Goal: Transaction & Acquisition: Purchase product/service

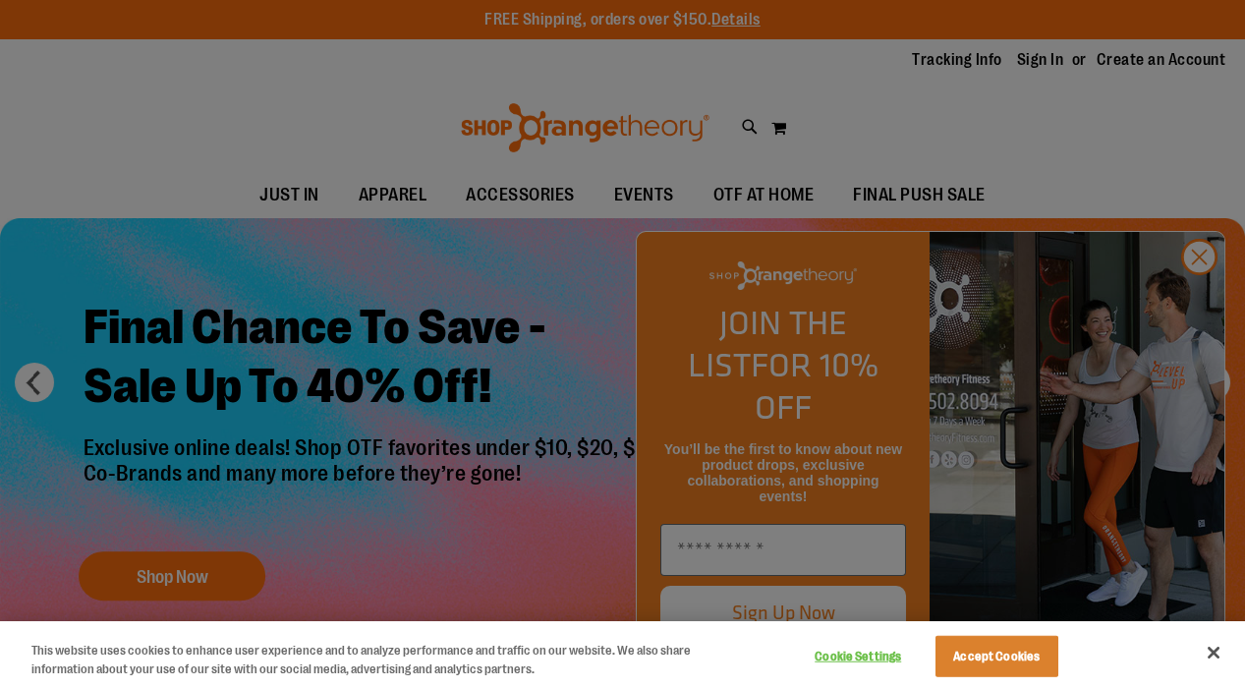
click at [978, 649] on button "Accept Cookies" at bounding box center [997, 656] width 123 height 41
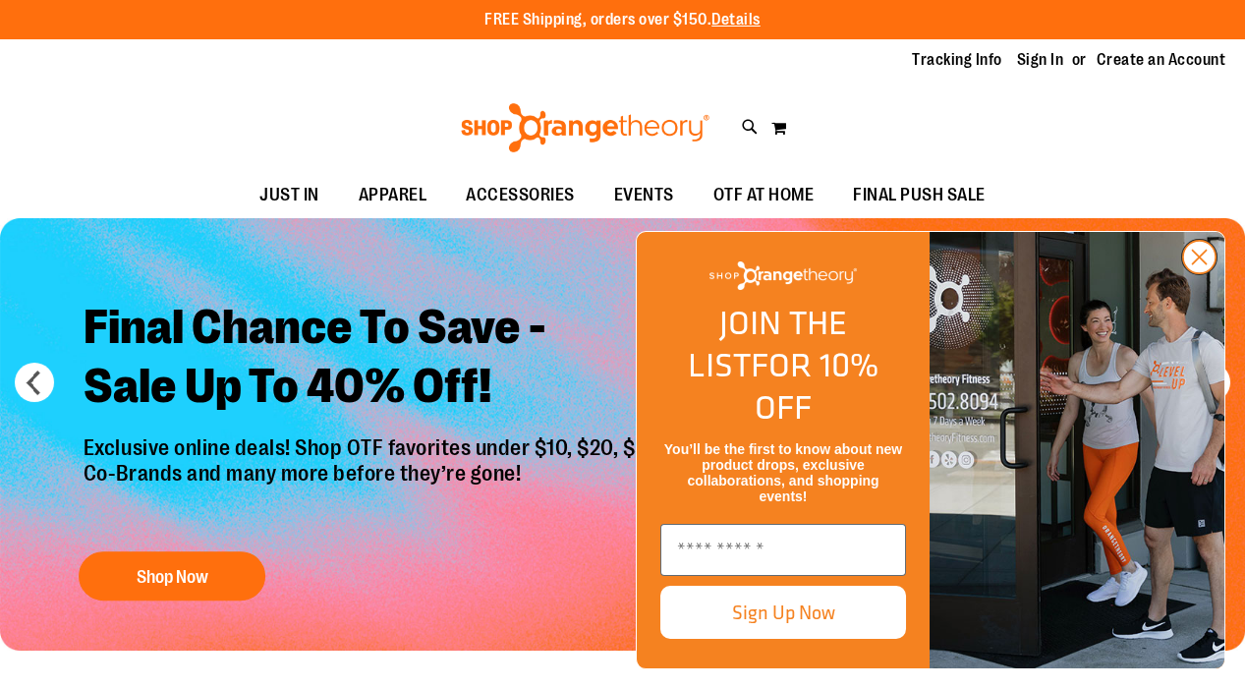
click at [1203, 273] on circle "Close dialog" at bounding box center [1199, 257] width 32 height 32
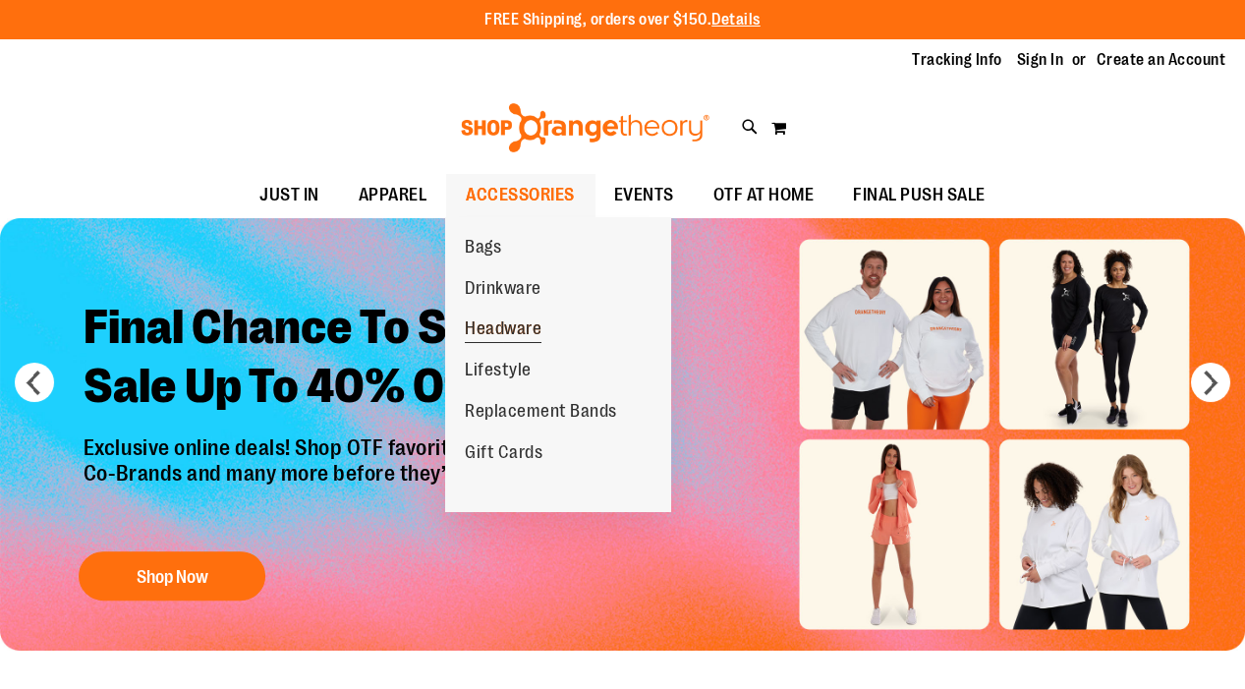
click at [509, 324] on span "Headware" at bounding box center [503, 330] width 77 height 25
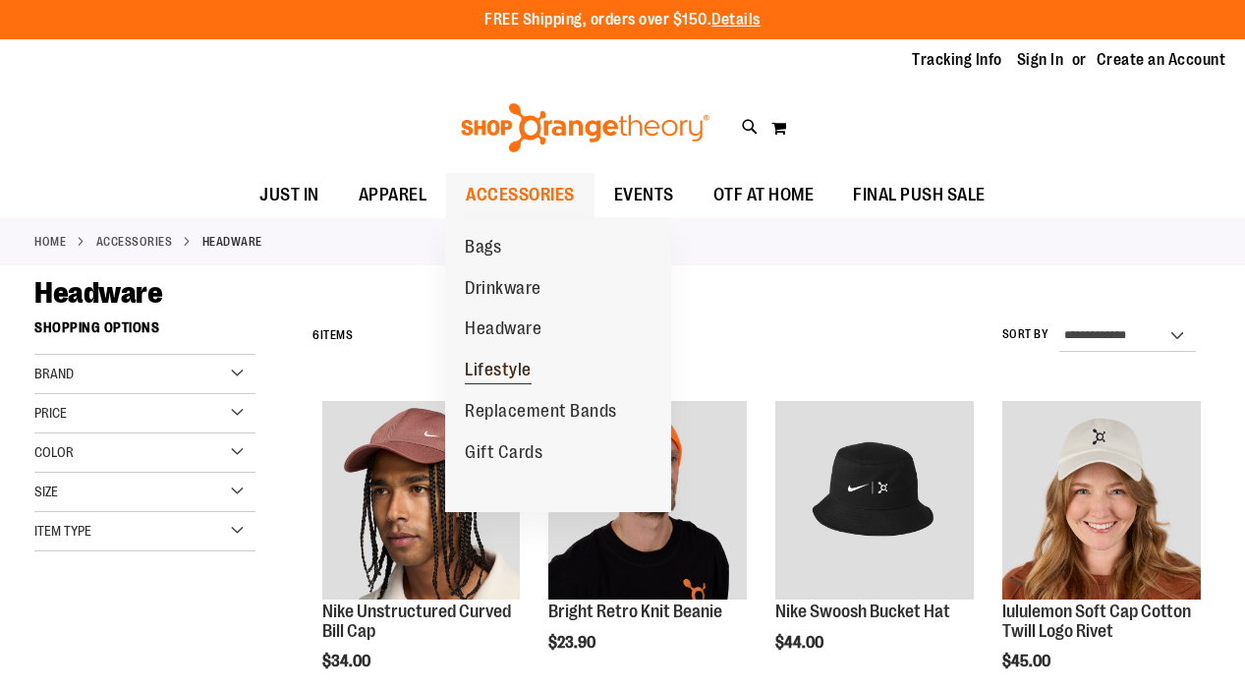
click at [502, 371] on span "Lifestyle" at bounding box center [498, 372] width 67 height 25
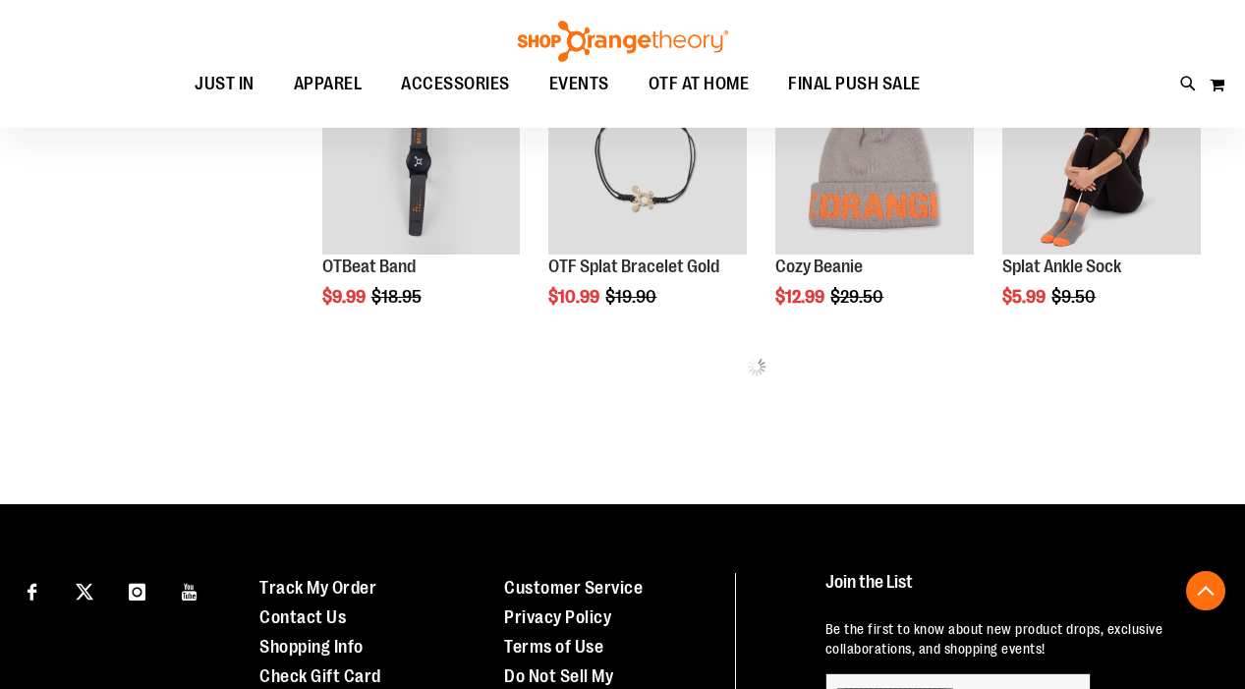
scroll to position [967, 0]
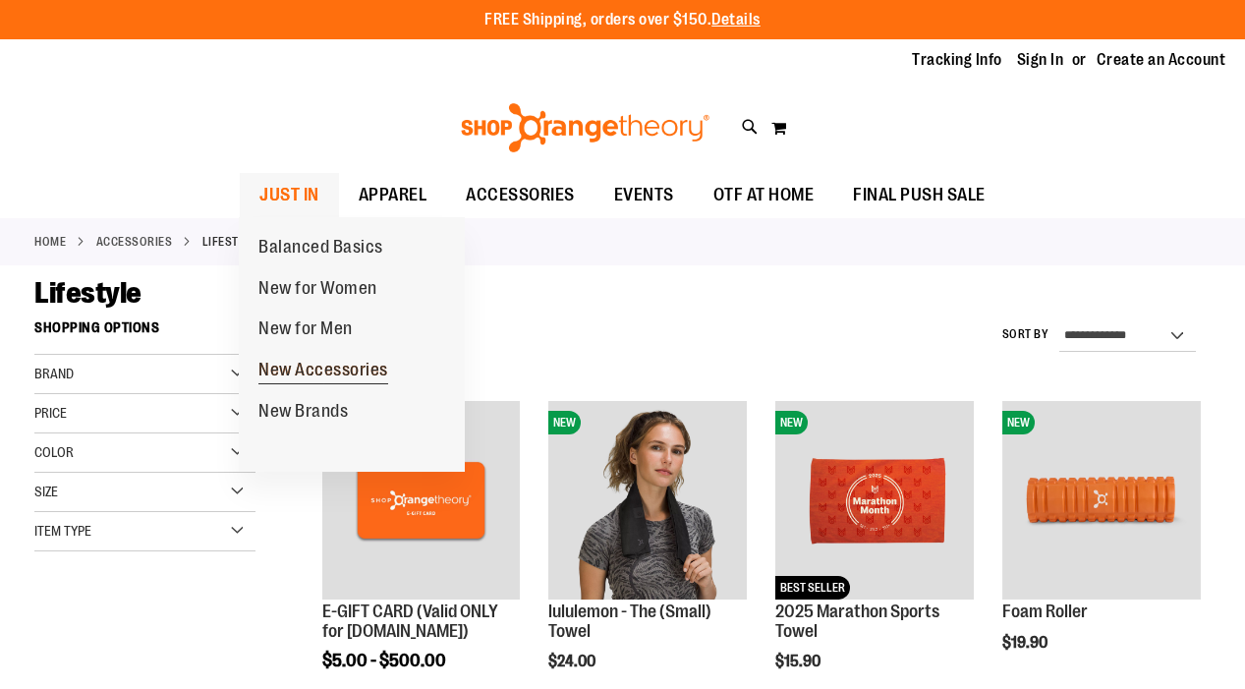
click at [317, 360] on span "New Accessories" at bounding box center [323, 372] width 130 height 25
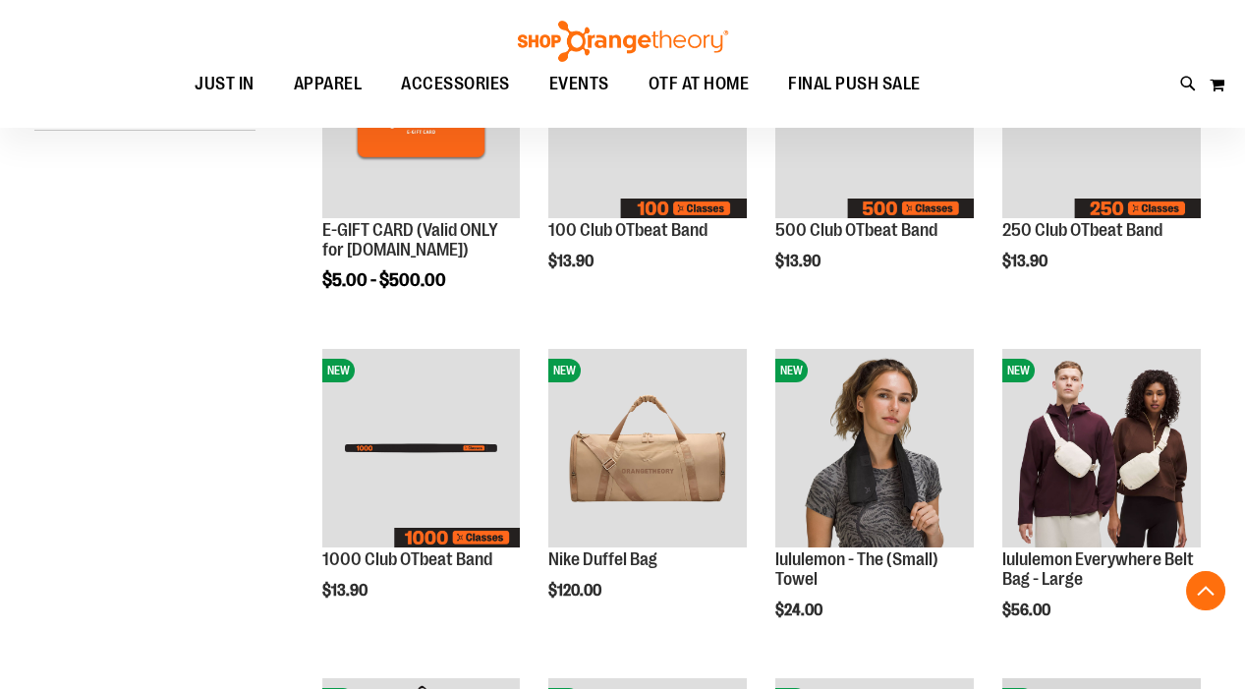
scroll to position [382, 0]
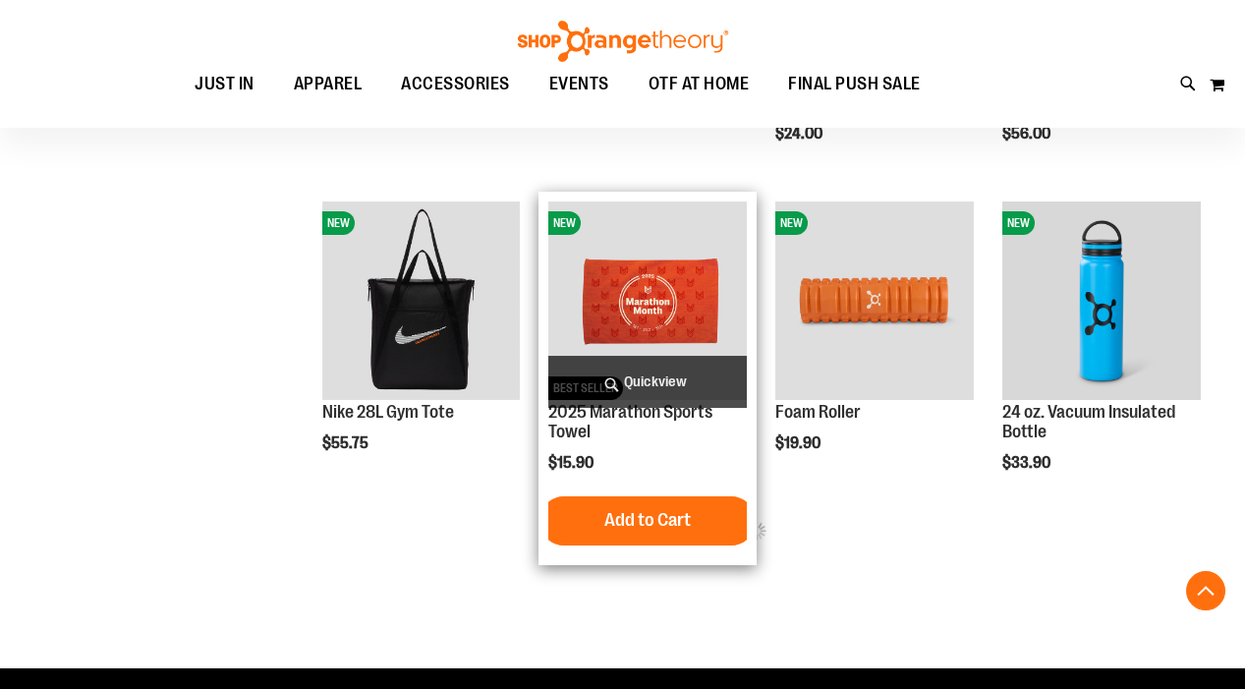
scroll to position [859, 0]
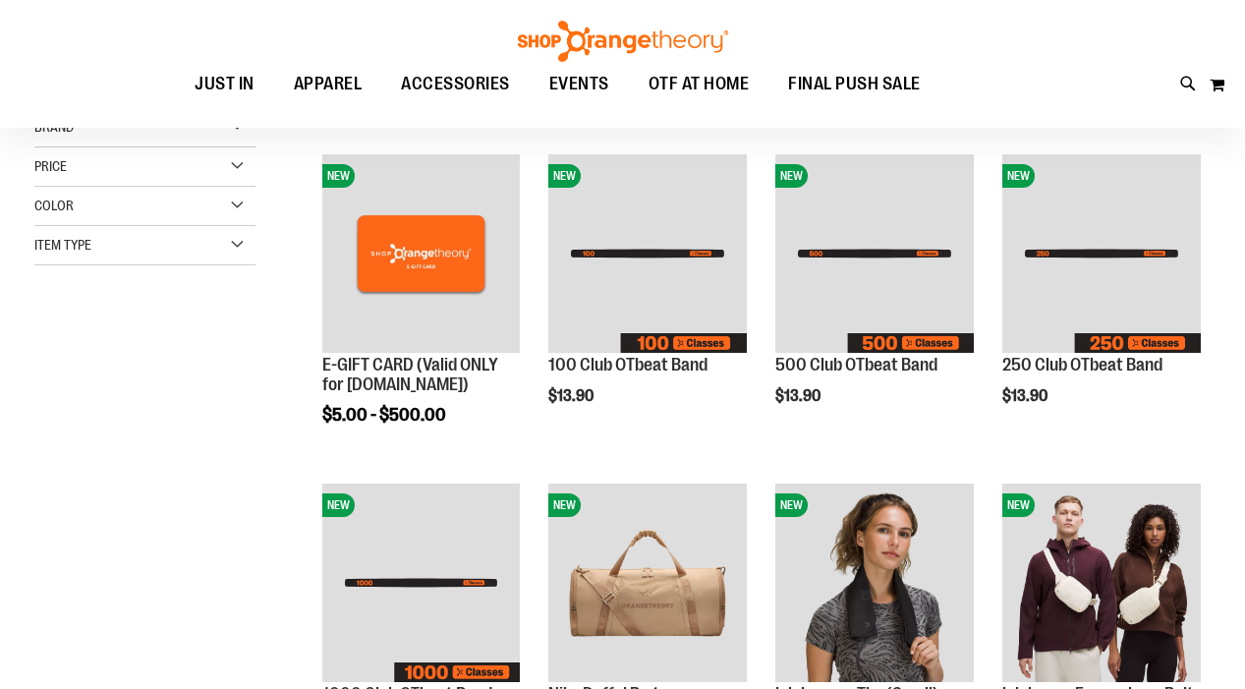
scroll to position [266, 0]
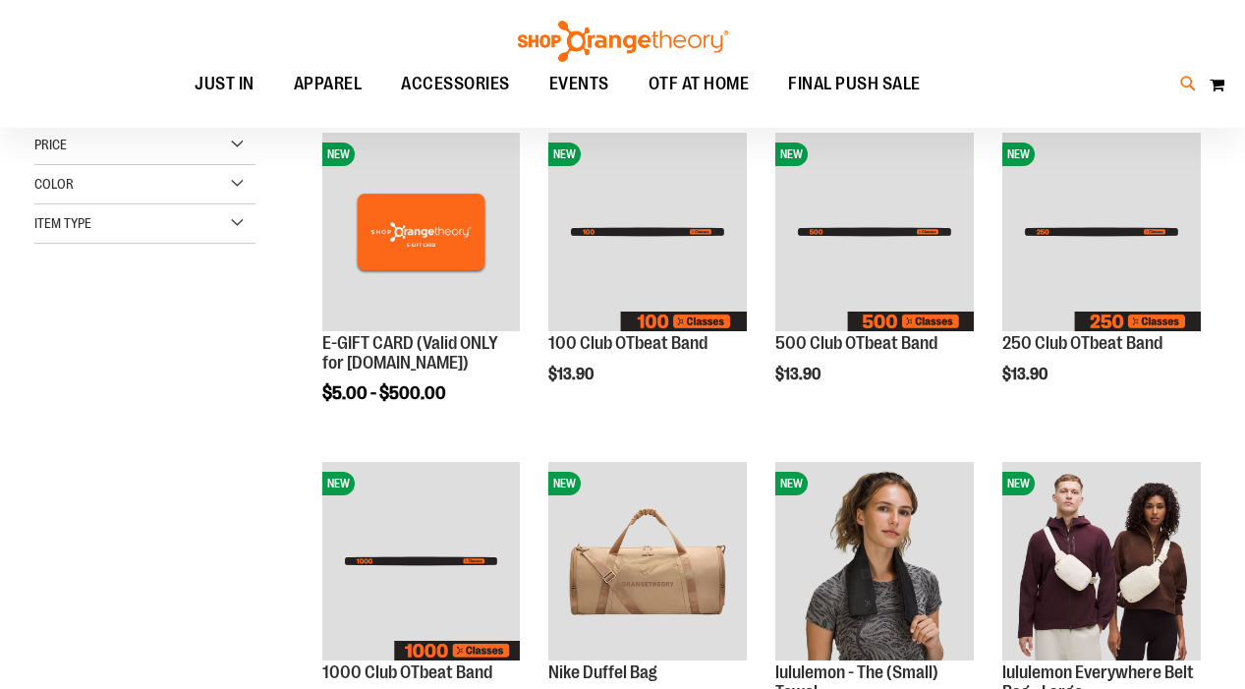
click at [1190, 85] on icon at bounding box center [1188, 84] width 17 height 23
type input "********"
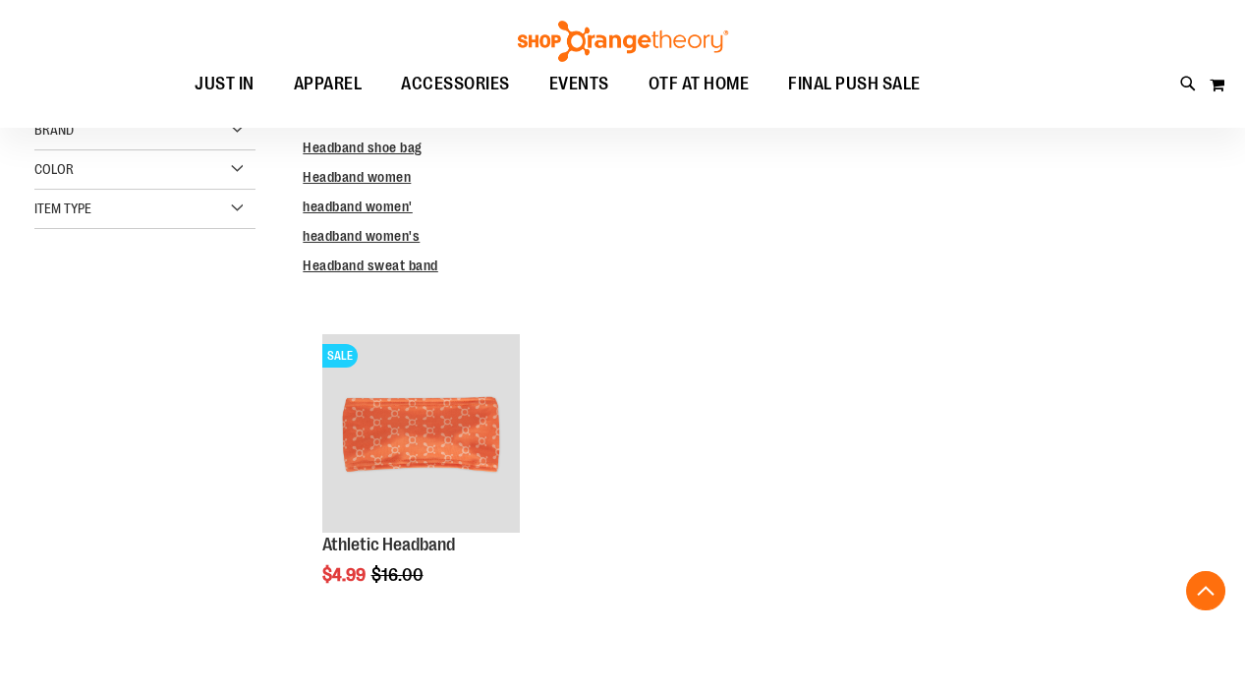
scroll to position [324, 0]
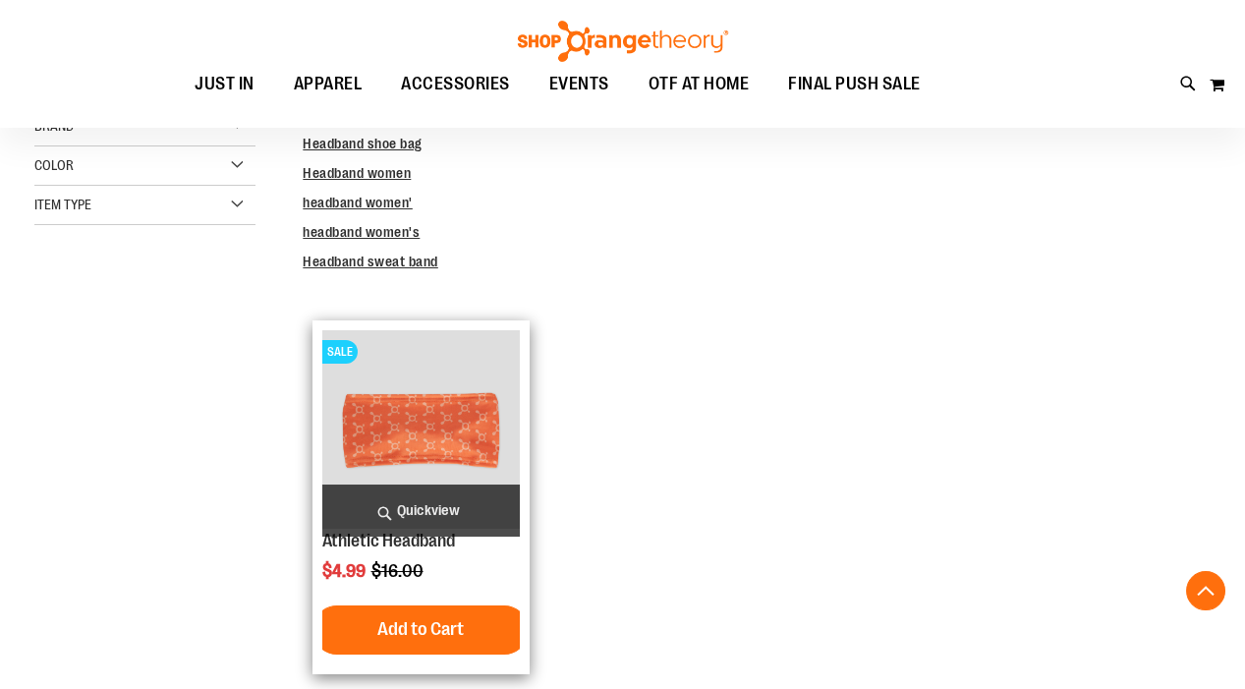
click at [435, 396] on img "product" at bounding box center [421, 429] width 199 height 199
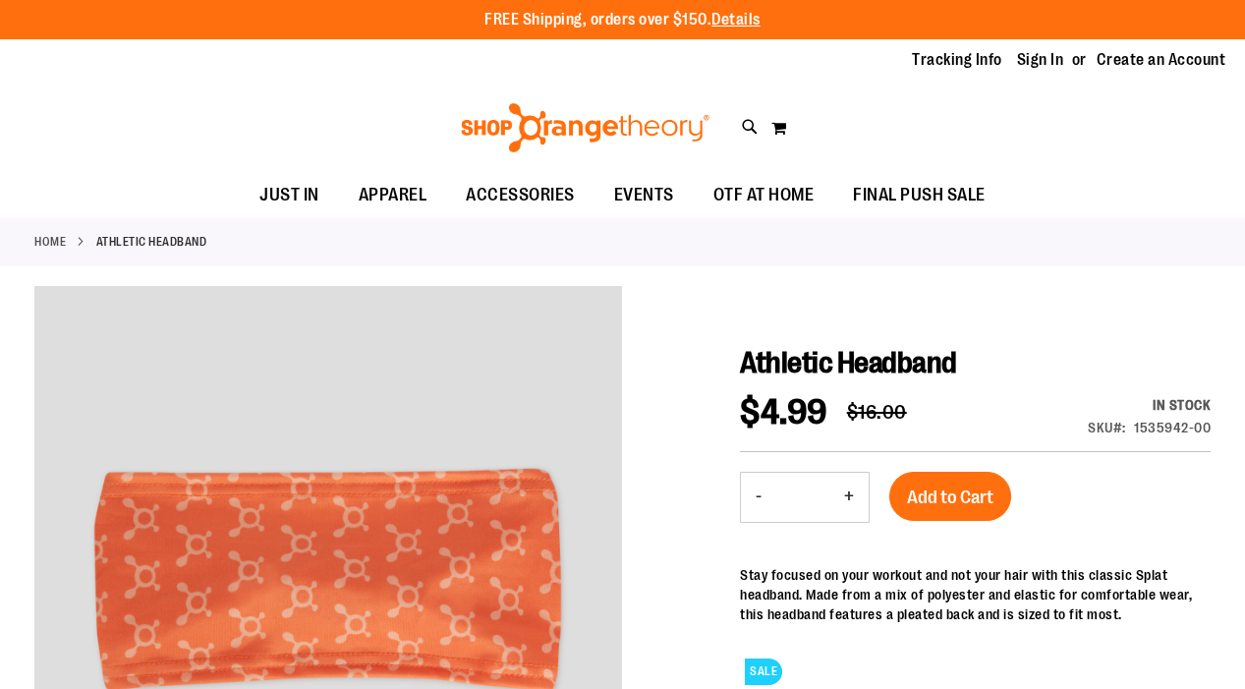
click at [850, 495] on button "+" at bounding box center [848, 497] width 39 height 49
type input "*"
click at [954, 489] on span "Add to Cart" at bounding box center [950, 497] width 86 height 22
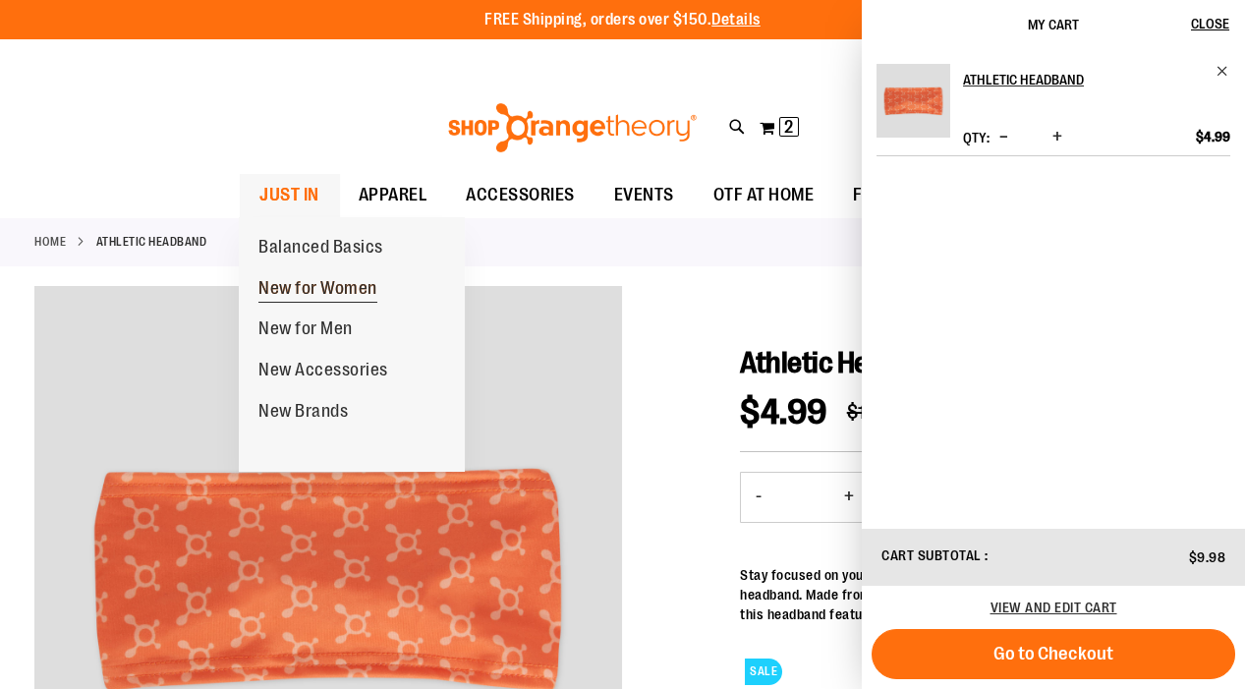
click at [318, 278] on span "New for Women" at bounding box center [317, 290] width 119 height 25
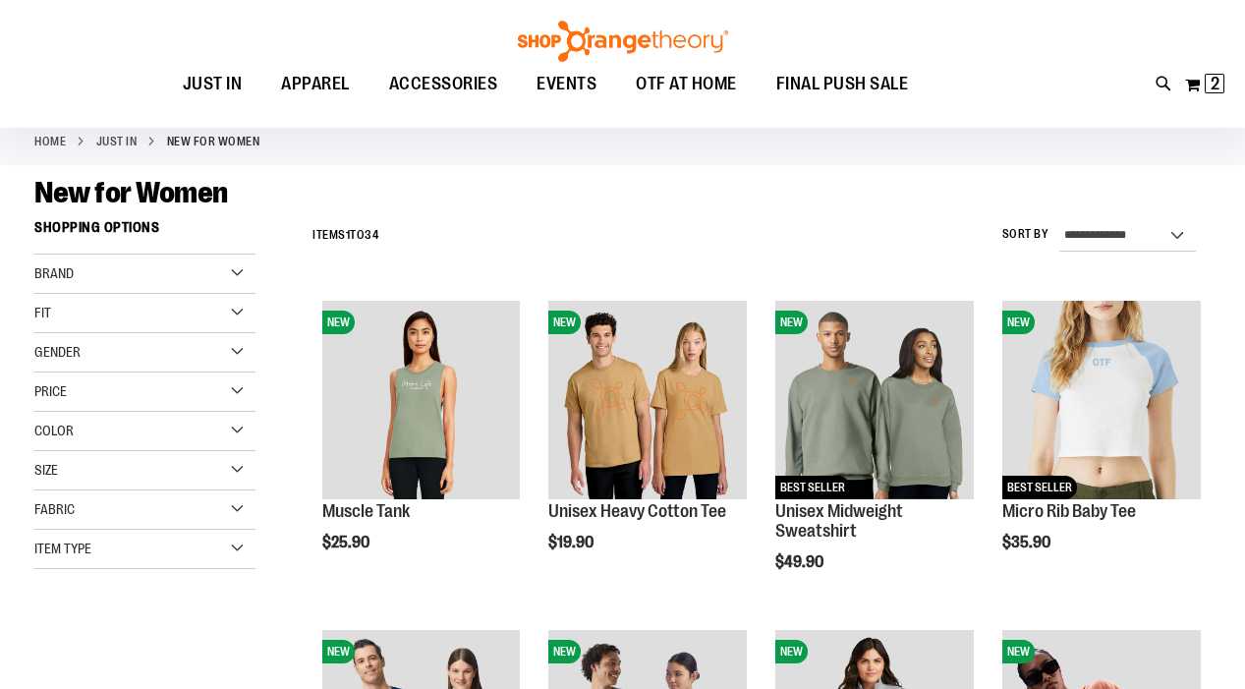
scroll to position [85, 0]
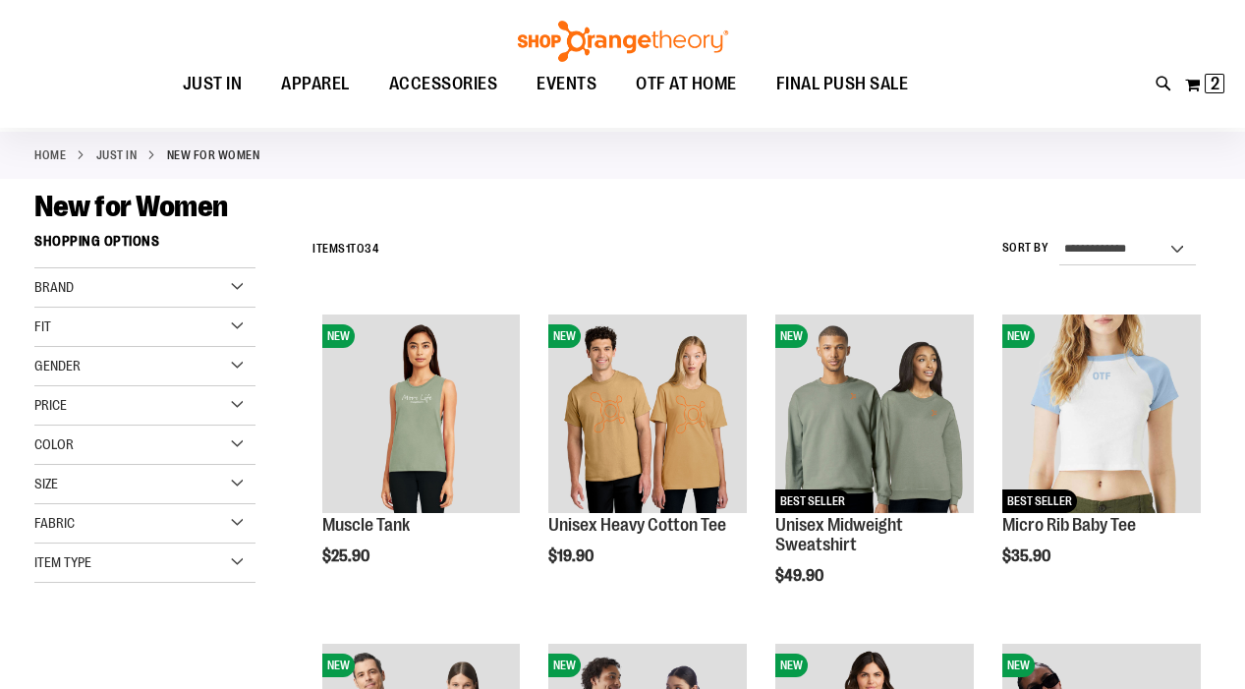
click at [242, 322] on div "Fit" at bounding box center [144, 327] width 221 height 39
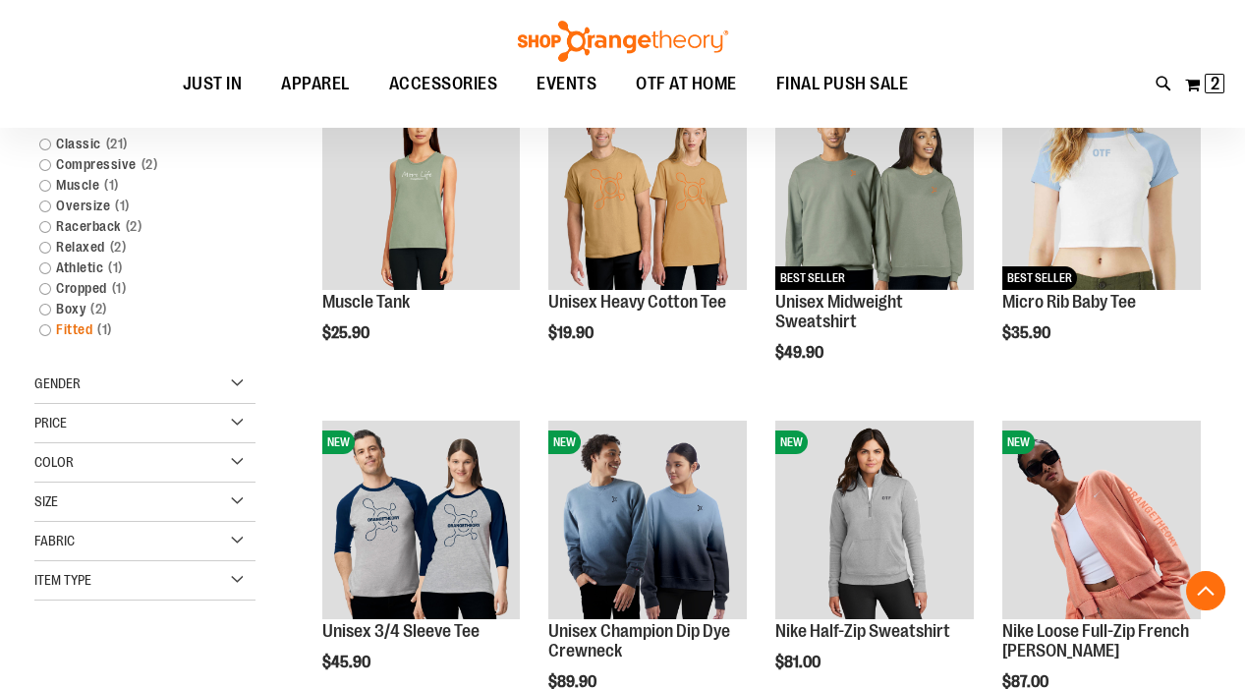
scroll to position [308, 0]
click at [231, 567] on div "Item Type" at bounding box center [144, 580] width 221 height 39
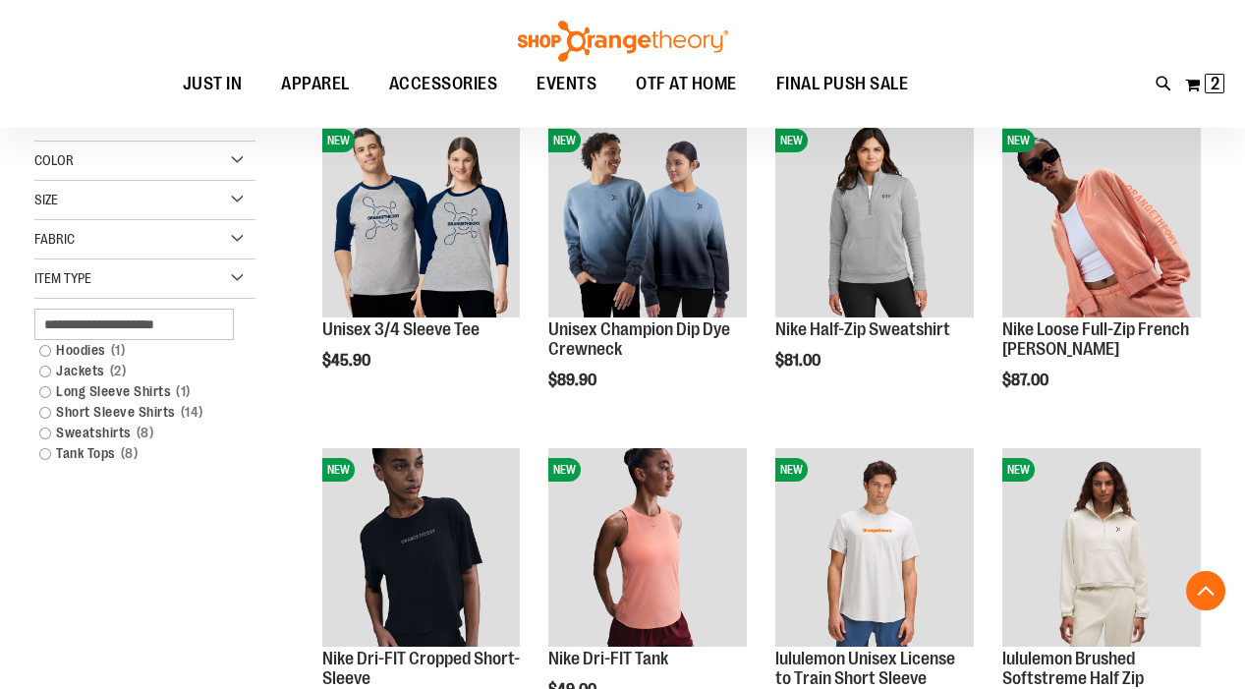
scroll to position [658, 0]
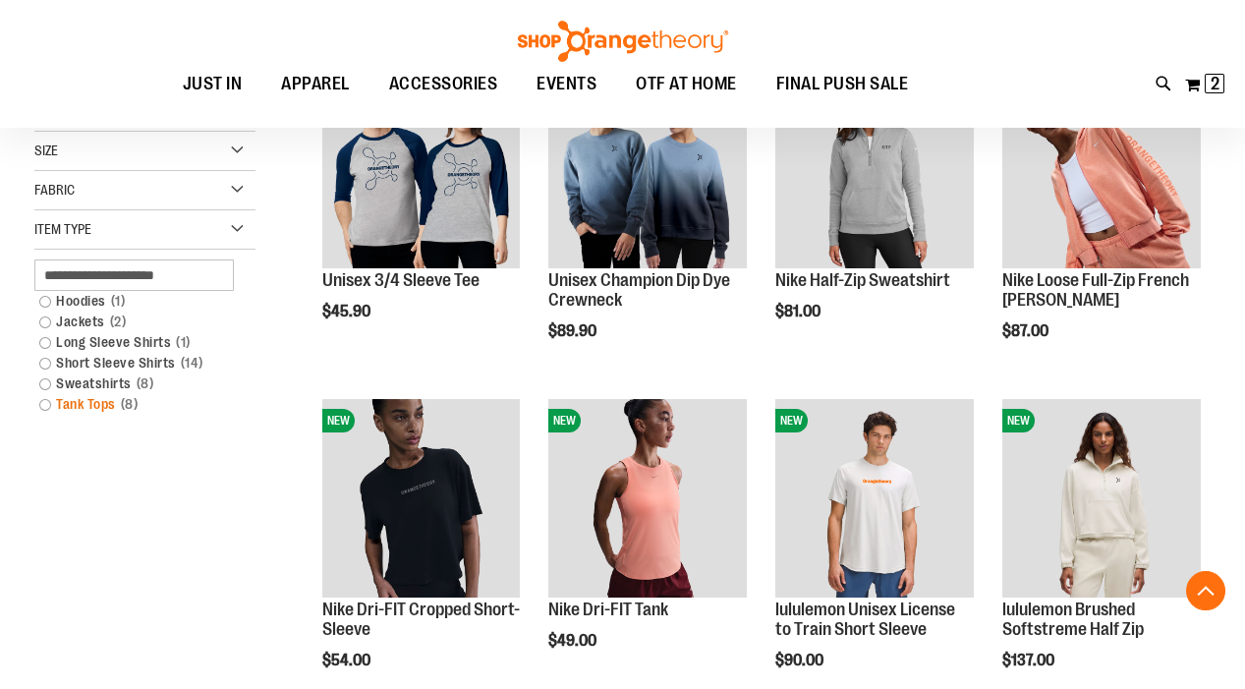
click at [47, 394] on link "Tank Tops 8 items" at bounding box center [135, 404] width 212 height 21
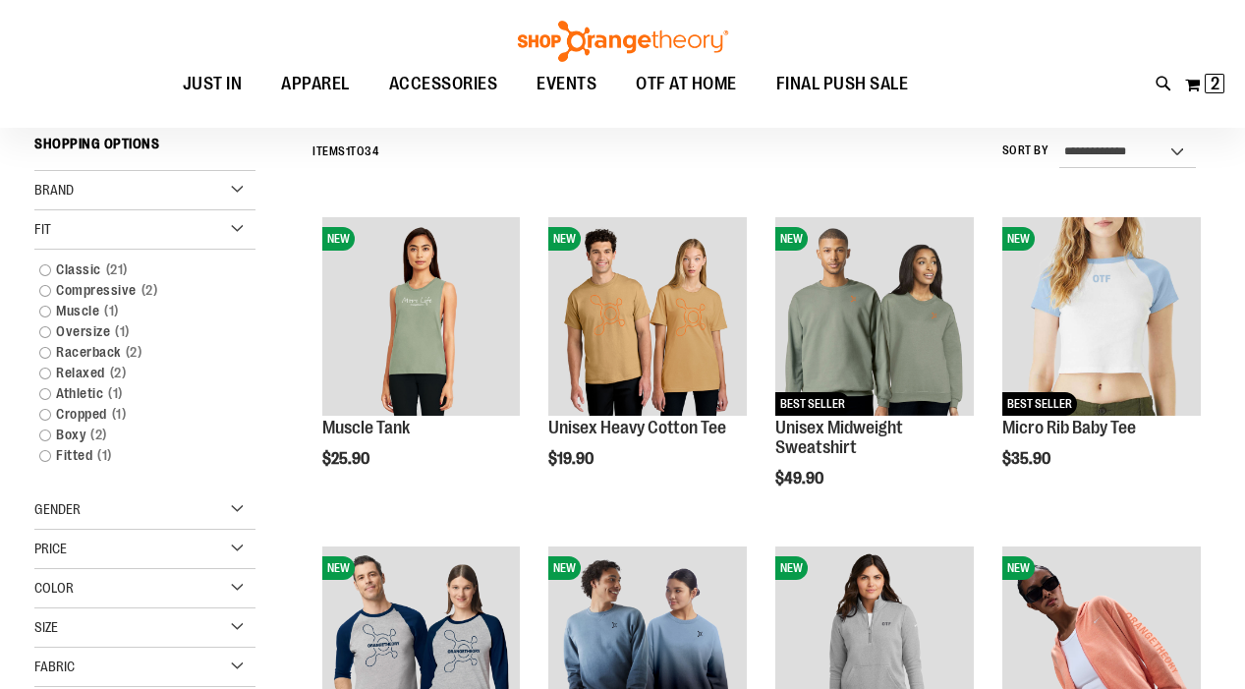
scroll to position [180, 0]
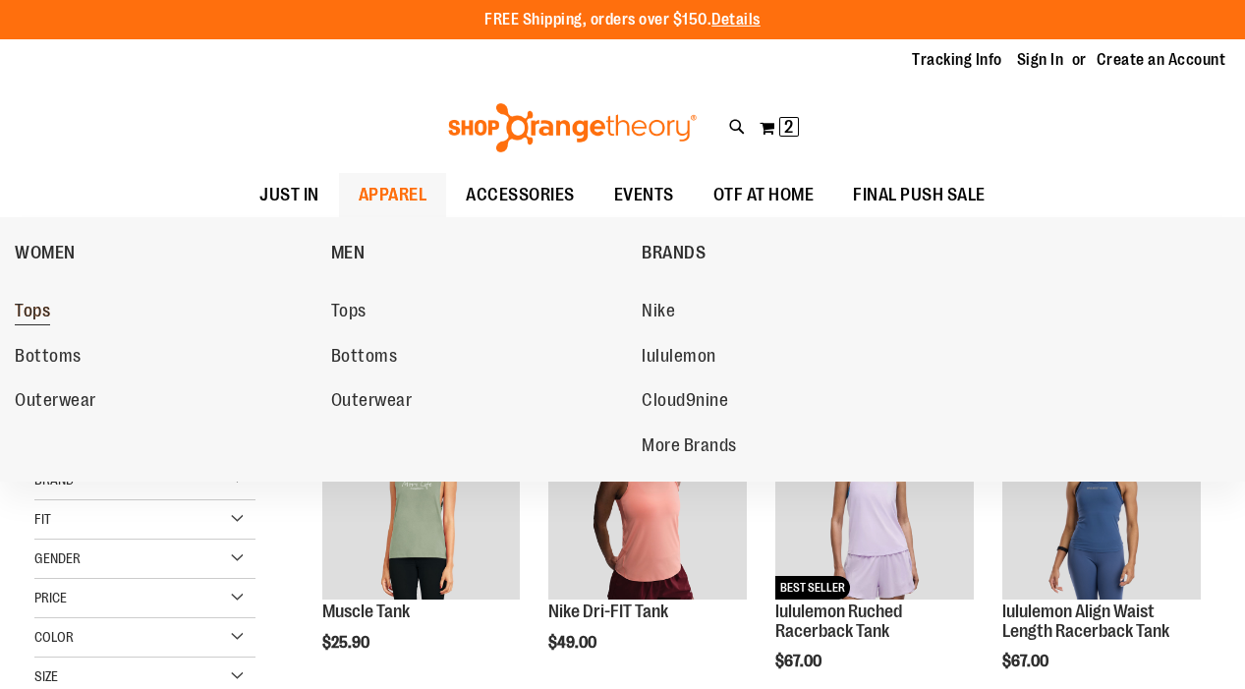
click at [31, 301] on span "Tops" at bounding box center [32, 313] width 35 height 25
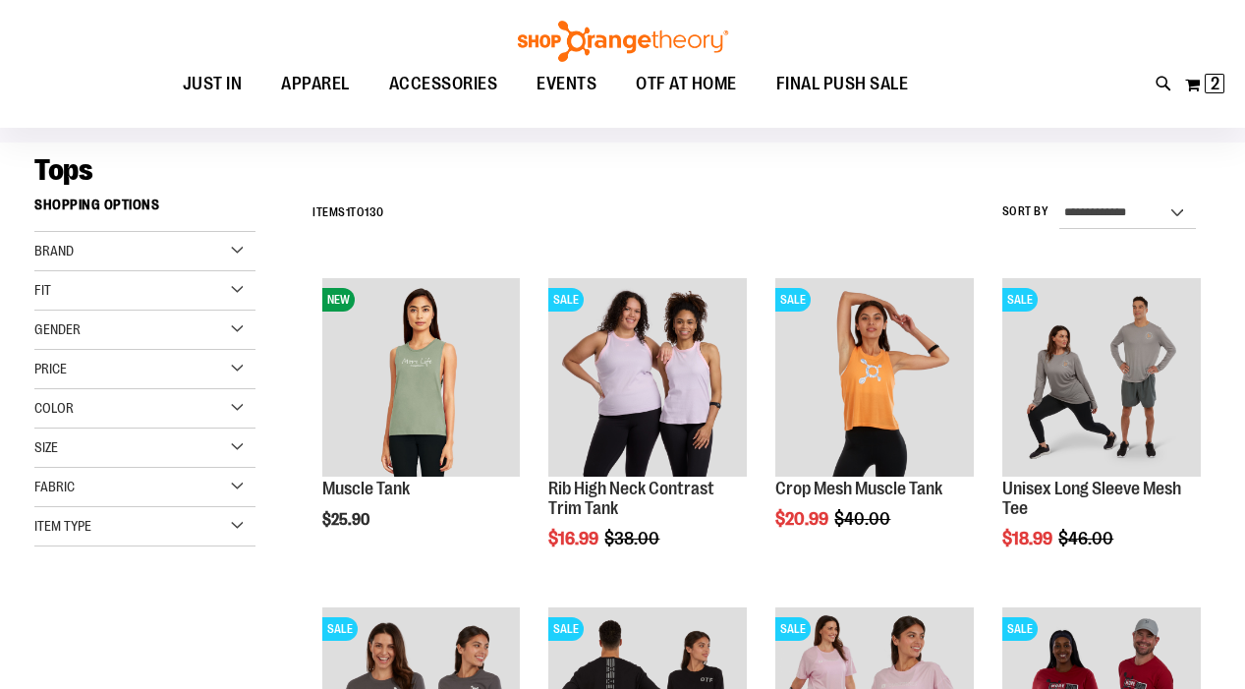
scroll to position [125, 0]
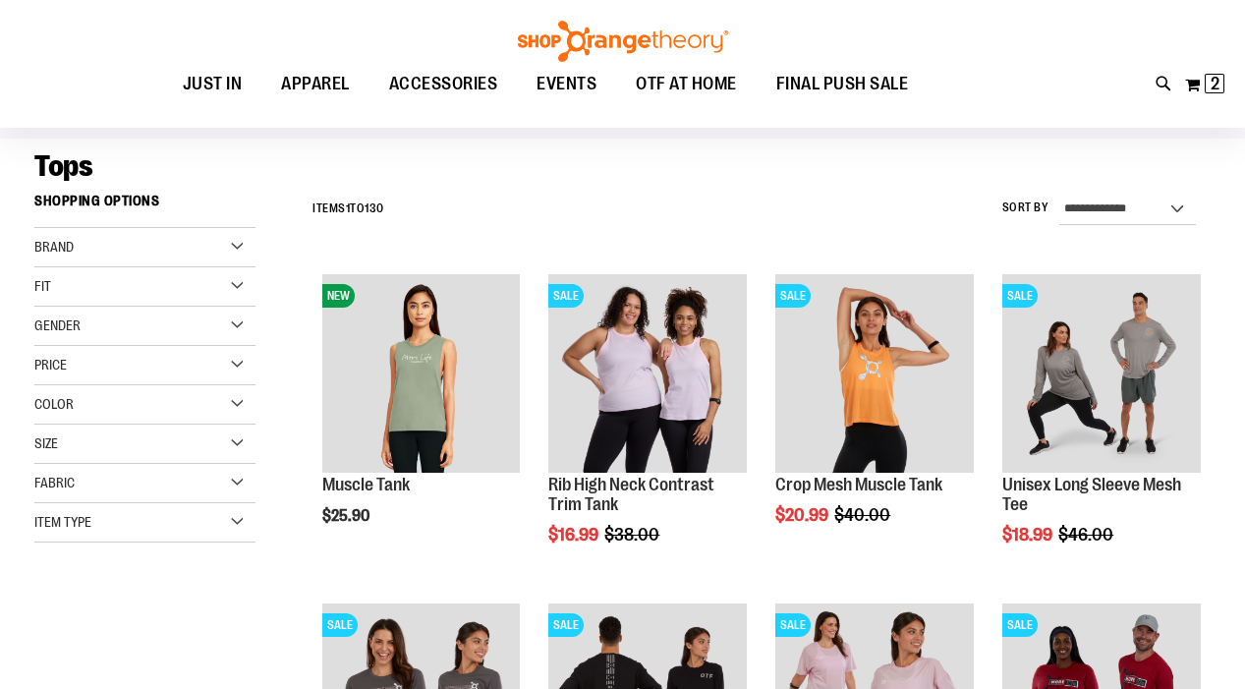
click at [239, 516] on div "Item Type" at bounding box center [144, 522] width 221 height 39
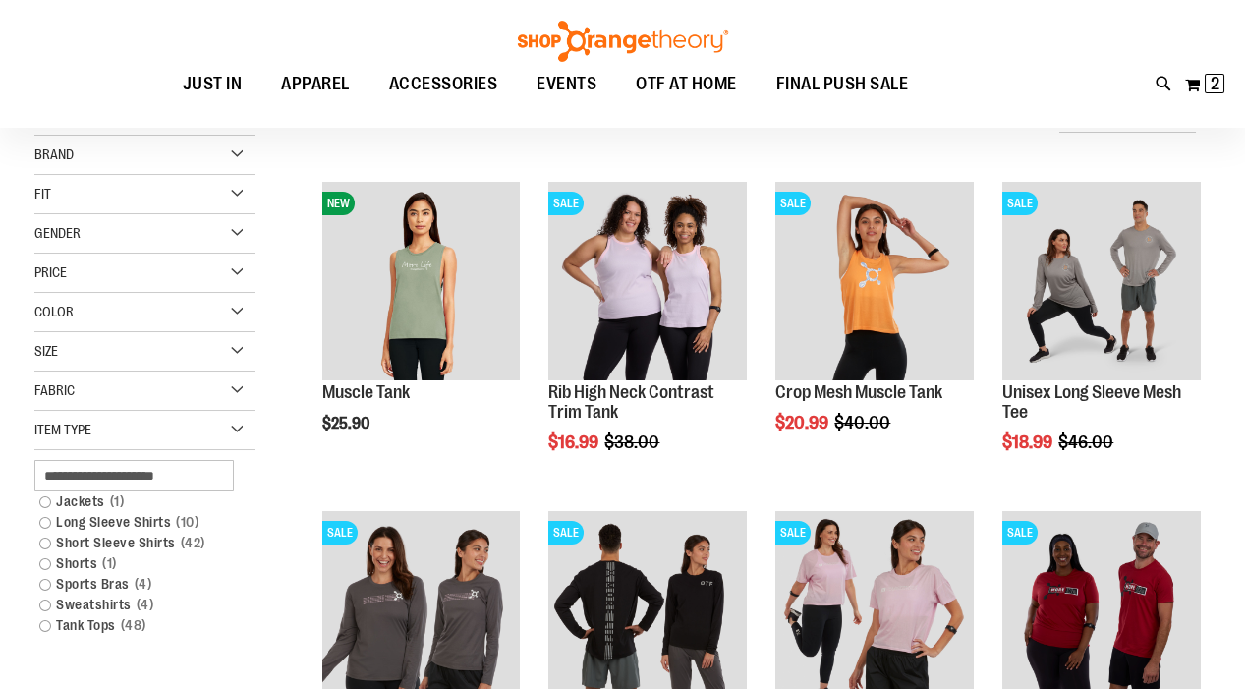
scroll to position [218, 0]
click at [45, 614] on link "Tank Tops 48 items" at bounding box center [135, 624] width 212 height 21
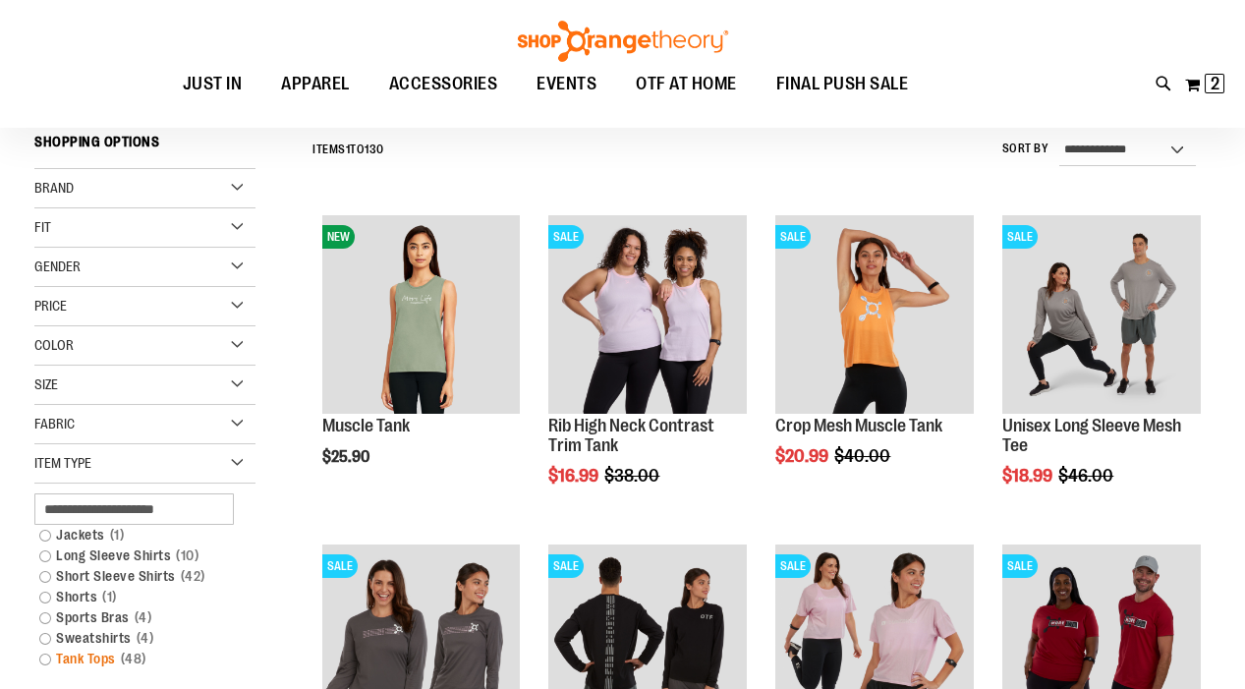
scroll to position [180, 0]
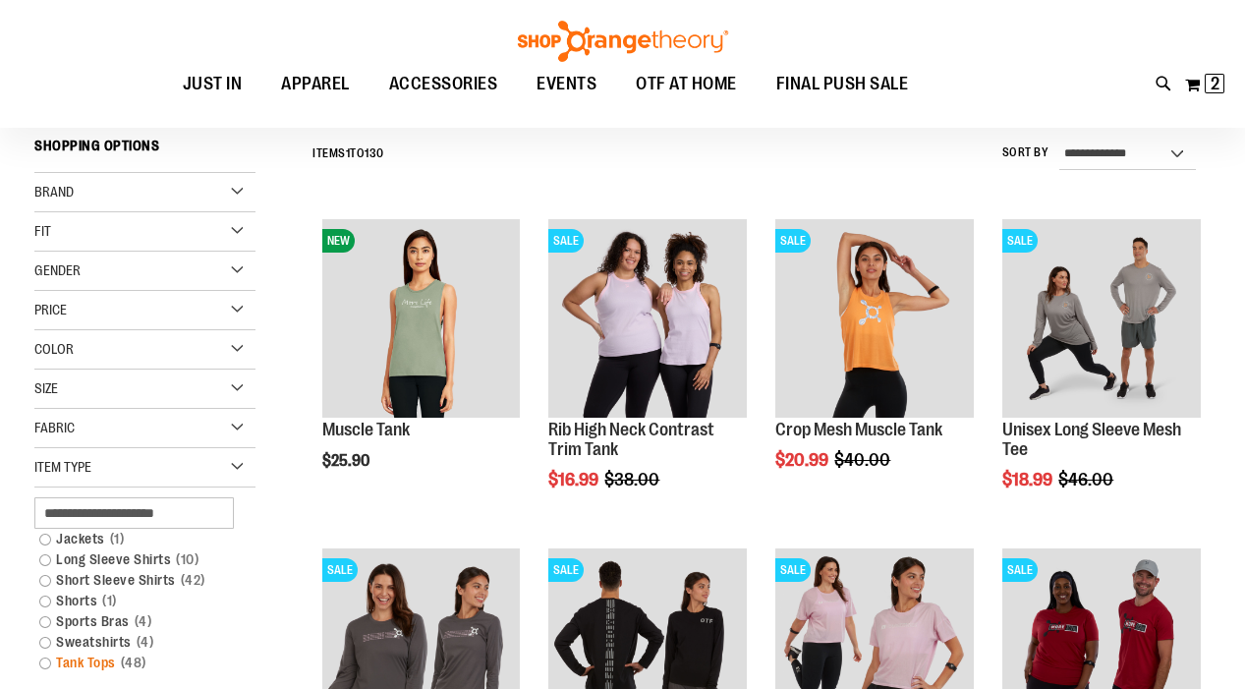
click at [46, 655] on link "Tank Tops 48 items" at bounding box center [135, 663] width 212 height 21
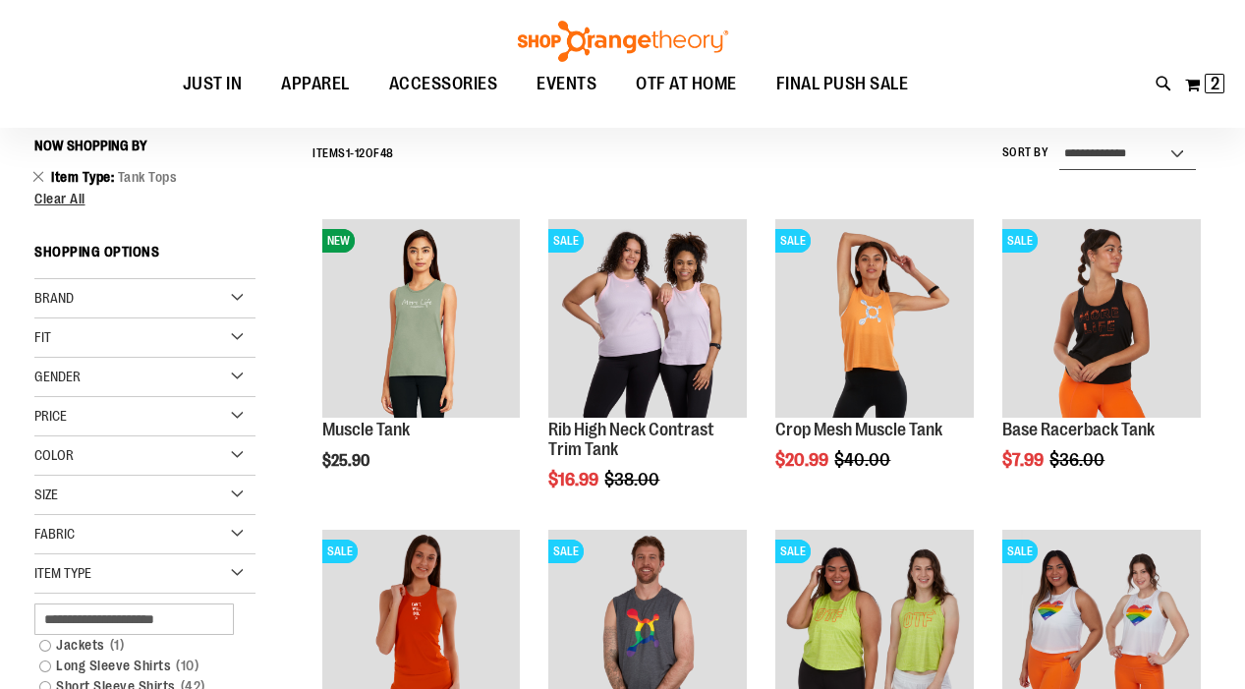
select select "*********"
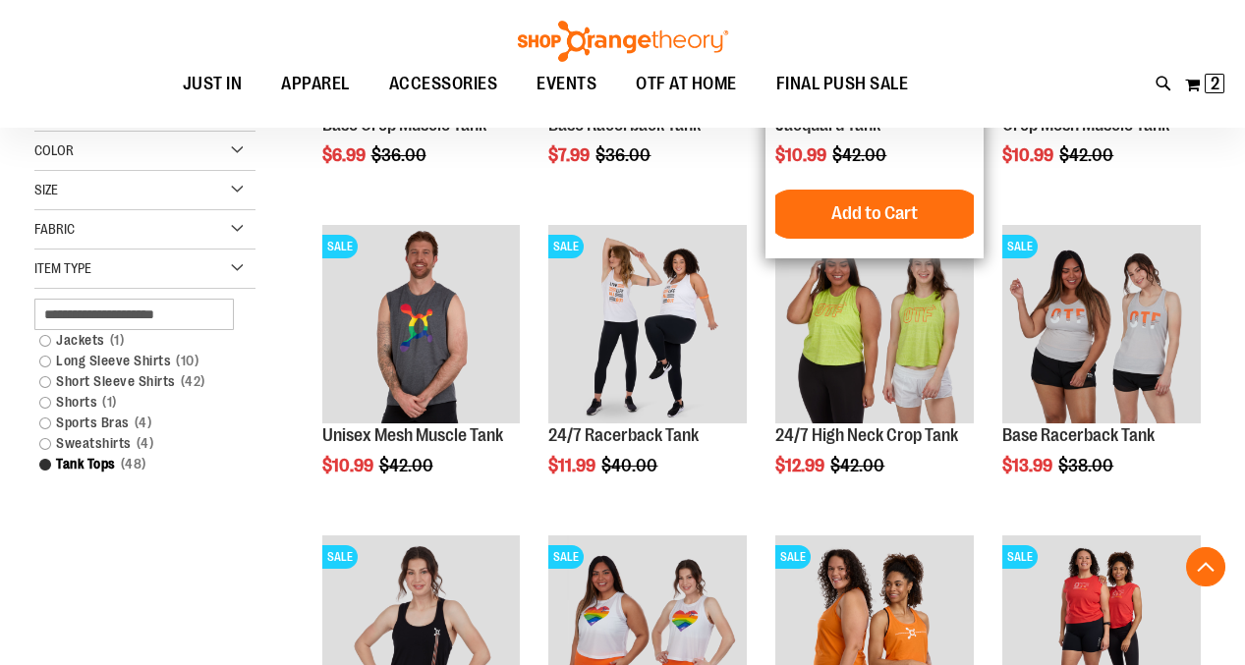
scroll to position [487, 0]
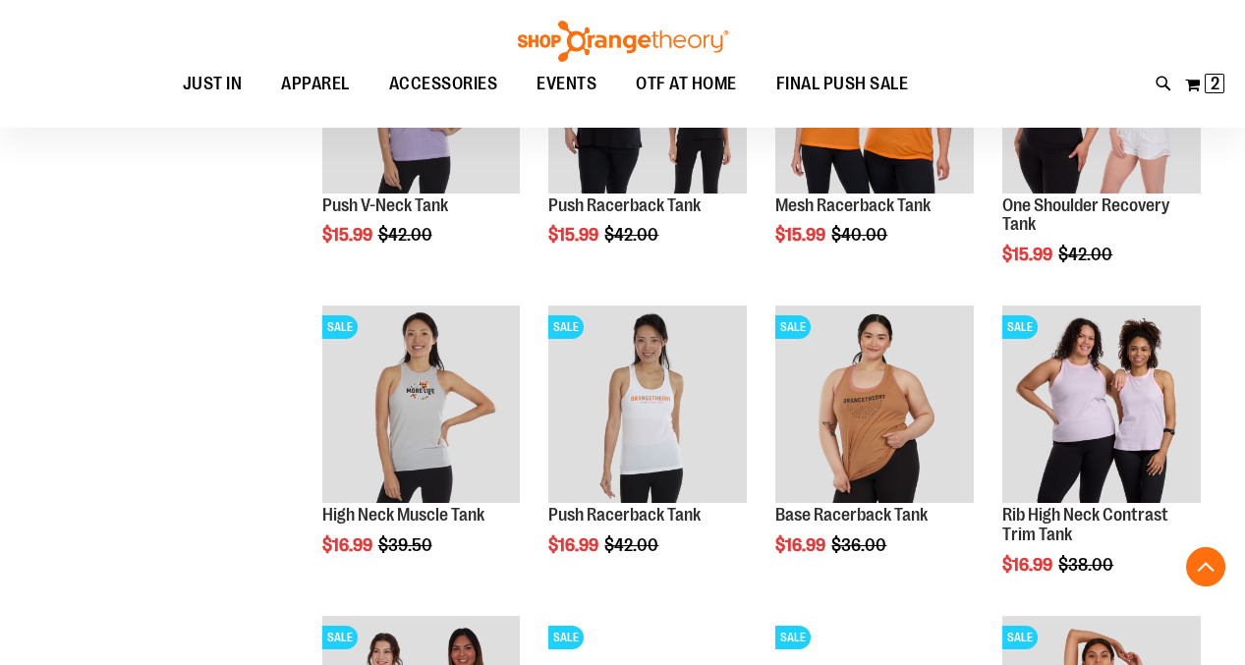
scroll to position [1342, 0]
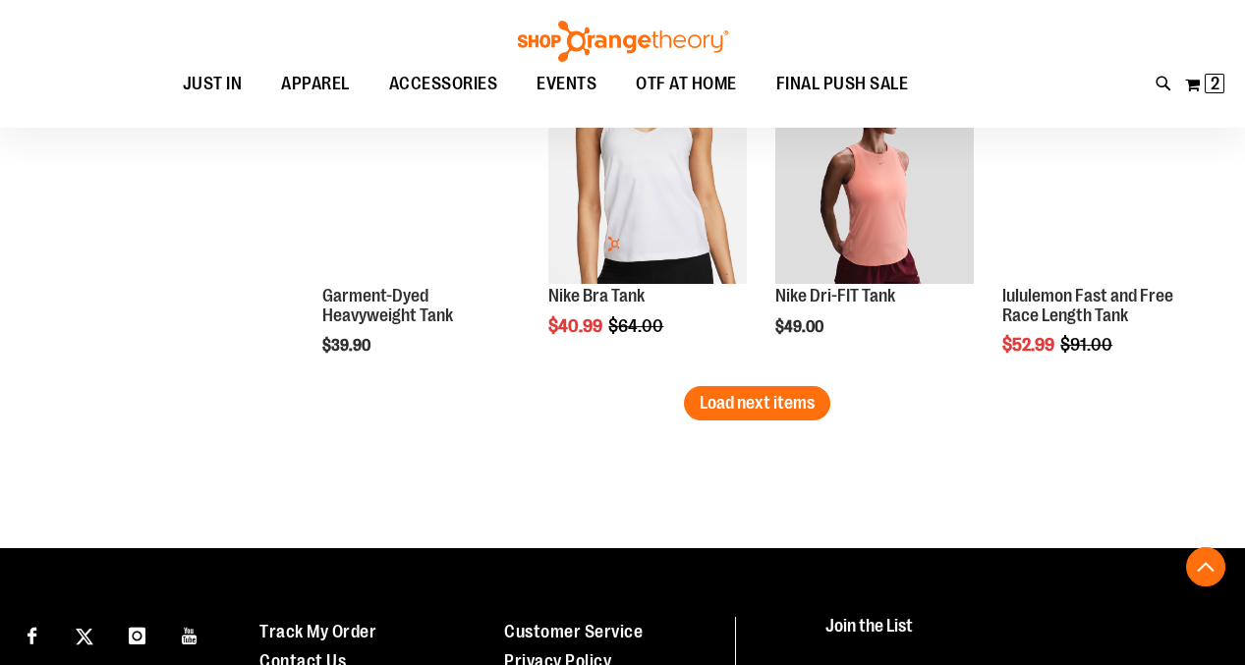
scroll to position [2830, 0]
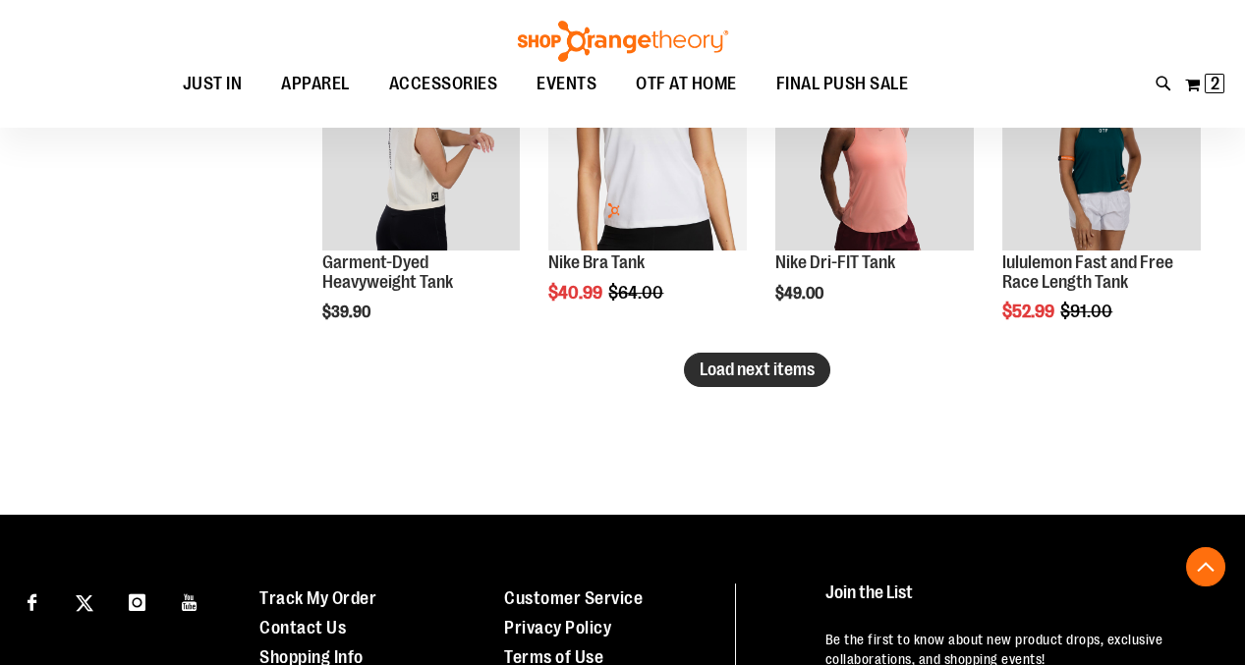
click at [738, 360] on span "Load next items" at bounding box center [757, 370] width 115 height 20
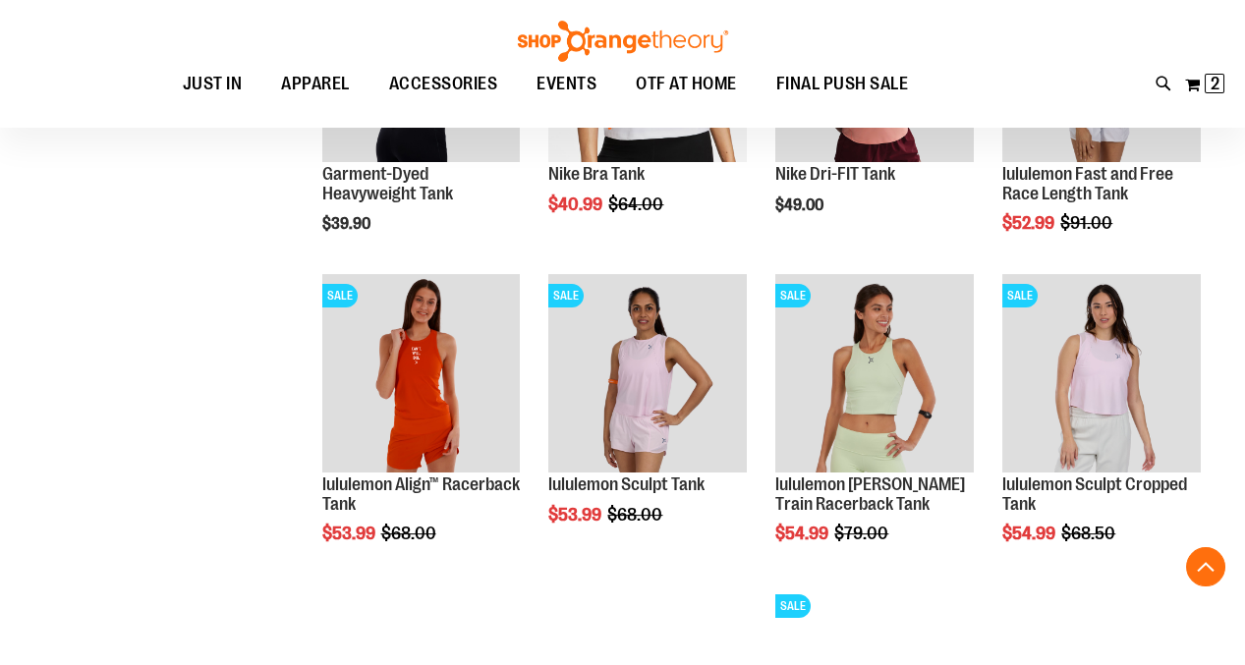
scroll to position [2929, 0]
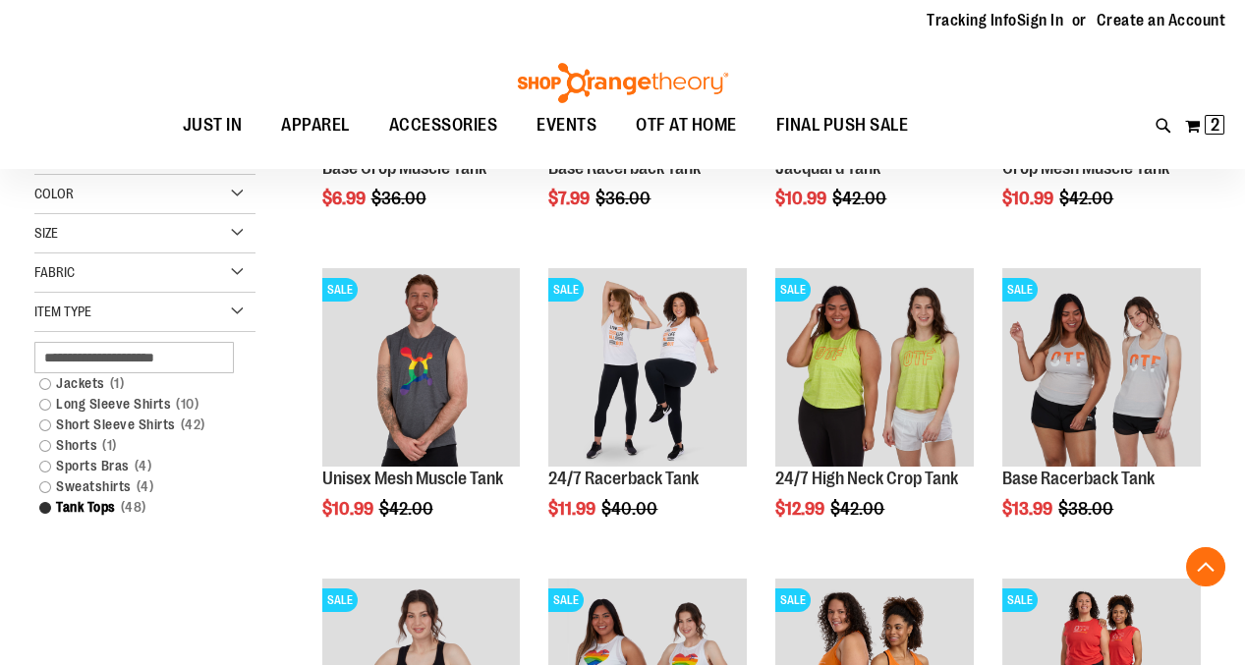
scroll to position [442, 0]
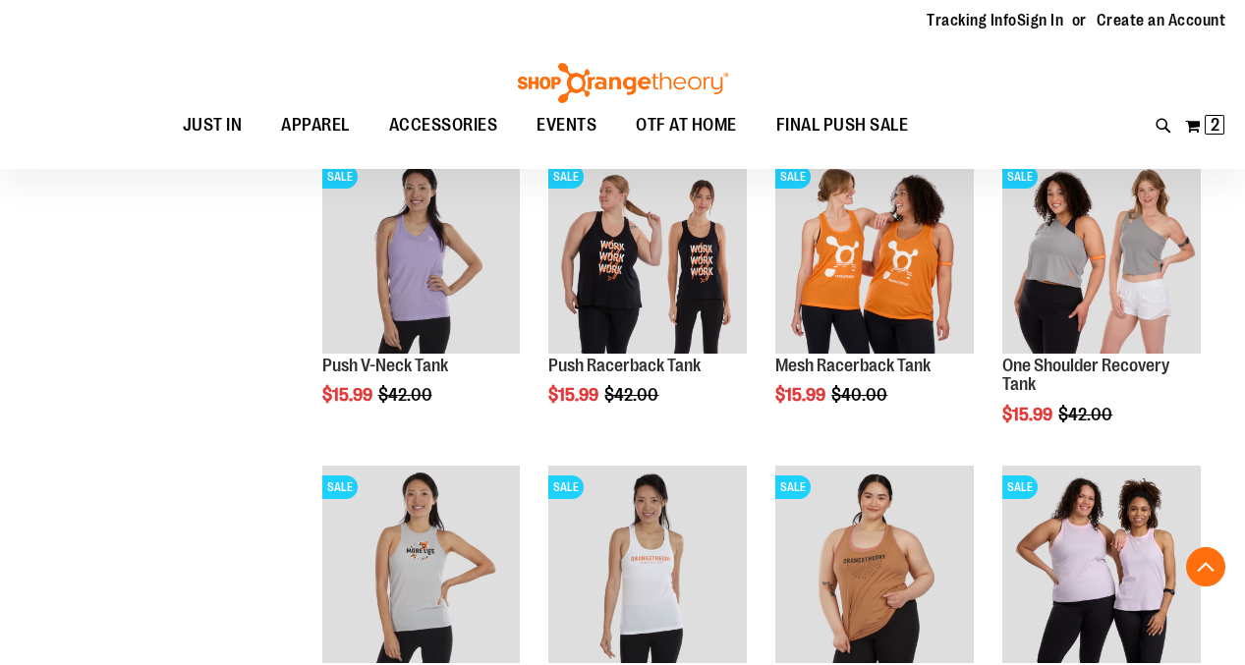
scroll to position [1372, 0]
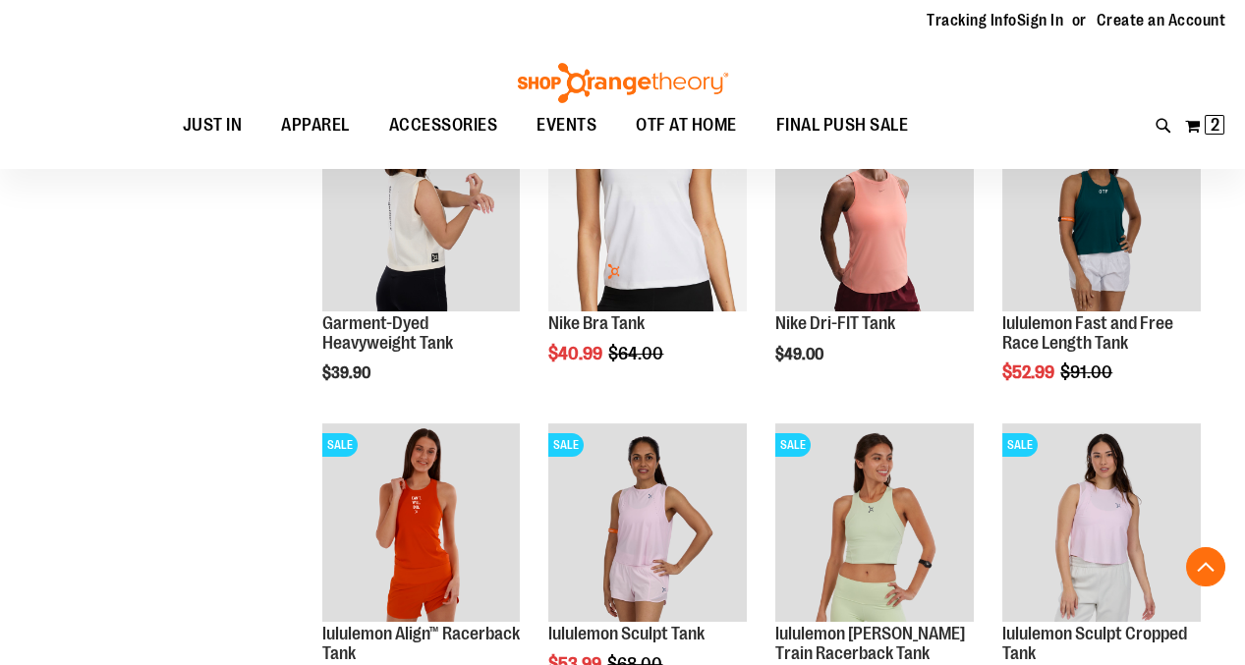
scroll to position [2815, 0]
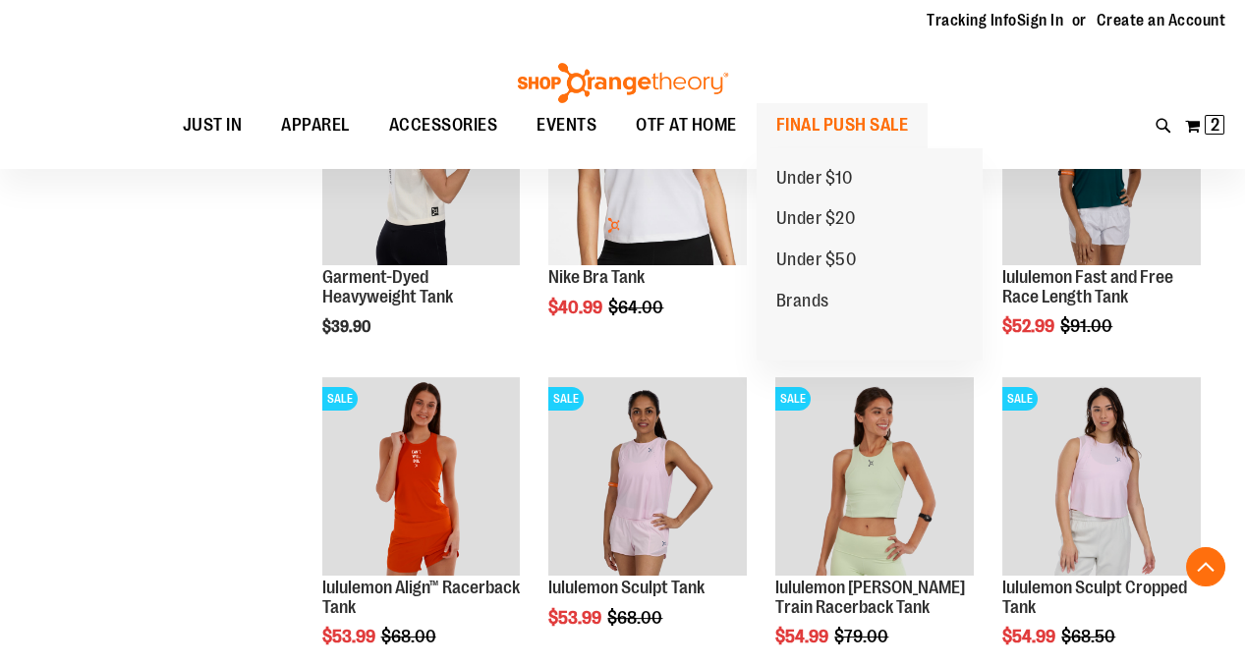
click at [816, 119] on span "FINAL PUSH SALE" at bounding box center [842, 125] width 133 height 44
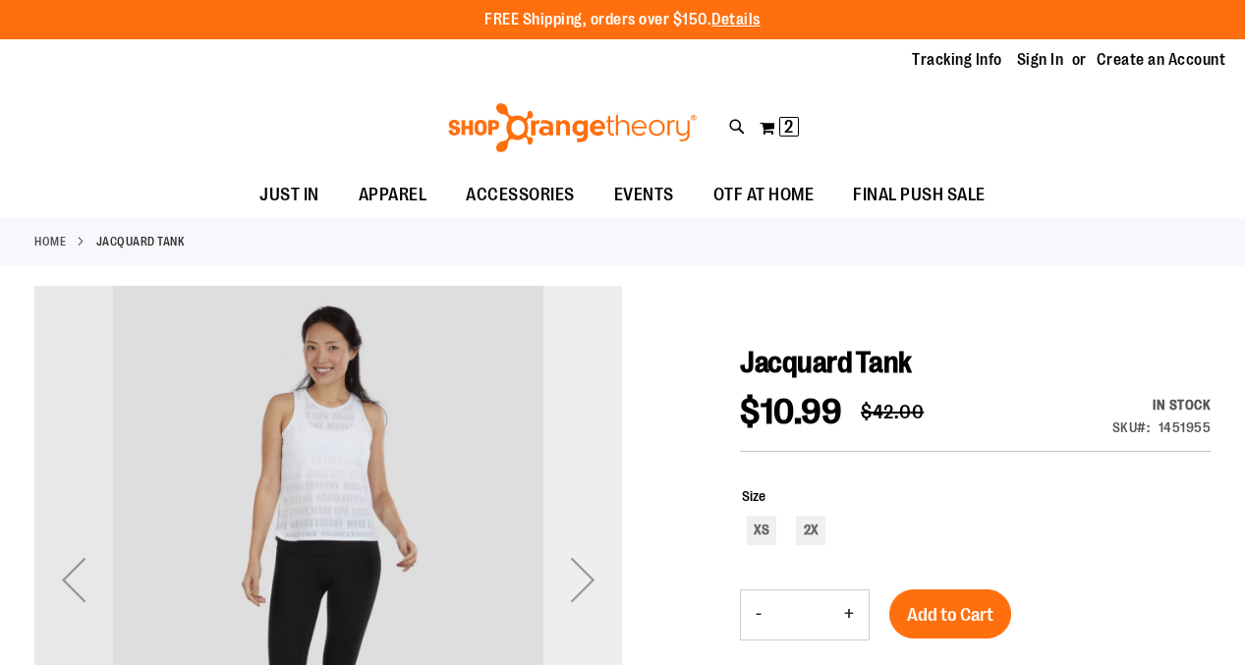
click at [578, 576] on div "Next" at bounding box center [582, 579] width 79 height 79
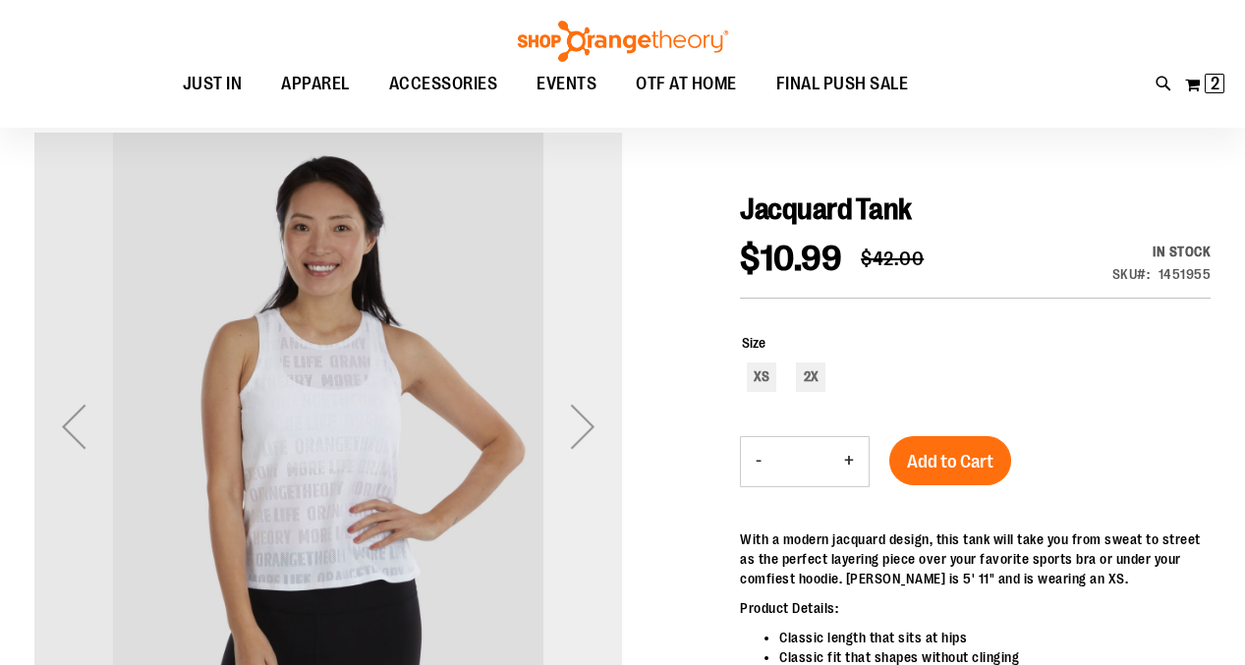
scroll to position [158, 0]
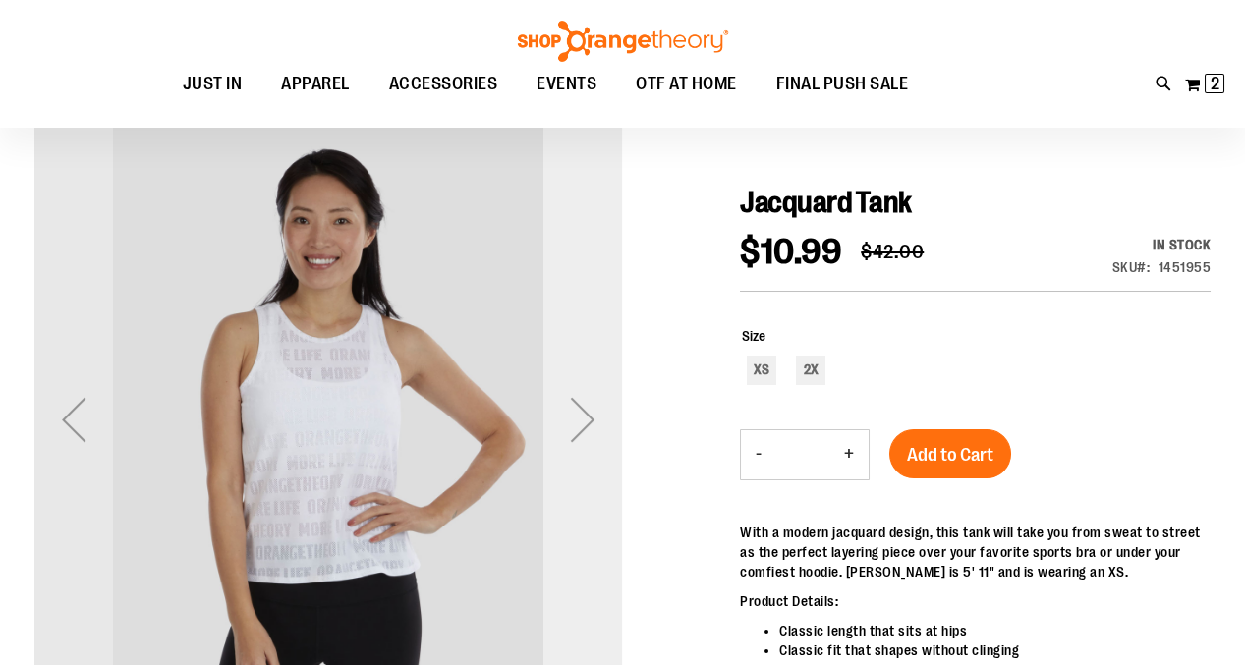
click at [579, 431] on div "Next" at bounding box center [582, 419] width 79 height 79
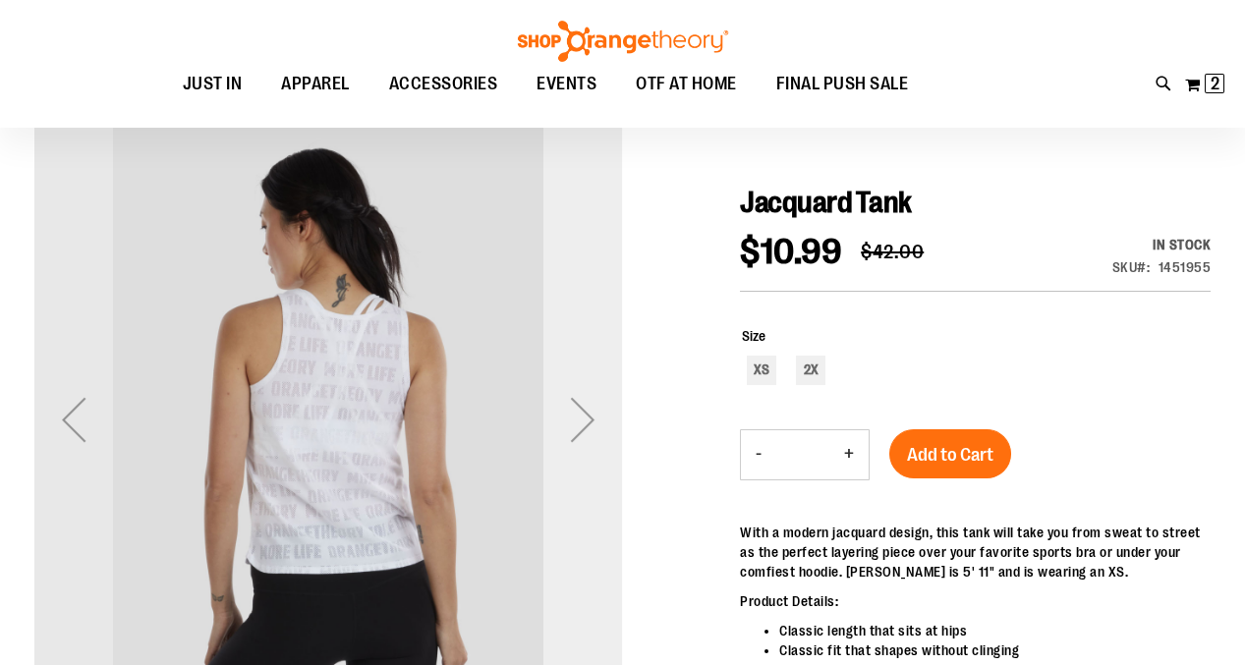
click at [579, 431] on div "Next" at bounding box center [582, 419] width 79 height 79
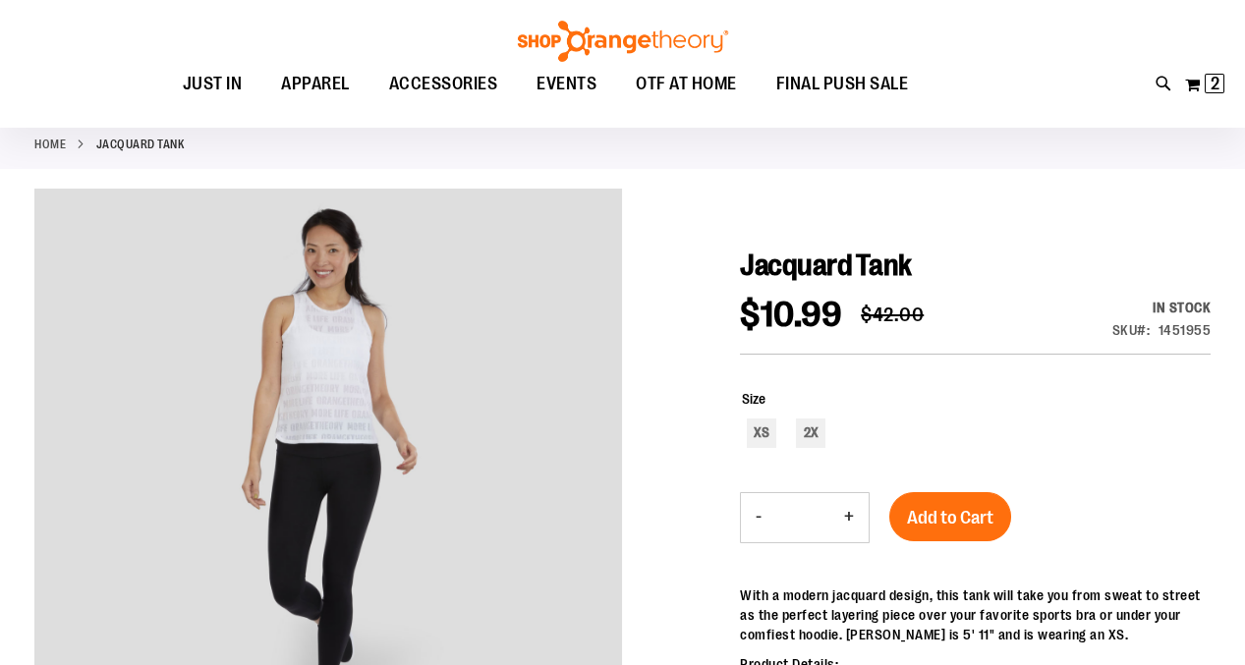
scroll to position [114, 0]
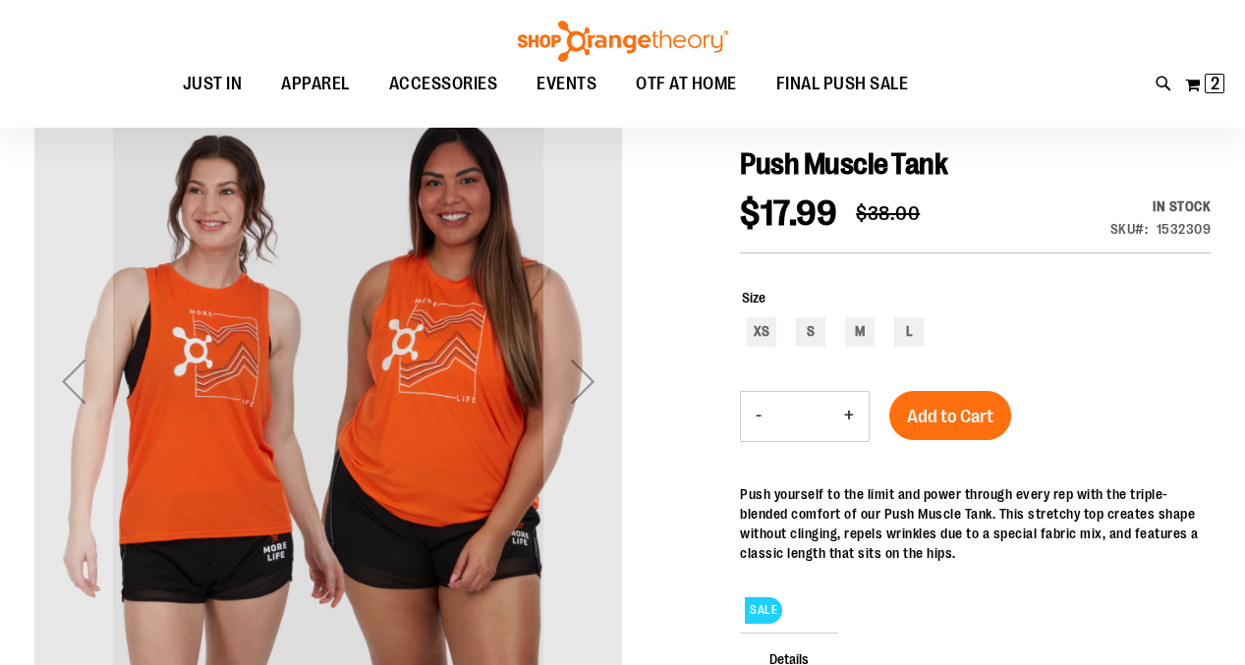
scroll to position [197, 0]
click at [585, 377] on div "Next" at bounding box center [582, 381] width 79 height 79
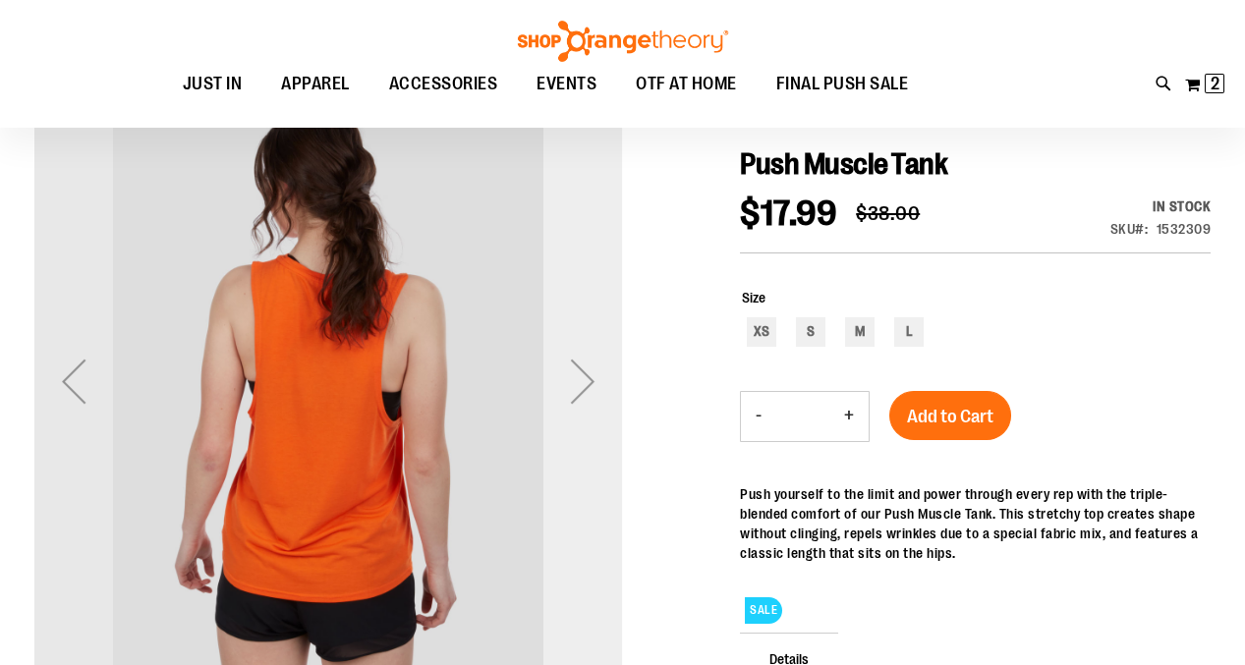
click at [585, 377] on div "Next" at bounding box center [582, 381] width 79 height 79
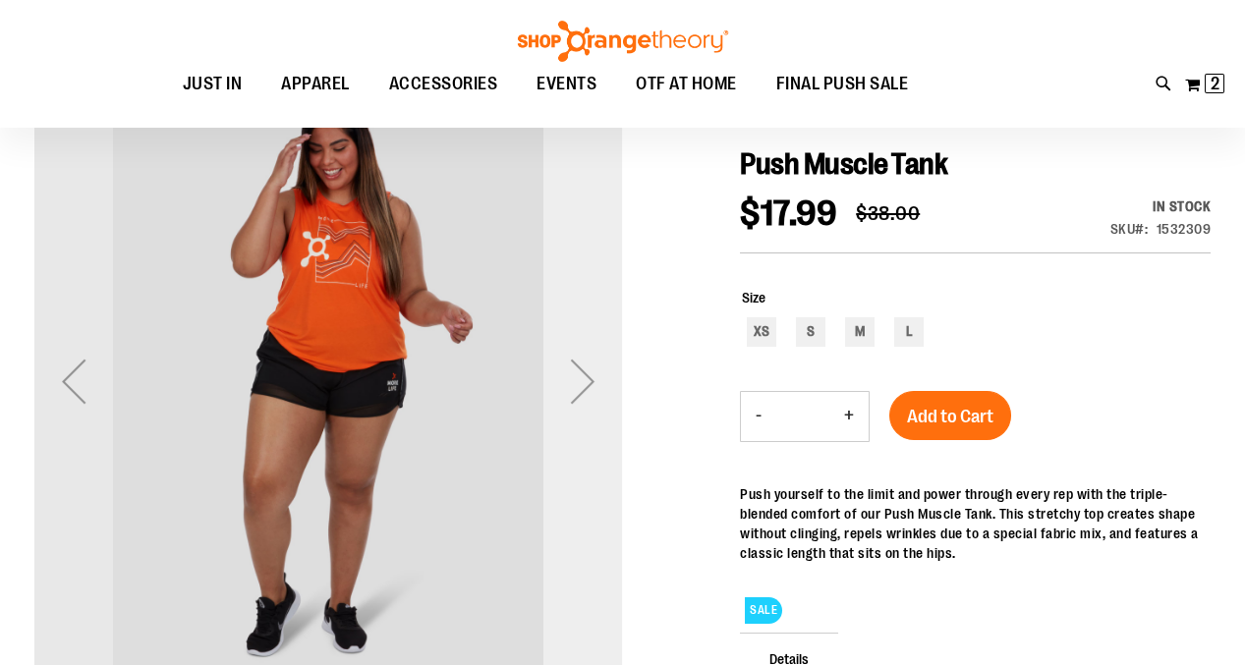
click at [585, 377] on div "Next" at bounding box center [582, 381] width 79 height 79
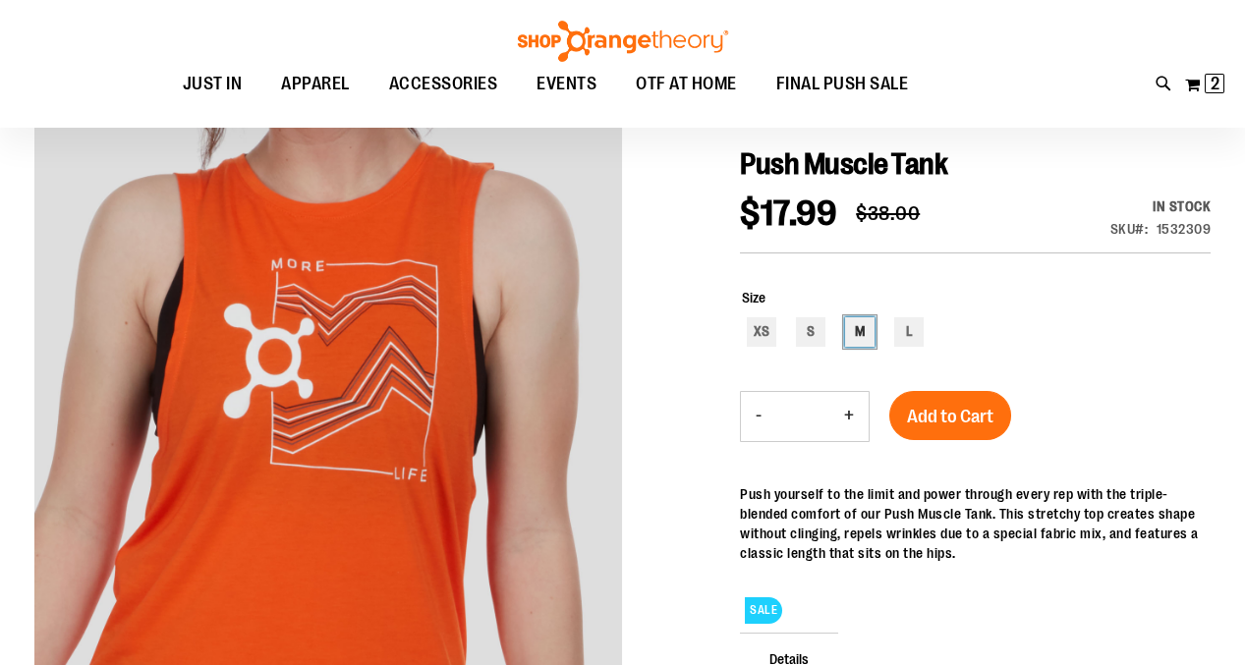
click at [858, 327] on div "M" at bounding box center [859, 331] width 29 height 29
type input "***"
click at [849, 410] on button "+" at bounding box center [848, 416] width 39 height 49
type input "*"
click at [919, 414] on span "Add to Cart" at bounding box center [950, 417] width 86 height 22
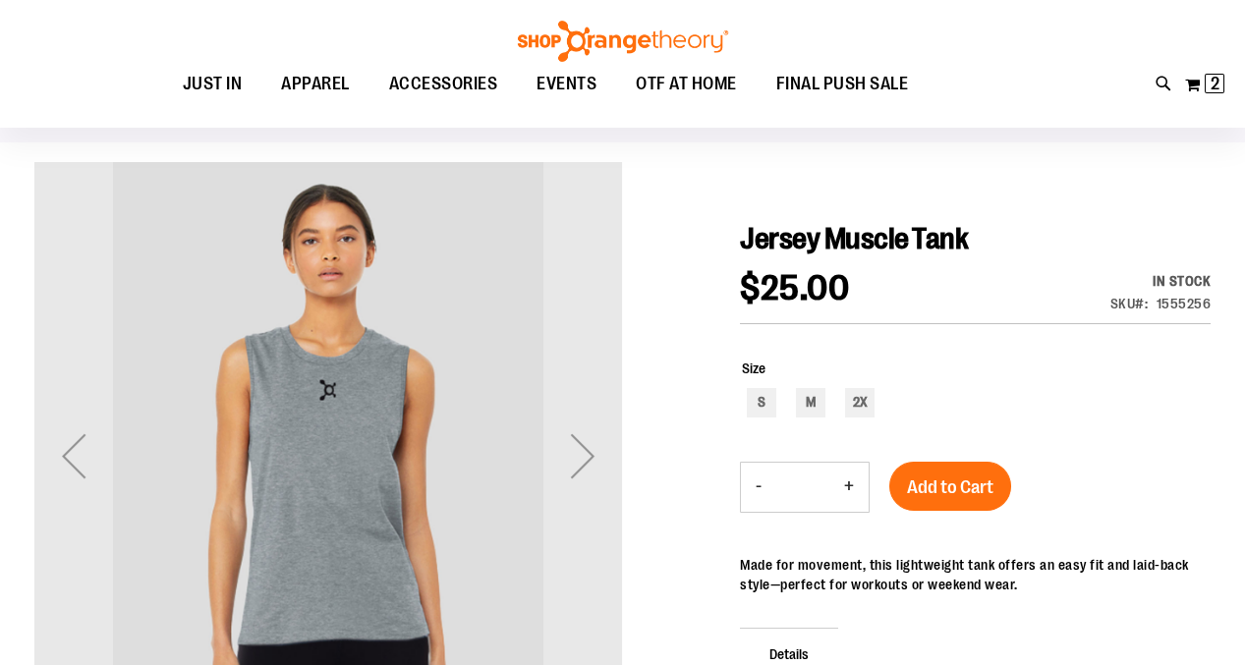
scroll to position [148, 0]
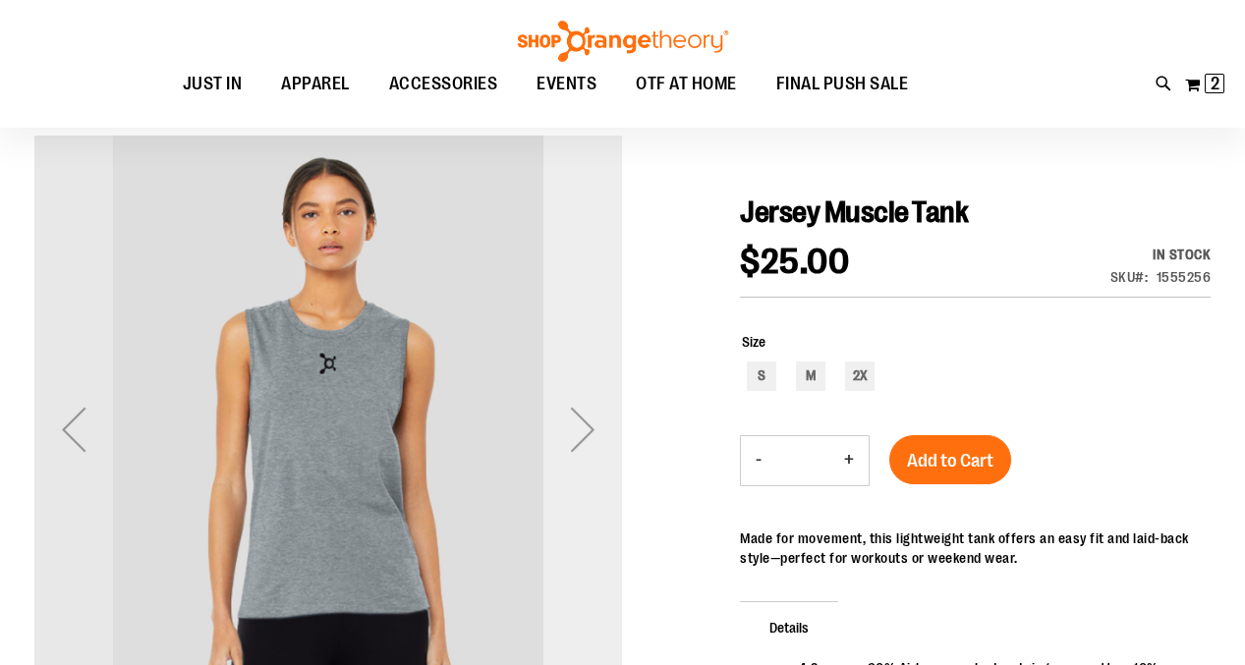
click at [592, 438] on div "Next" at bounding box center [582, 429] width 79 height 79
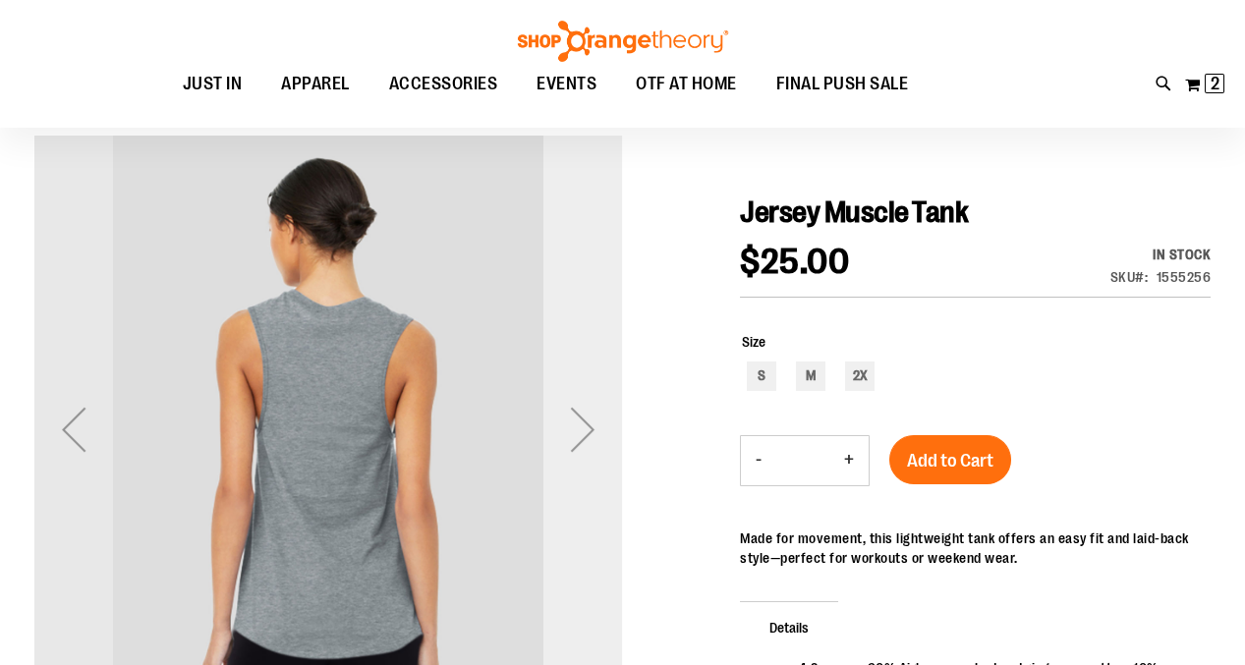
click at [592, 438] on div "Next" at bounding box center [582, 429] width 79 height 79
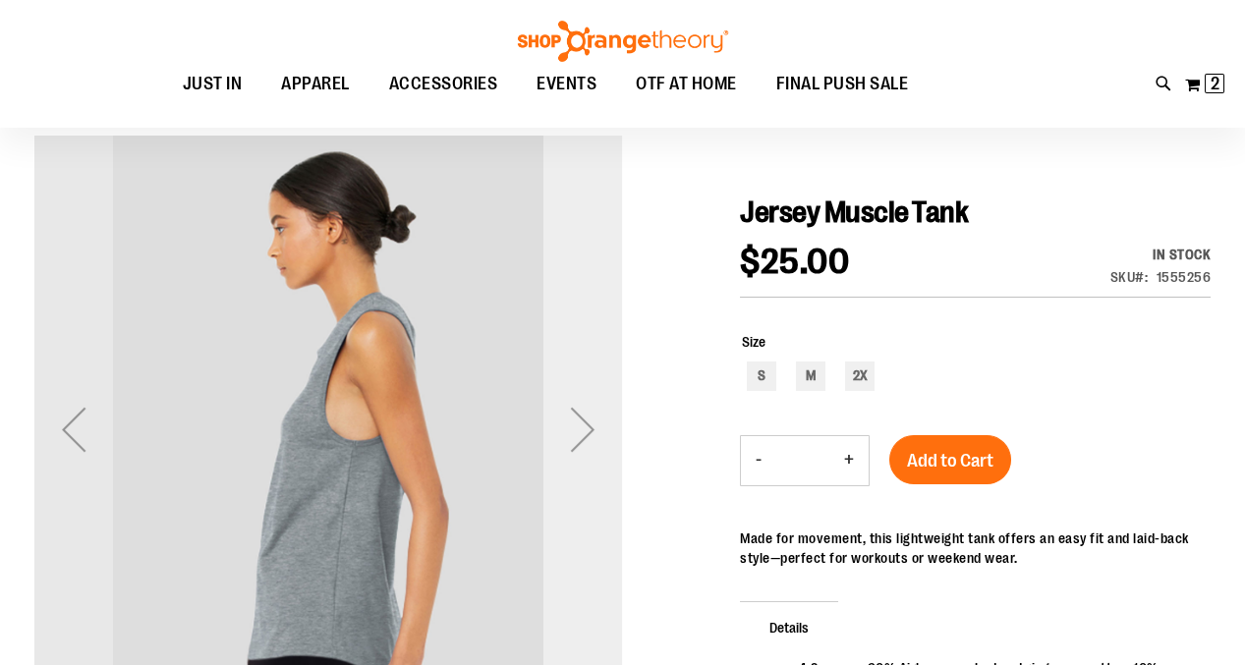
click at [592, 438] on div "Next" at bounding box center [582, 429] width 79 height 79
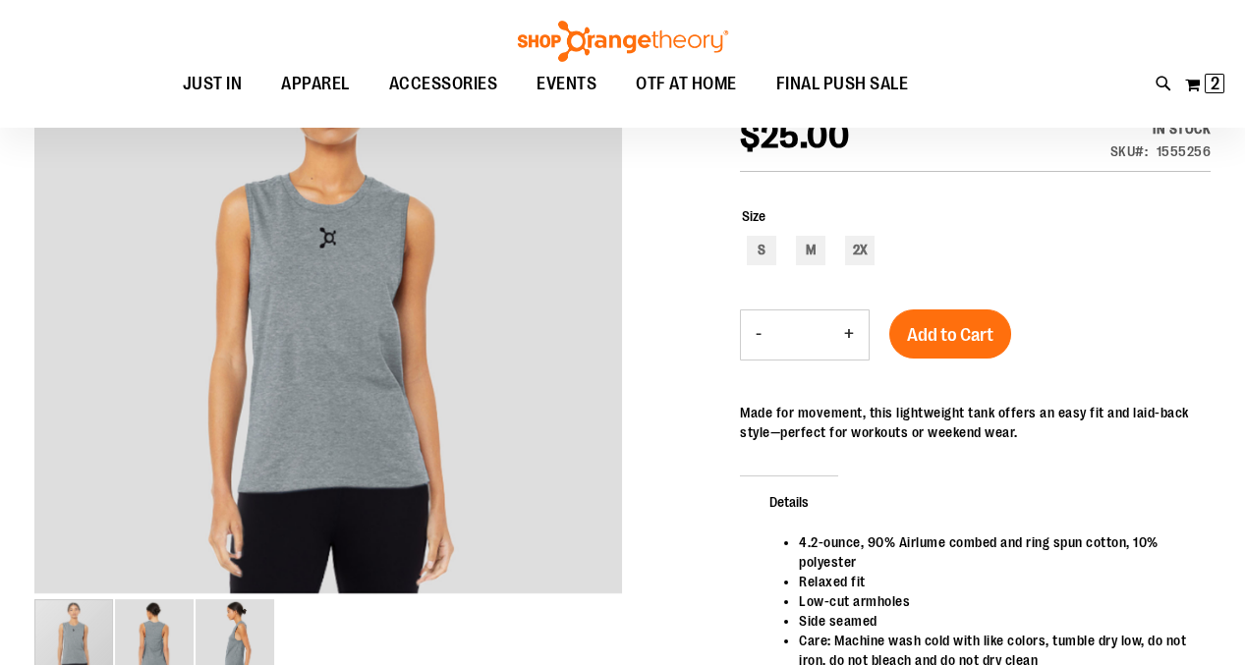
scroll to position [272, 0]
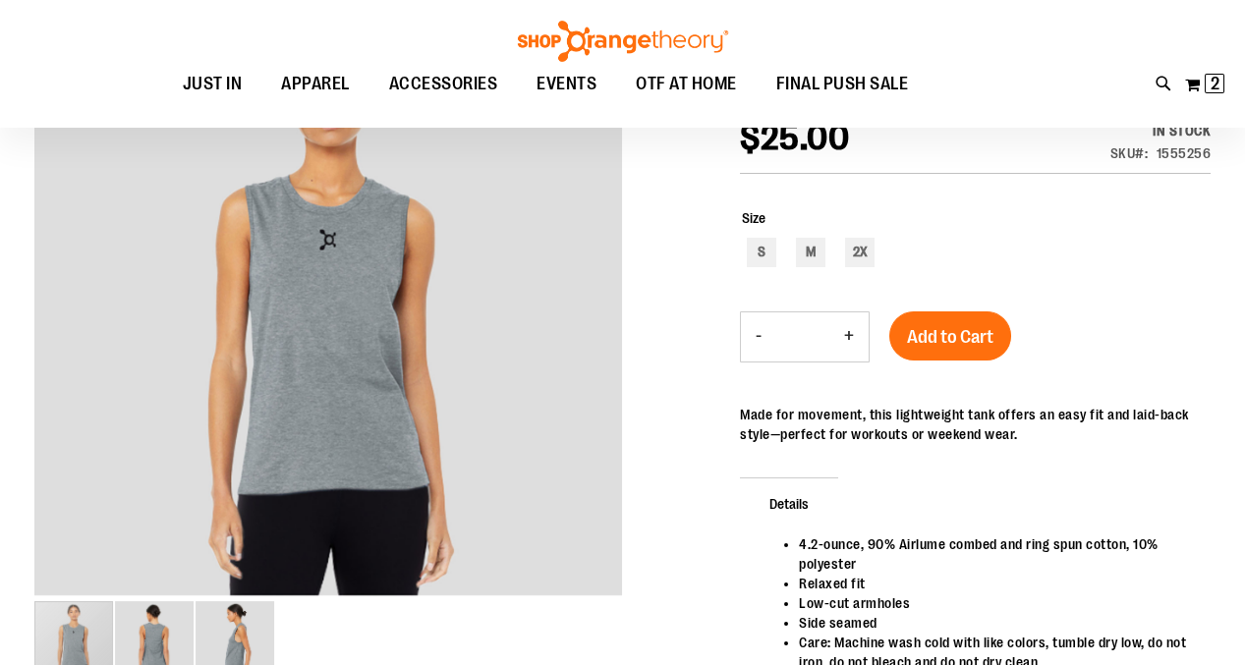
click at [851, 334] on button "+" at bounding box center [848, 337] width 39 height 49
type input "*"
click at [916, 339] on span "Add to Cart" at bounding box center [950, 337] width 86 height 22
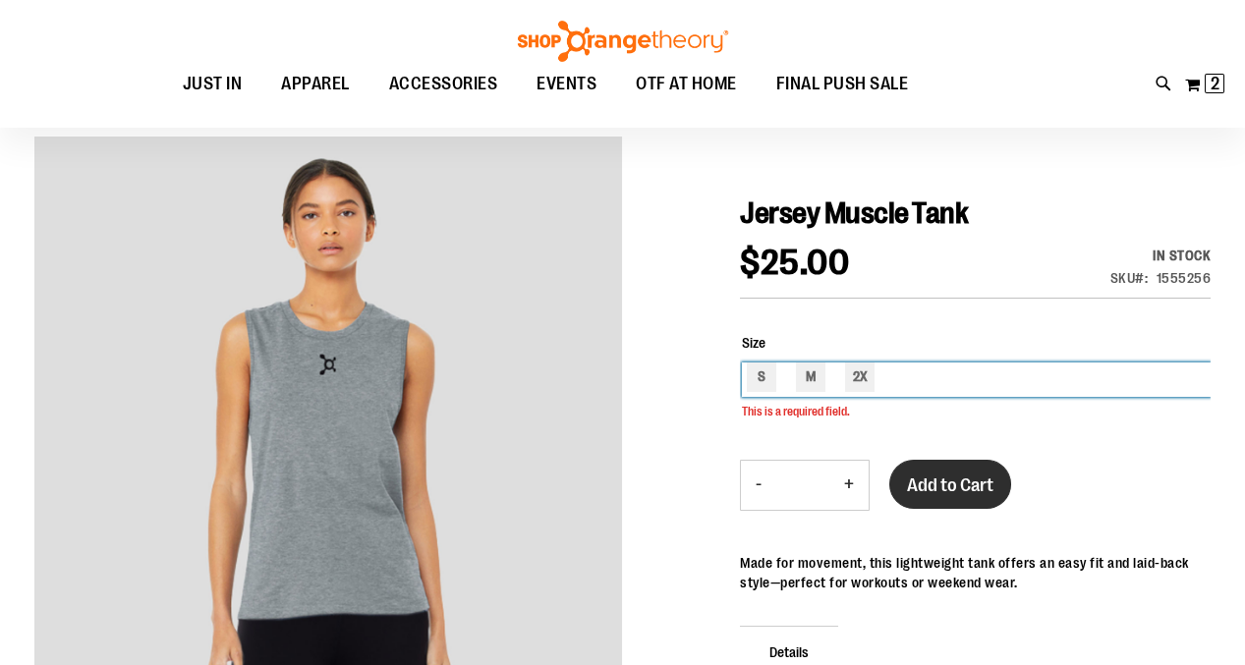
scroll to position [143, 0]
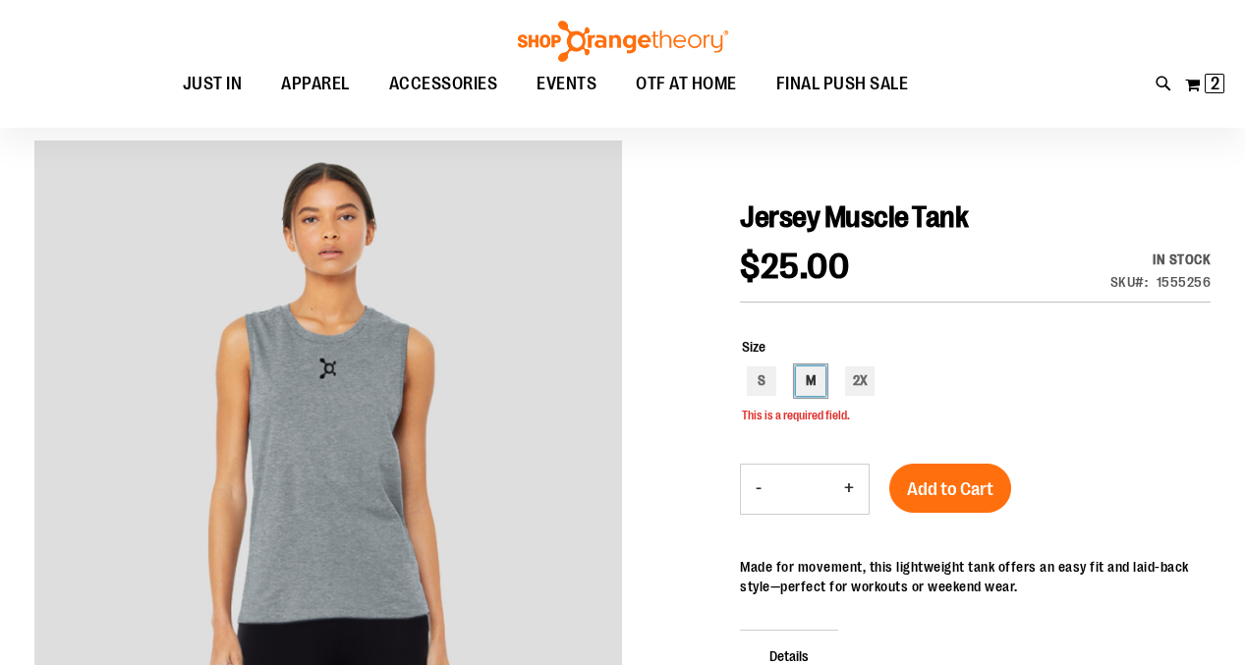
click at [814, 372] on div "M" at bounding box center [810, 381] width 29 height 29
type input "***"
click at [953, 478] on button "Add to Cart" at bounding box center [950, 488] width 122 height 49
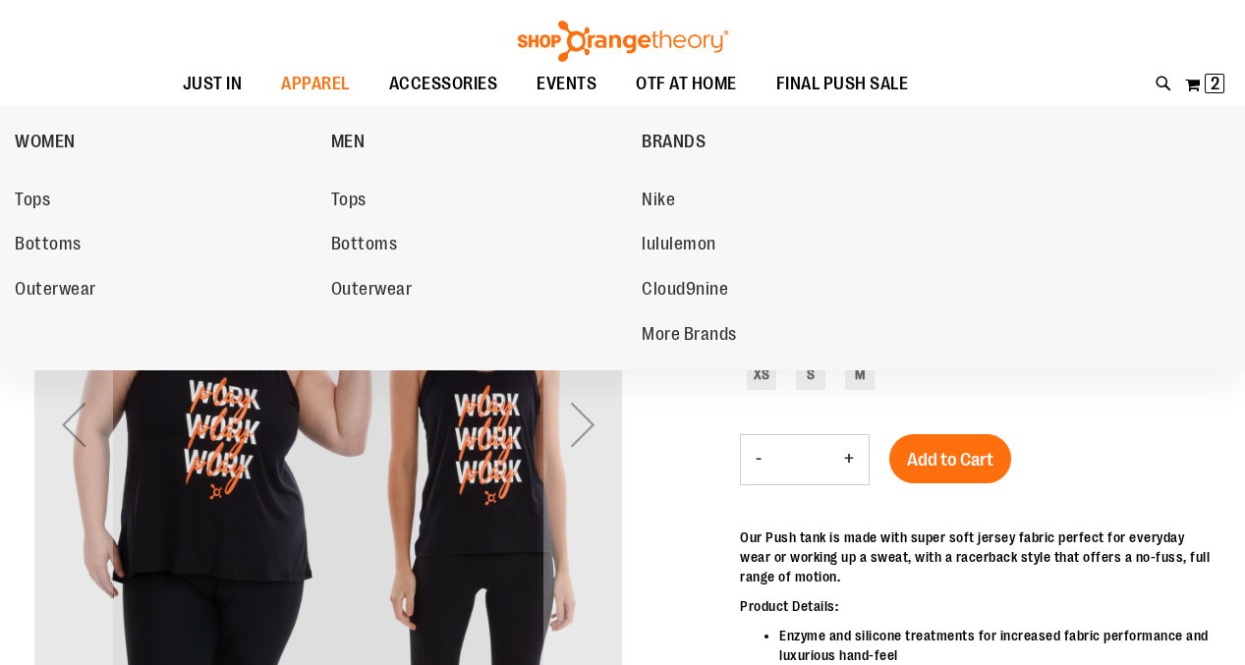
scroll to position [158, 0]
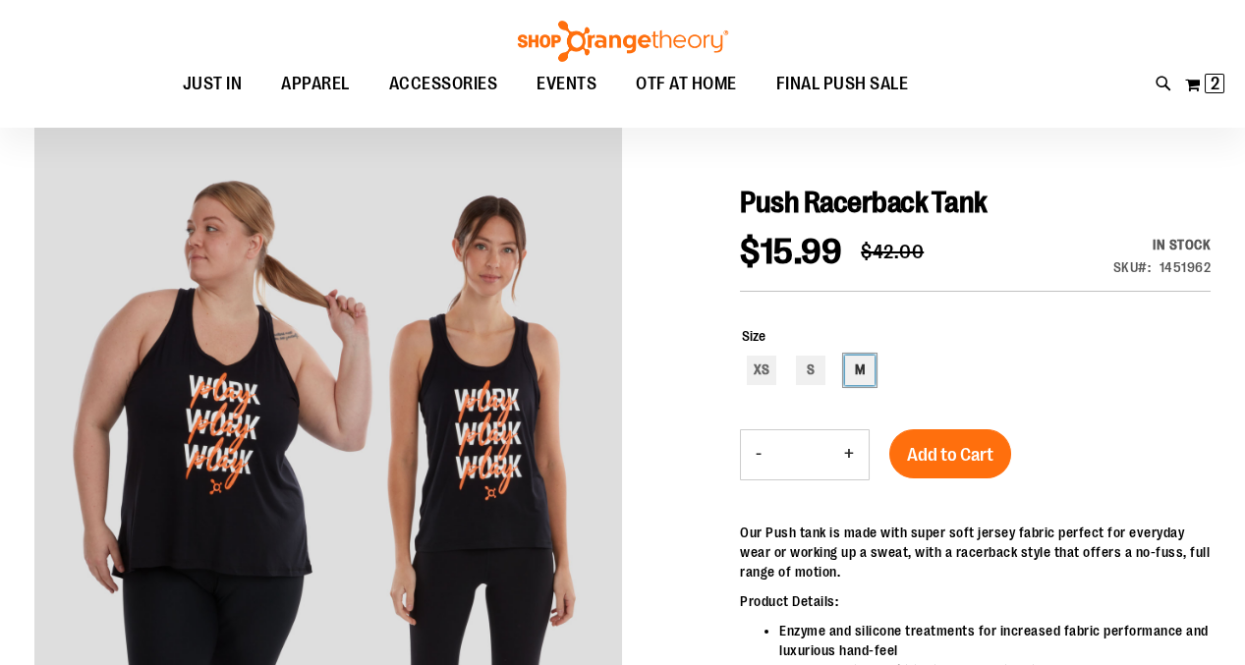
click at [859, 372] on div "M" at bounding box center [859, 370] width 29 height 29
type input "***"
click at [855, 445] on button "+" at bounding box center [848, 454] width 39 height 49
type input "*"
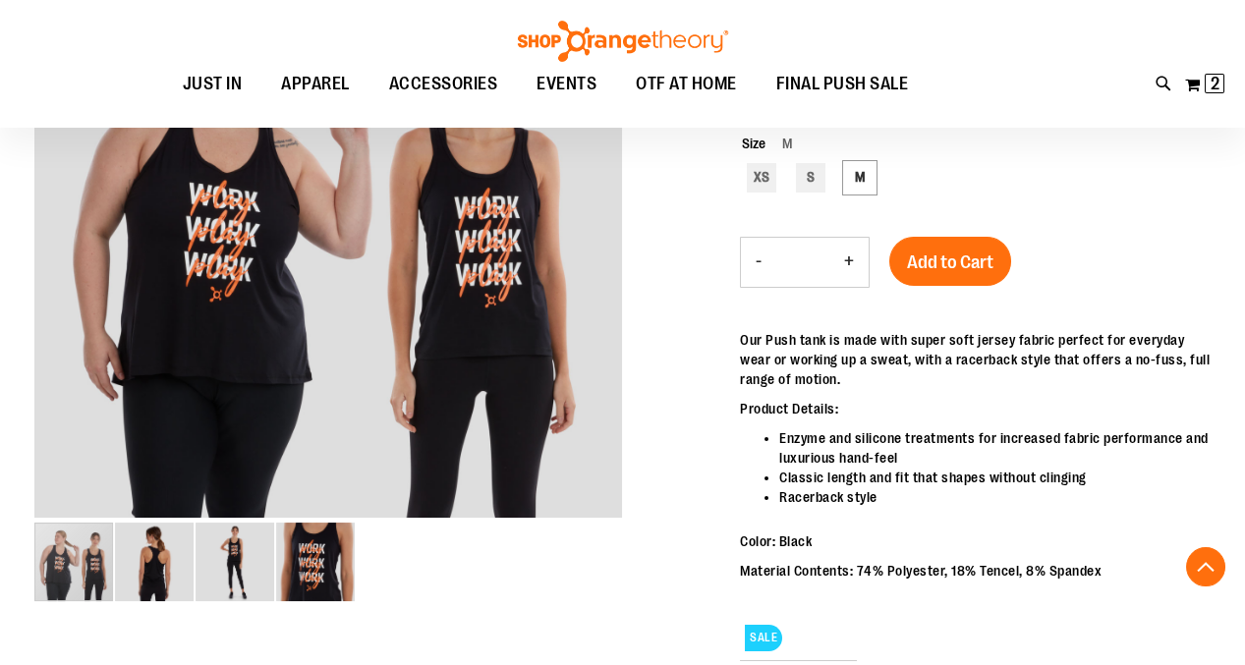
scroll to position [342, 0]
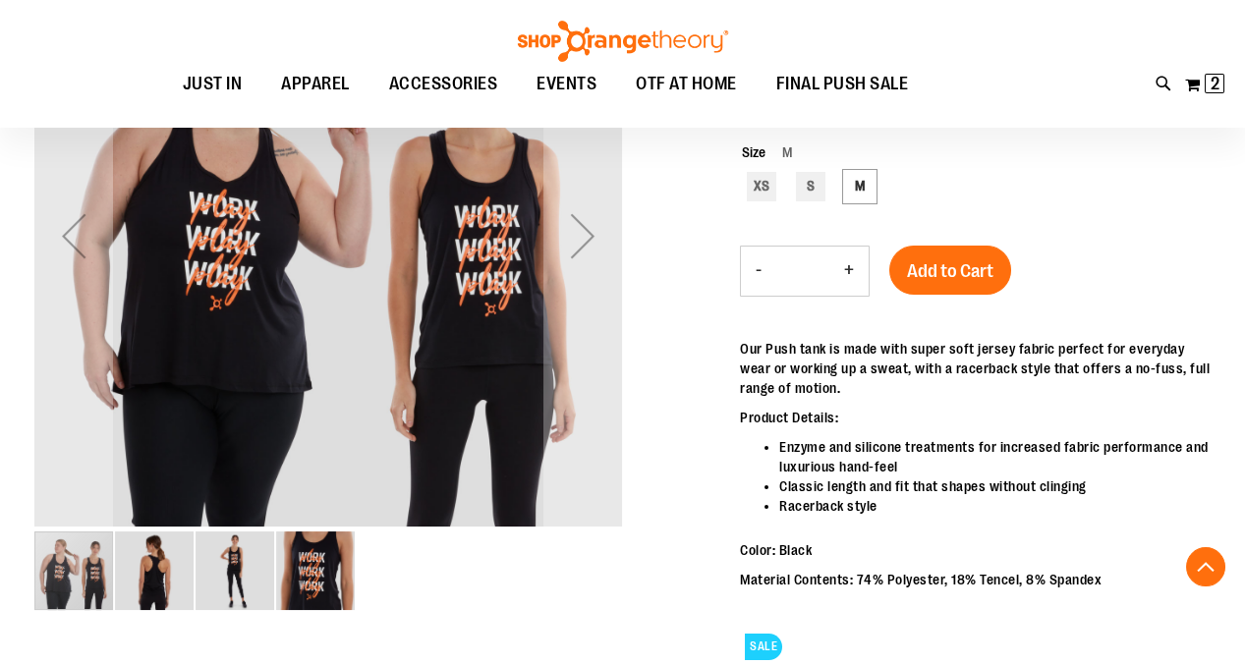
click at [151, 592] on img "image 2 of 4" at bounding box center [154, 571] width 79 height 79
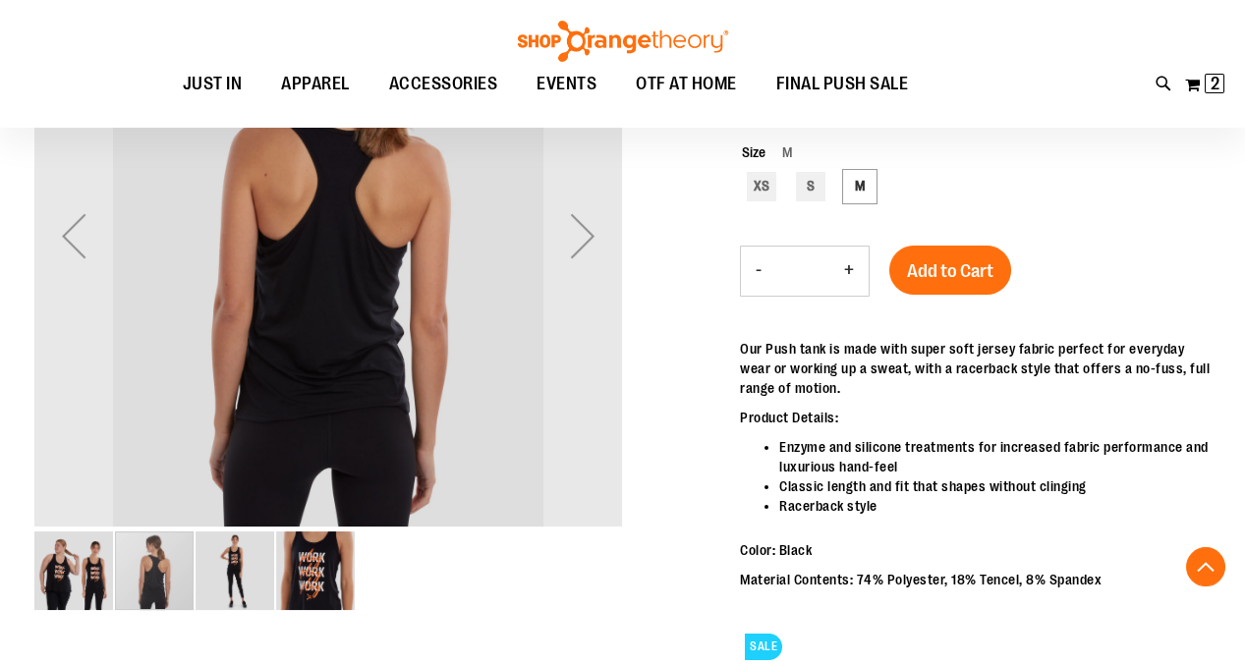
click at [231, 582] on img "image 3 of 4" at bounding box center [235, 571] width 79 height 79
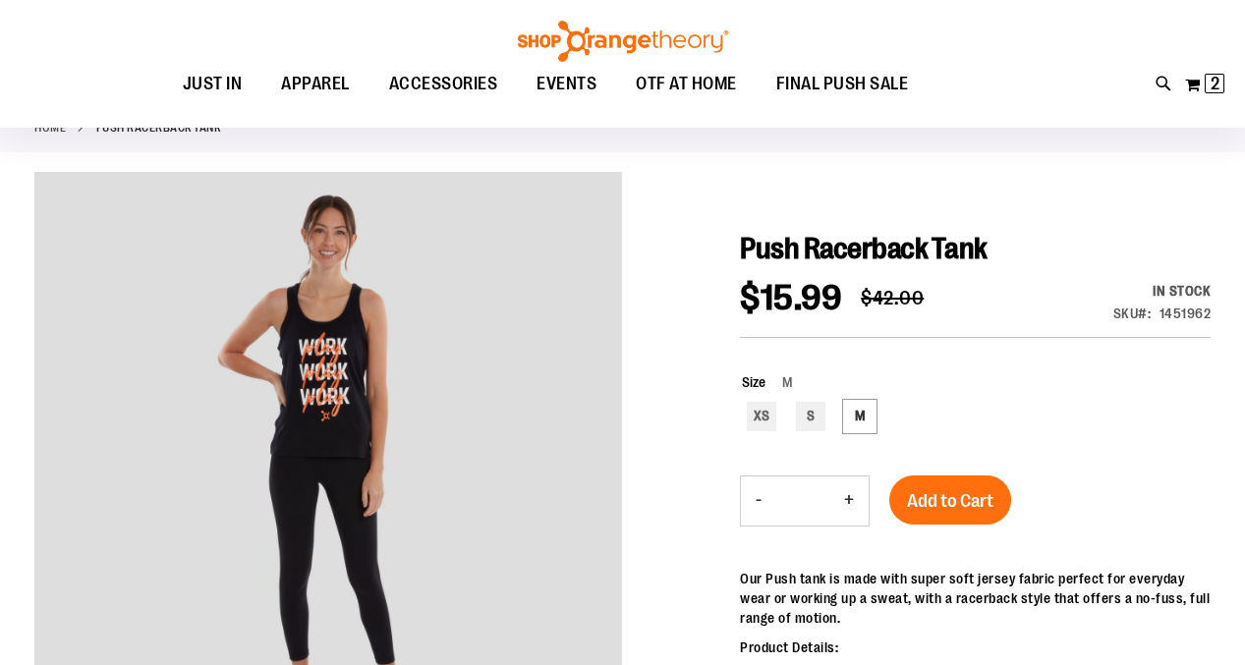
scroll to position [84, 0]
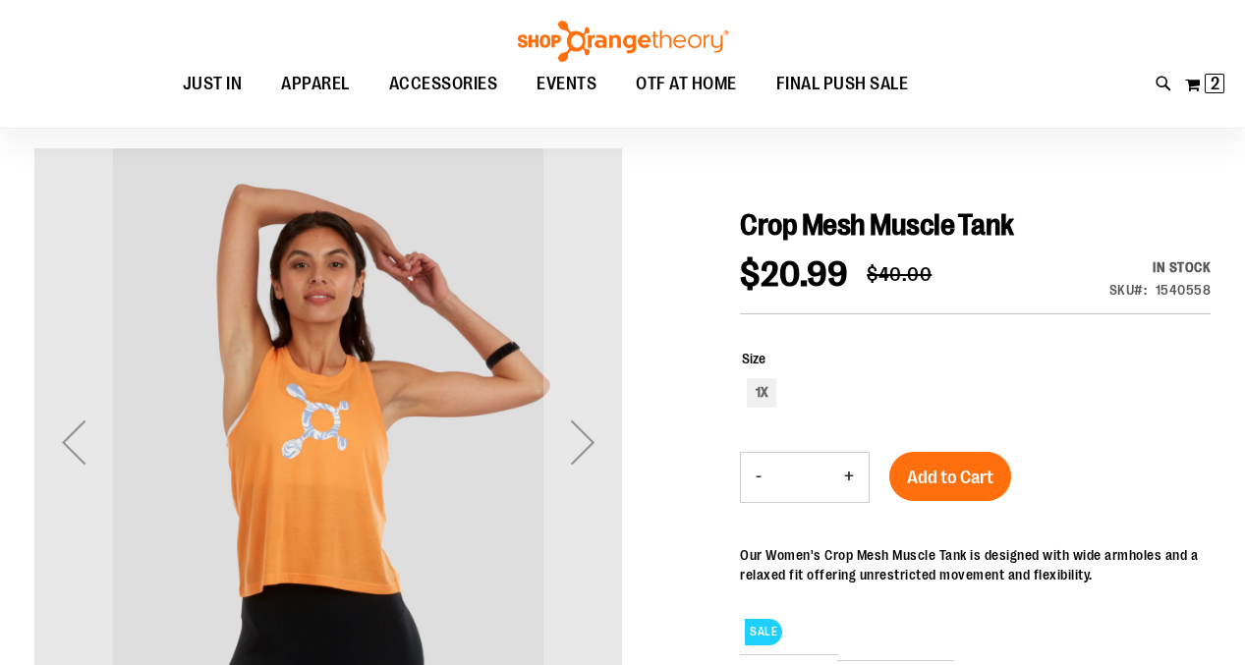
scroll to position [244, 0]
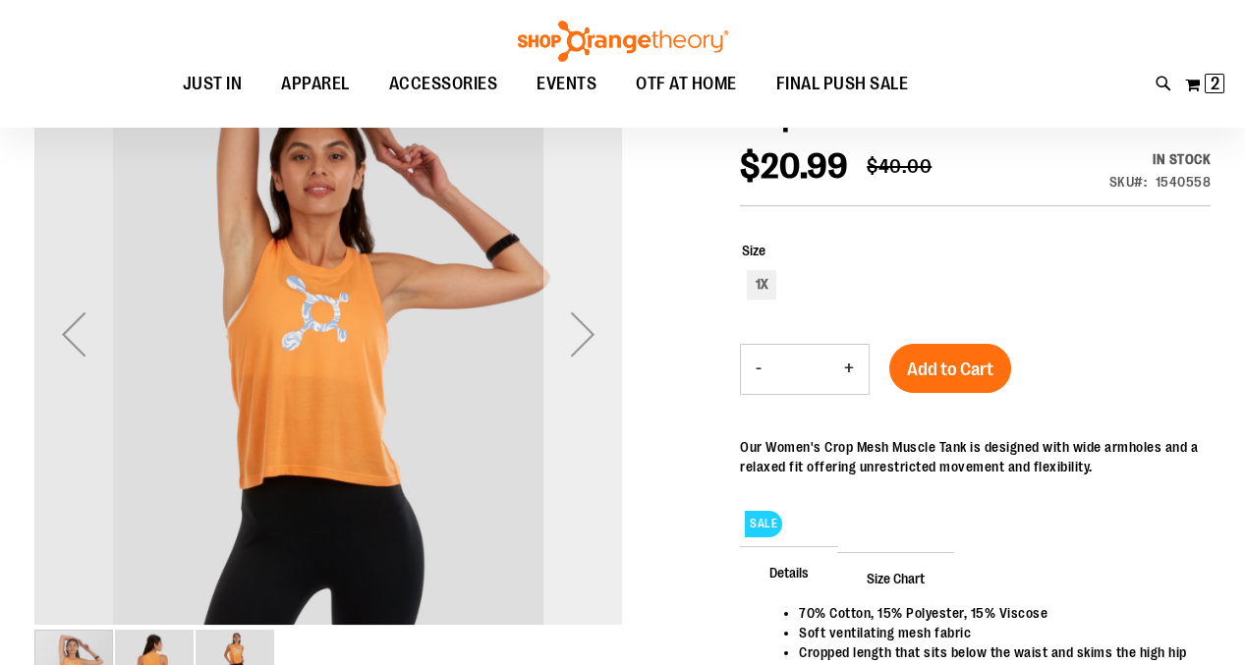
click at [571, 332] on div "Next" at bounding box center [582, 334] width 79 height 79
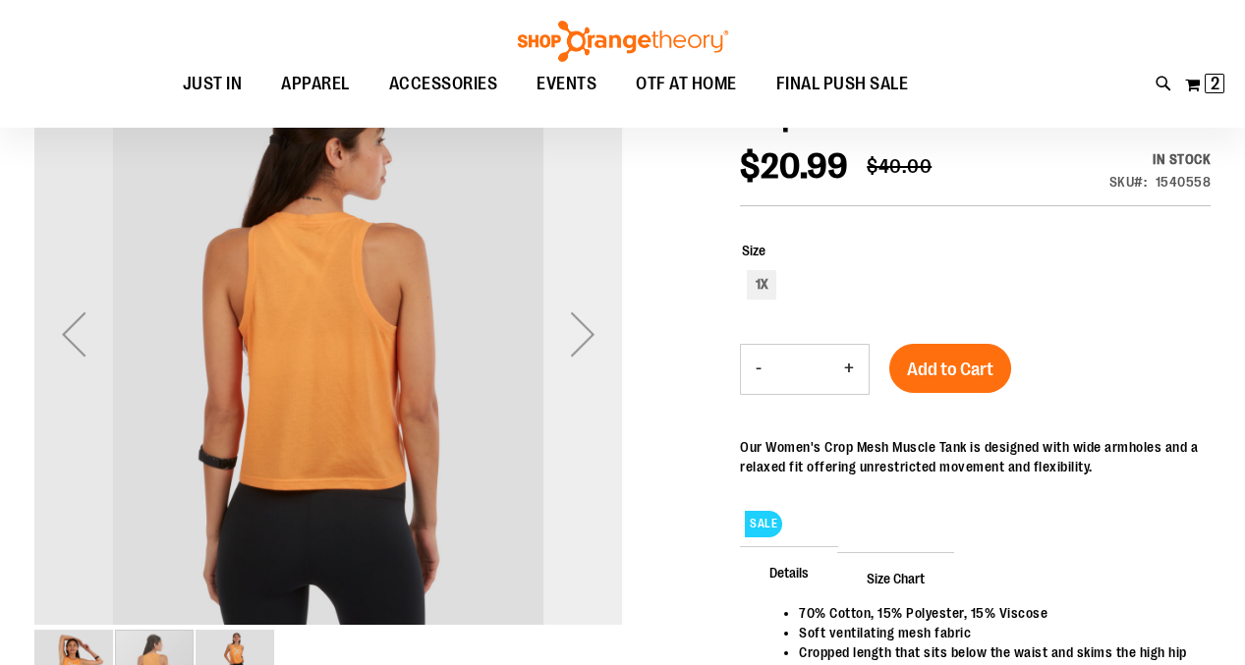
click at [571, 332] on div "Next" at bounding box center [582, 334] width 79 height 79
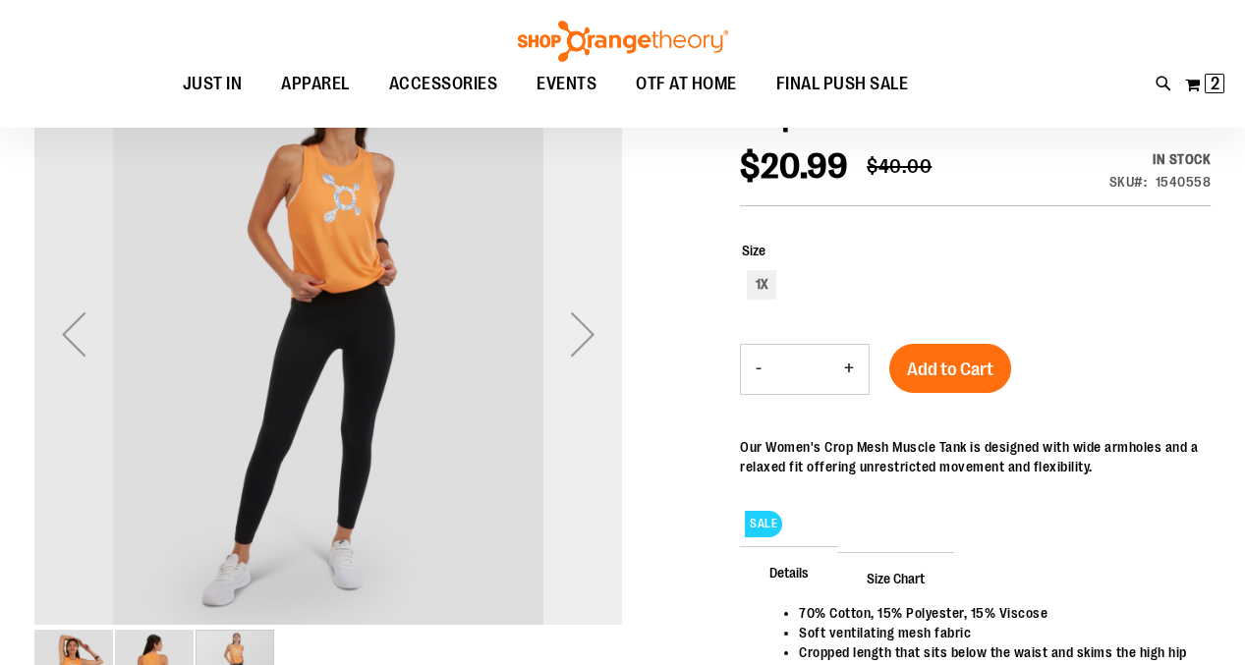
click at [571, 332] on div "Next" at bounding box center [582, 334] width 79 height 79
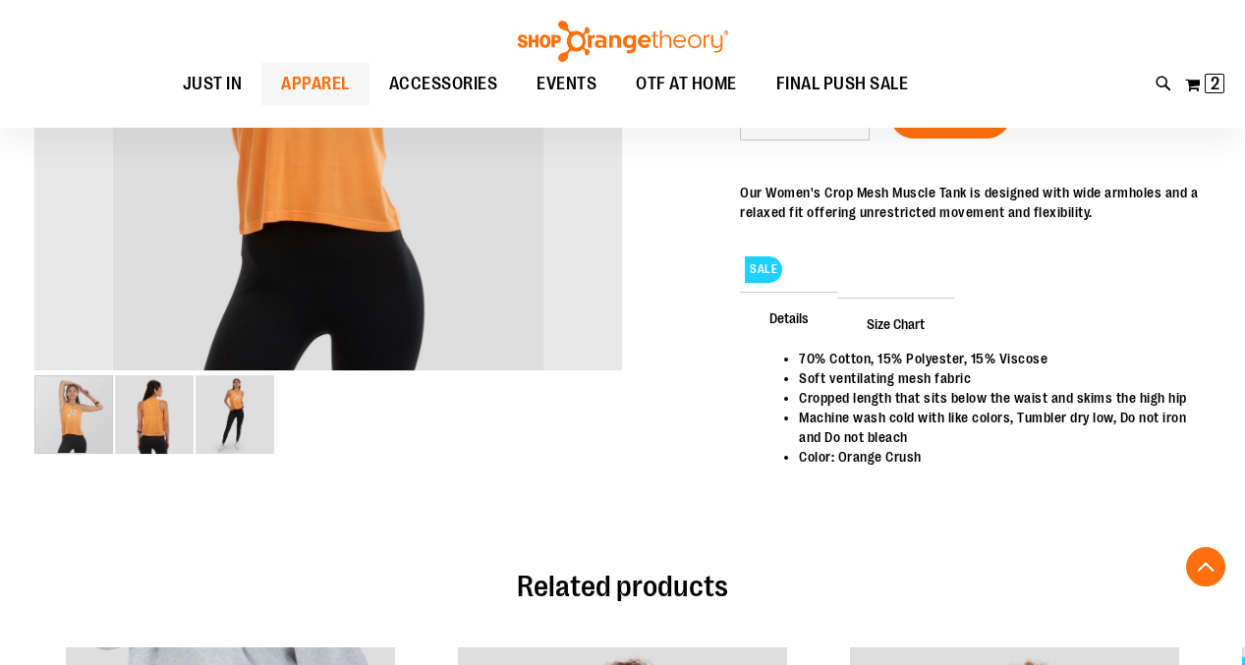
scroll to position [500, 0]
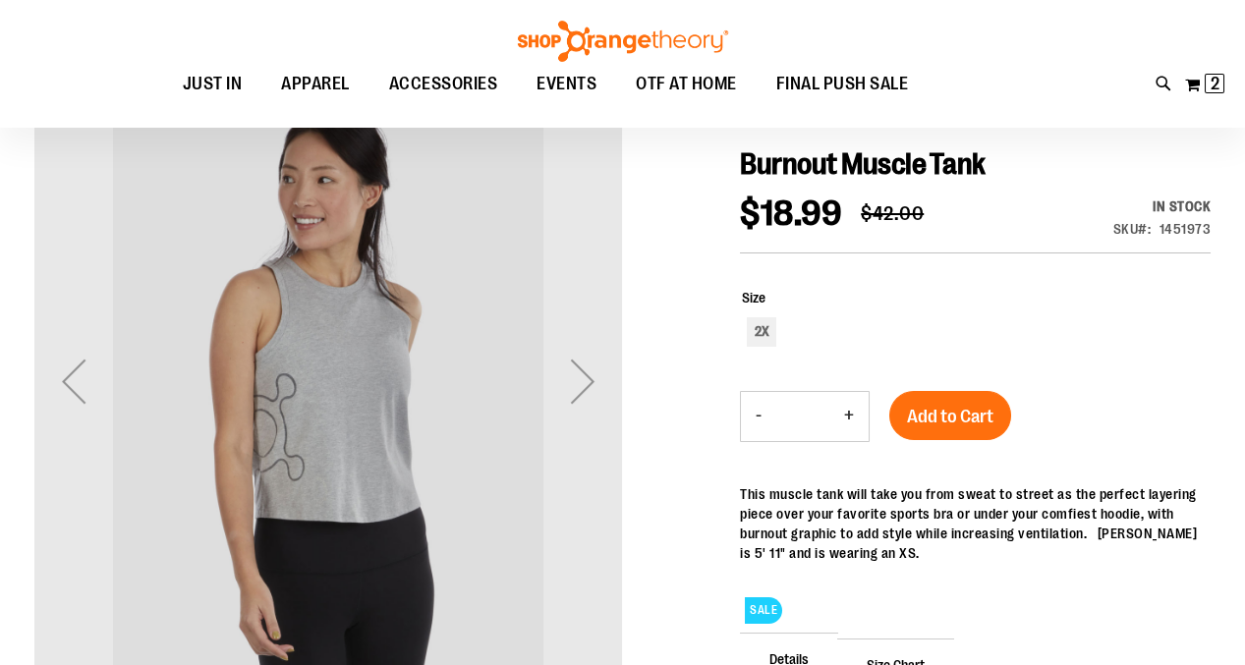
scroll to position [216, 0]
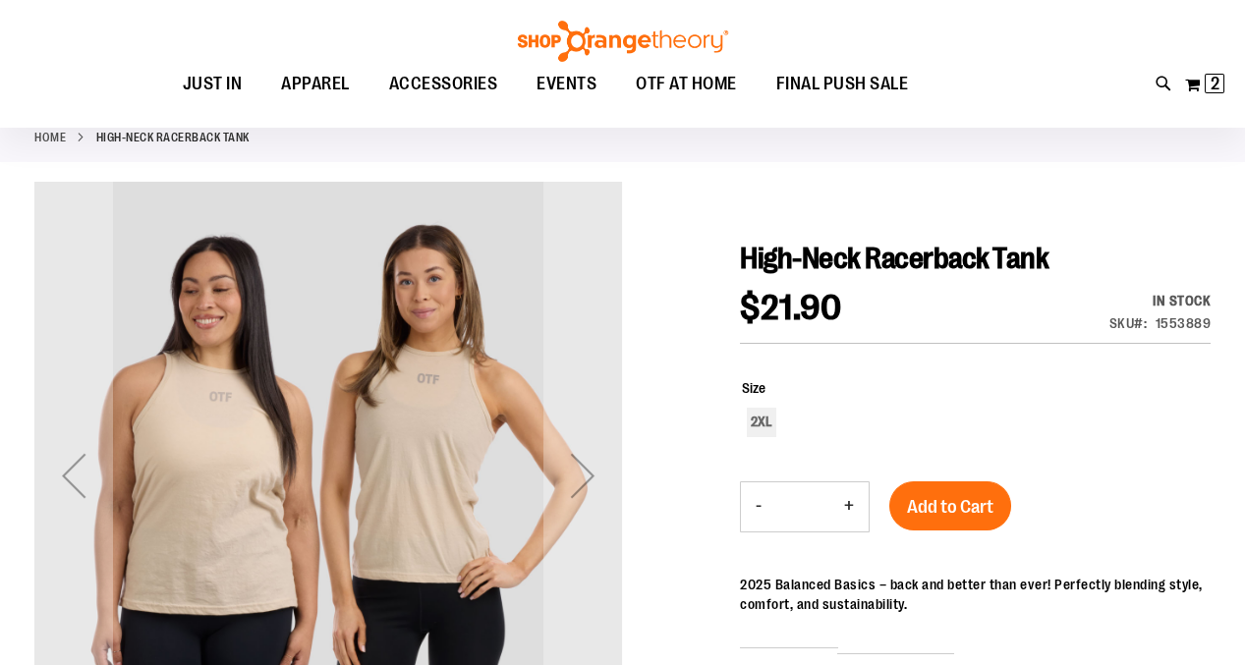
scroll to position [104, 0]
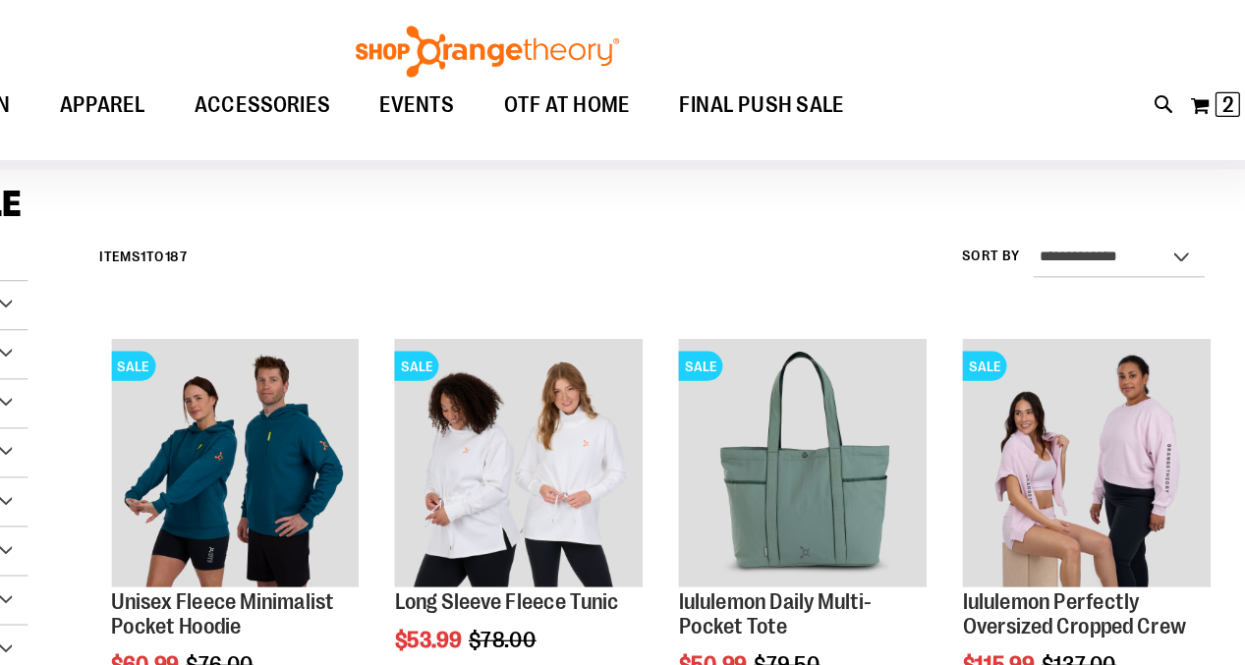
scroll to position [67, 0]
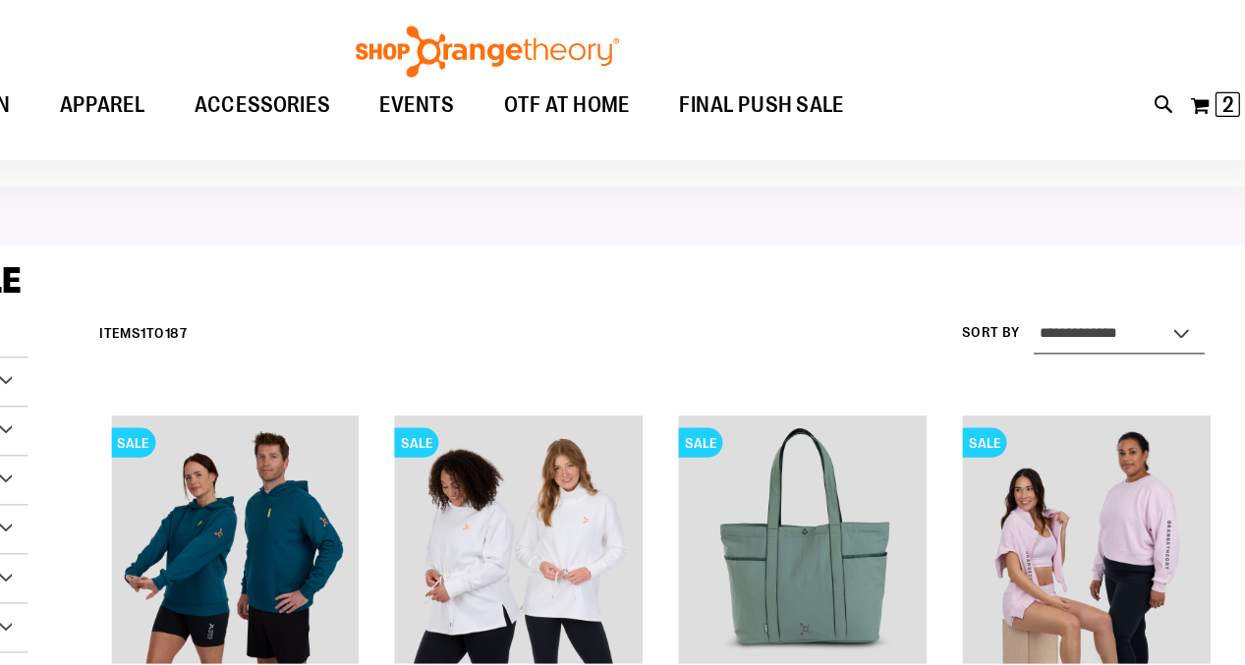
select select "*********"
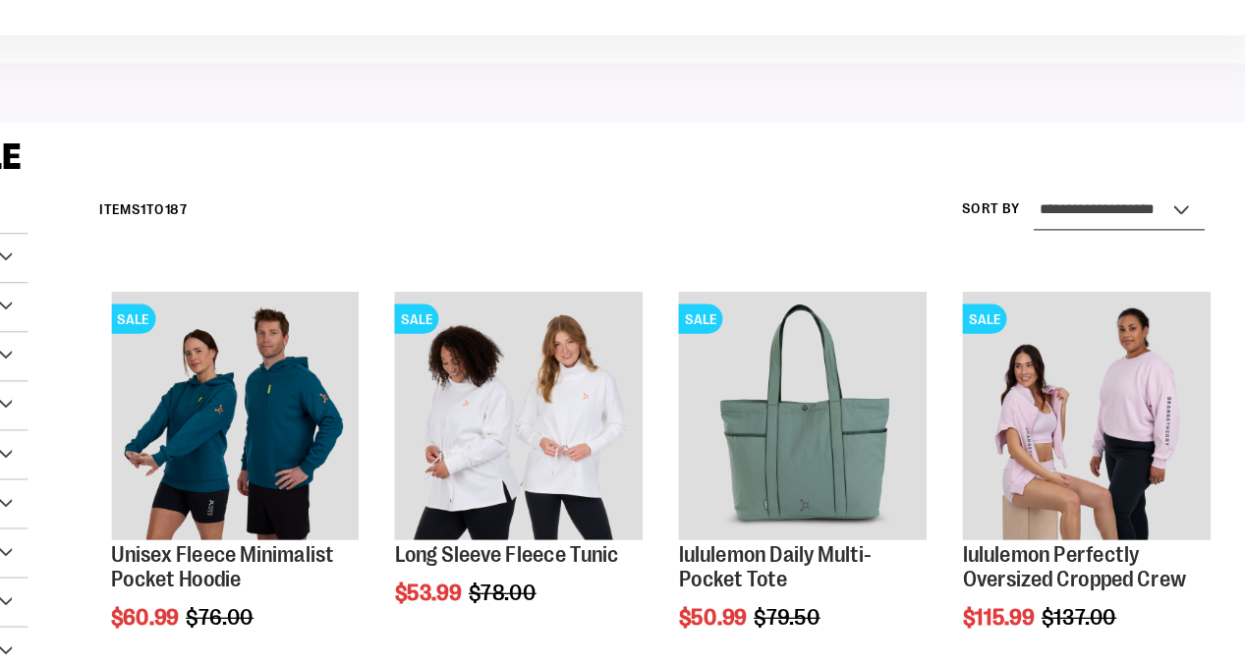
scroll to position [66, 0]
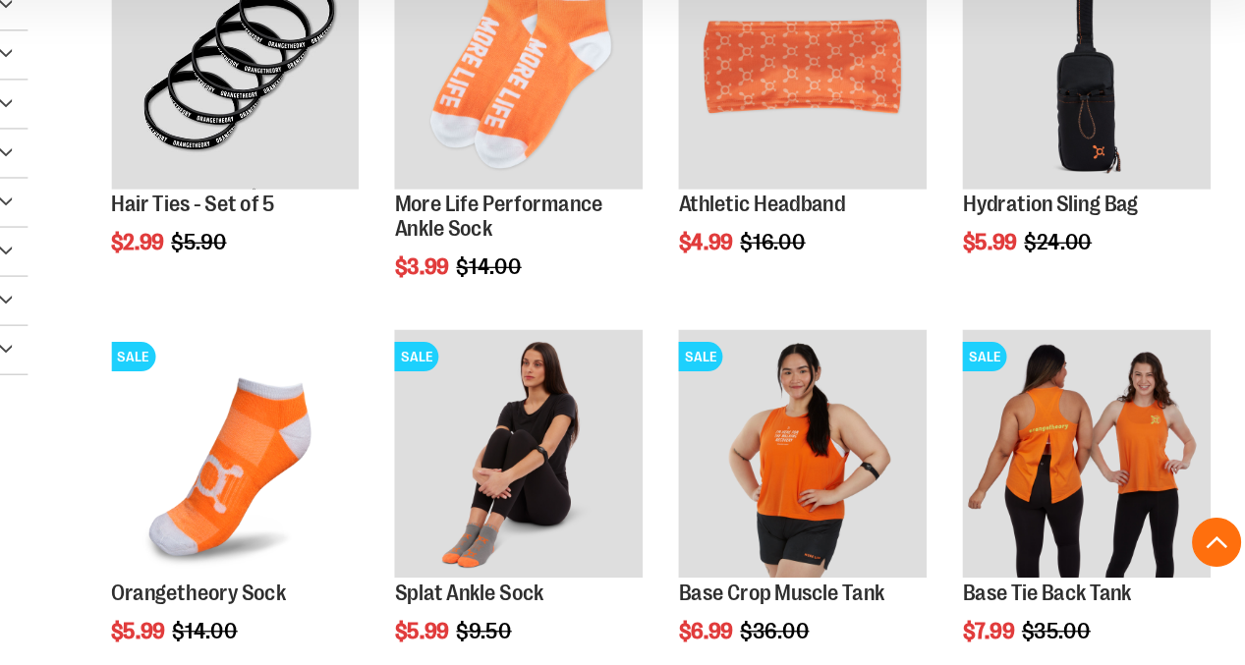
scroll to position [347, 0]
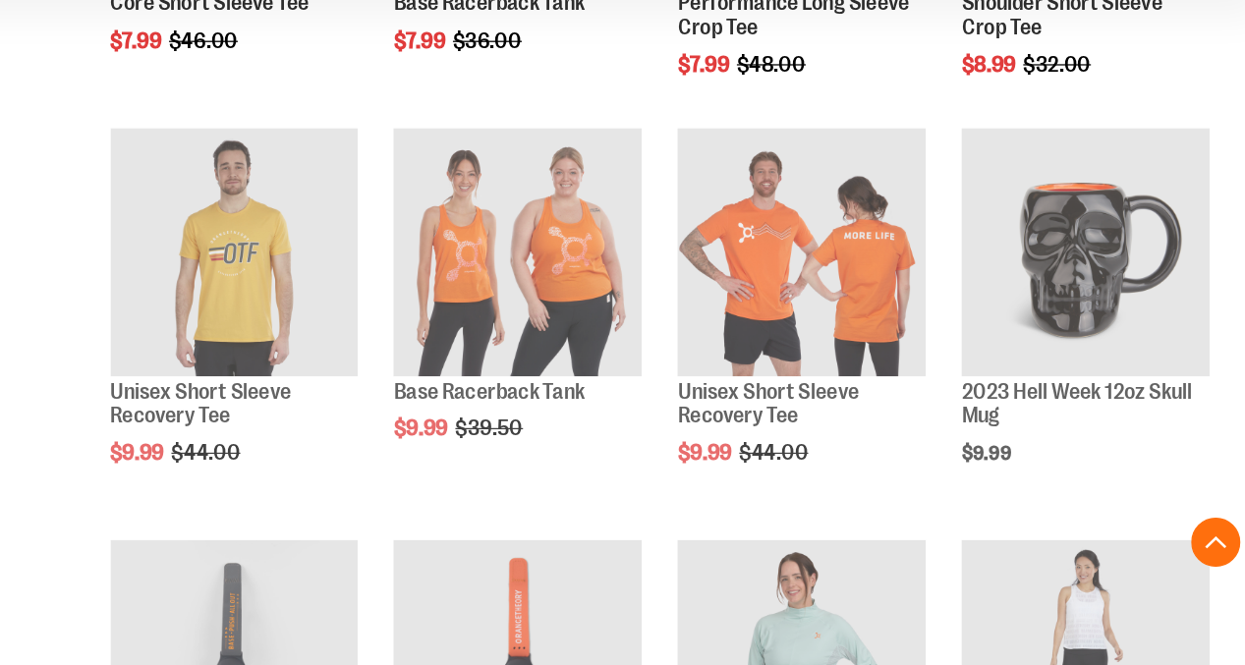
scroll to position [1122, 0]
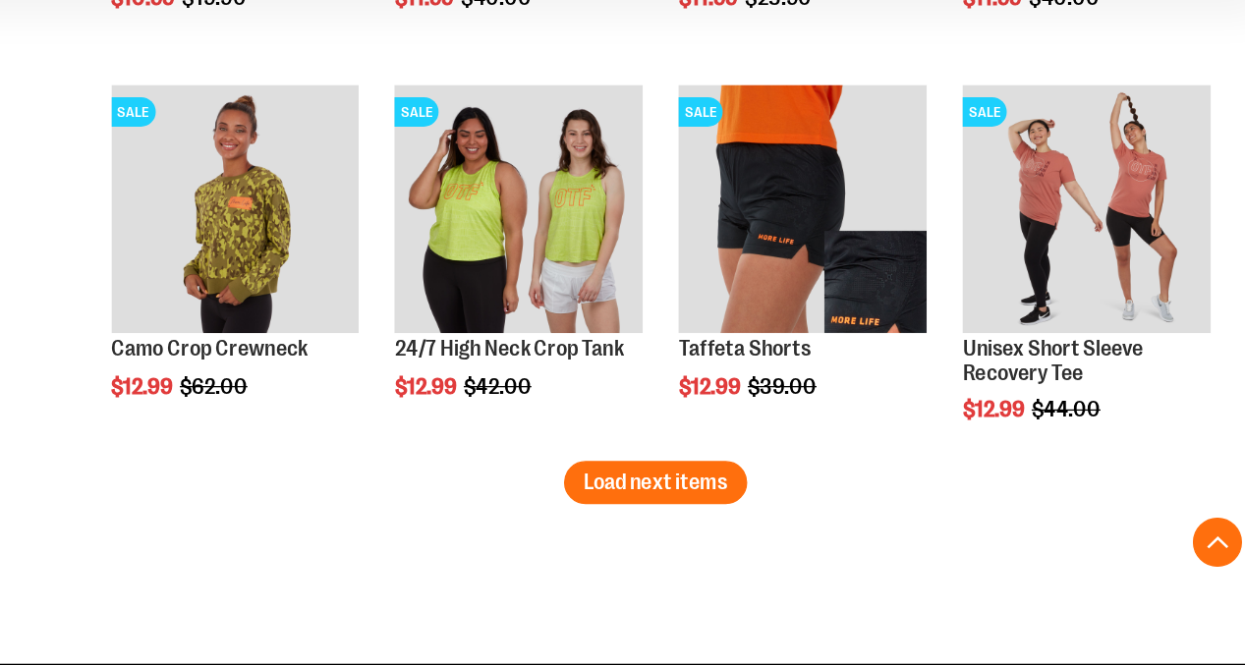
scroll to position [2684, 0]
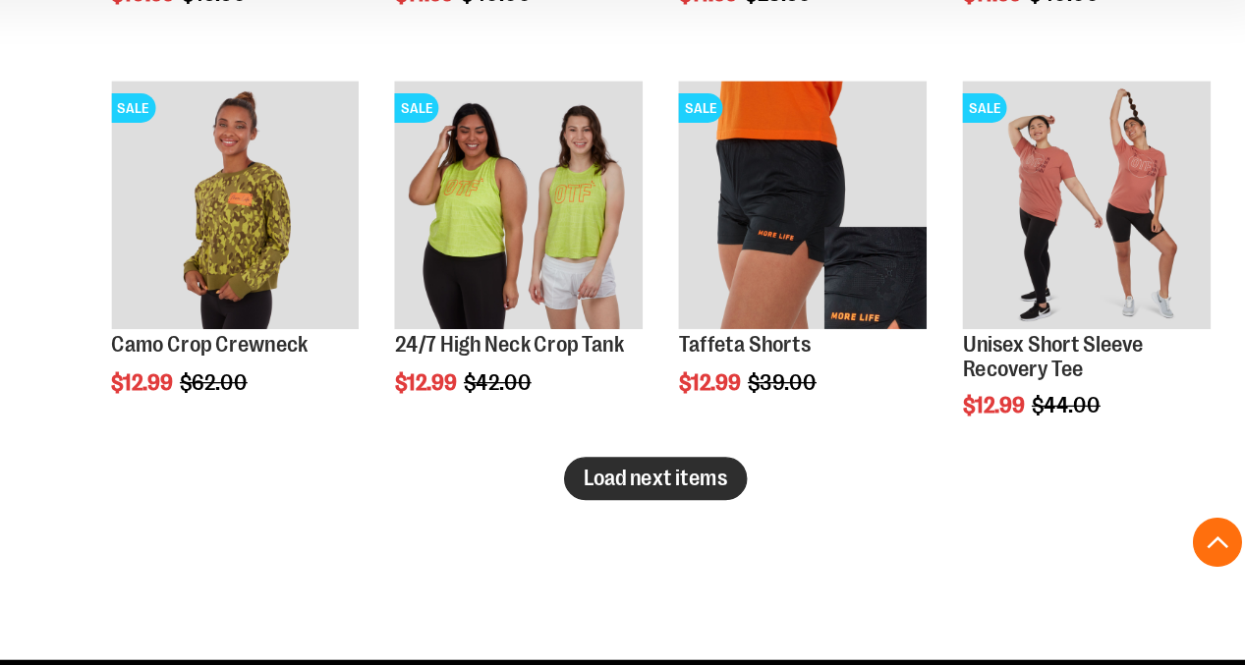
click at [700, 506] on span "Load next items" at bounding box center [757, 516] width 115 height 20
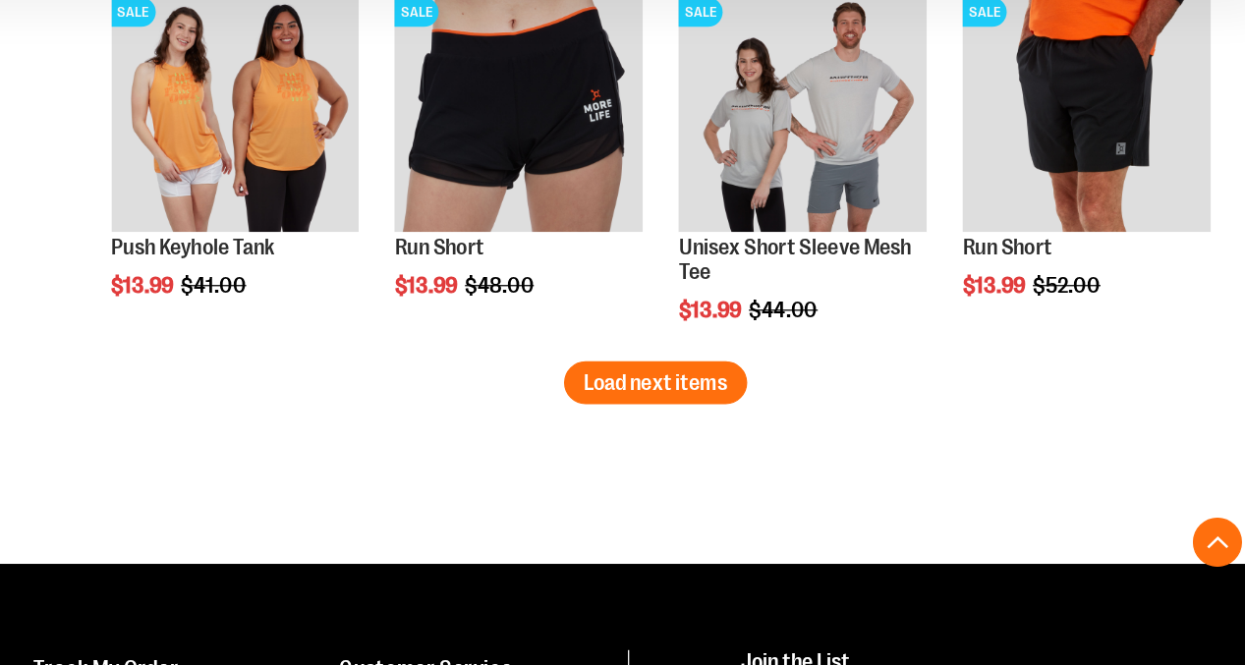
scroll to position [3698, 0]
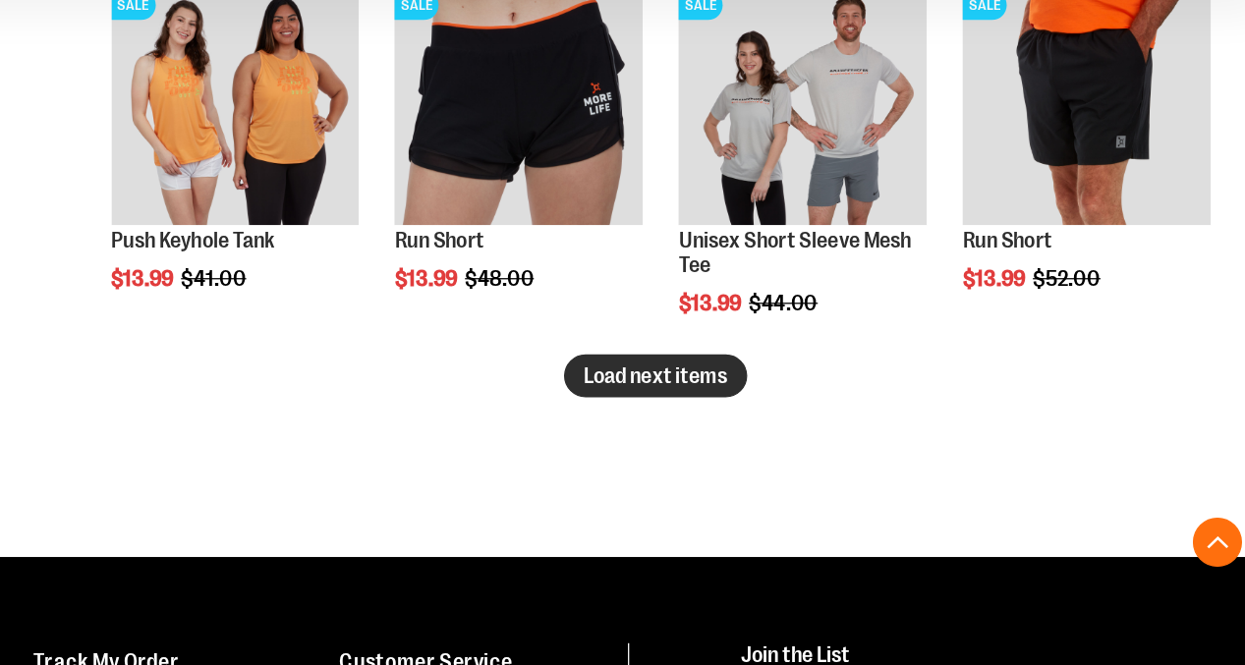
click at [700, 424] on span "Load next items" at bounding box center [757, 434] width 115 height 20
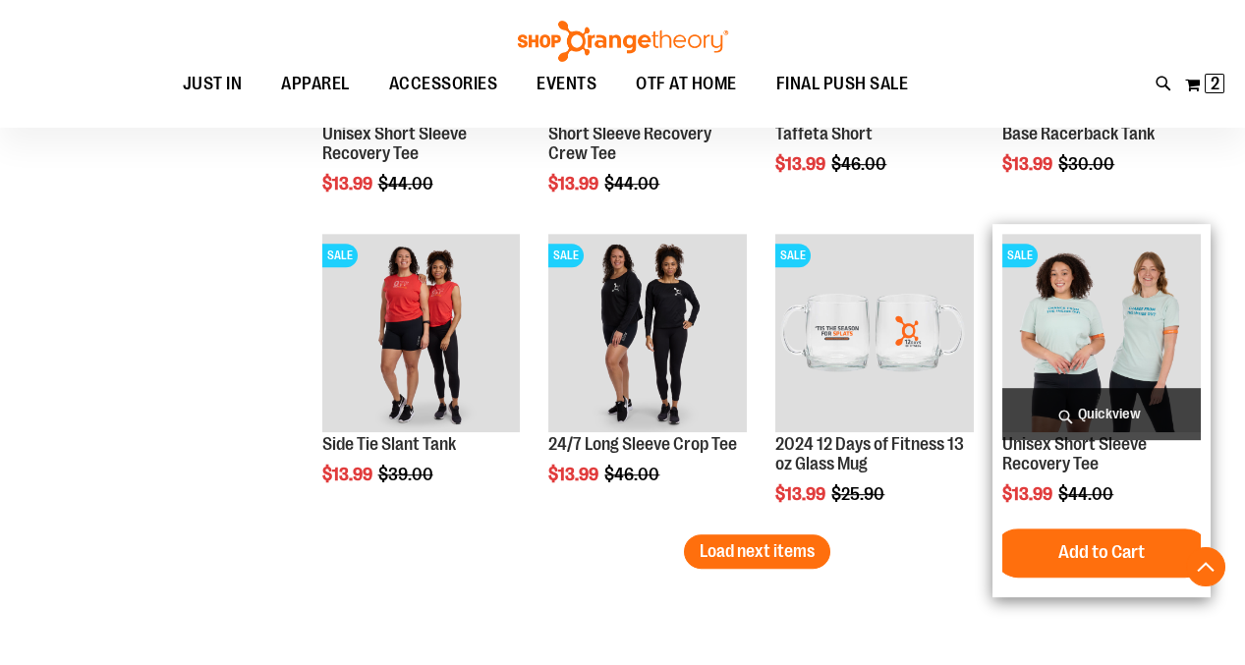
scroll to position [4447, 0]
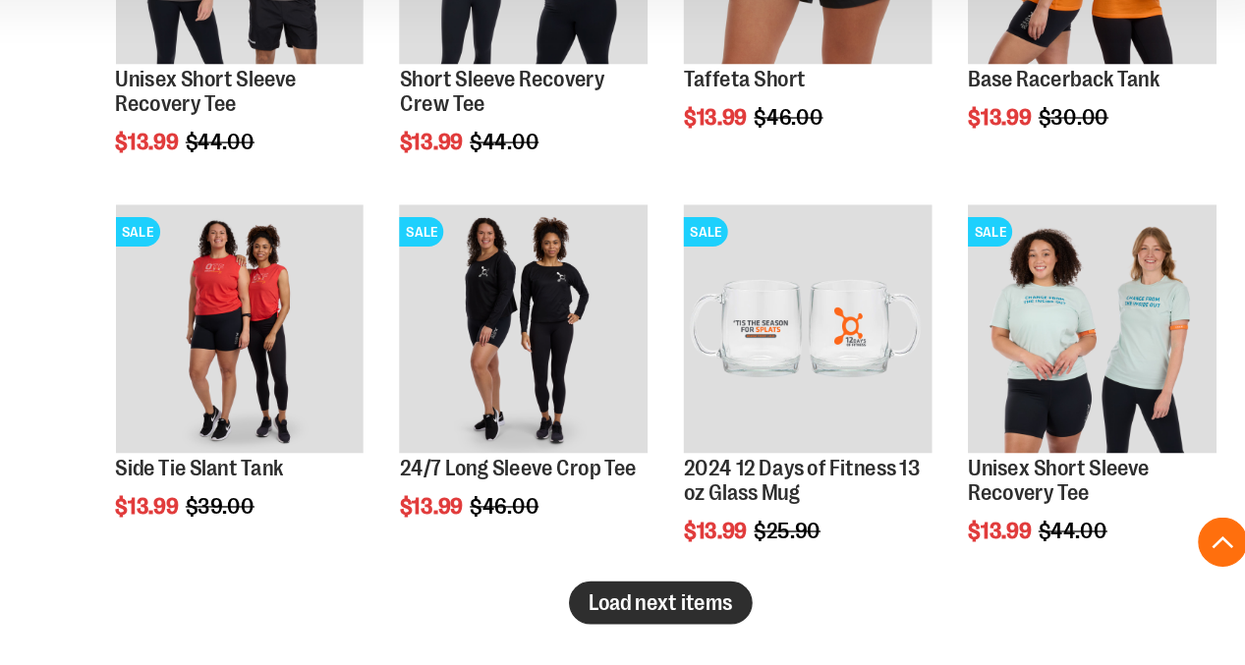
click at [700, 605] on span "Load next items" at bounding box center [757, 615] width 115 height 20
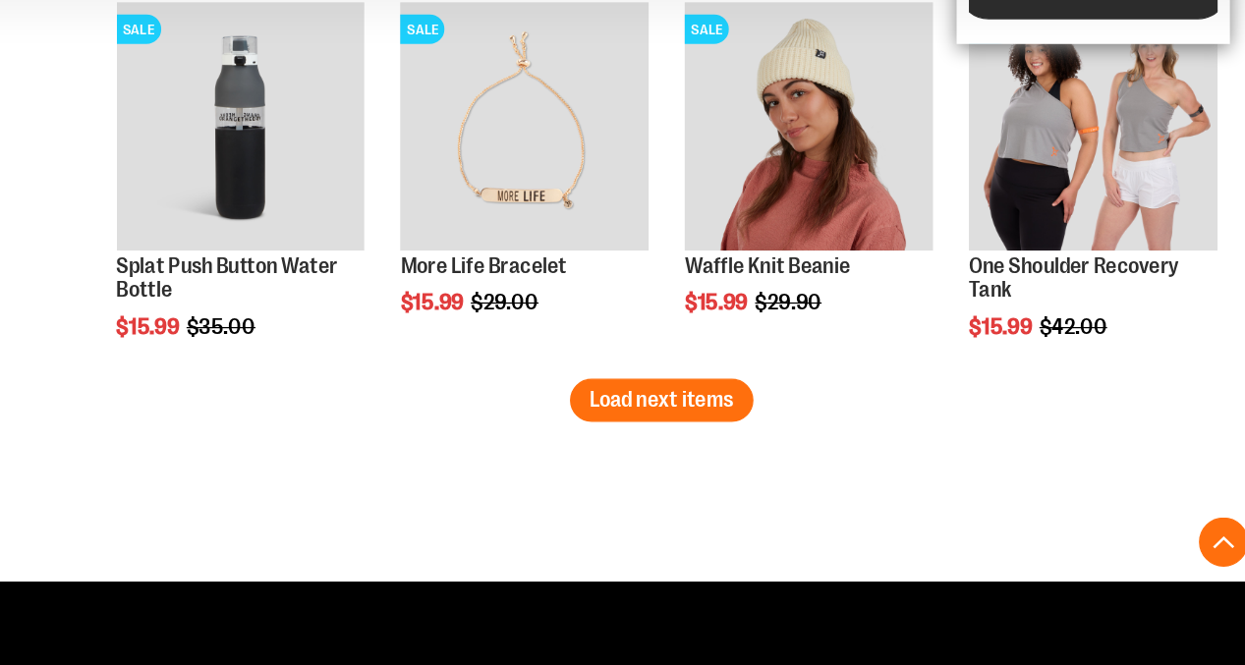
scroll to position [5542, 0]
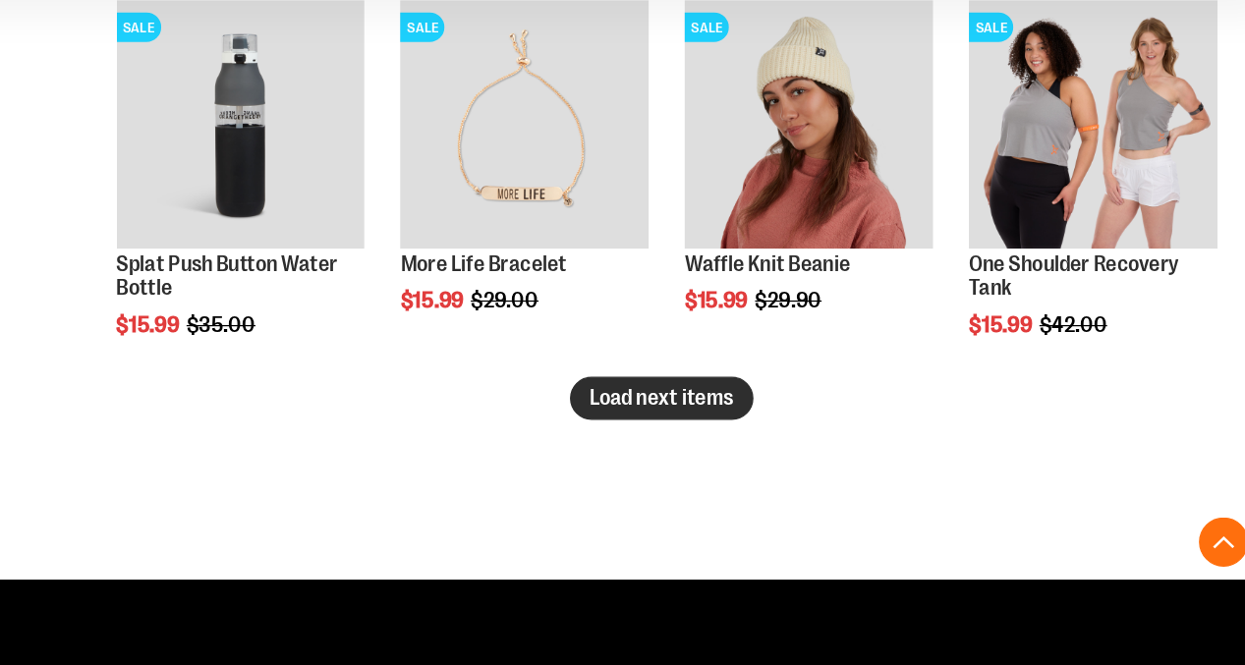
click at [700, 442] on span "Load next items" at bounding box center [757, 452] width 115 height 20
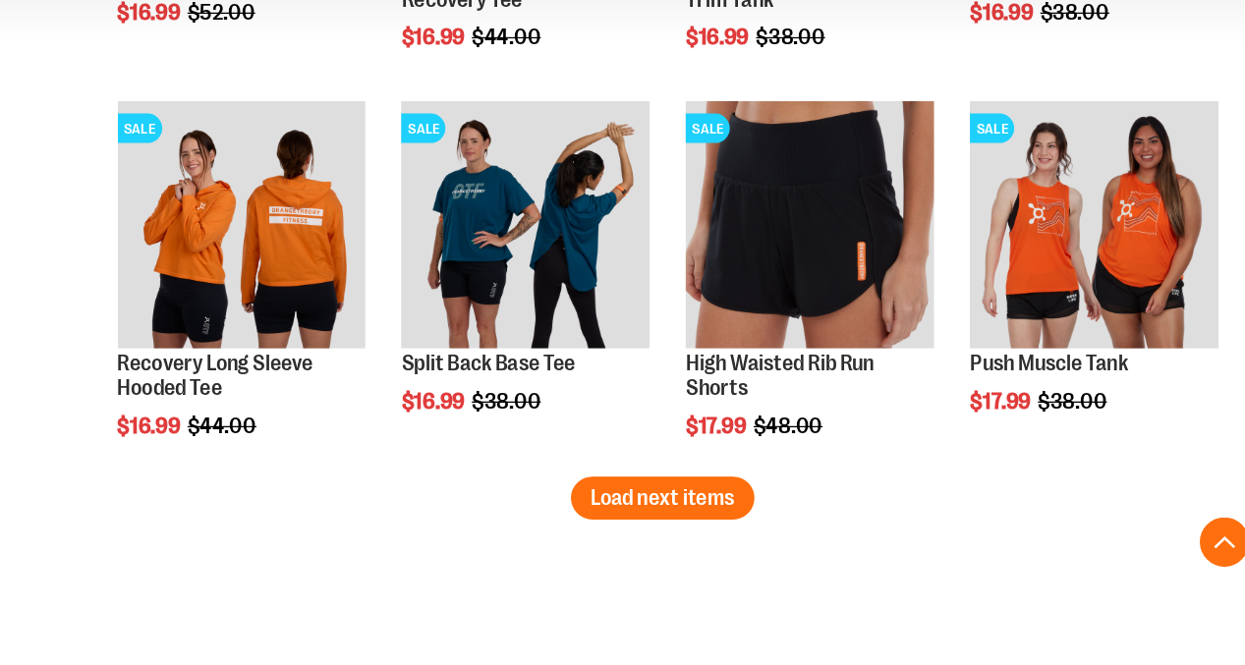
scroll to position [6393, 0]
click at [700, 522] on span "Load next items" at bounding box center [757, 532] width 115 height 20
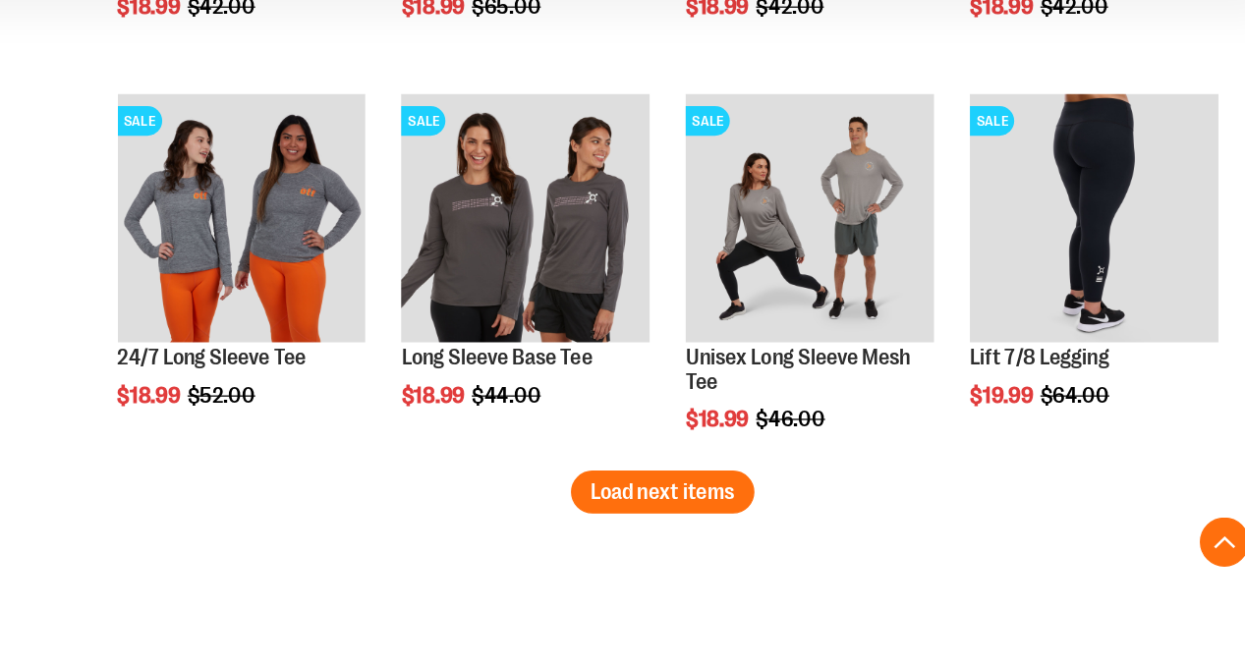
scroll to position [7330, 0]
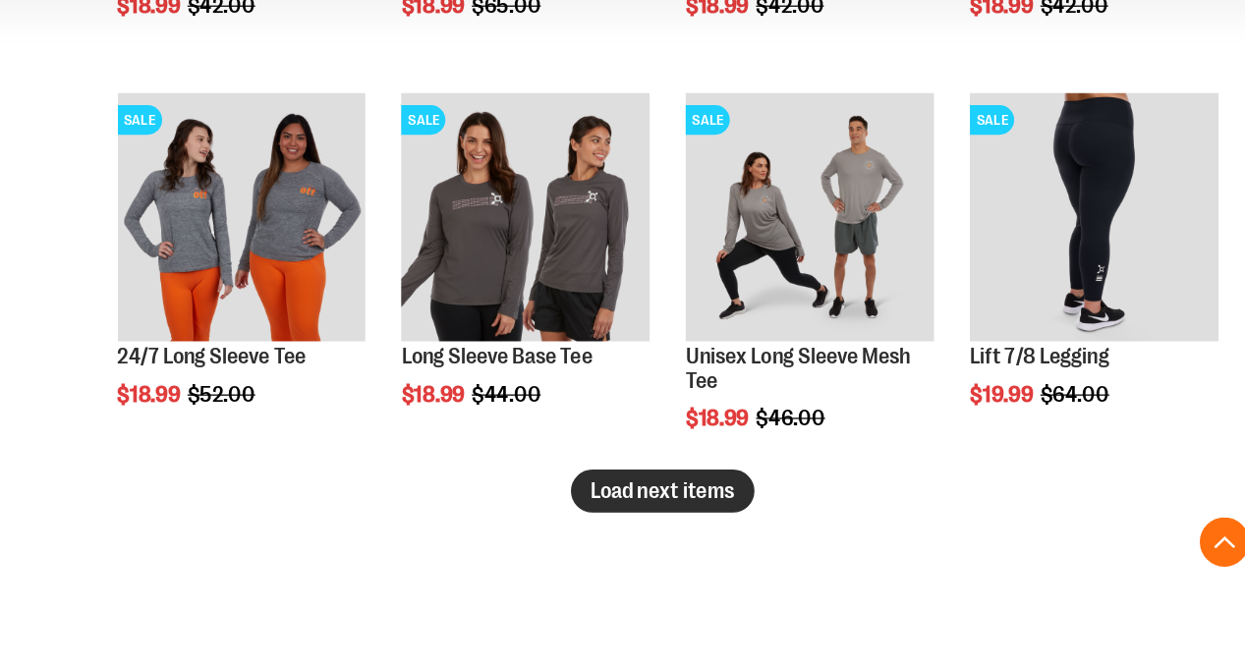
click at [700, 516] on span "Load next items" at bounding box center [757, 526] width 115 height 20
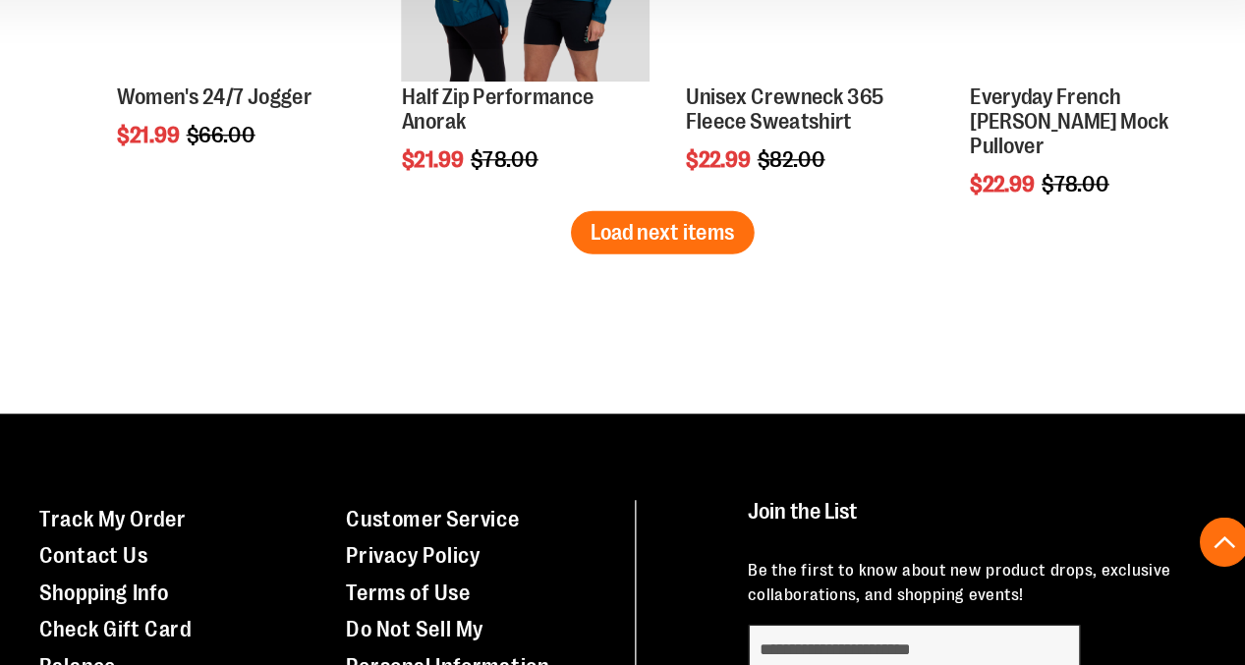
scroll to position [8475, 0]
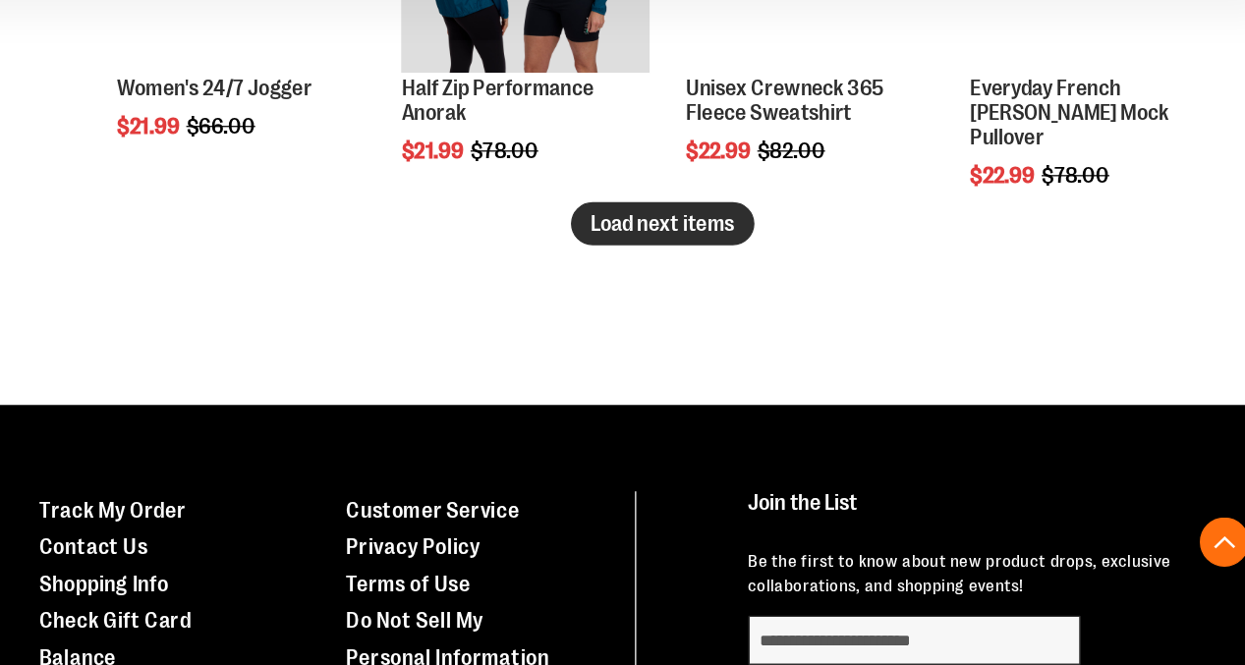
click at [700, 303] on span "Load next items" at bounding box center [757, 313] width 115 height 20
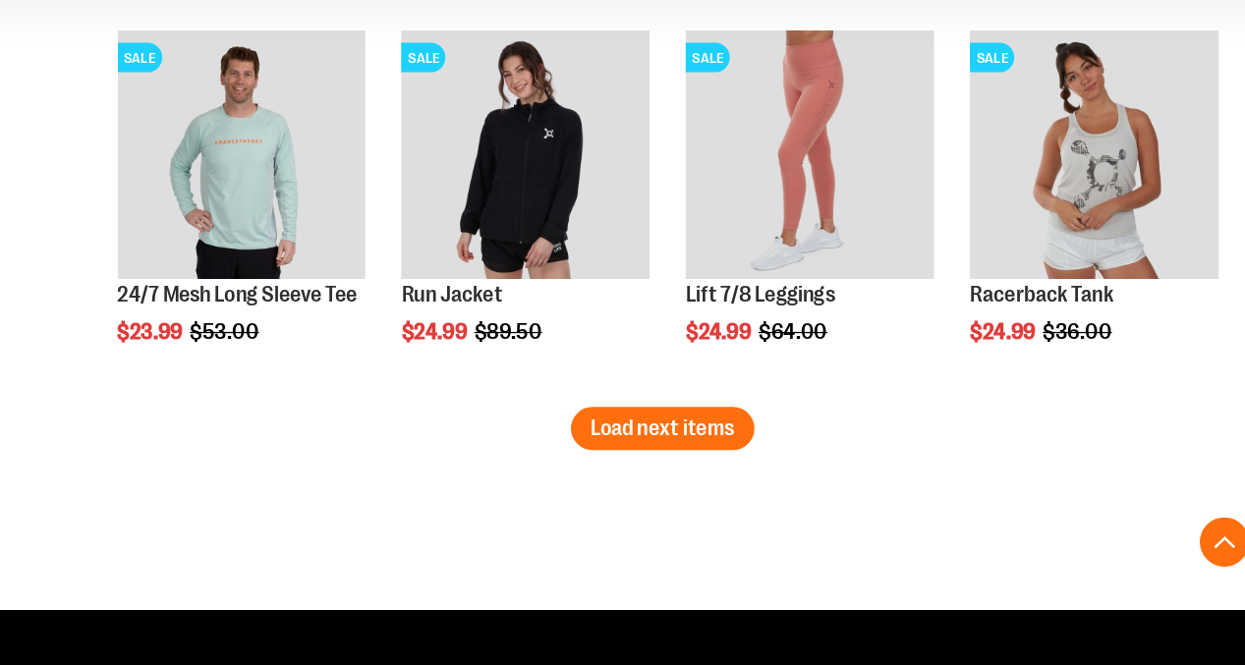
scroll to position [9246, 0]
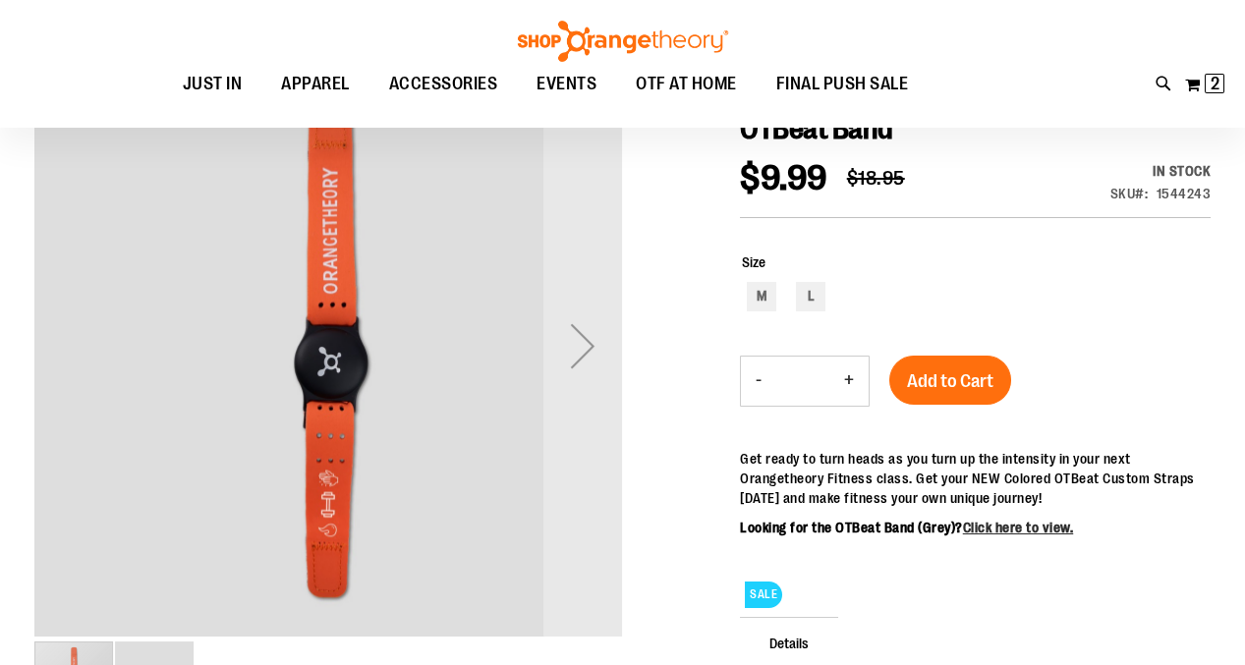
scroll to position [230, 0]
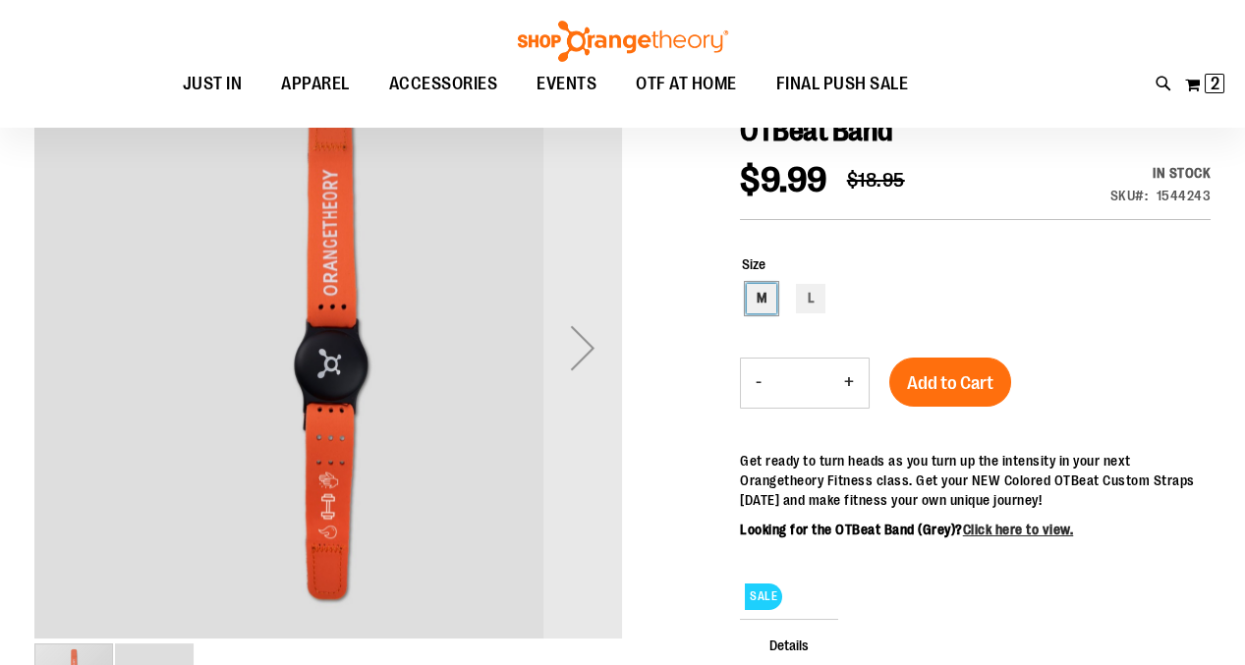
click at [764, 299] on div "M" at bounding box center [761, 298] width 29 height 29
type input "***"
click at [855, 377] on button "+" at bounding box center [848, 383] width 39 height 49
type input "*"
click at [975, 377] on span "Add to Cart" at bounding box center [950, 383] width 86 height 22
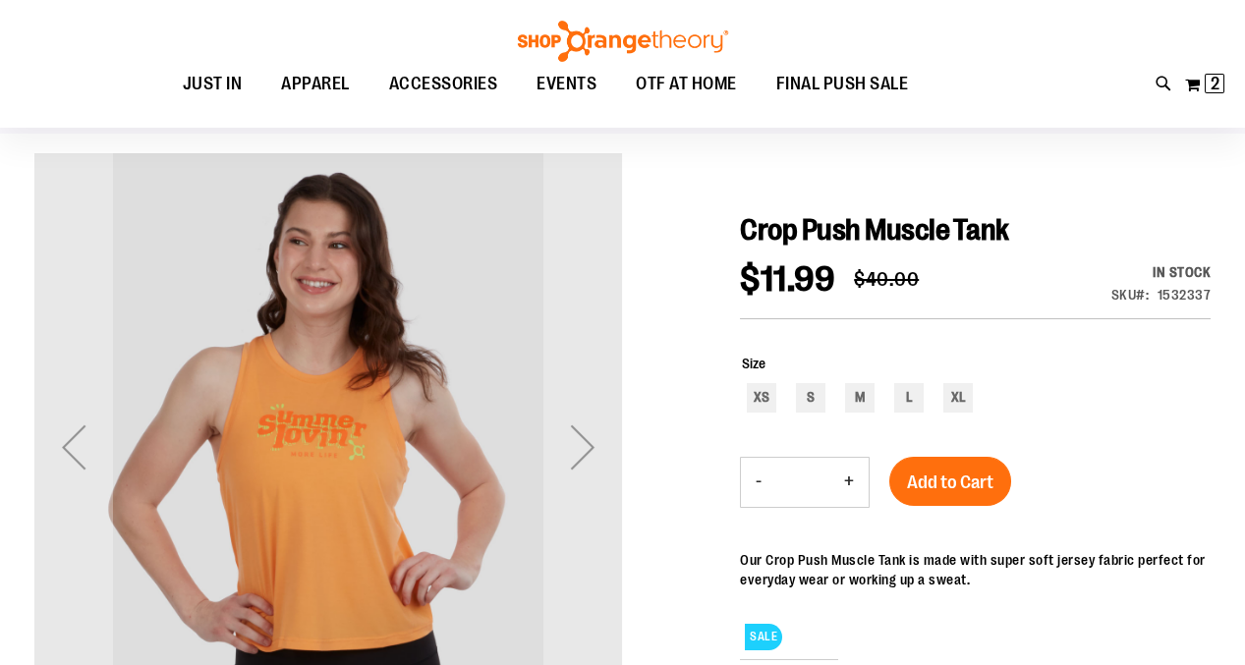
scroll to position [238, 0]
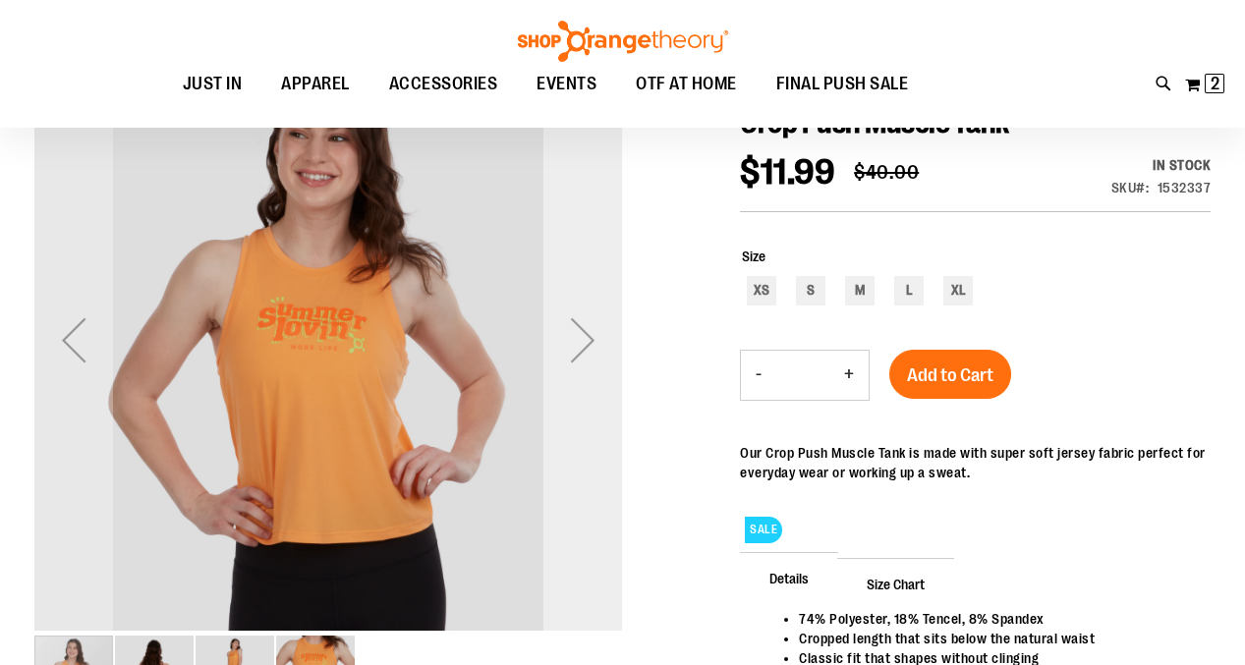
click at [584, 330] on div "Next" at bounding box center [582, 340] width 79 height 79
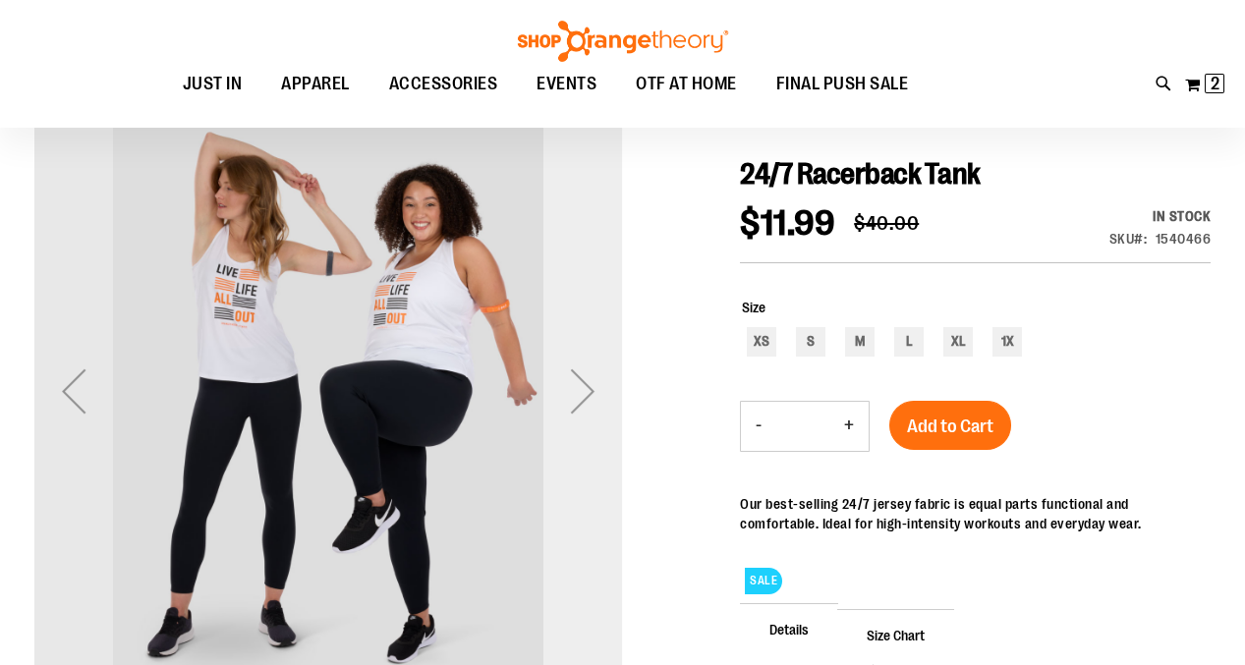
scroll to position [188, 0]
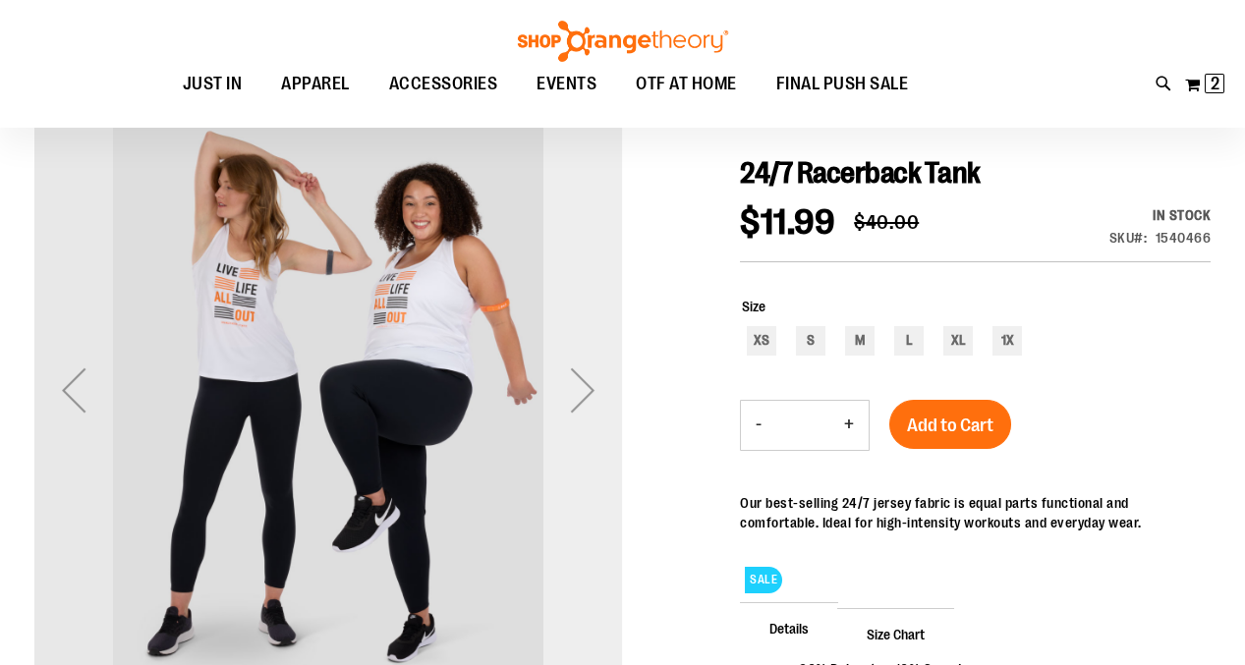
click at [576, 386] on div "Next" at bounding box center [582, 390] width 79 height 79
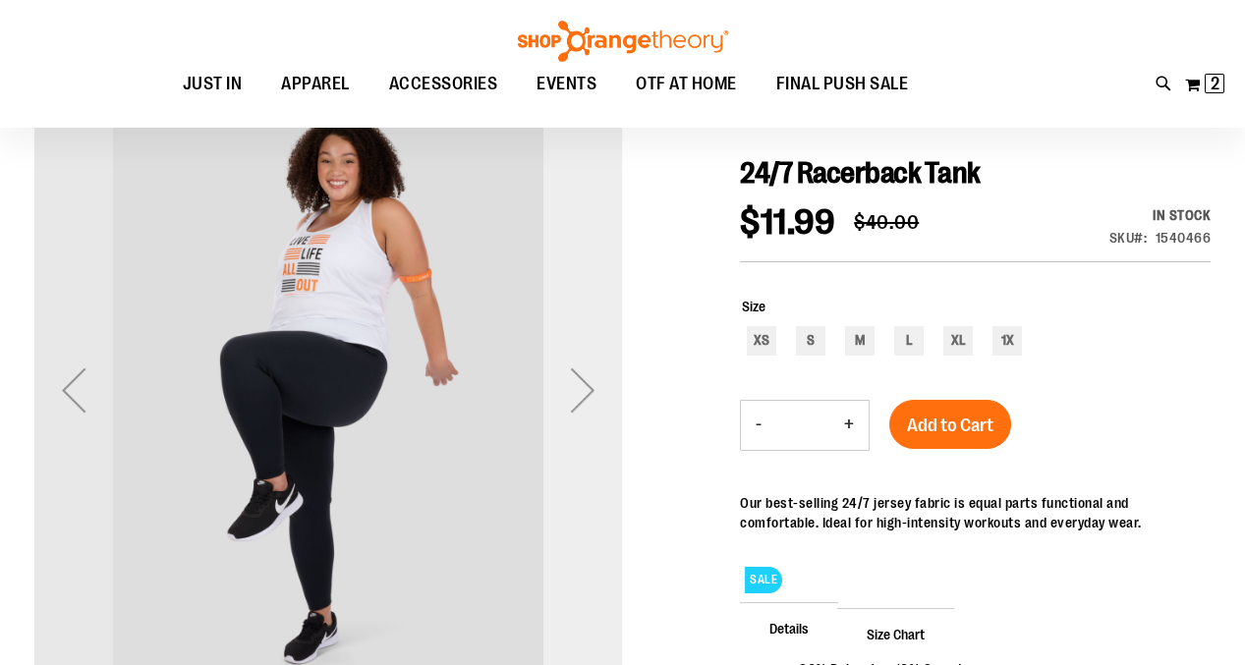
click at [576, 386] on div "Next" at bounding box center [582, 390] width 79 height 79
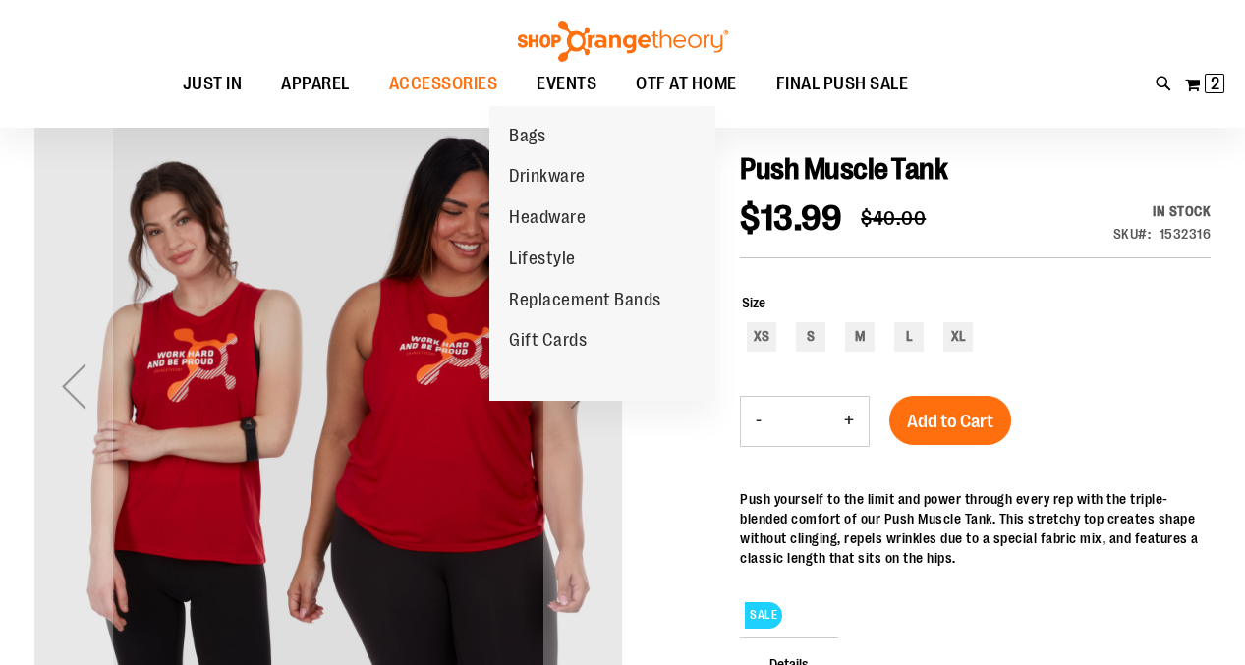
scroll to position [215, 0]
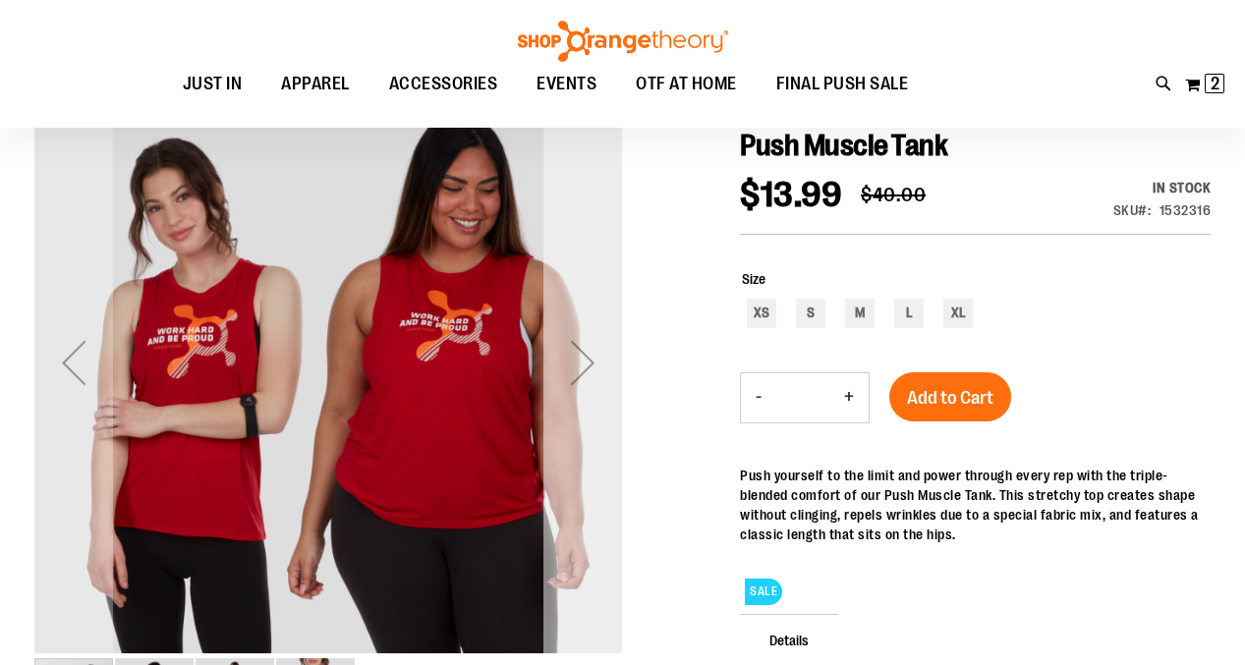
click at [590, 354] on div "Next" at bounding box center [582, 362] width 79 height 79
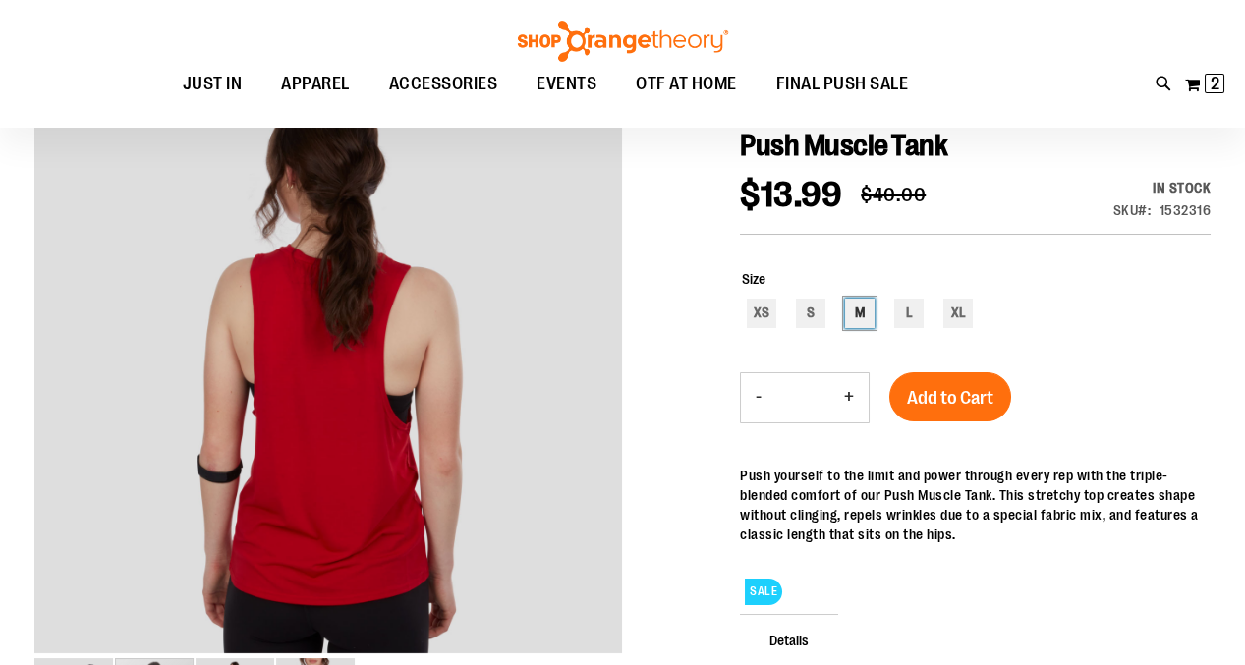
click at [858, 316] on div "M" at bounding box center [859, 313] width 29 height 29
type input "***"
click at [855, 387] on button "+" at bounding box center [848, 397] width 39 height 49
type input "*"
click at [934, 399] on span "Add to Cart" at bounding box center [950, 398] width 86 height 22
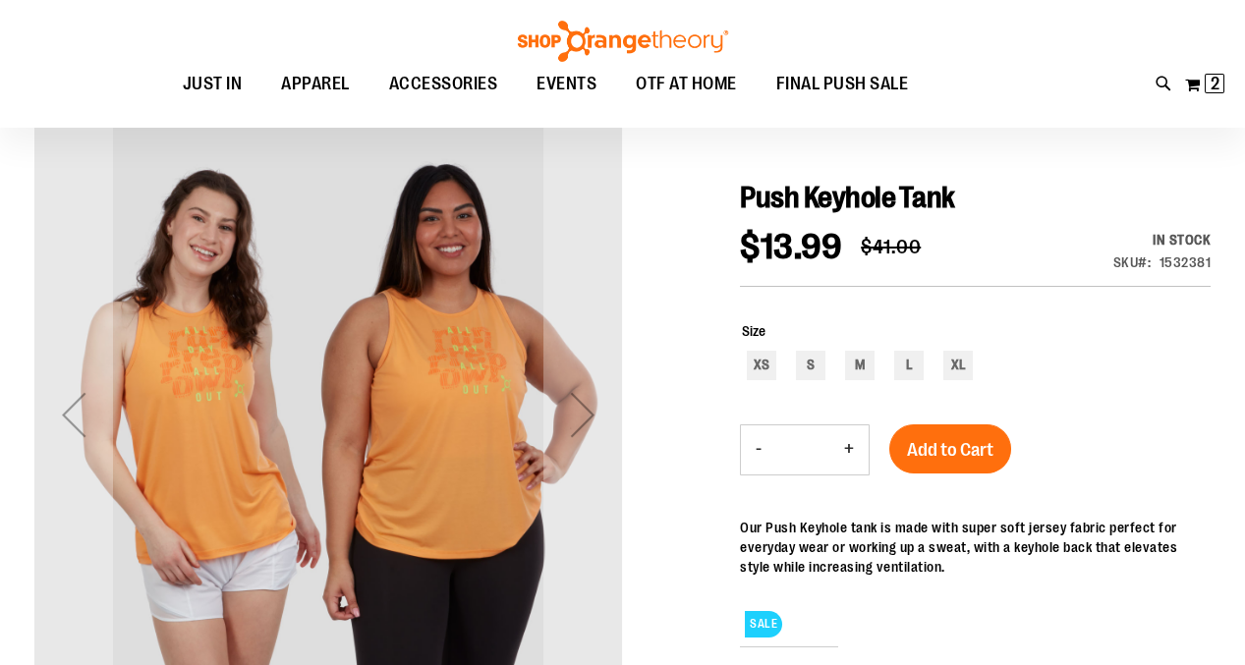
scroll to position [182, 0]
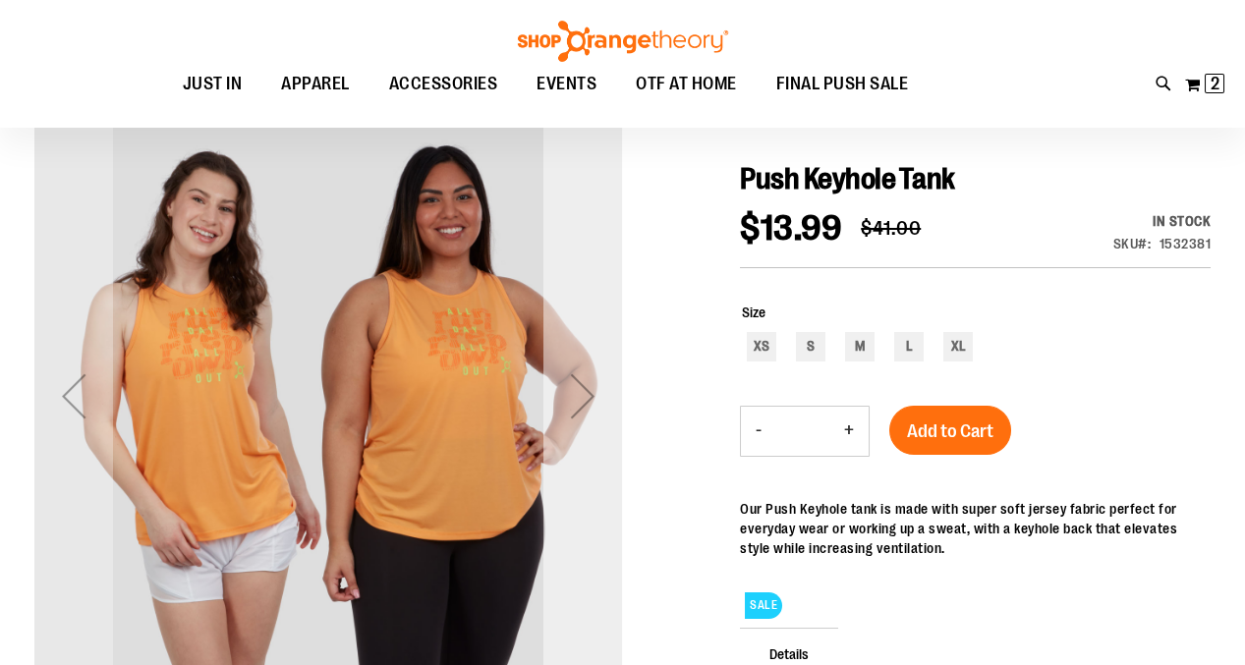
click at [591, 387] on div "Next" at bounding box center [582, 396] width 79 height 79
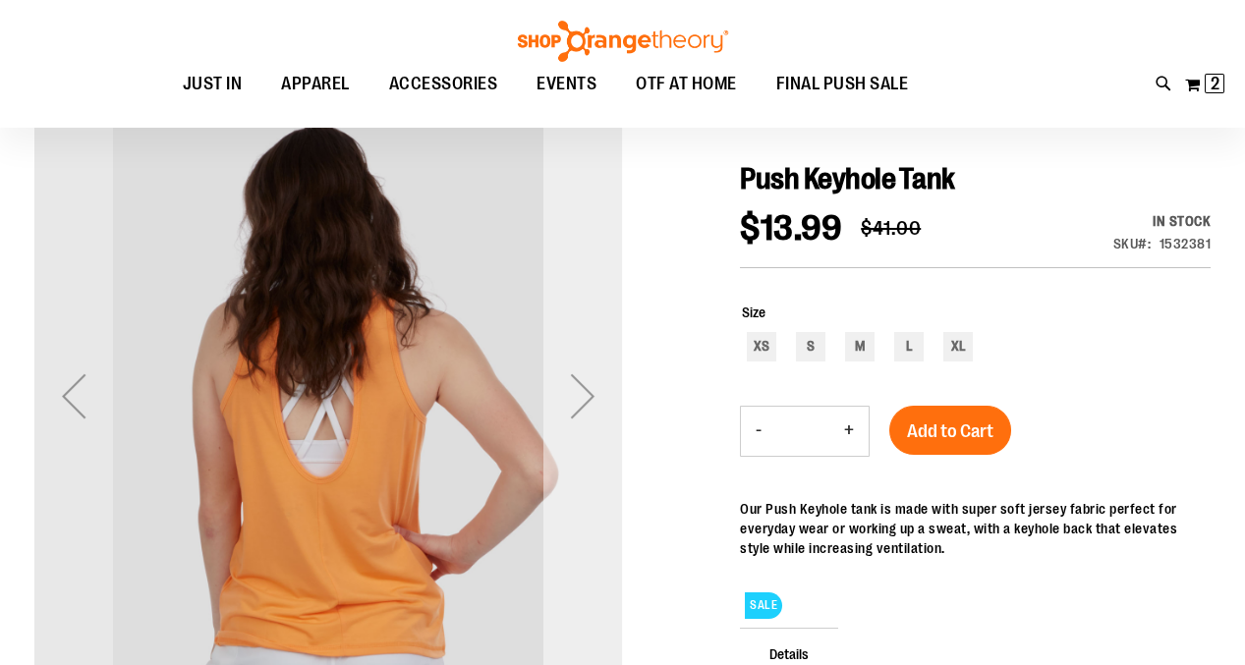
click at [591, 387] on div "Next" at bounding box center [582, 396] width 79 height 79
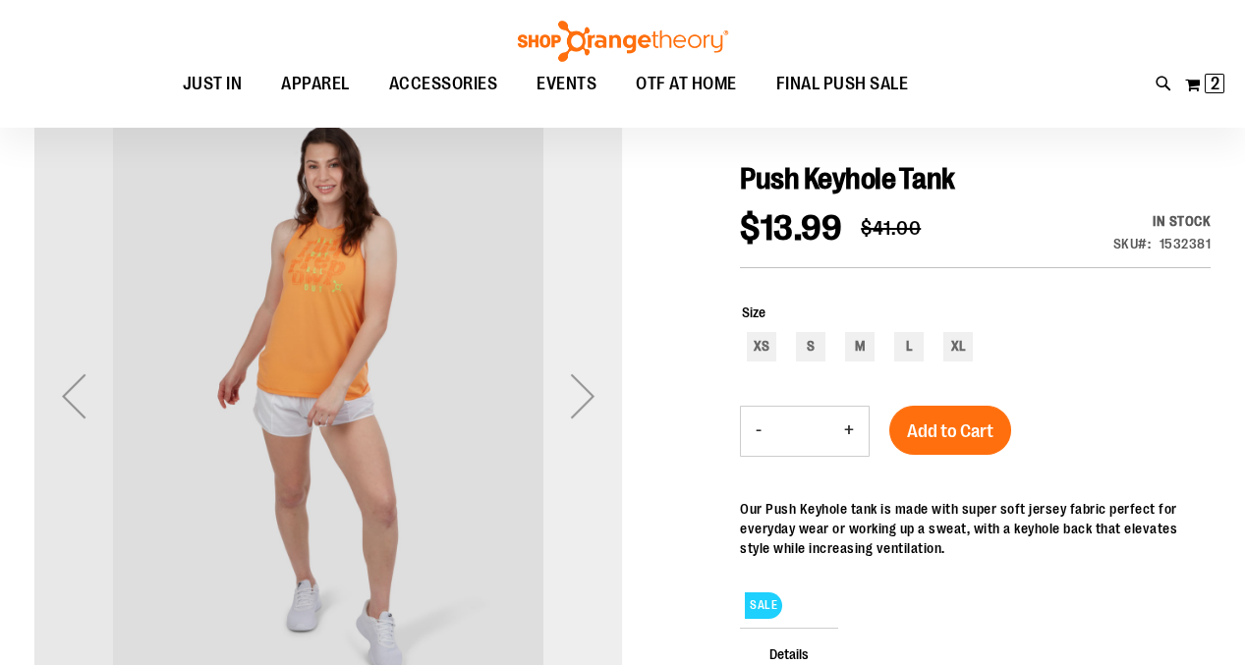
click at [591, 387] on div "Next" at bounding box center [582, 396] width 79 height 79
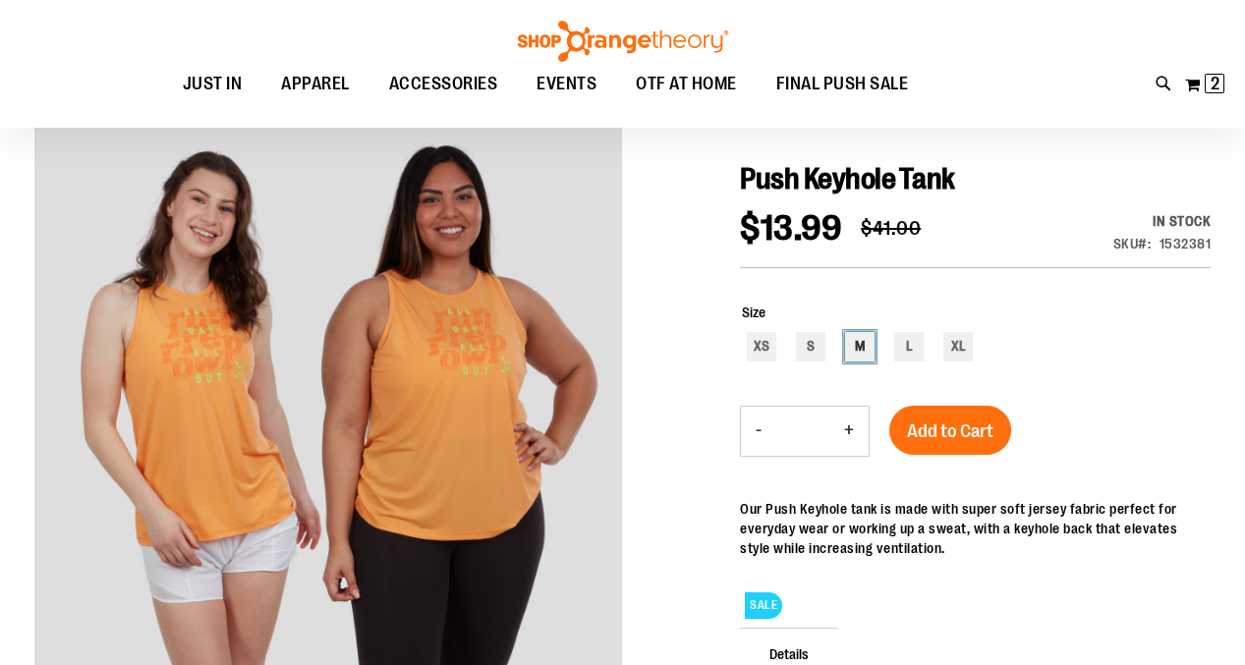
click at [860, 345] on div "M" at bounding box center [859, 346] width 29 height 29
type input "***"
click at [851, 427] on button "+" at bounding box center [848, 431] width 39 height 49
type input "*"
click at [951, 425] on span "Add to Cart" at bounding box center [950, 432] width 86 height 22
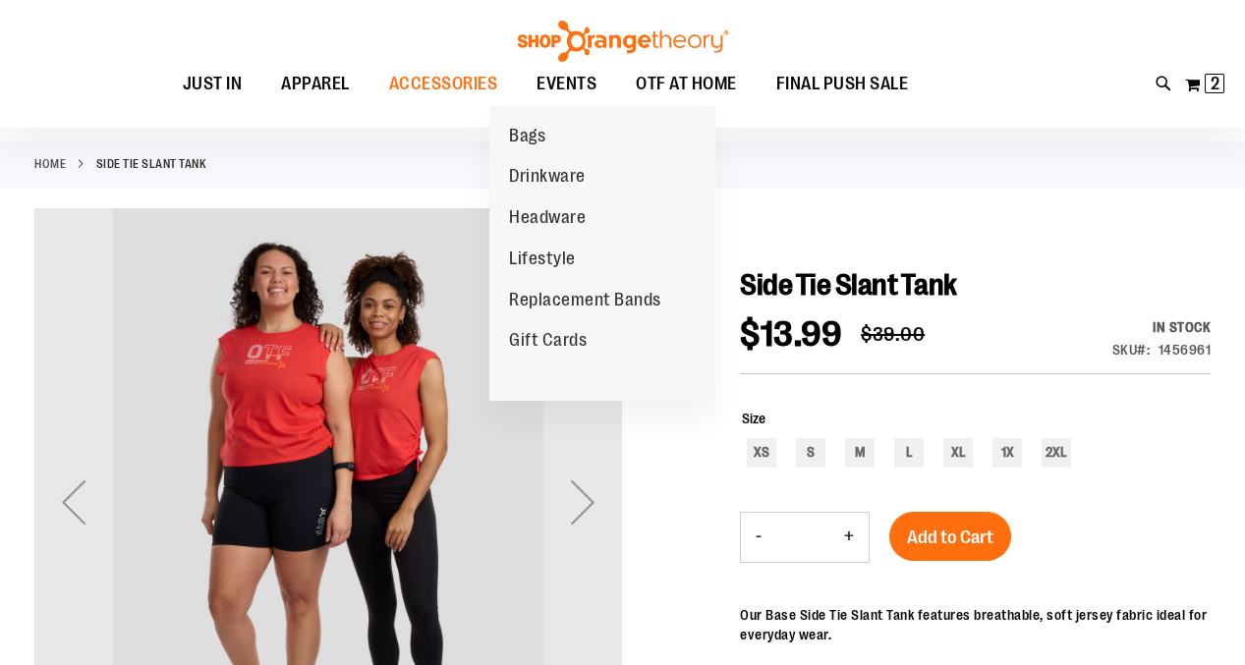
scroll to position [82, 0]
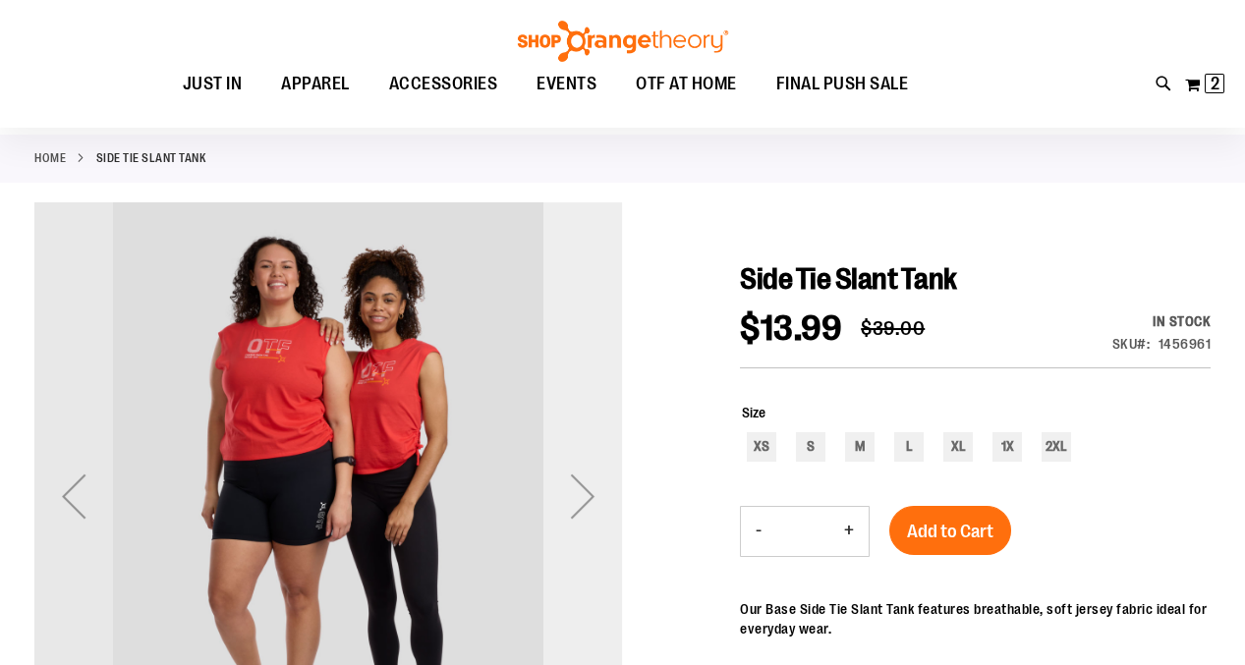
click at [593, 493] on div "Next" at bounding box center [582, 496] width 79 height 79
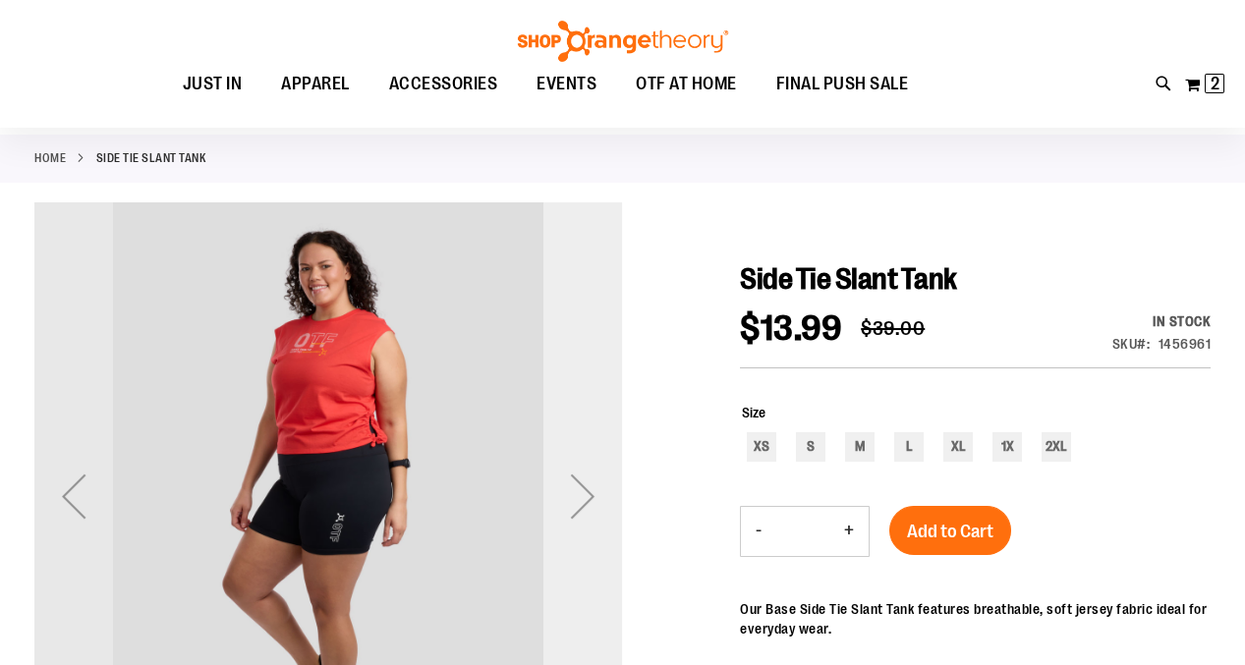
click at [593, 493] on div "Next" at bounding box center [582, 496] width 79 height 79
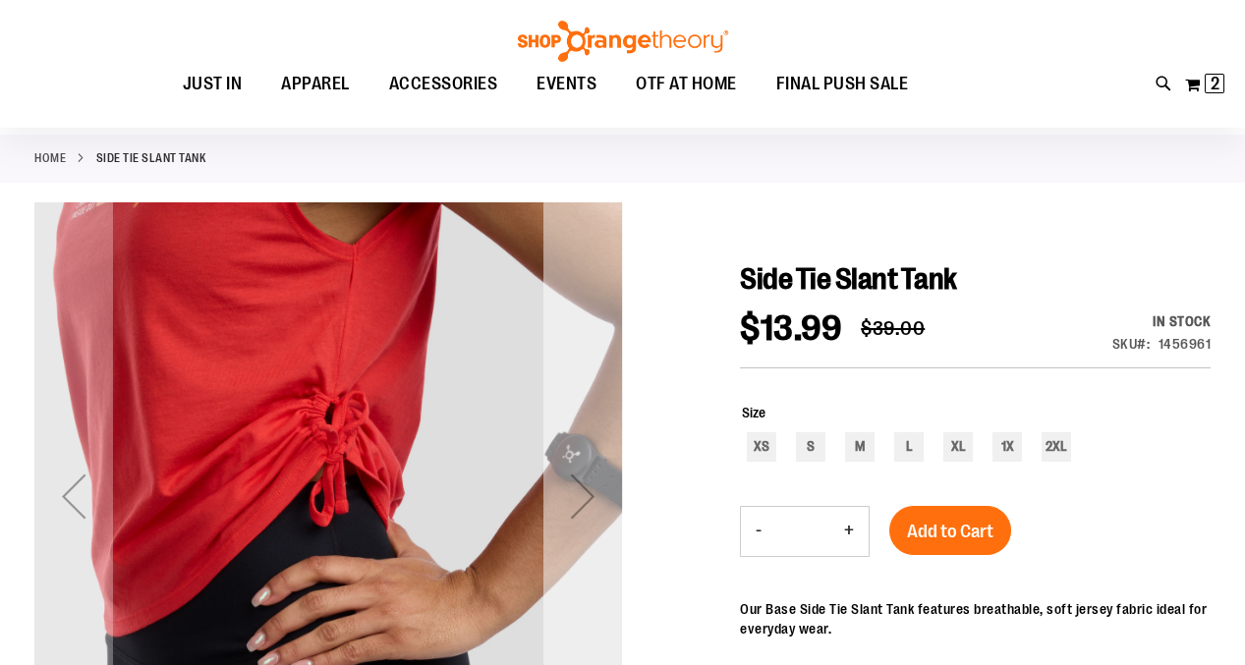
click at [593, 493] on div "Next" at bounding box center [582, 496] width 79 height 79
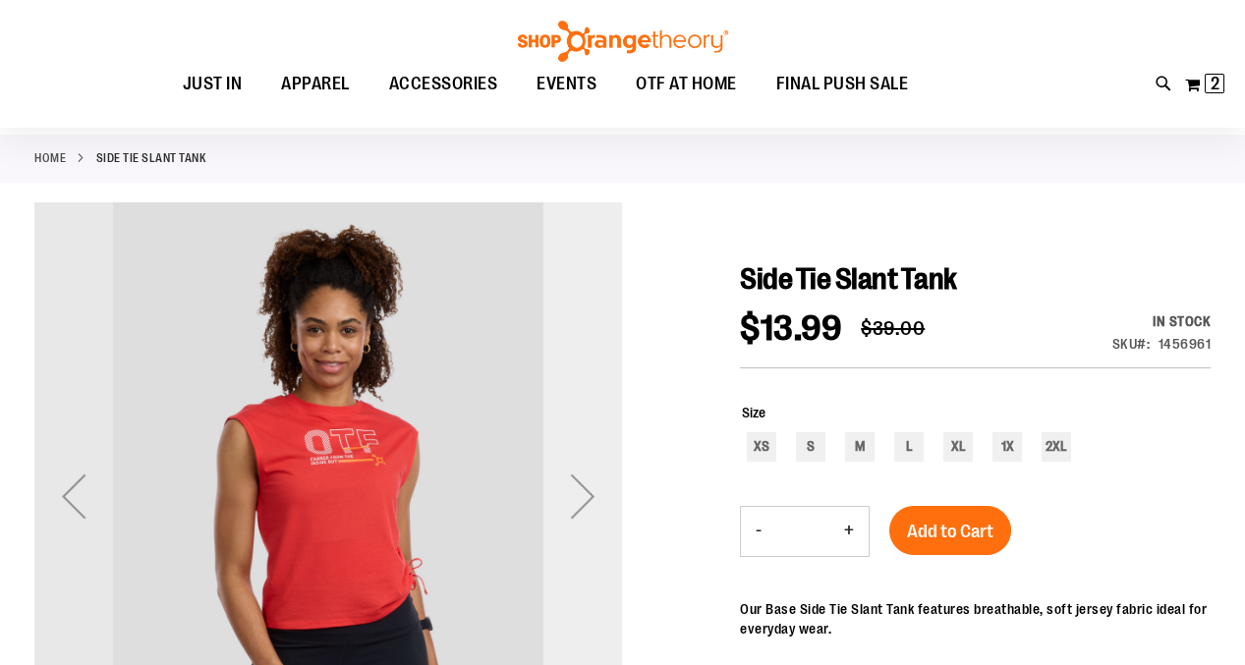
click at [593, 493] on div "Next" at bounding box center [582, 496] width 79 height 79
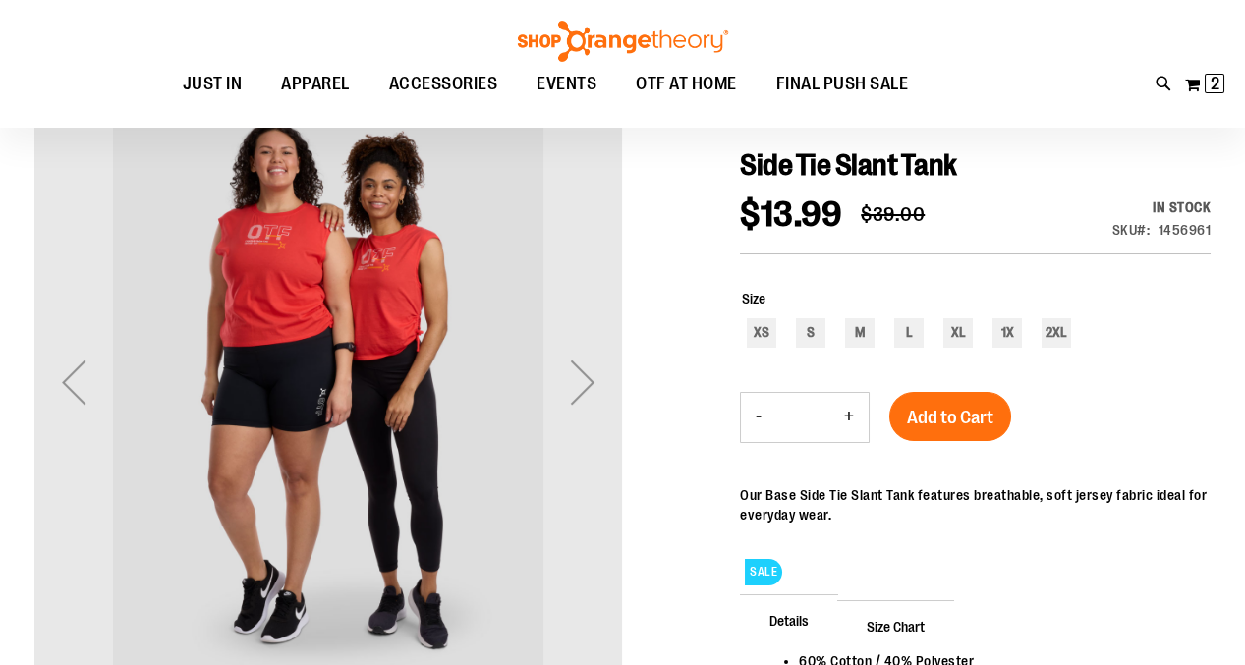
scroll to position [194, 0]
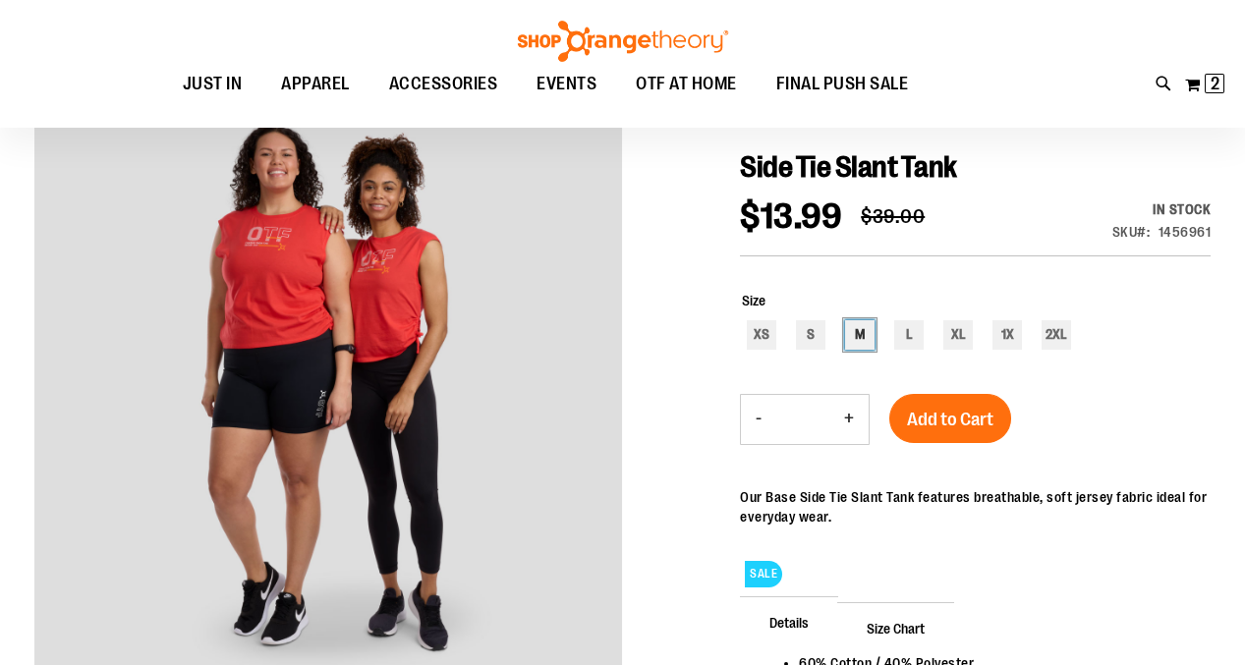
click at [858, 333] on div "M" at bounding box center [859, 334] width 29 height 29
type input "***"
click at [854, 412] on button "+" at bounding box center [848, 419] width 39 height 49
type input "*"
click at [923, 414] on span "Add to Cart" at bounding box center [950, 420] width 86 height 22
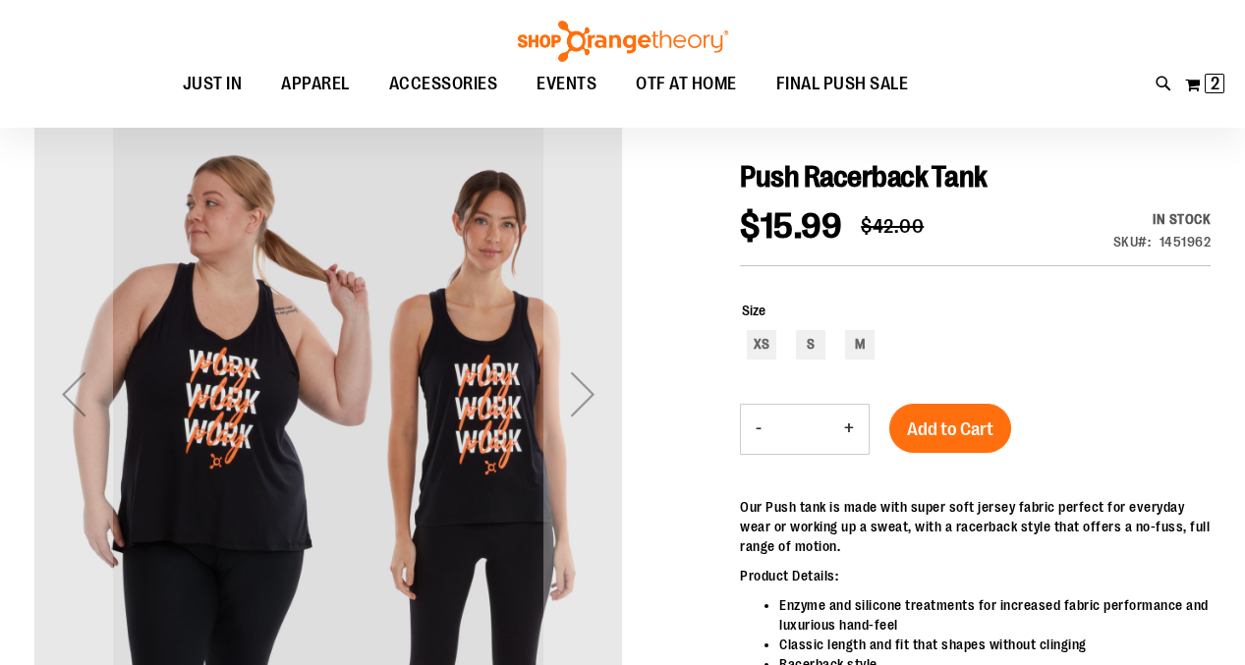
scroll to position [191, 0]
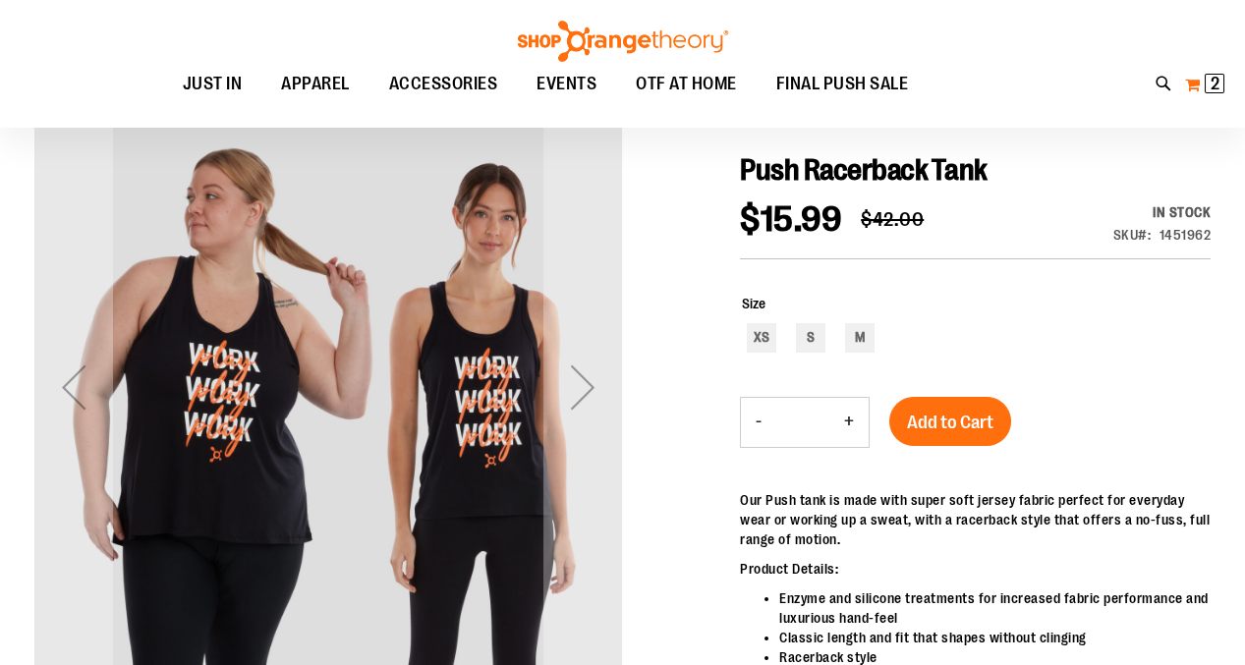
click at [1218, 78] on span "2" at bounding box center [1215, 84] width 9 height 20
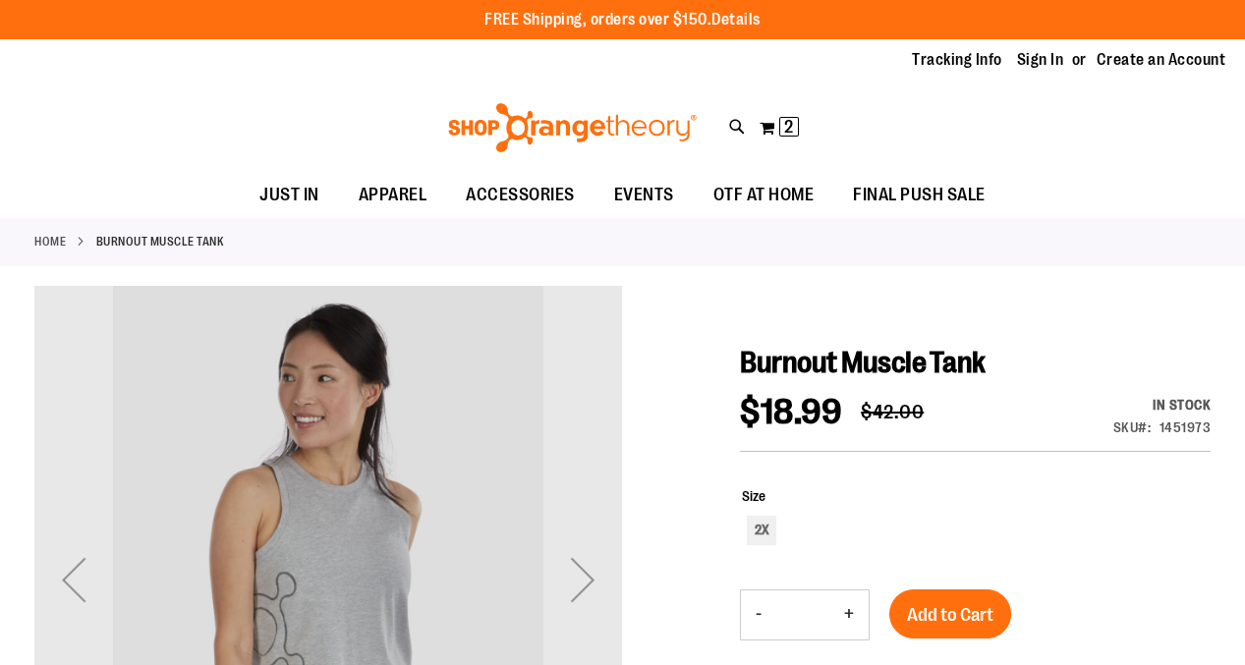
click at [715, 18] on link "Details" at bounding box center [735, 20] width 49 height 18
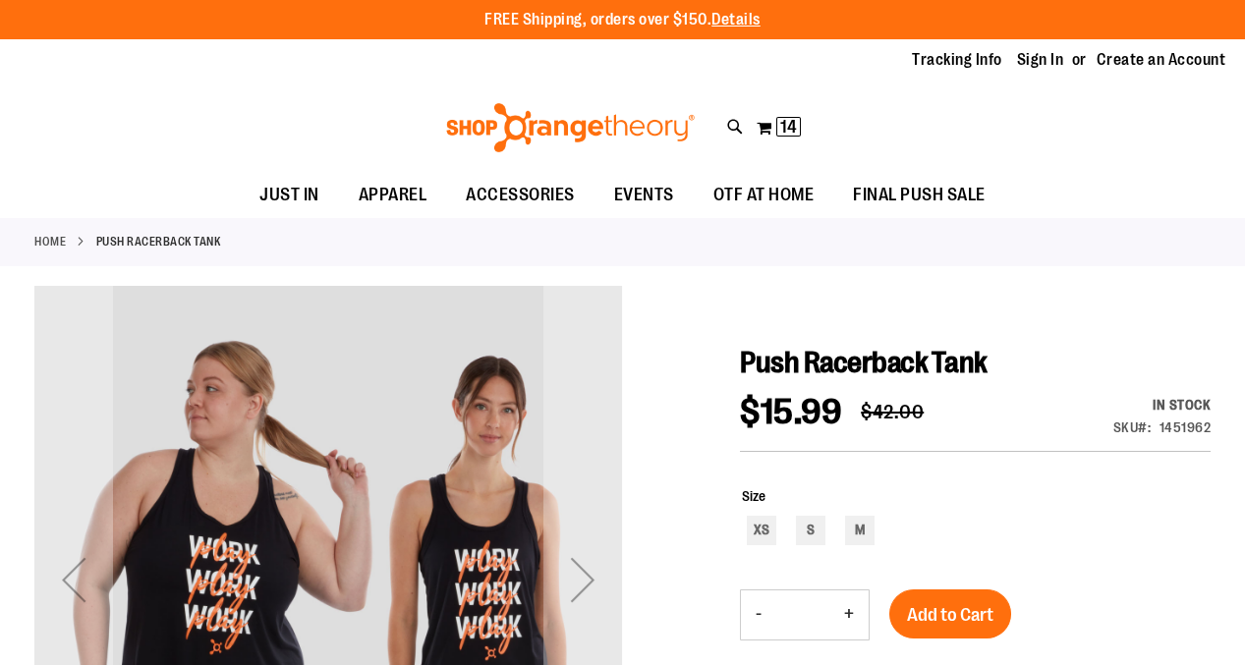
scroll to position [191, 0]
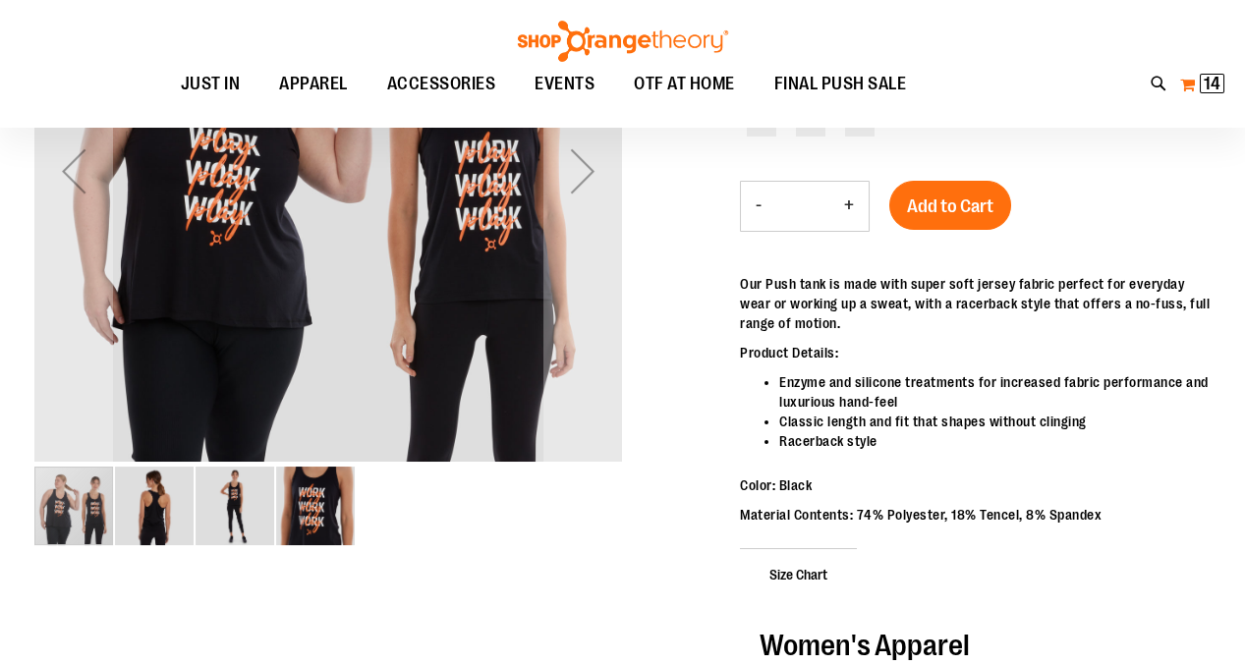
click at [1210, 81] on span "14" at bounding box center [1212, 84] width 17 height 20
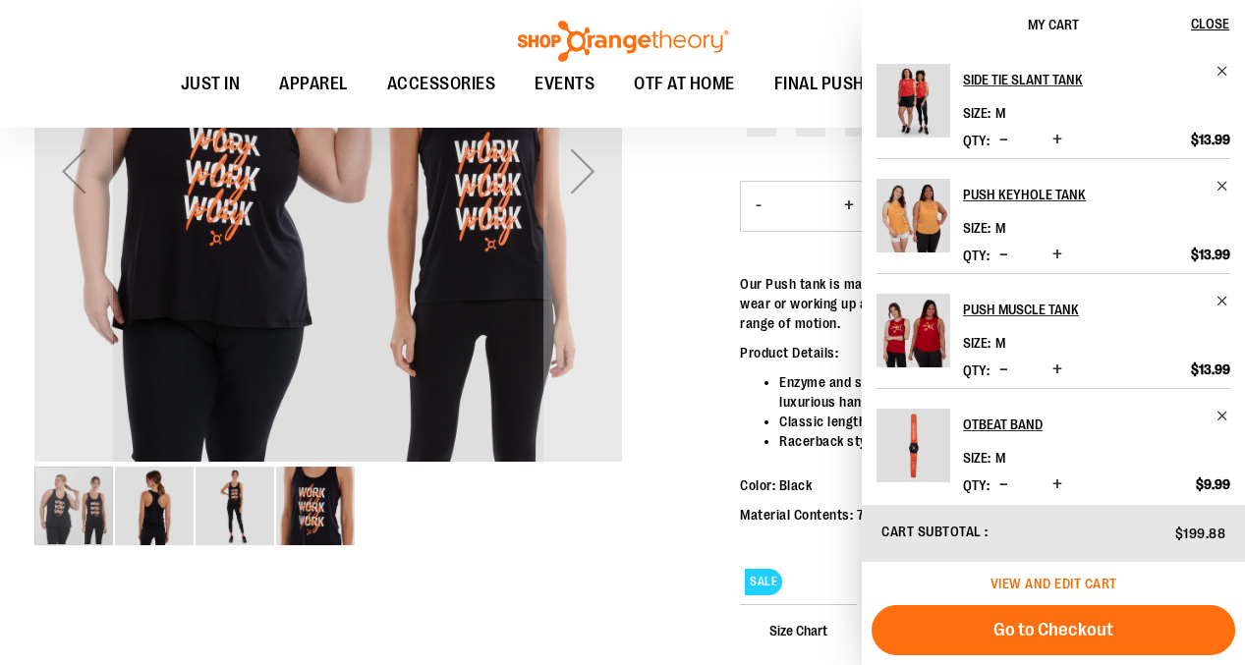
click at [1066, 582] on span "View and edit cart" at bounding box center [1054, 584] width 127 height 16
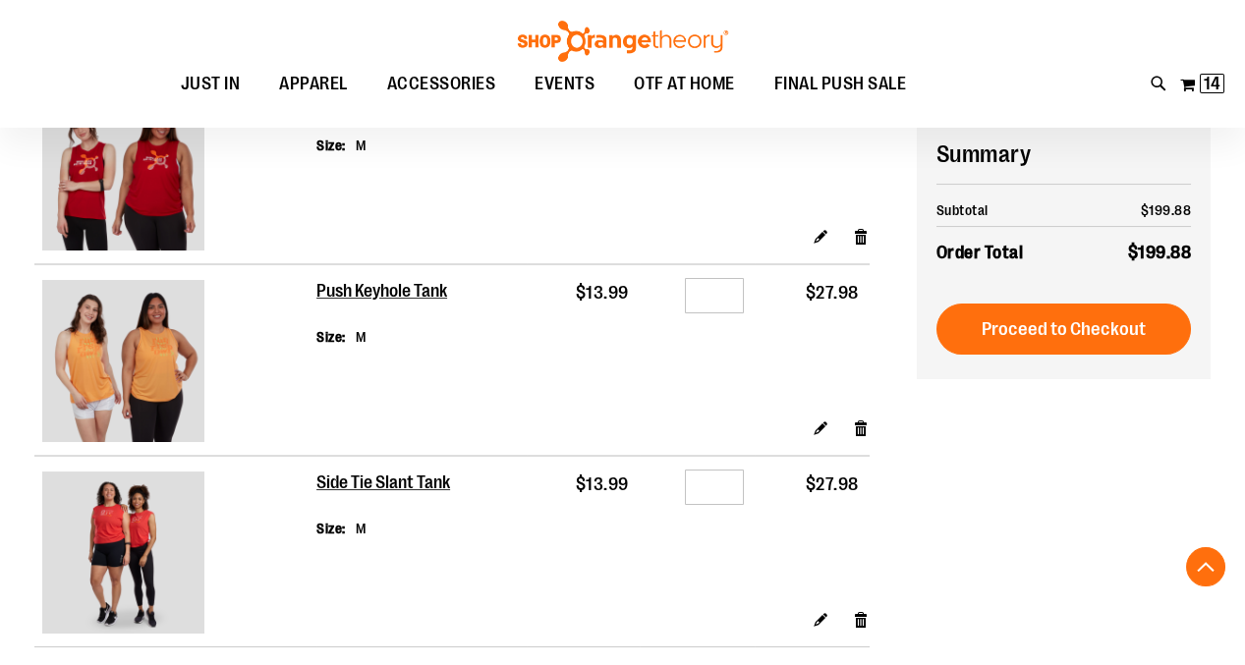
scroll to position [1038, 0]
click at [862, 419] on link "Remove item" at bounding box center [861, 429] width 17 height 21
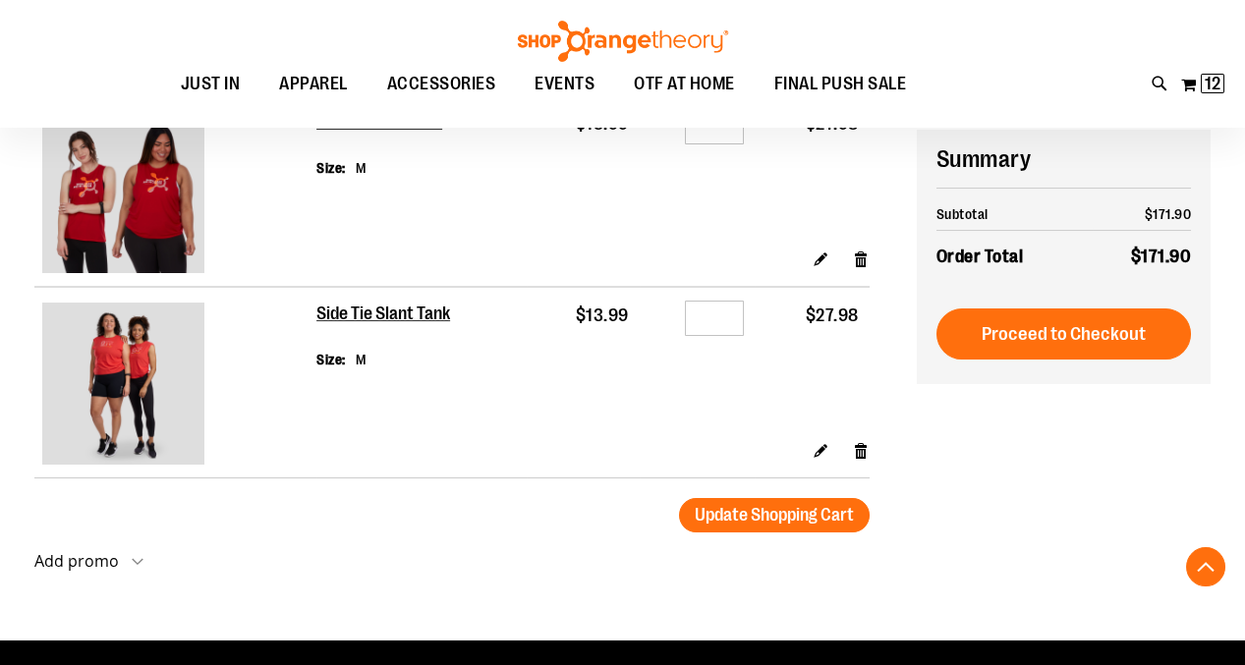
scroll to position [1018, 0]
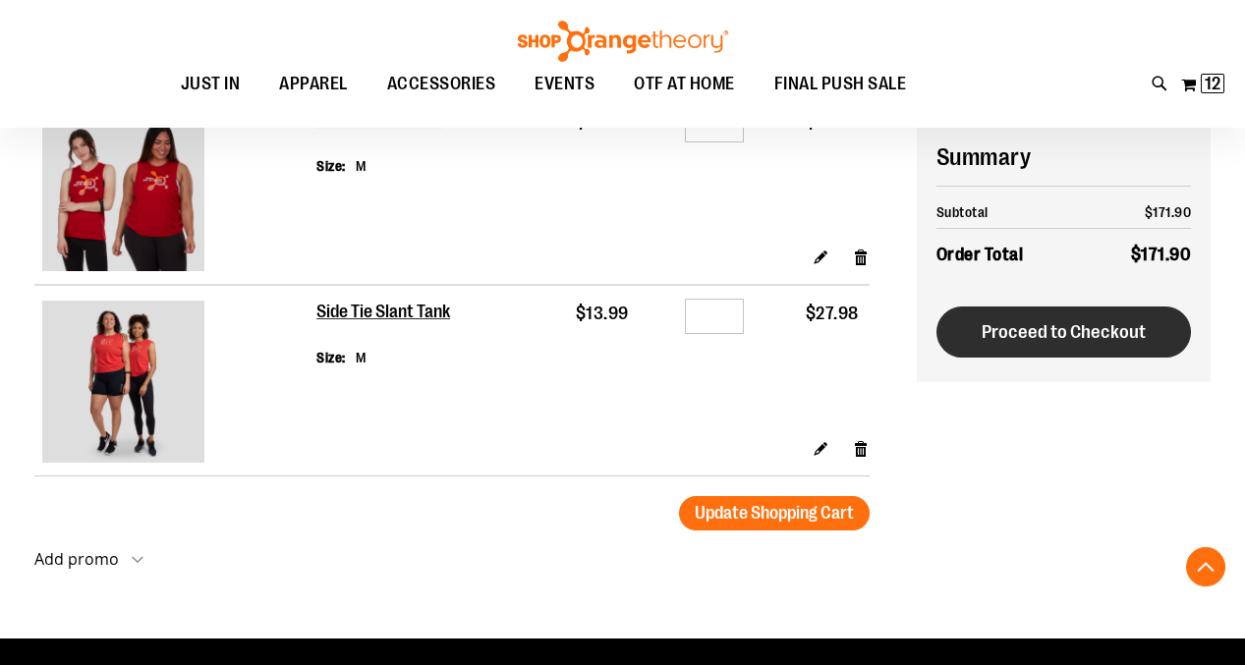
click at [990, 323] on span "Proceed to Checkout" at bounding box center [1064, 332] width 164 height 22
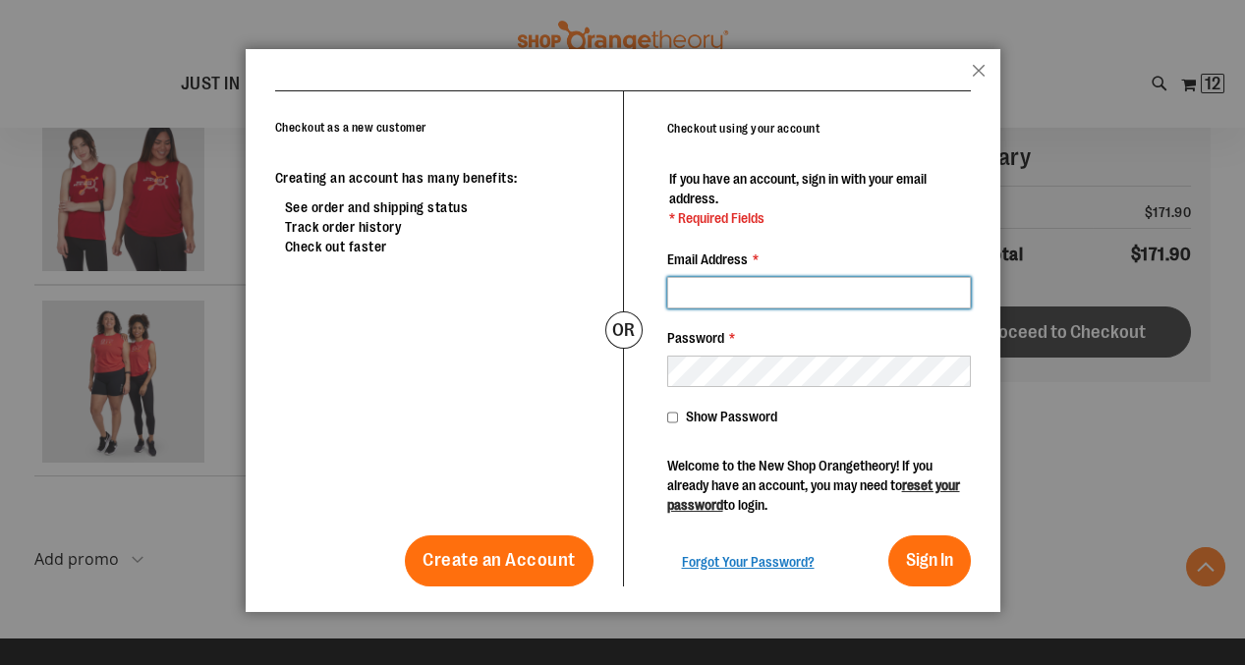
type input "**********"
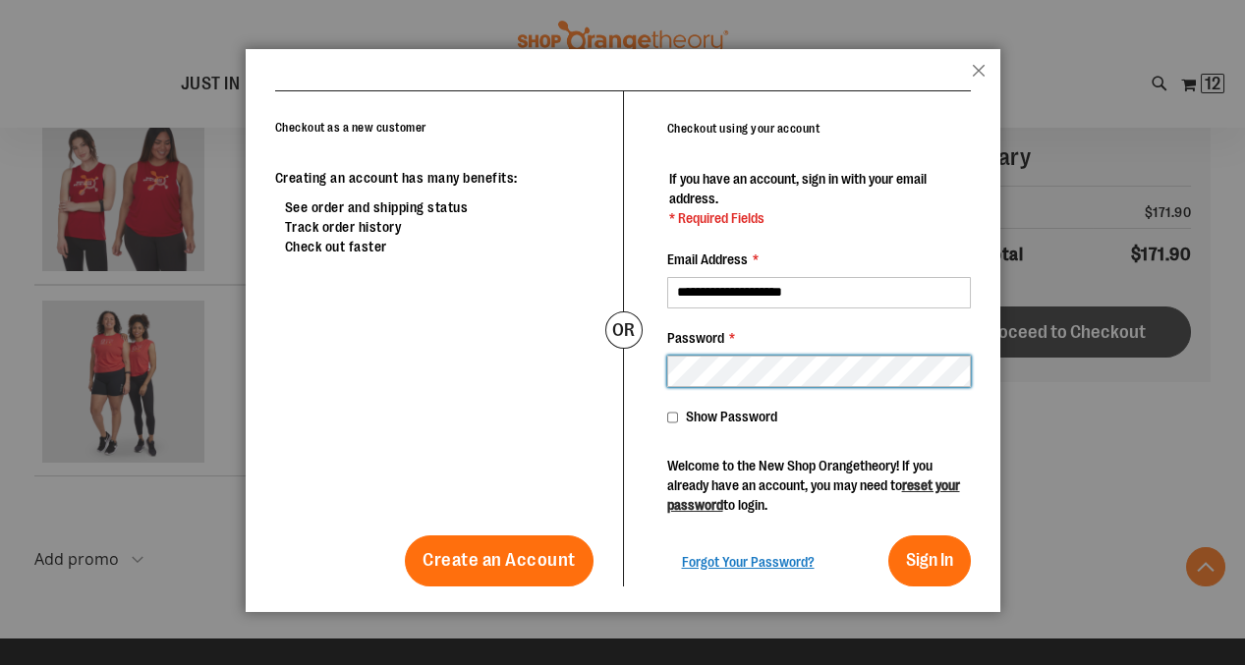
click at [929, 552] on button "Sign In" at bounding box center [929, 561] width 83 height 51
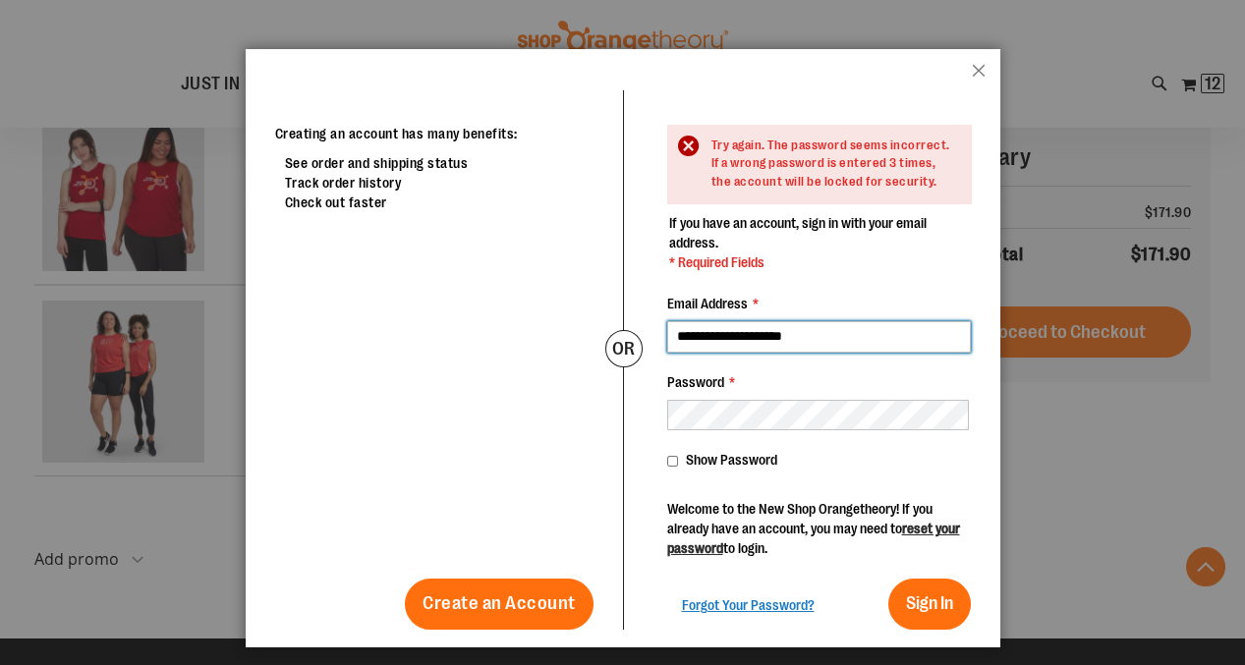
scroll to position [43, 0]
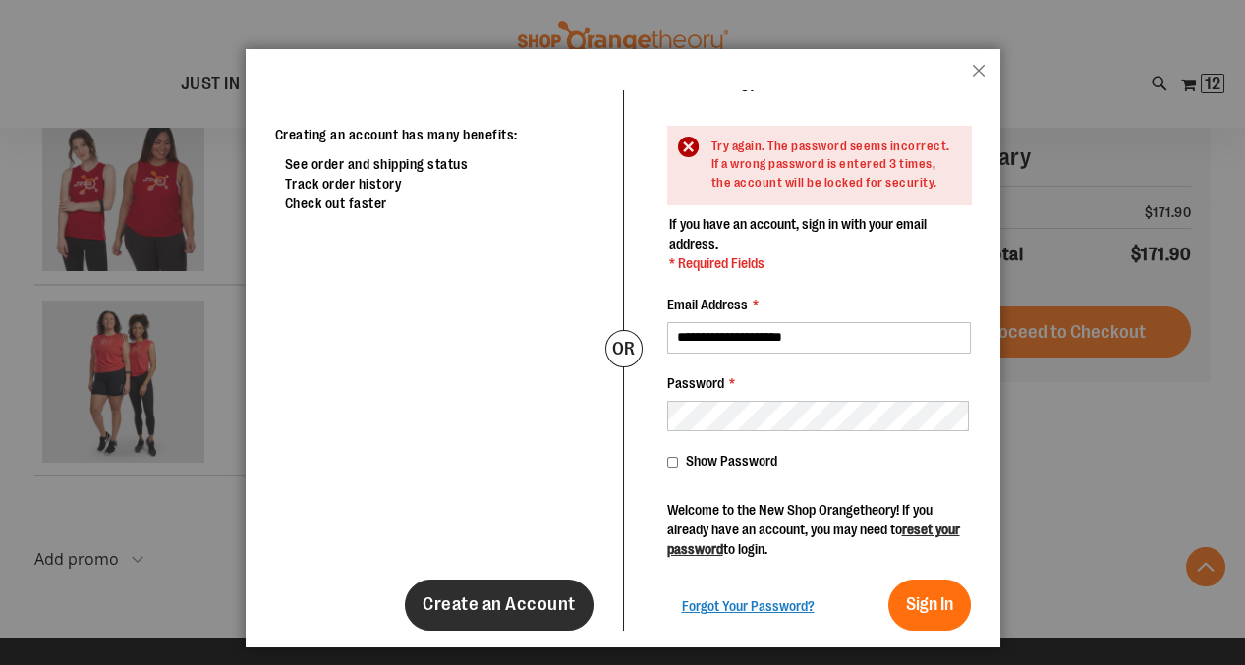
click at [537, 595] on span "Create an Account" at bounding box center [499, 605] width 153 height 22
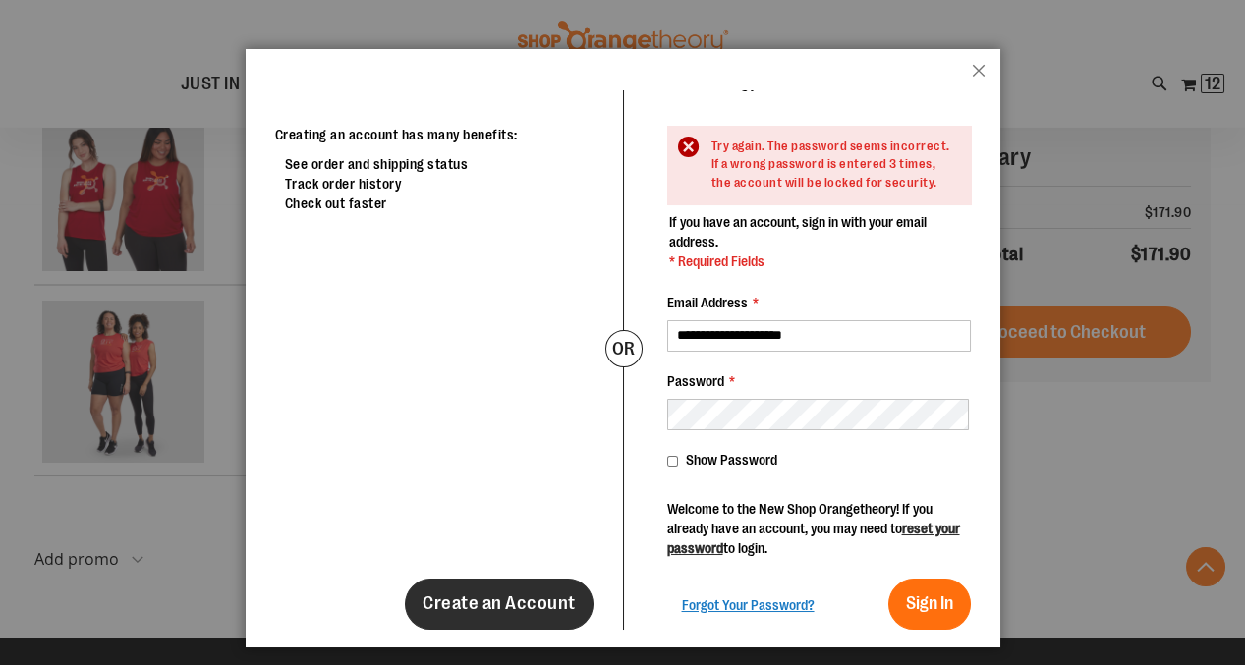
click at [524, 599] on span "Create an Account" at bounding box center [499, 604] width 153 height 22
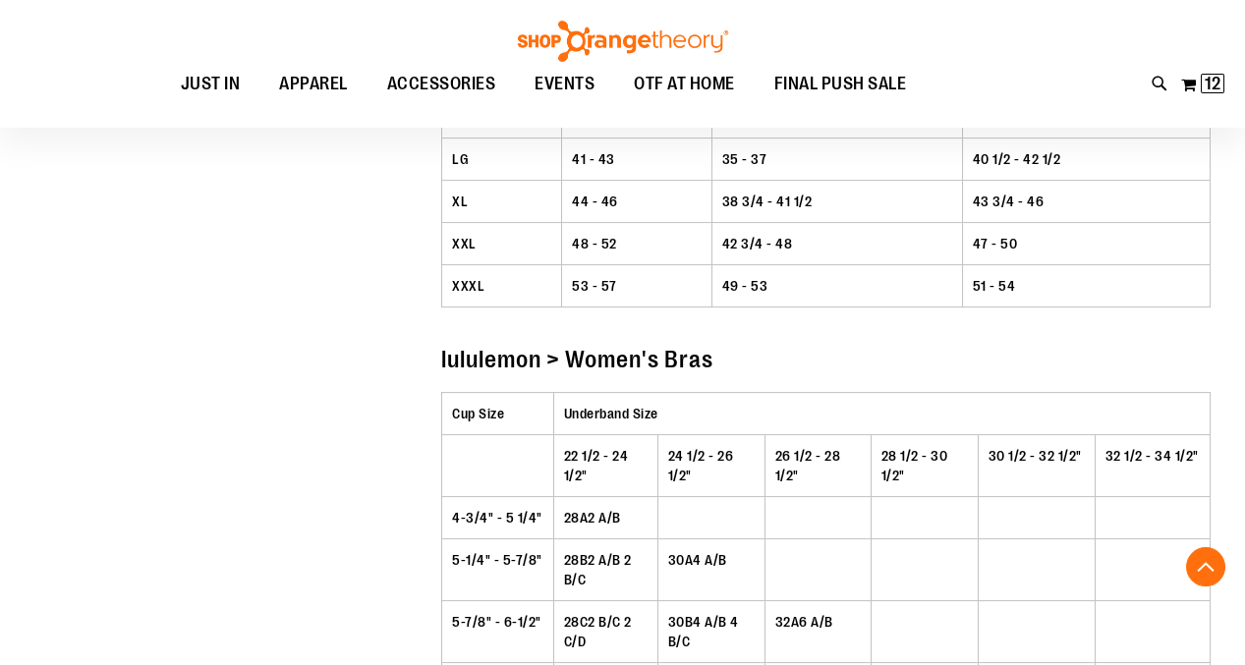
scroll to position [1804, 0]
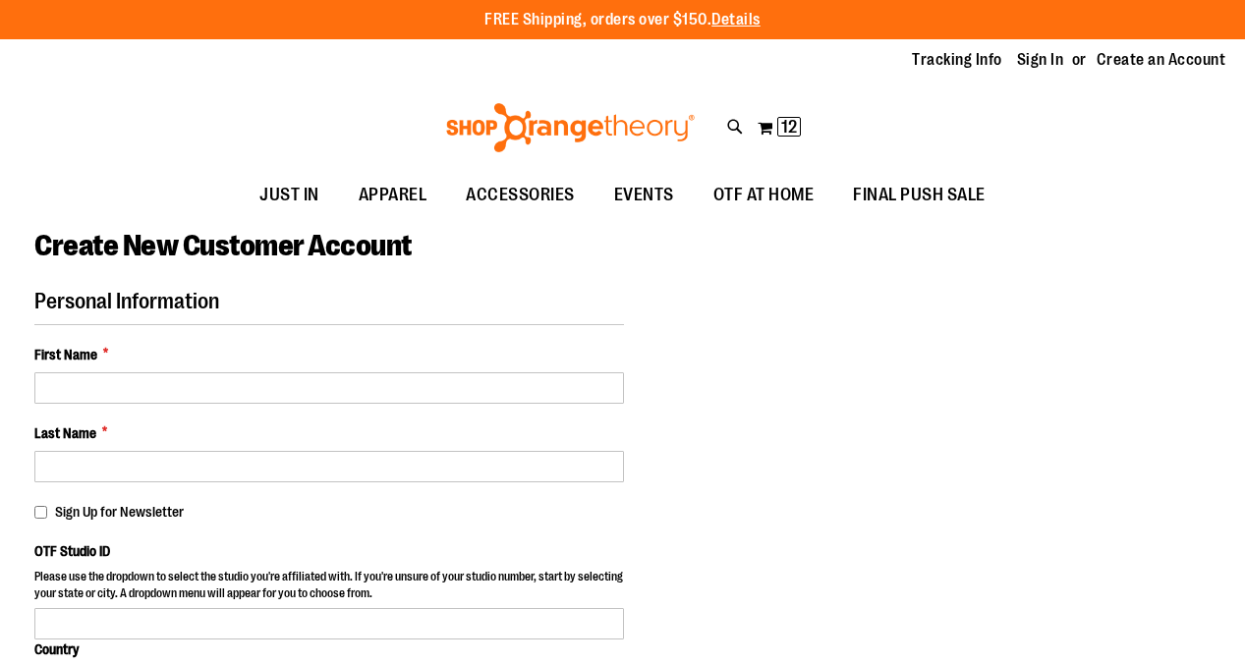
select select "***"
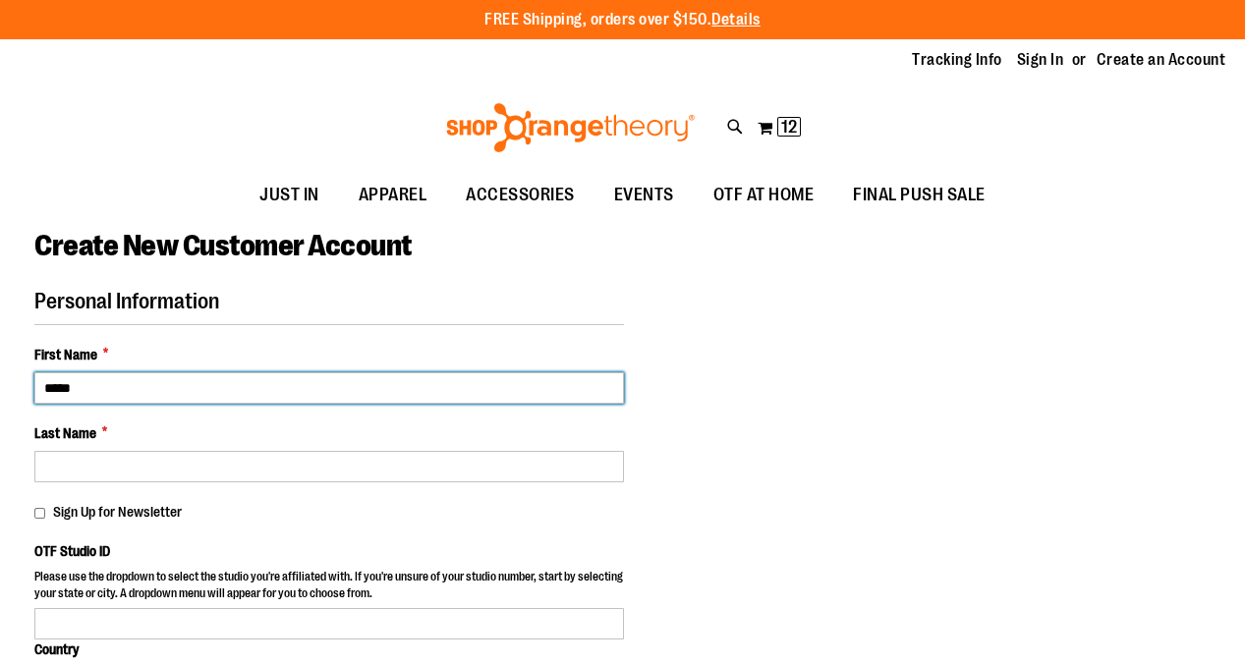
type input "*****"
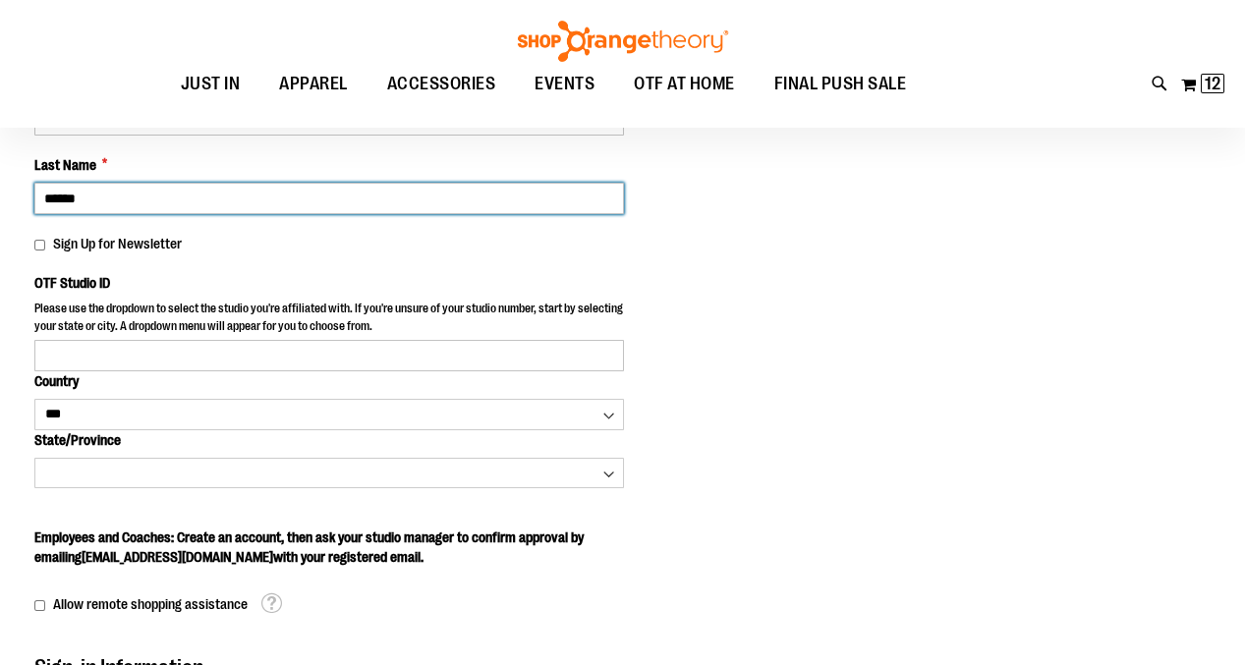
scroll to position [268, 0]
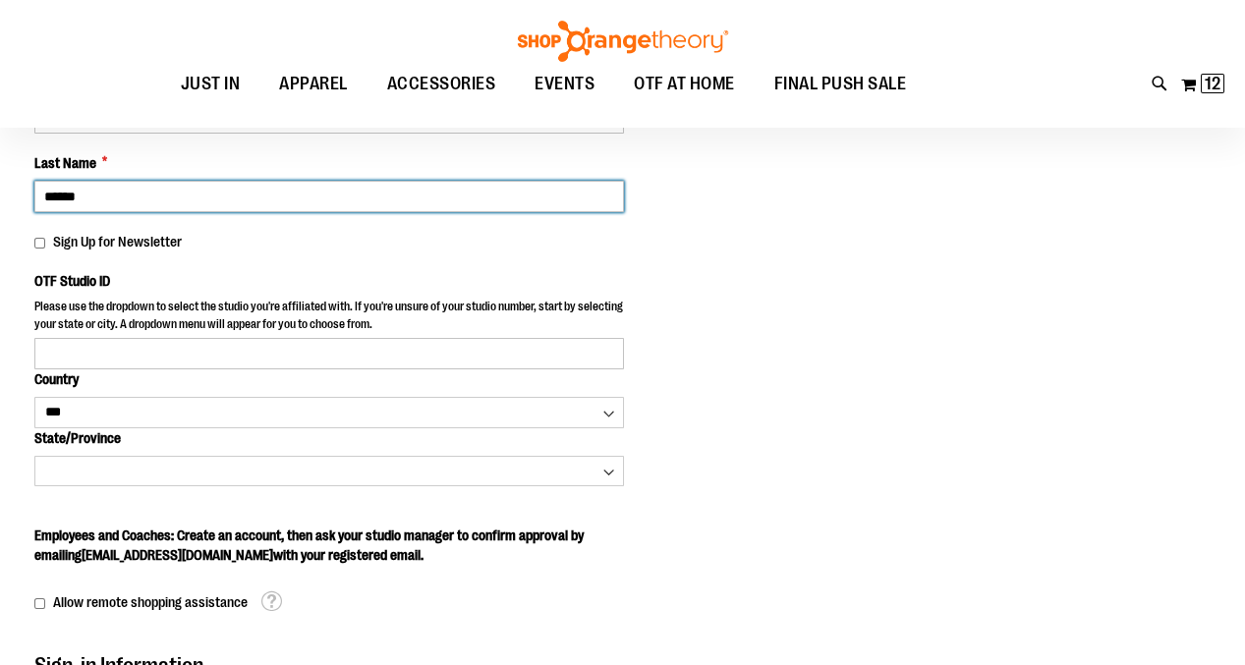
type input "******"
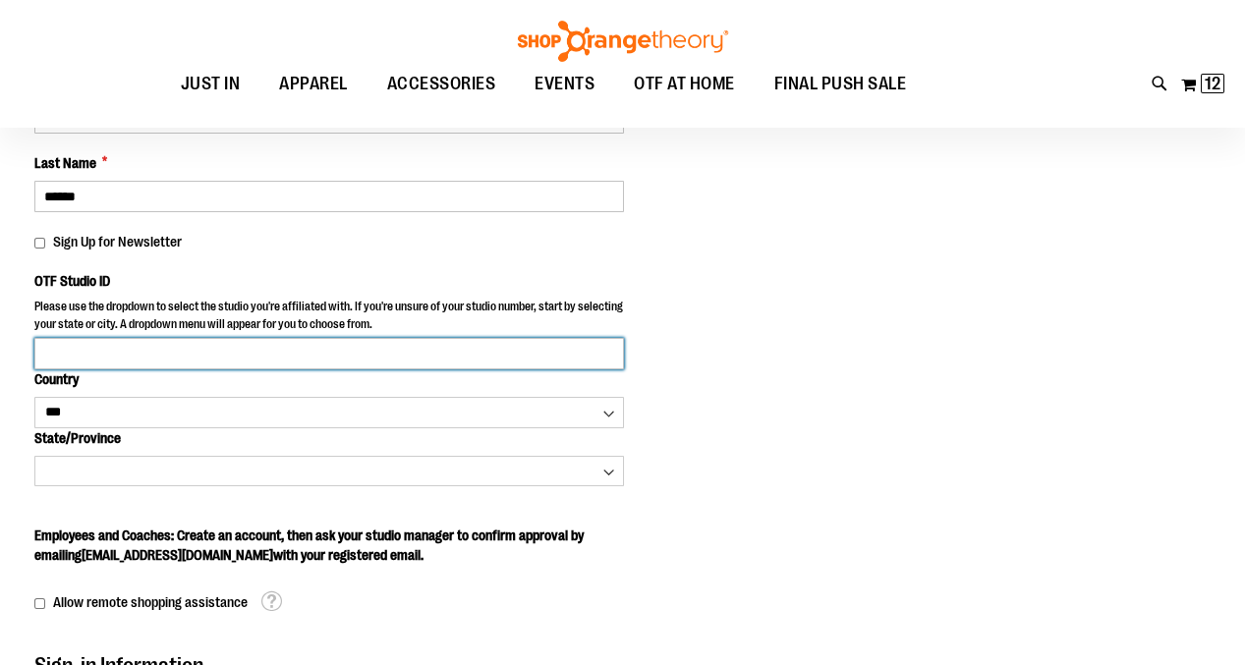
click at [438, 349] on input "OTF Studio ID" at bounding box center [329, 353] width 590 height 31
type input "*"
type input "**********"
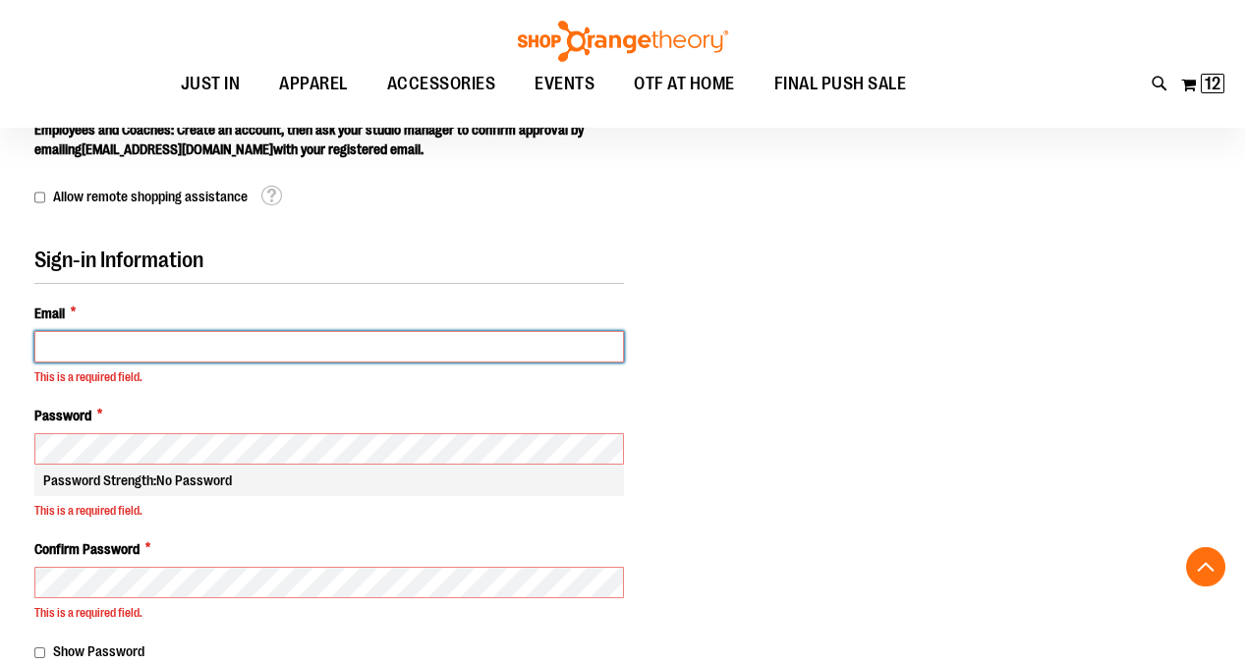
scroll to position [660, 0]
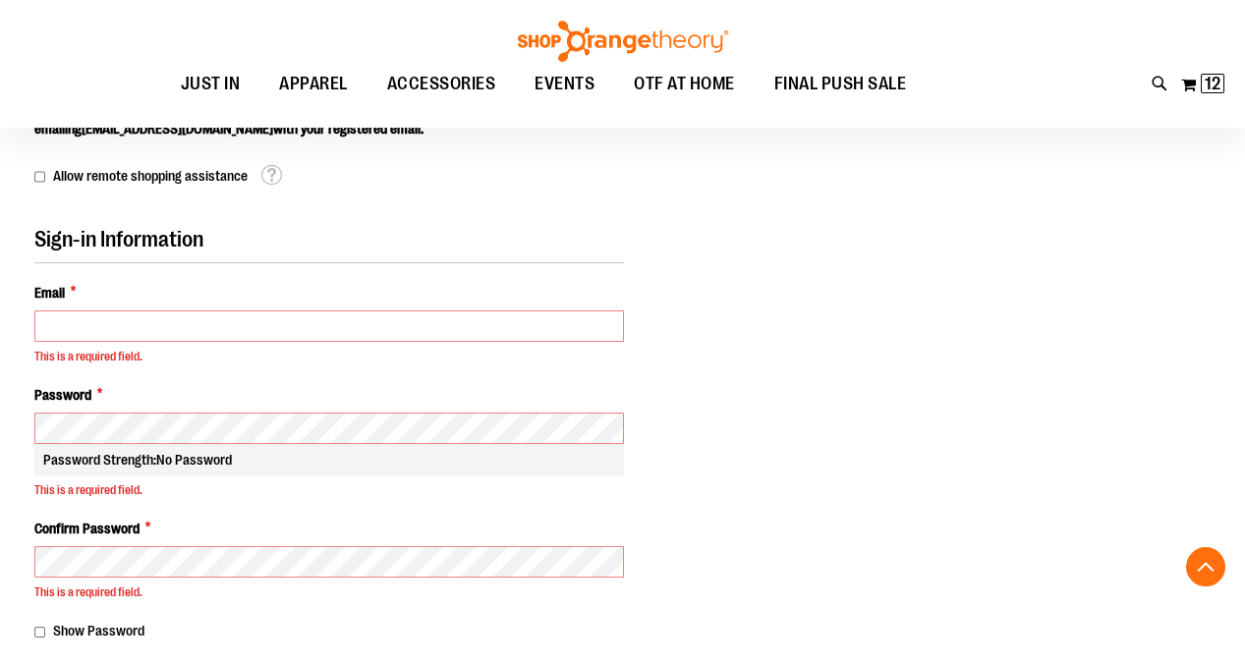
click at [484, 263] on fieldset "Sign-in Information Email * This is a required field. Password * This is a requ…" at bounding box center [329, 434] width 590 height 415
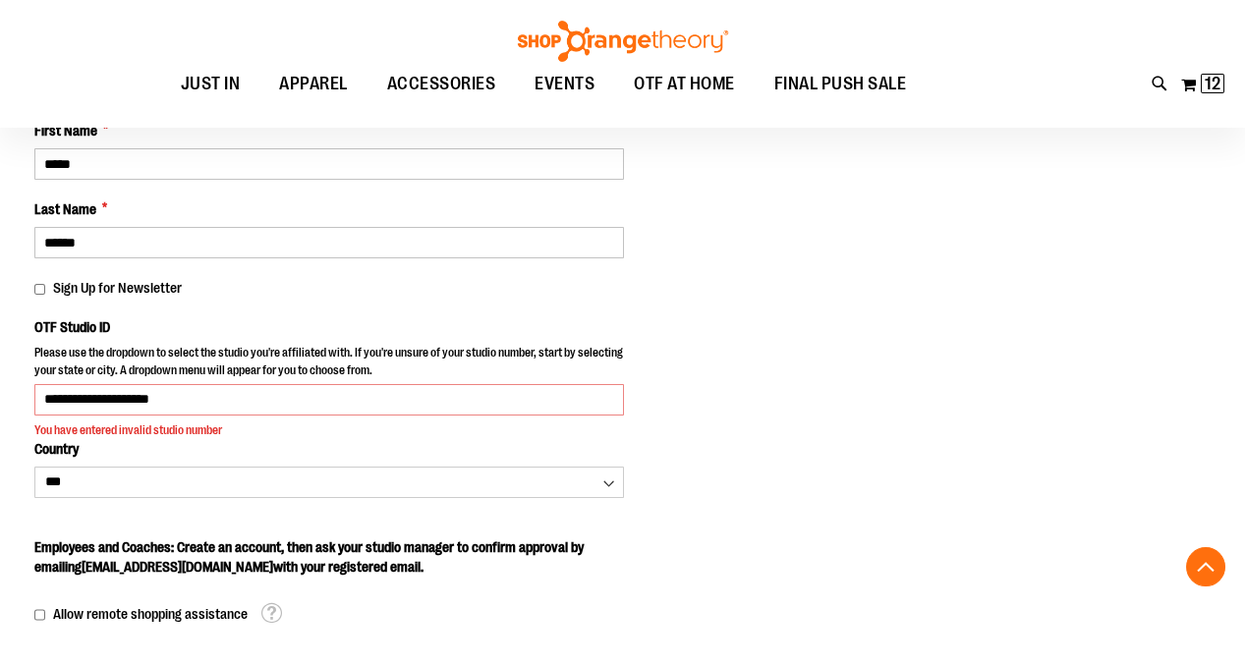
scroll to position [143, 0]
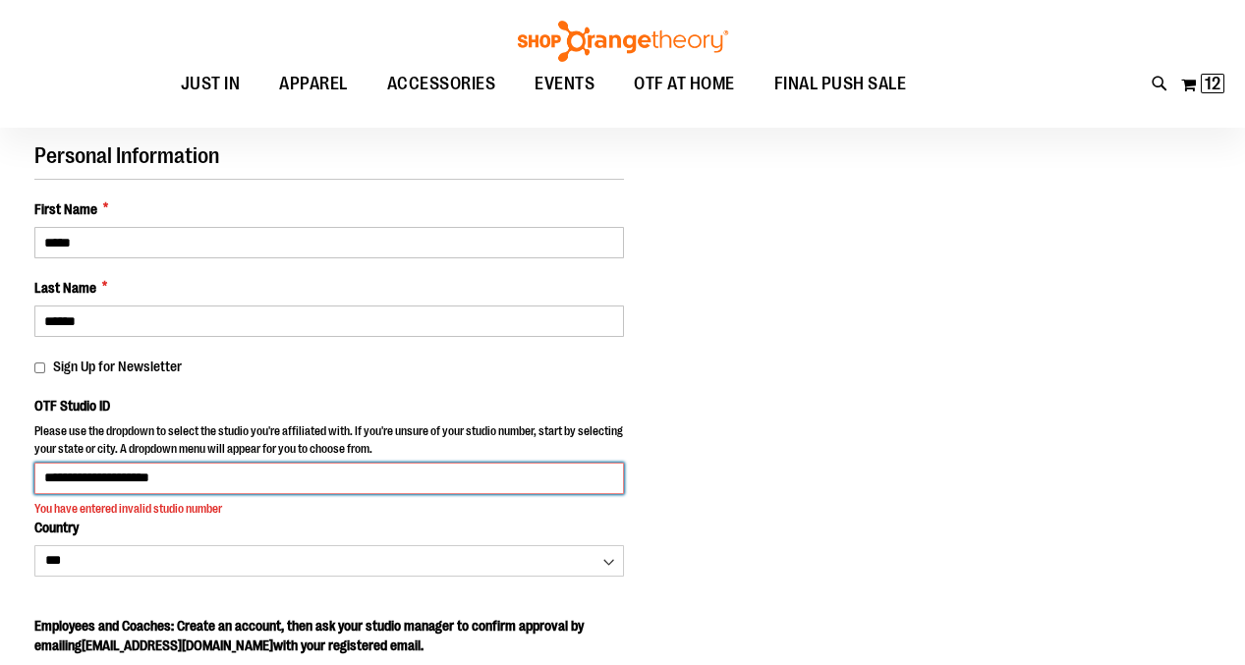
click at [373, 463] on input "**********" at bounding box center [329, 478] width 590 height 31
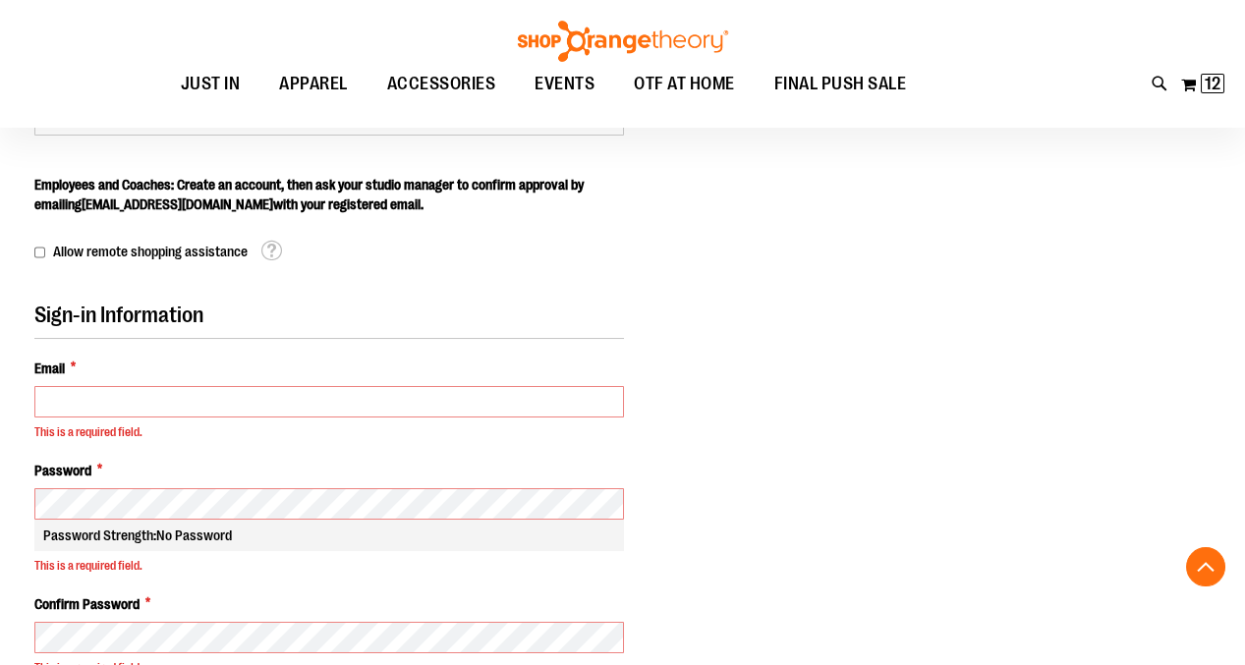
scroll to position [596, 0]
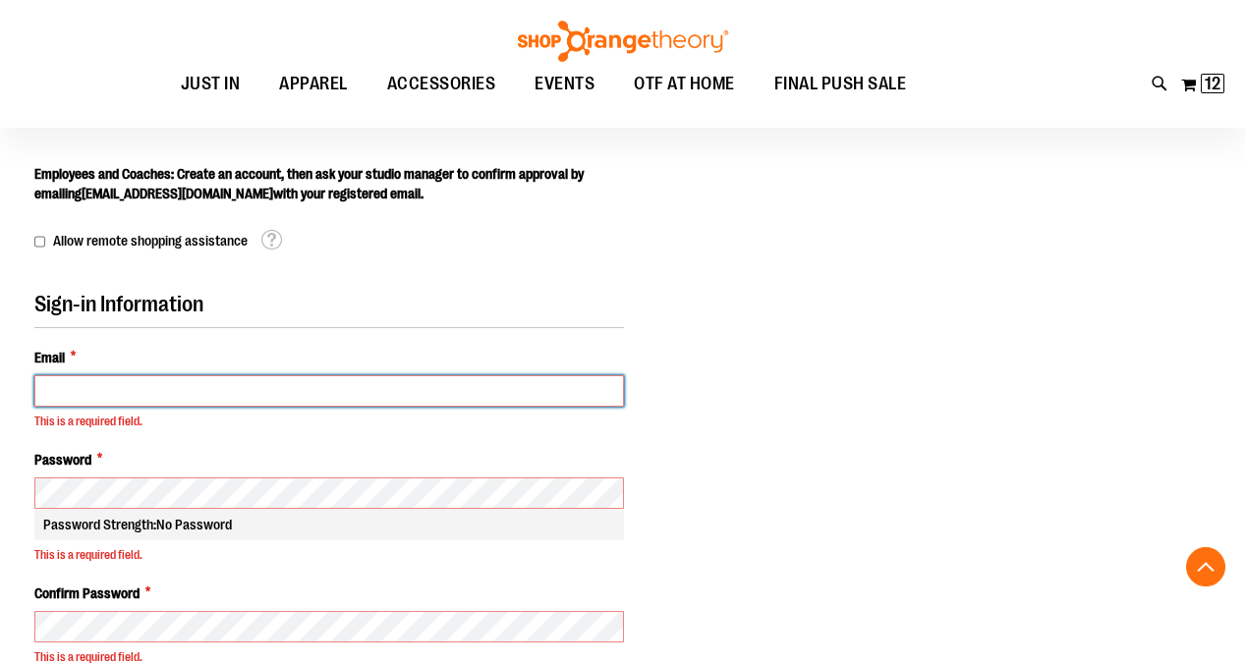
click at [393, 383] on input "Email *" at bounding box center [329, 390] width 590 height 31
type input "**********"
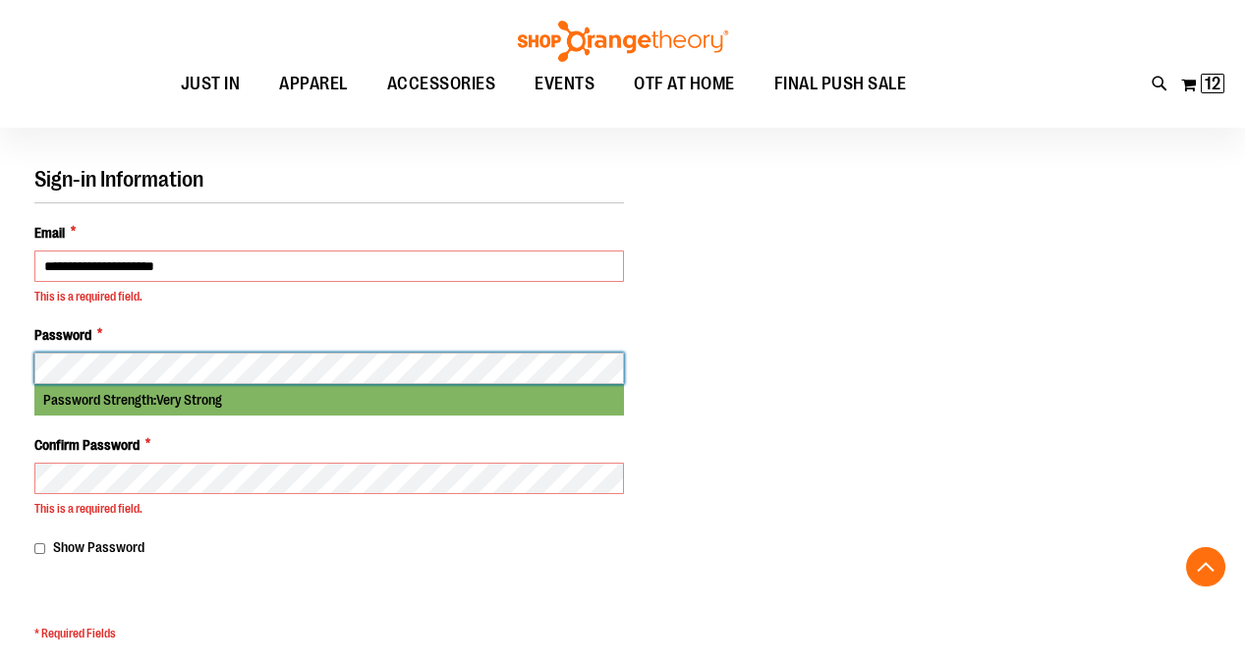
scroll to position [727, 0]
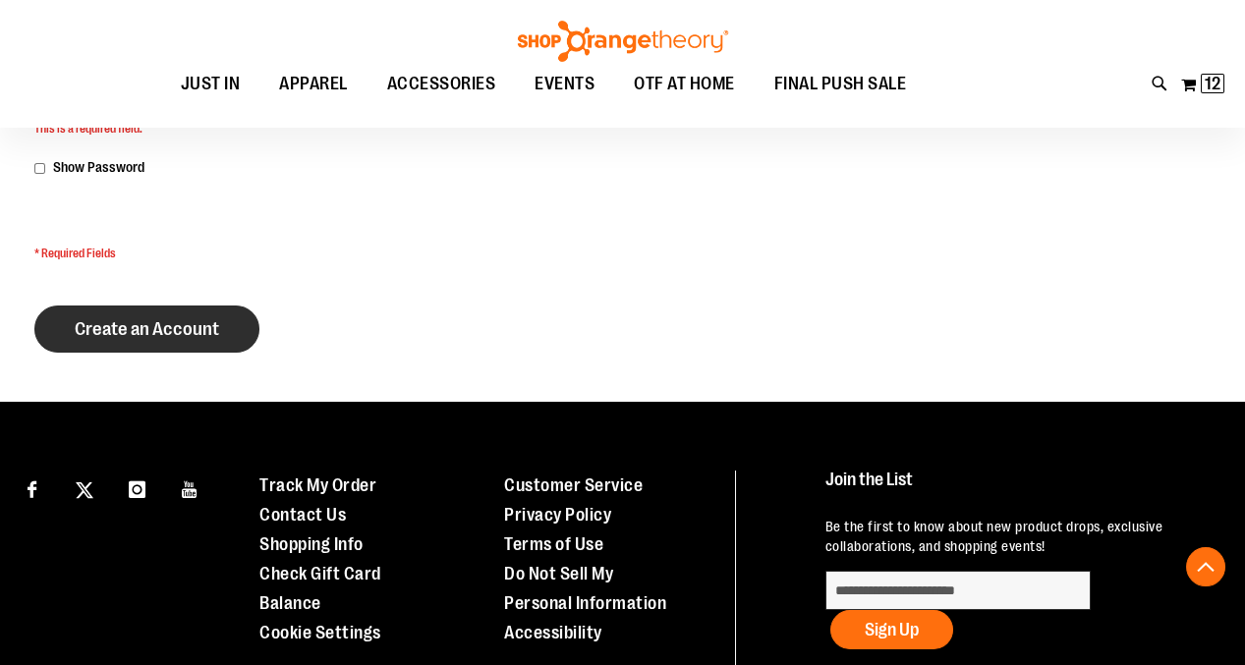
click at [200, 318] on span "Create an Account" at bounding box center [147, 329] width 144 height 22
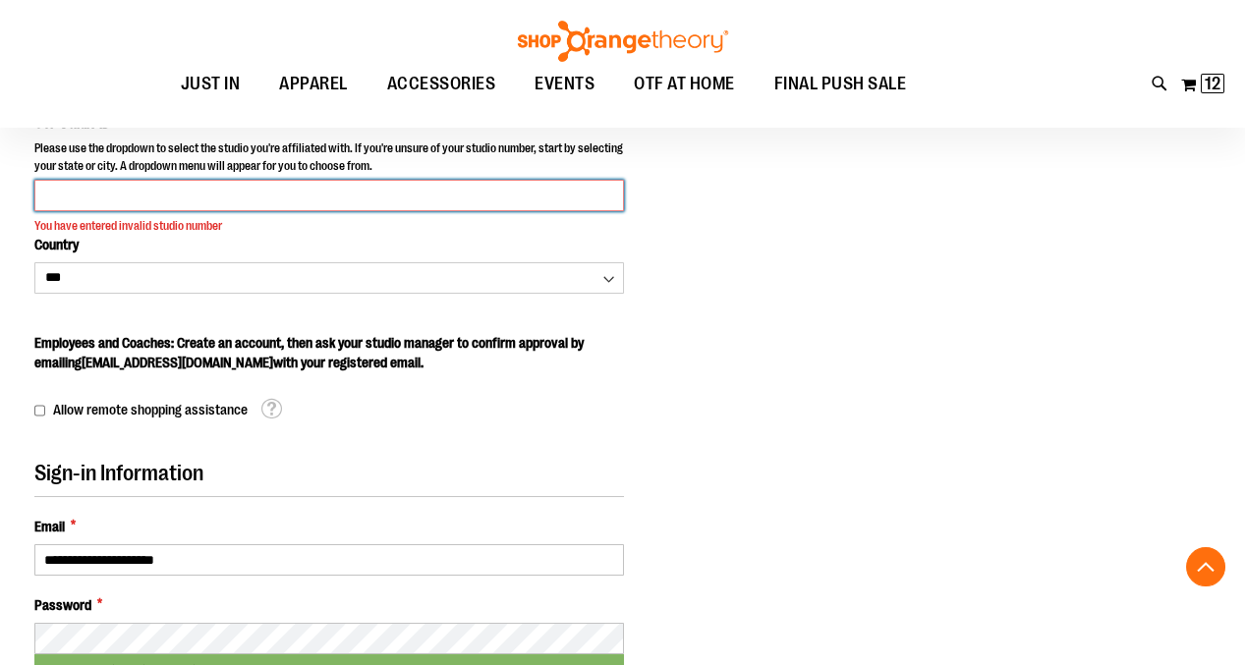
scroll to position [265, 0]
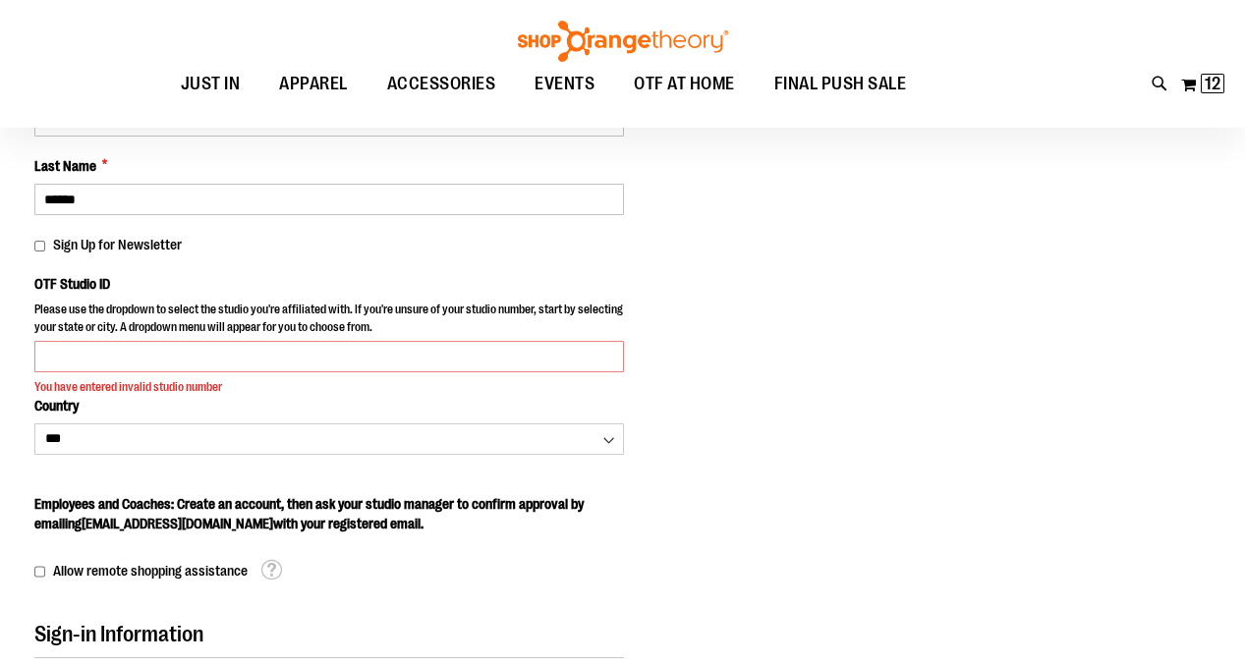
click at [200, 305] on p "Please use the dropdown to select the studio you're affiliated with. If you're …" at bounding box center [329, 321] width 590 height 38
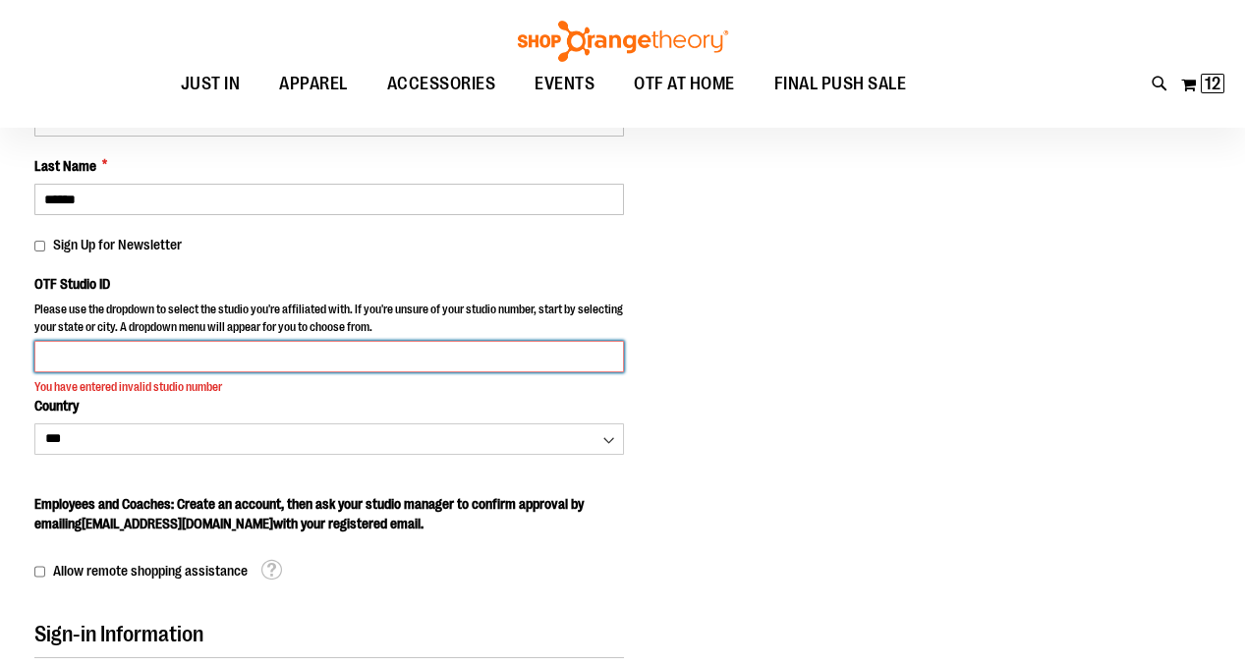
click at [221, 341] on input "OTF Studio ID" at bounding box center [329, 356] width 590 height 31
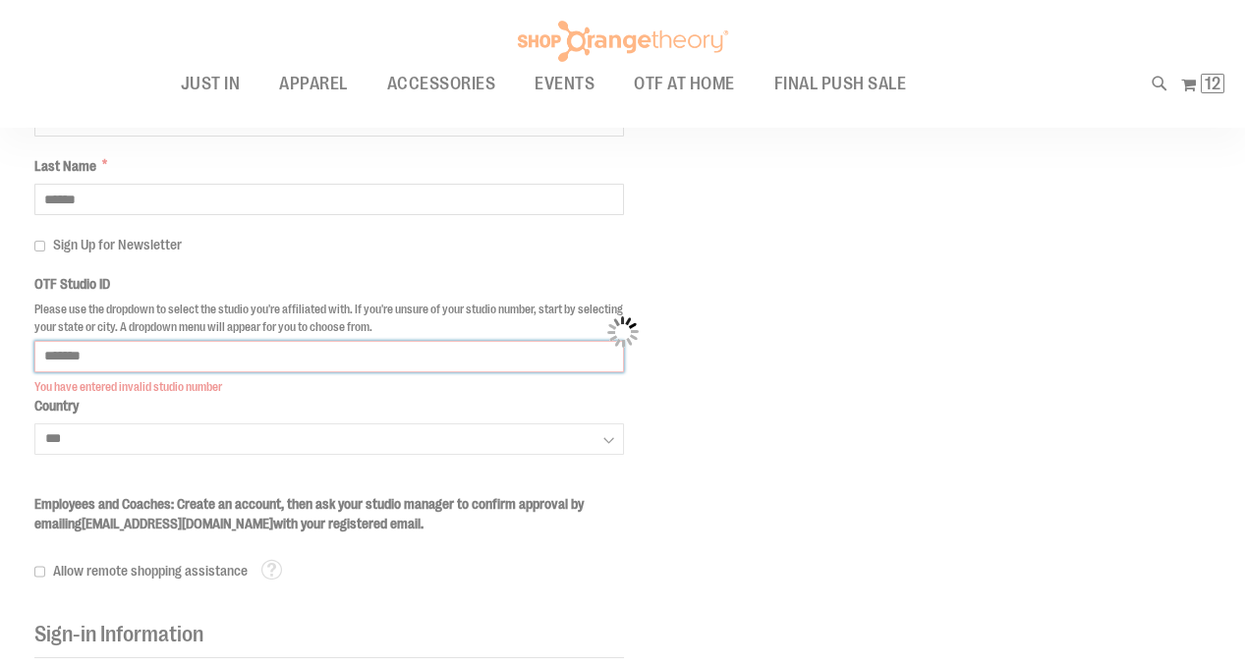
scroll to position [266, 0]
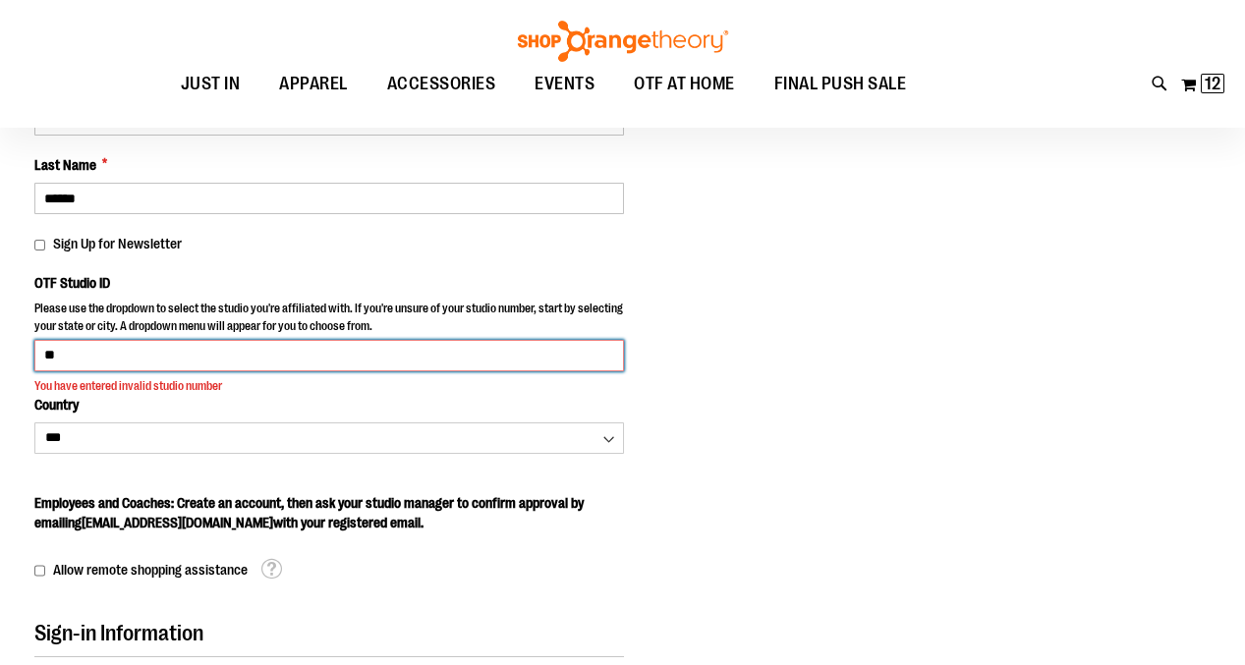
type input "*"
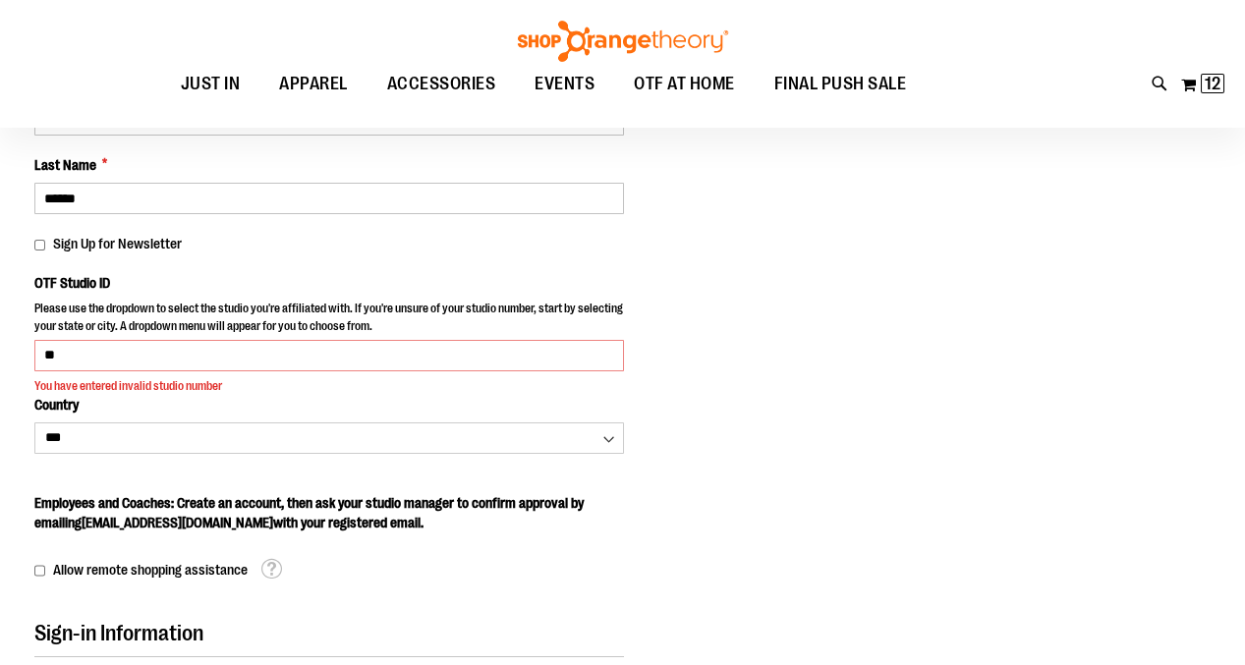
click at [701, 352] on body "Please wait... Skip to Content The store will not work correctly when cookies a…" at bounding box center [622, 66] width 1245 height 665
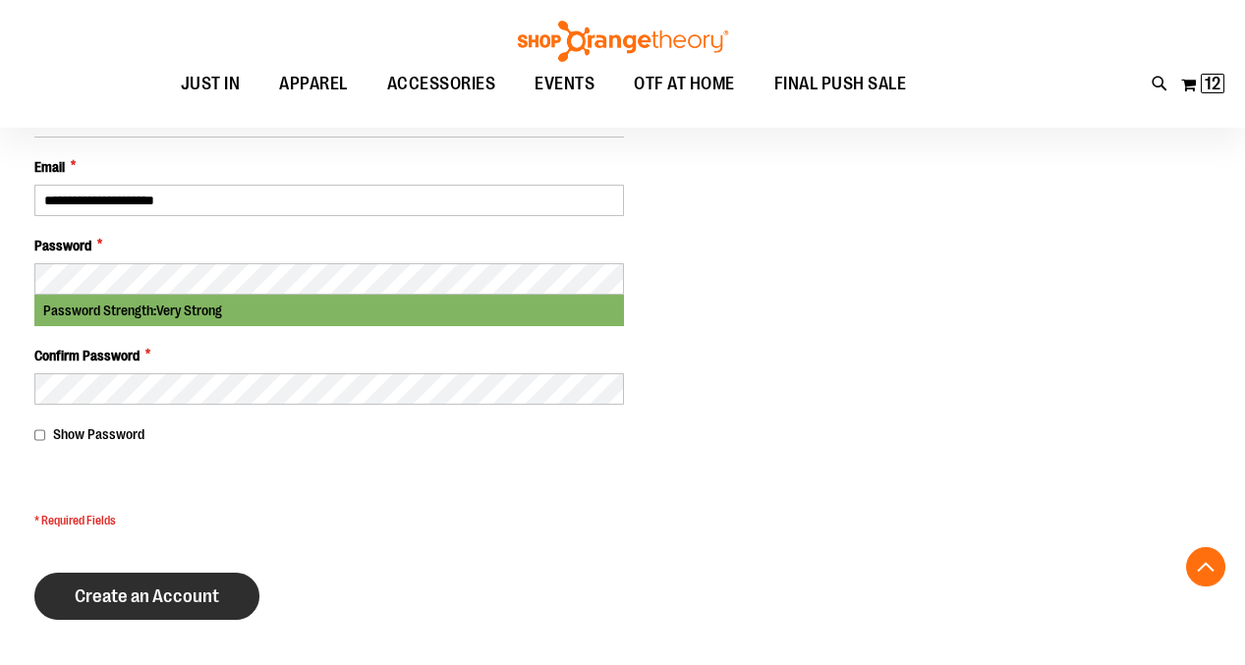
click at [109, 602] on button "Create an Account" at bounding box center [146, 596] width 225 height 47
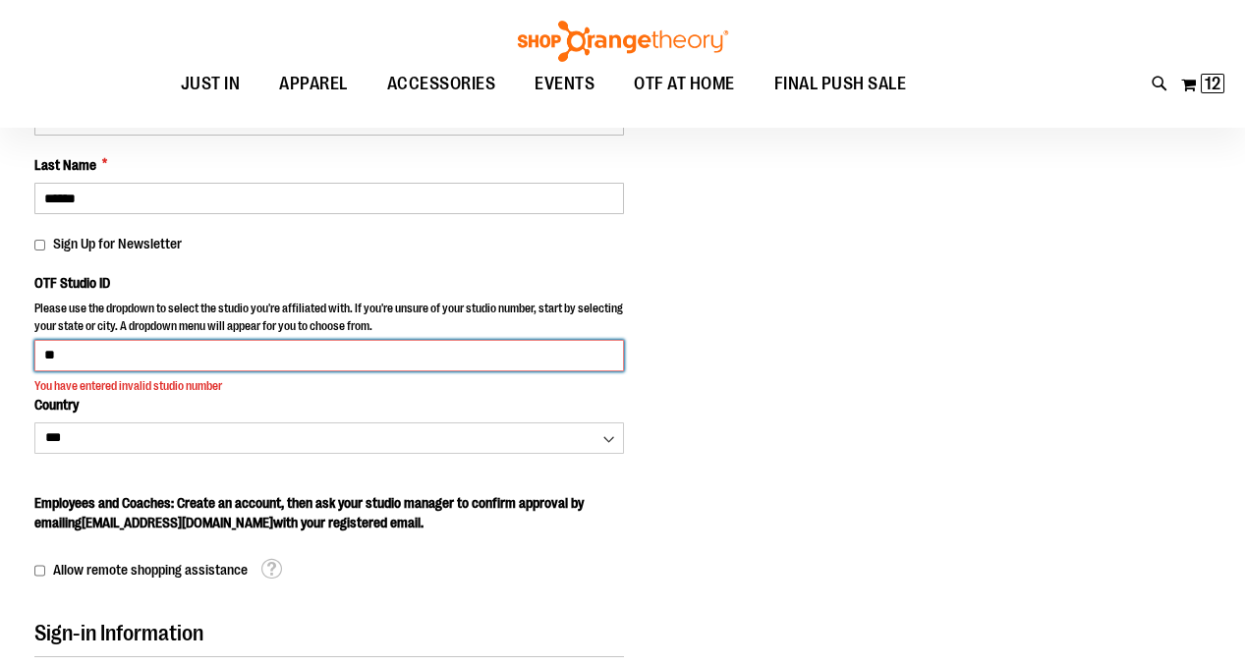
type input "*"
type input "****"
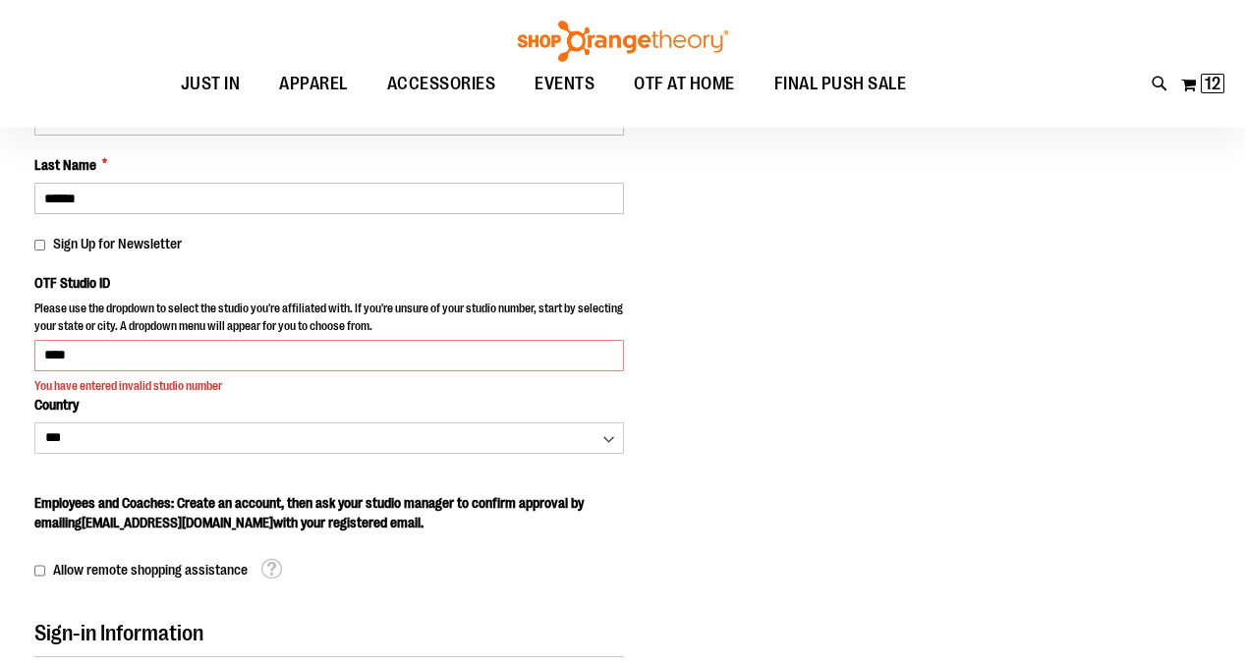
click at [776, 297] on body "Please wait... Skip to Content The store will not work correctly when cookies a…" at bounding box center [622, 66] width 1245 height 665
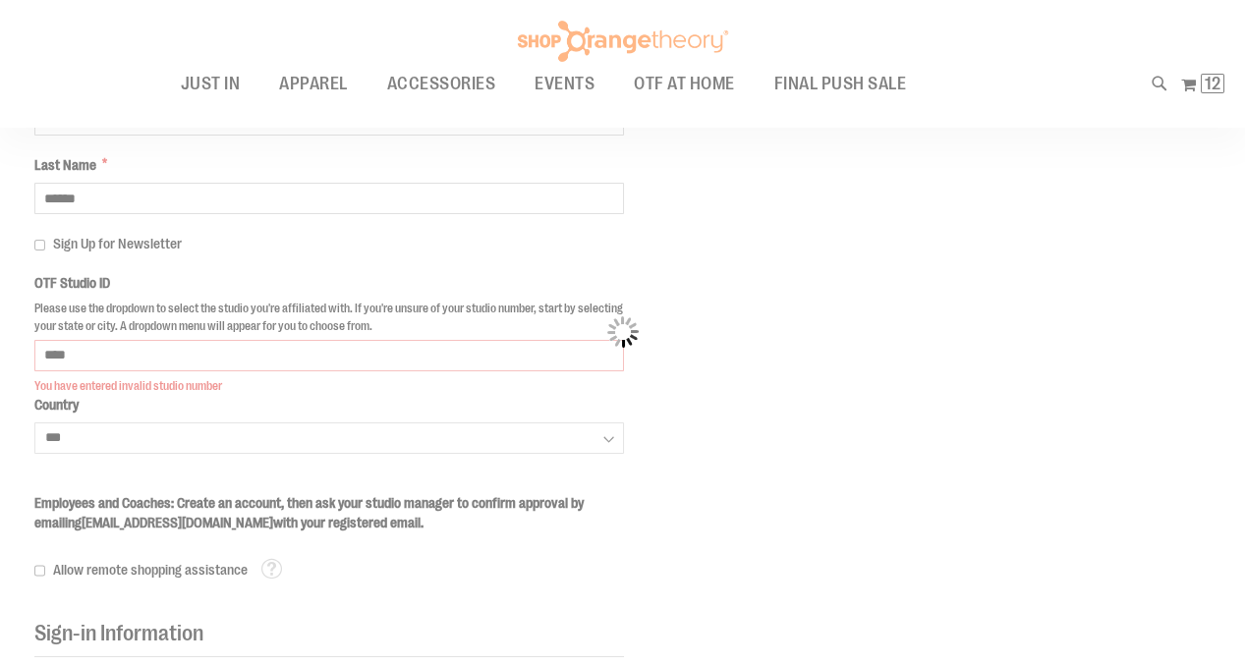
select select "*******"
select select "****"
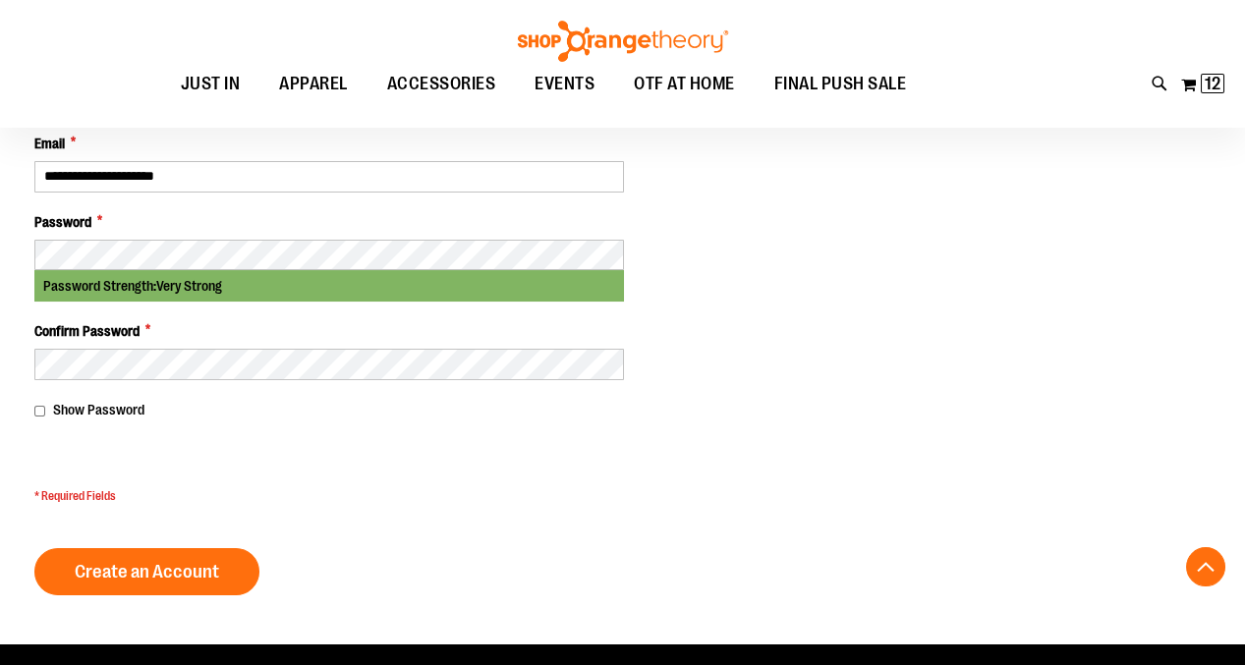
scroll to position [1080, 0]
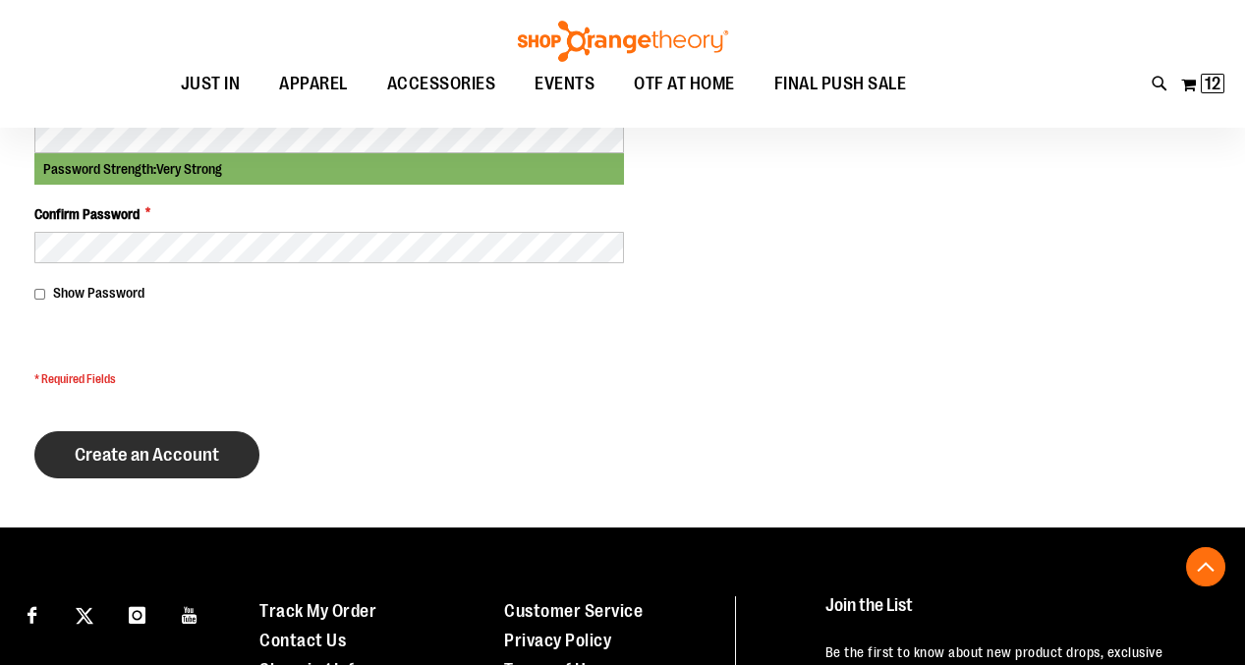
click at [229, 431] on button "Create an Account" at bounding box center [146, 454] width 225 height 47
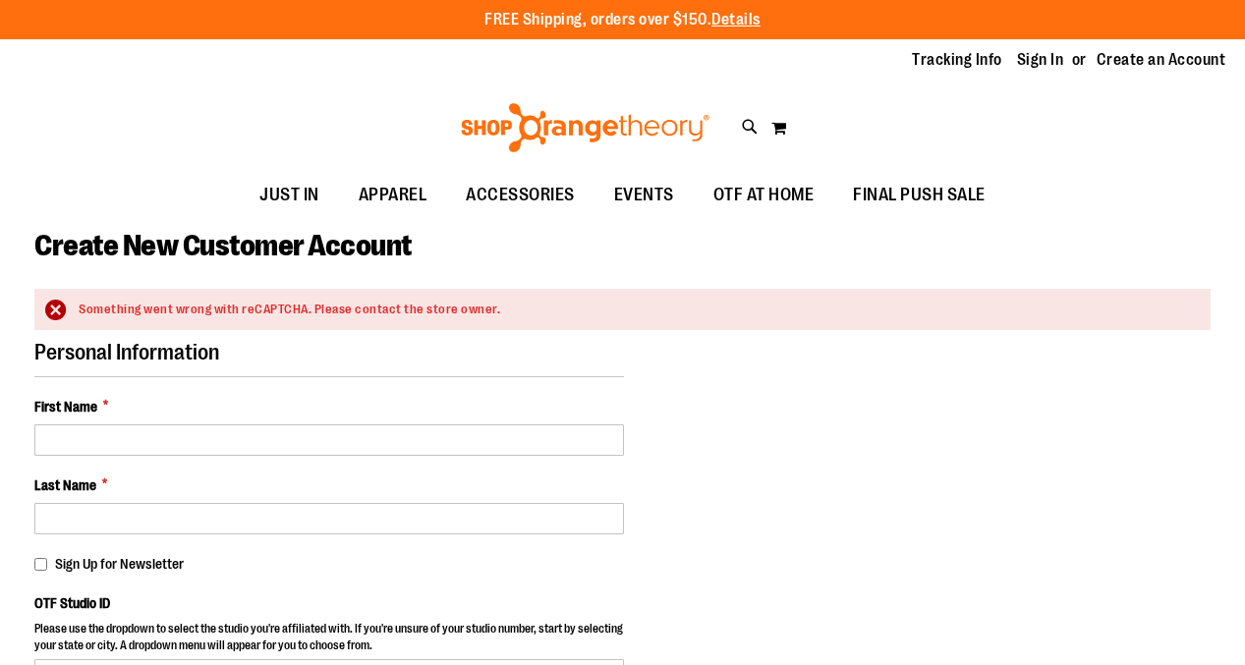
select select "***"
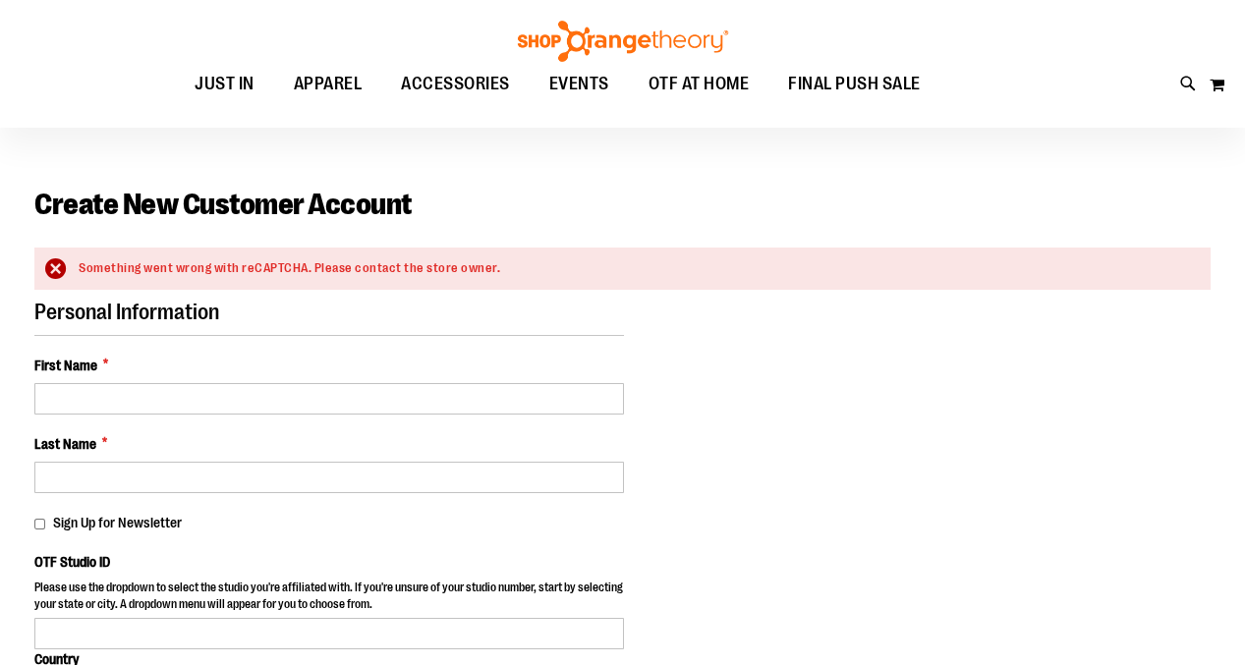
scroll to position [70, 0]
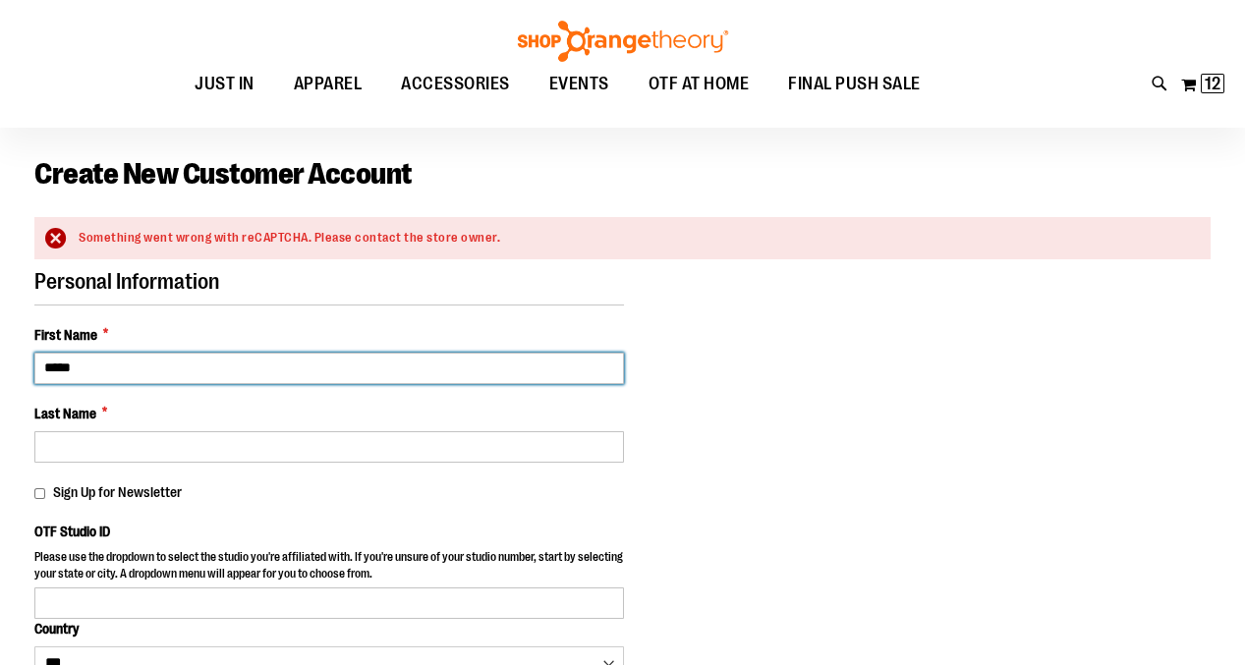
type input "*****"
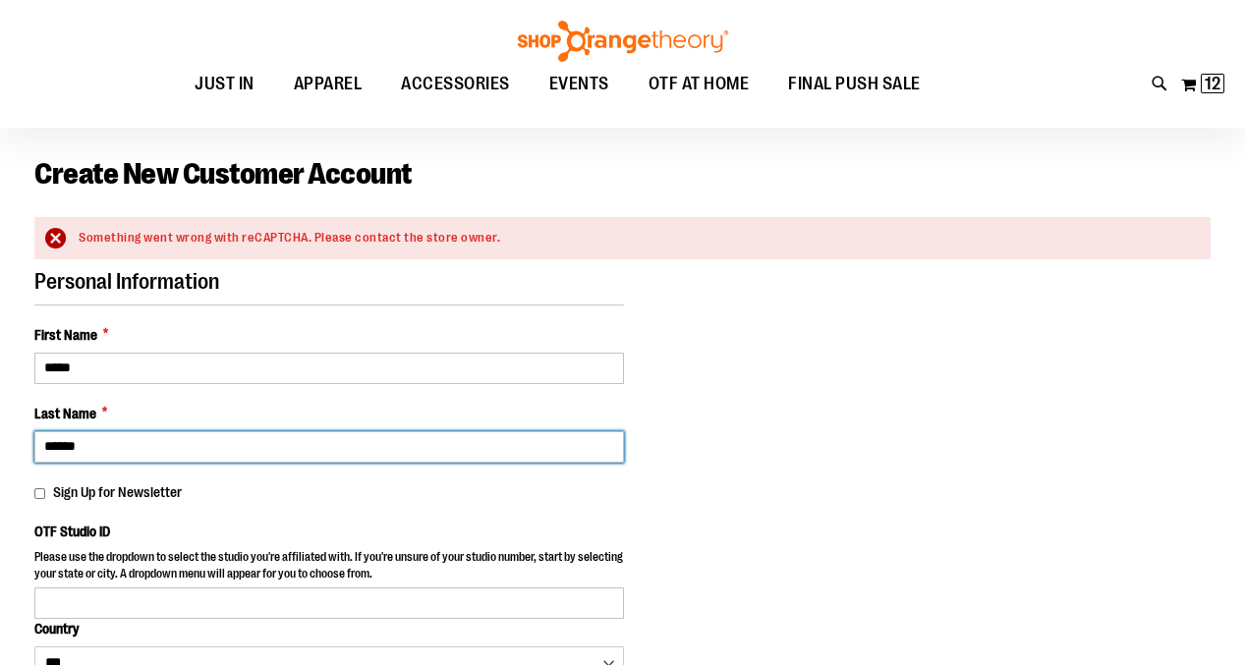
type input "******"
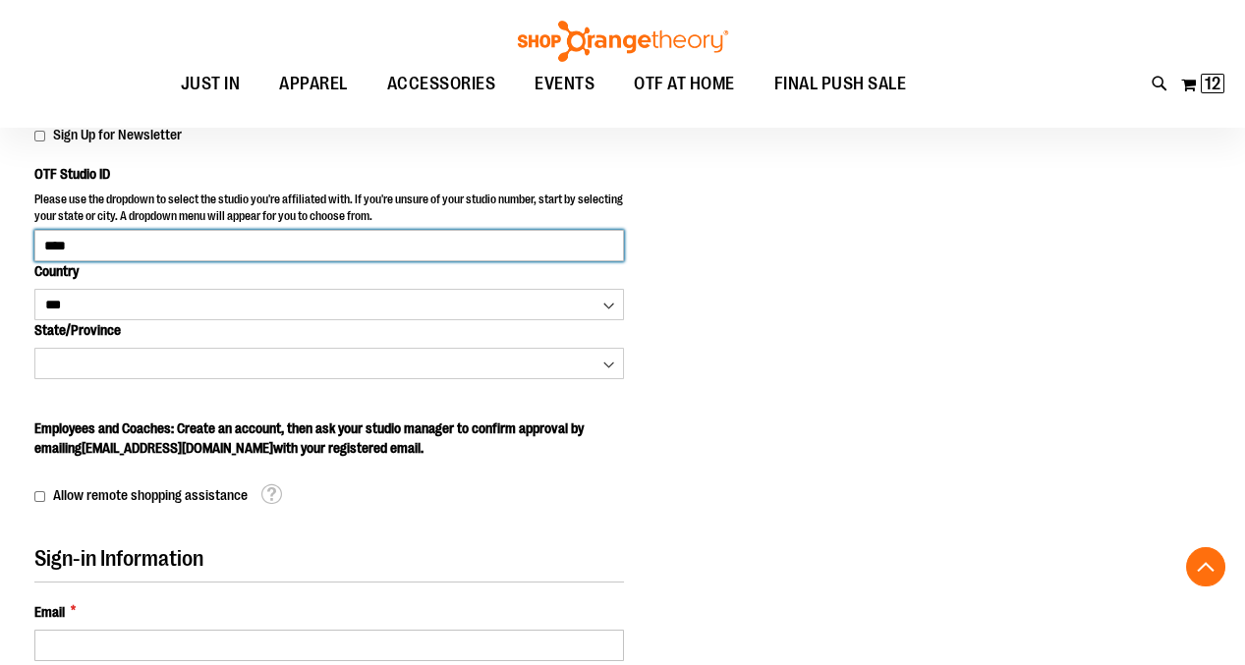
type input "****"
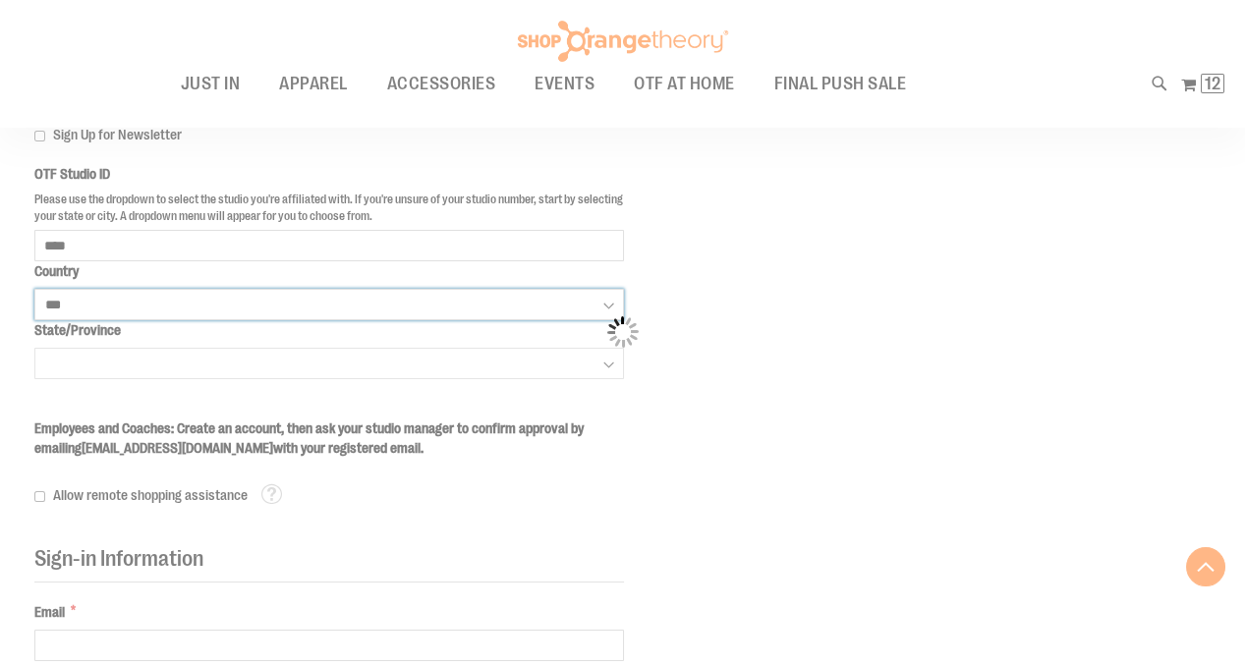
scroll to position [428, 0]
select select "*******"
select select "****"
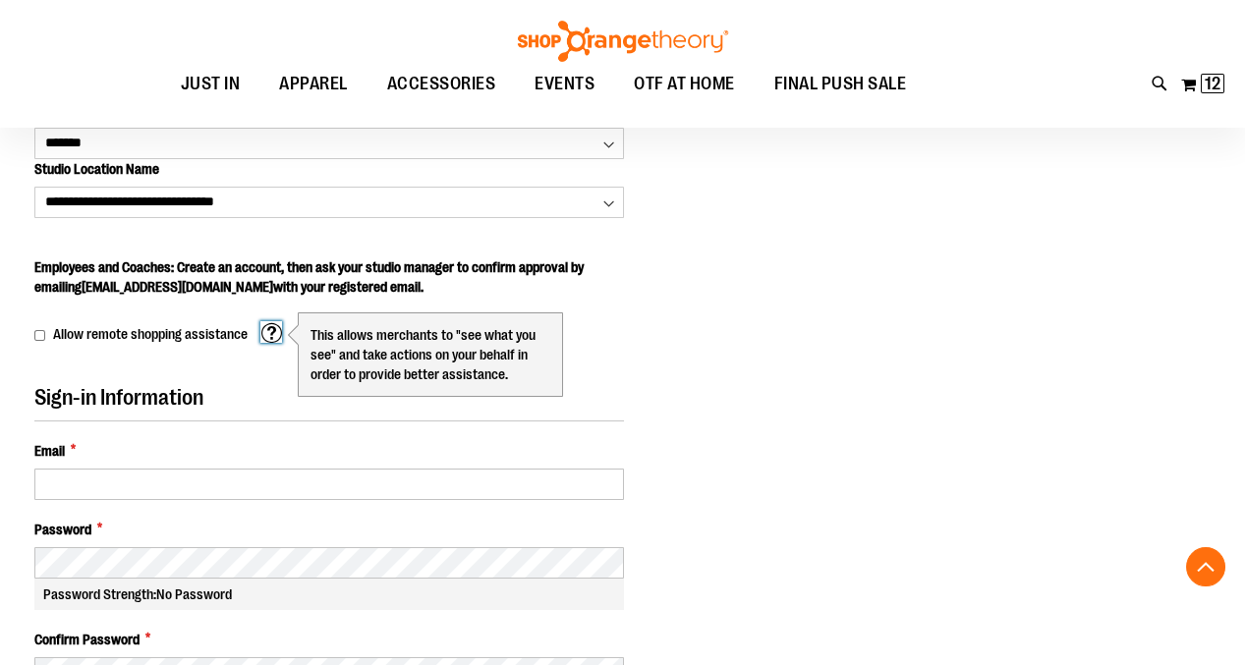
scroll to position [767, 0]
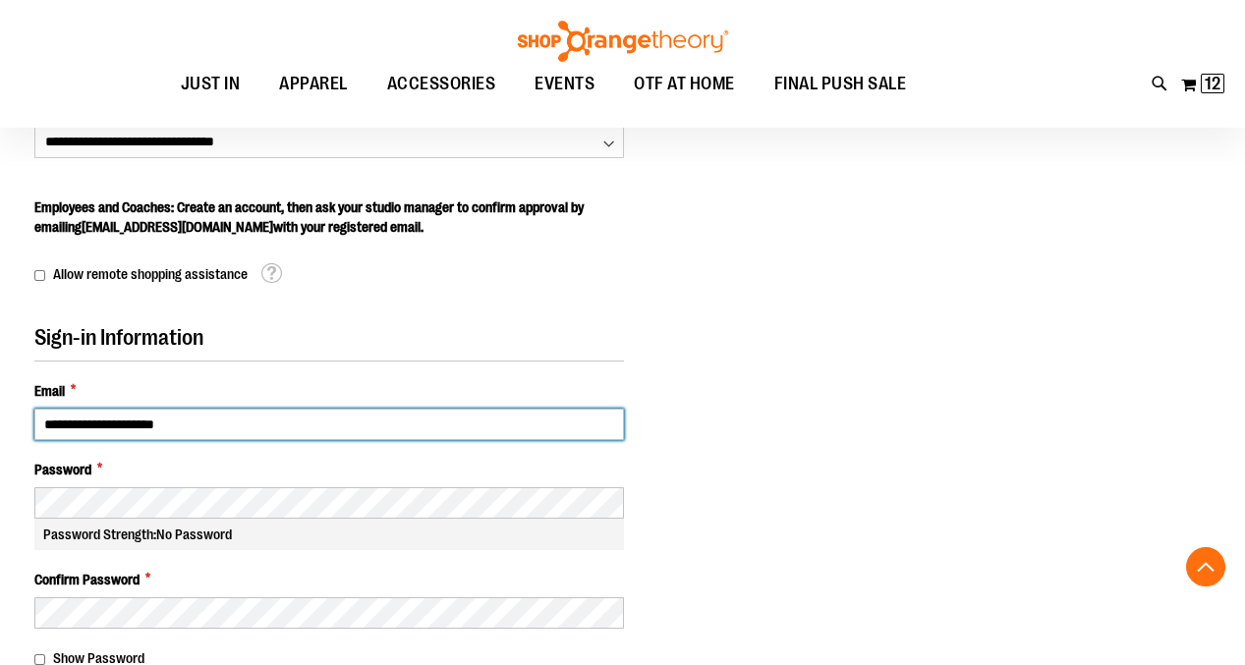
type input "**********"
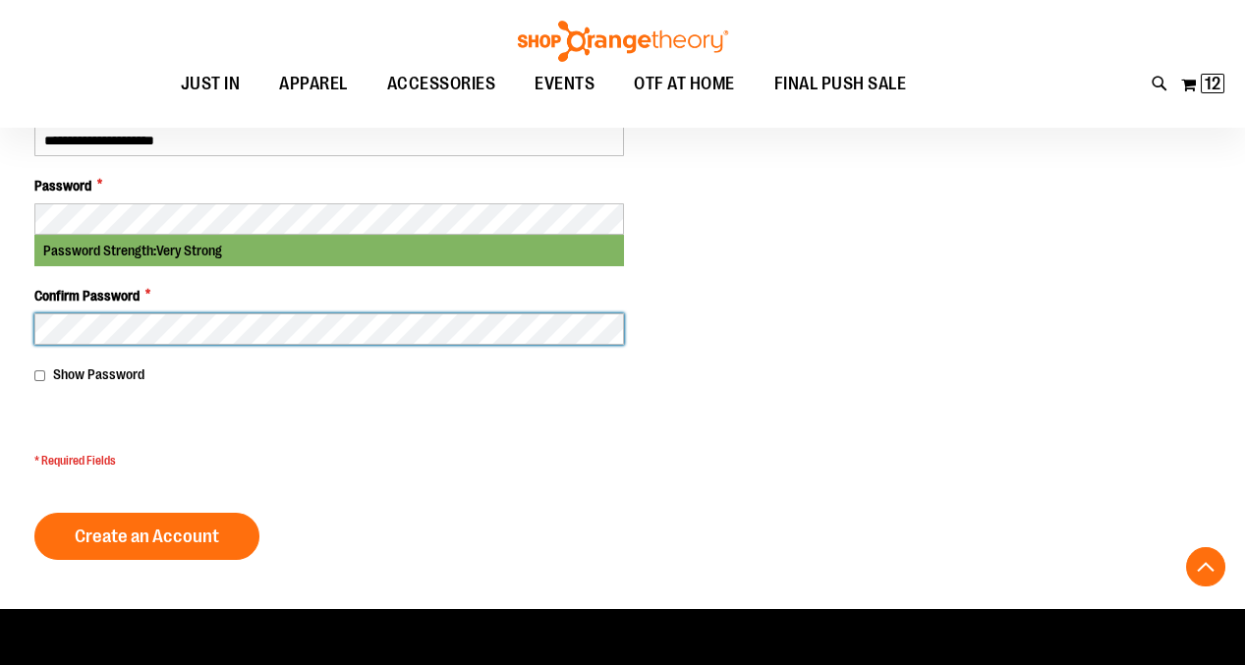
scroll to position [1054, 0]
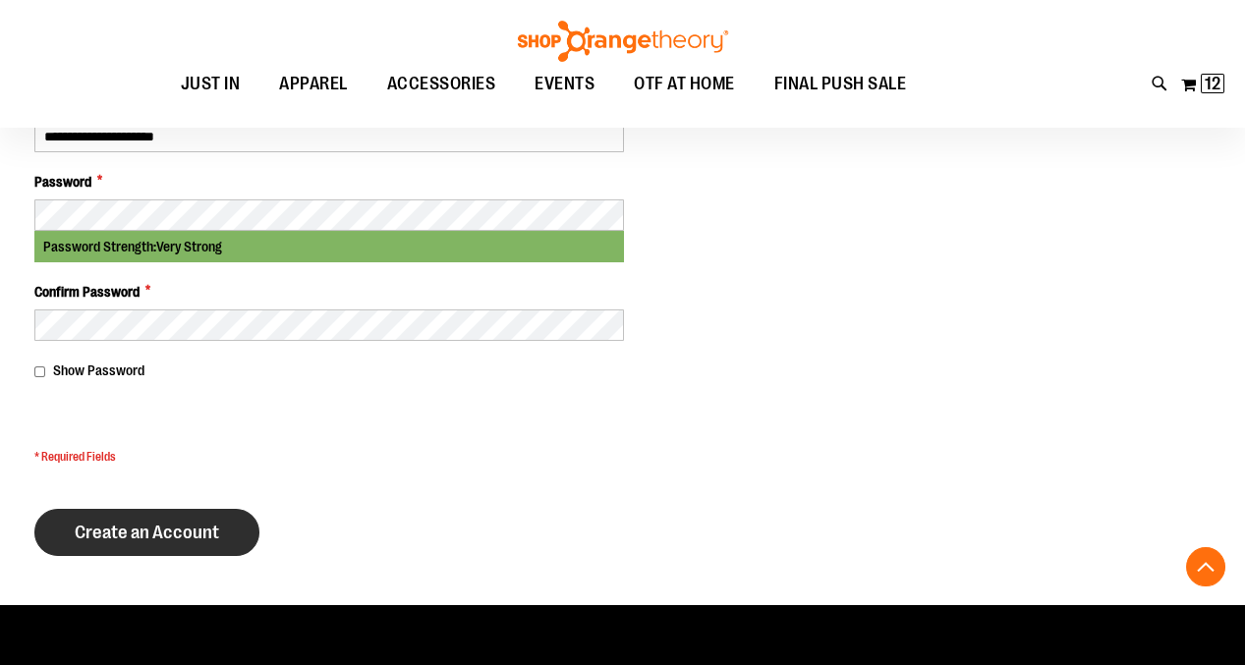
click at [180, 538] on button "Create an Account" at bounding box center [146, 532] width 225 height 47
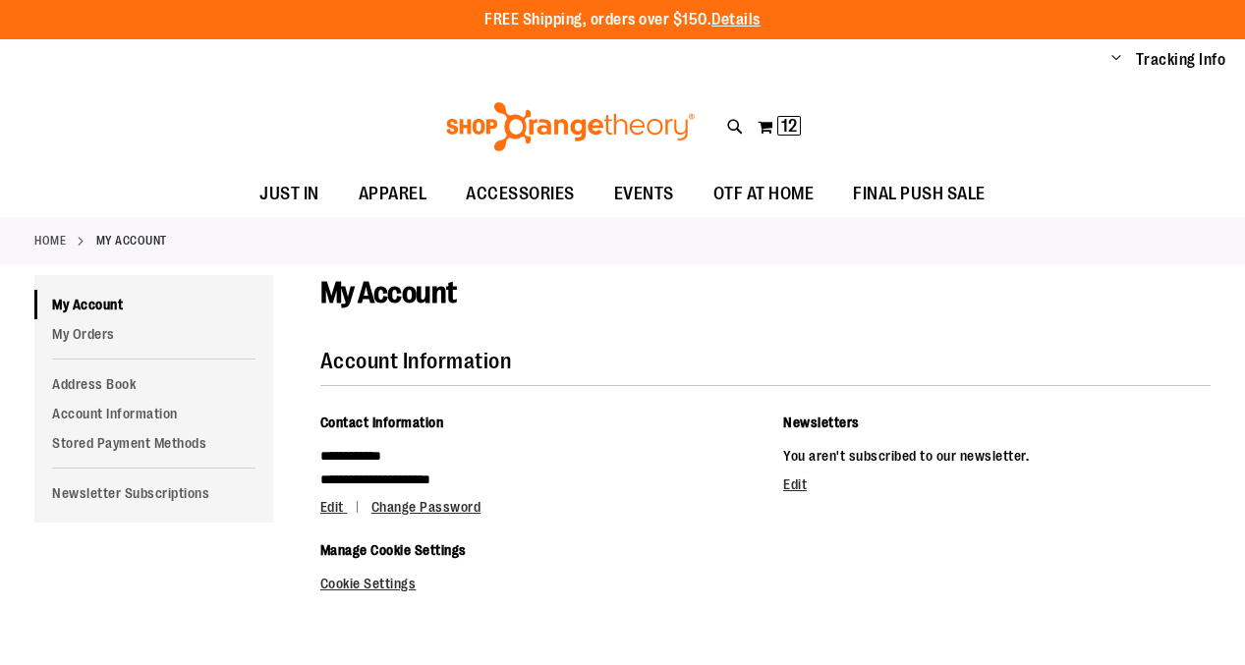
click at [1126, 58] on ul "Change My Account Sign Out Tracking Info Sign Out Return to Procurement" at bounding box center [1159, 60] width 135 height 22
click at [1157, 56] on link "Tracking Info" at bounding box center [1181, 60] width 90 height 22
click at [764, 120] on button "My Cart 12 12 items" at bounding box center [779, 126] width 45 height 31
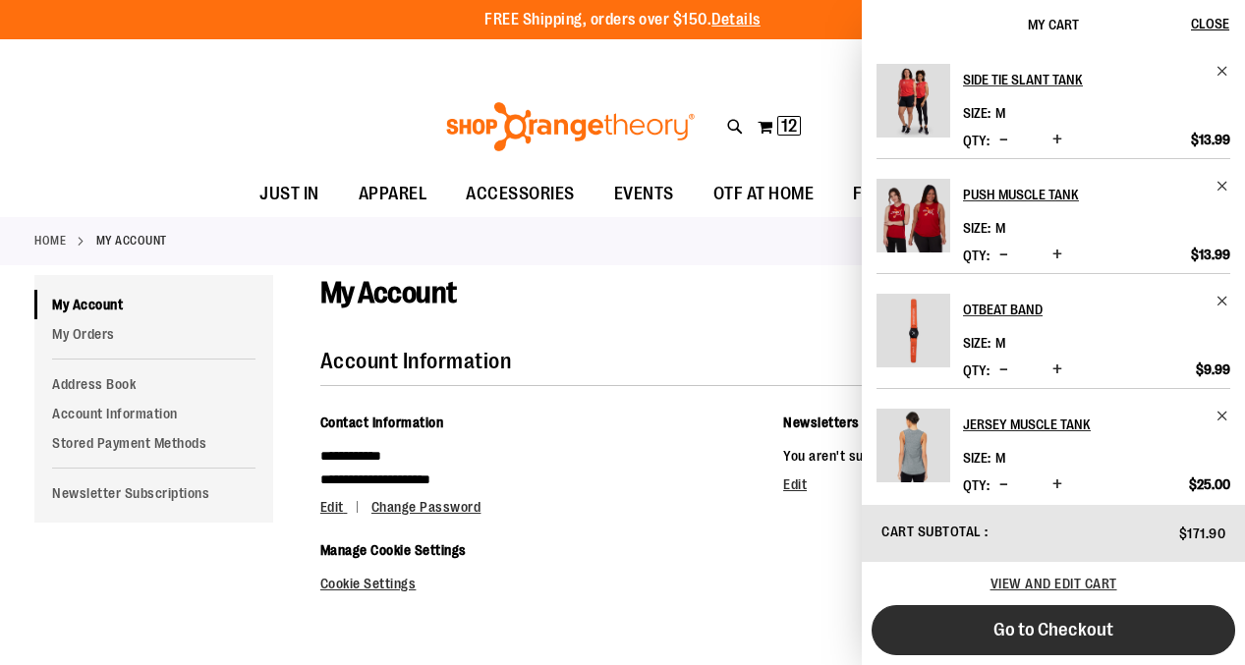
click at [1052, 627] on span "Go to Checkout" at bounding box center [1054, 630] width 120 height 22
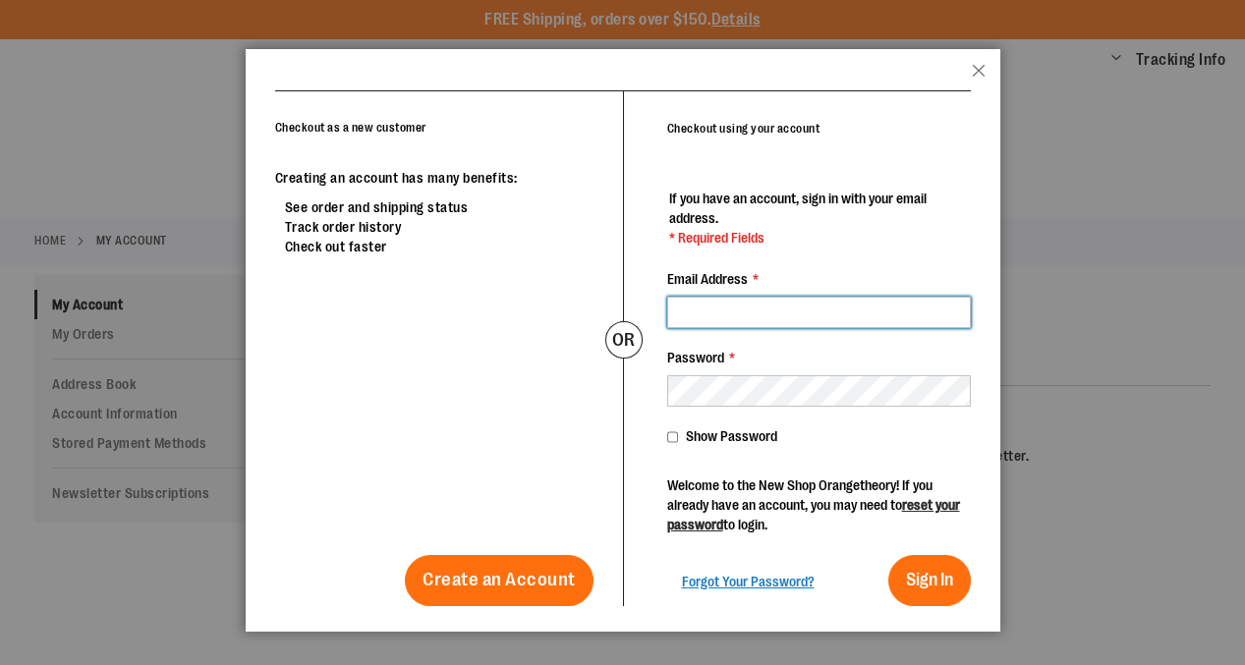
type input "**********"
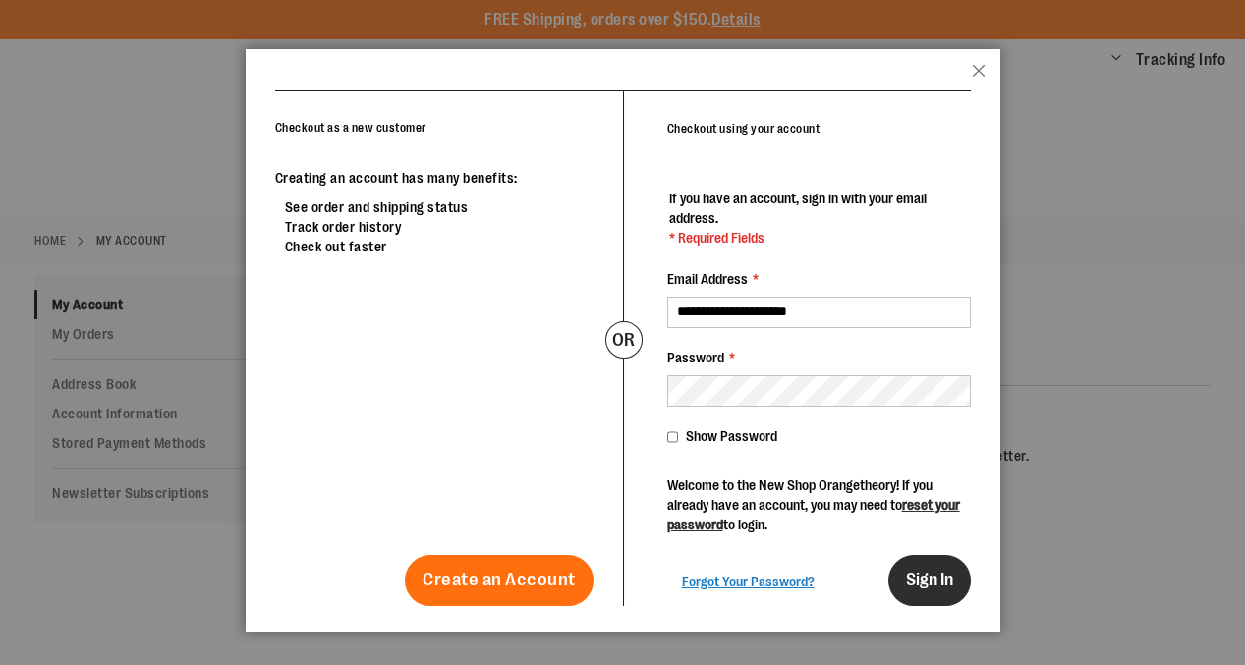
click at [919, 570] on span "Sign In" at bounding box center [929, 580] width 47 height 20
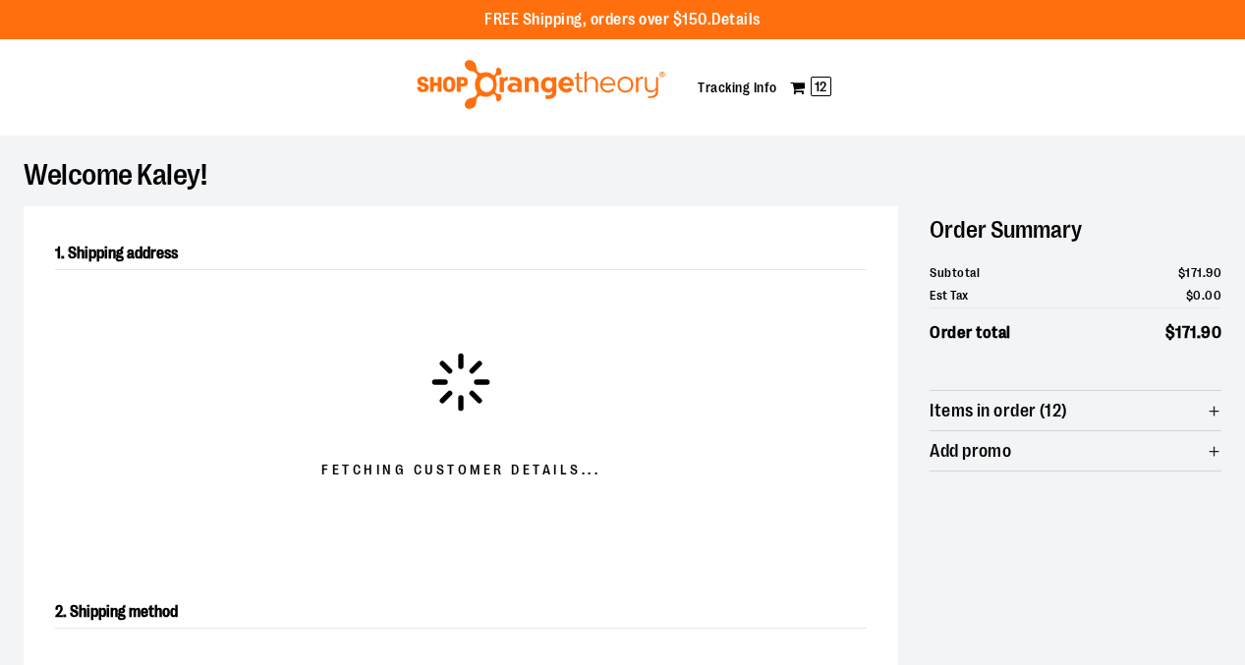
select select "**"
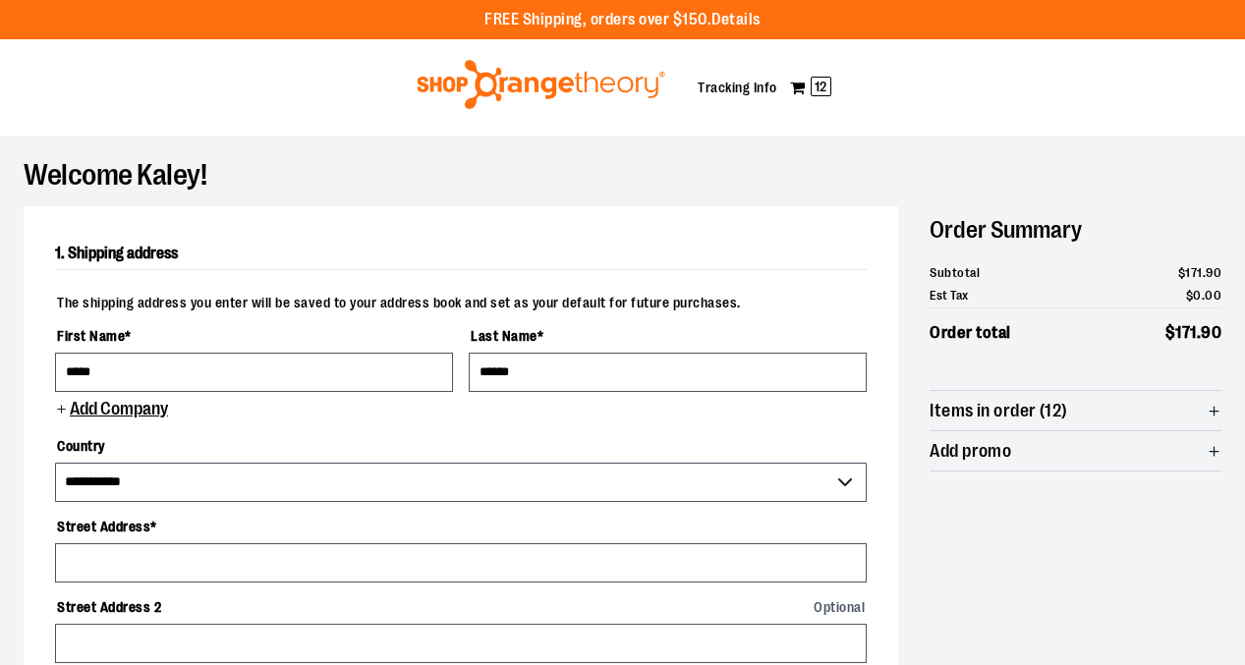
click at [984, 457] on span "Add promo" at bounding box center [971, 451] width 82 height 19
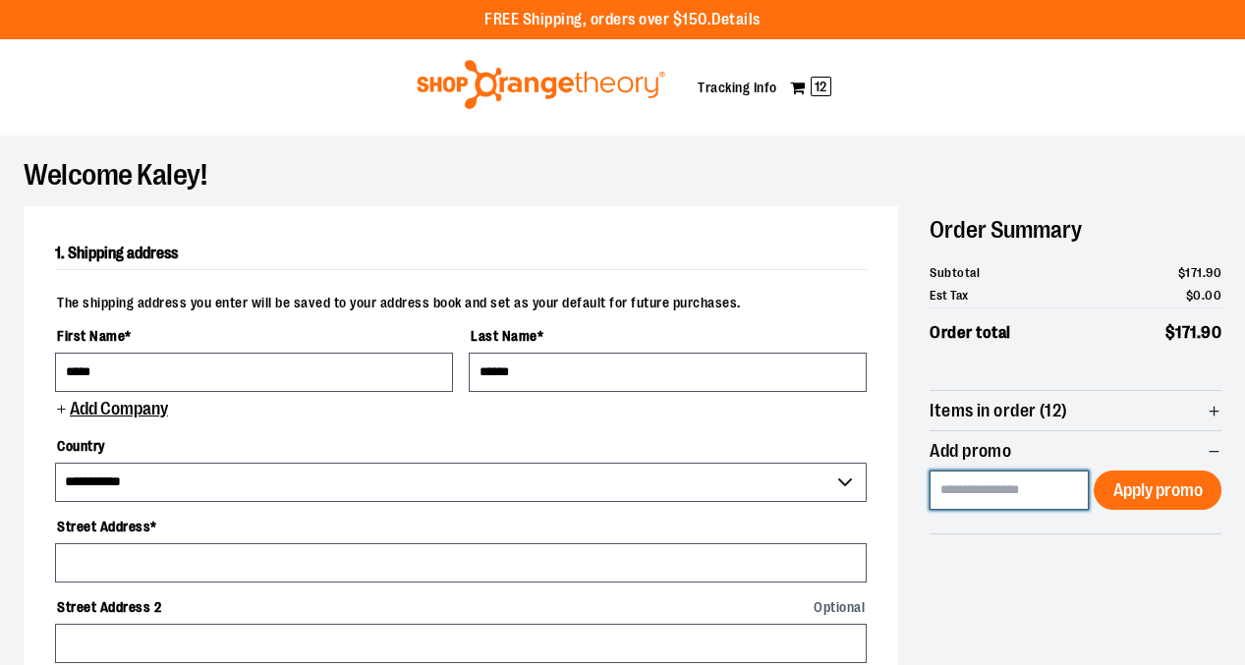
click at [989, 487] on input at bounding box center [1009, 490] width 159 height 39
paste input "*********"
type input "*********"
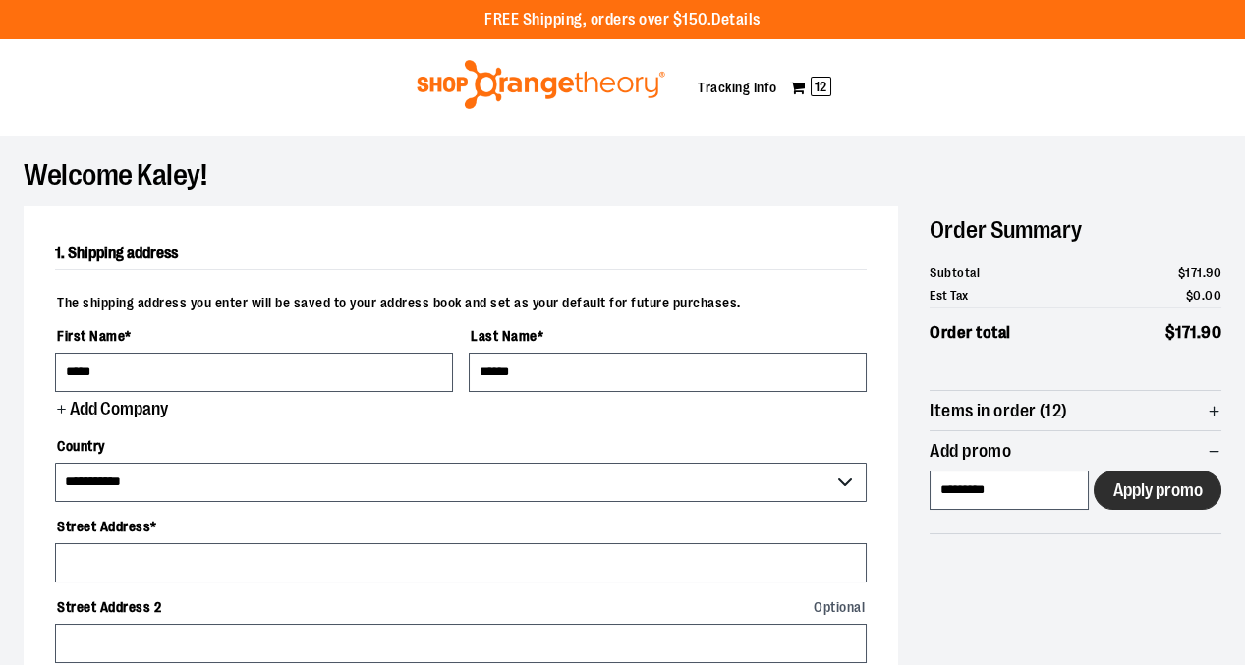
click at [1178, 476] on button "Apply promo" at bounding box center [1158, 490] width 128 height 39
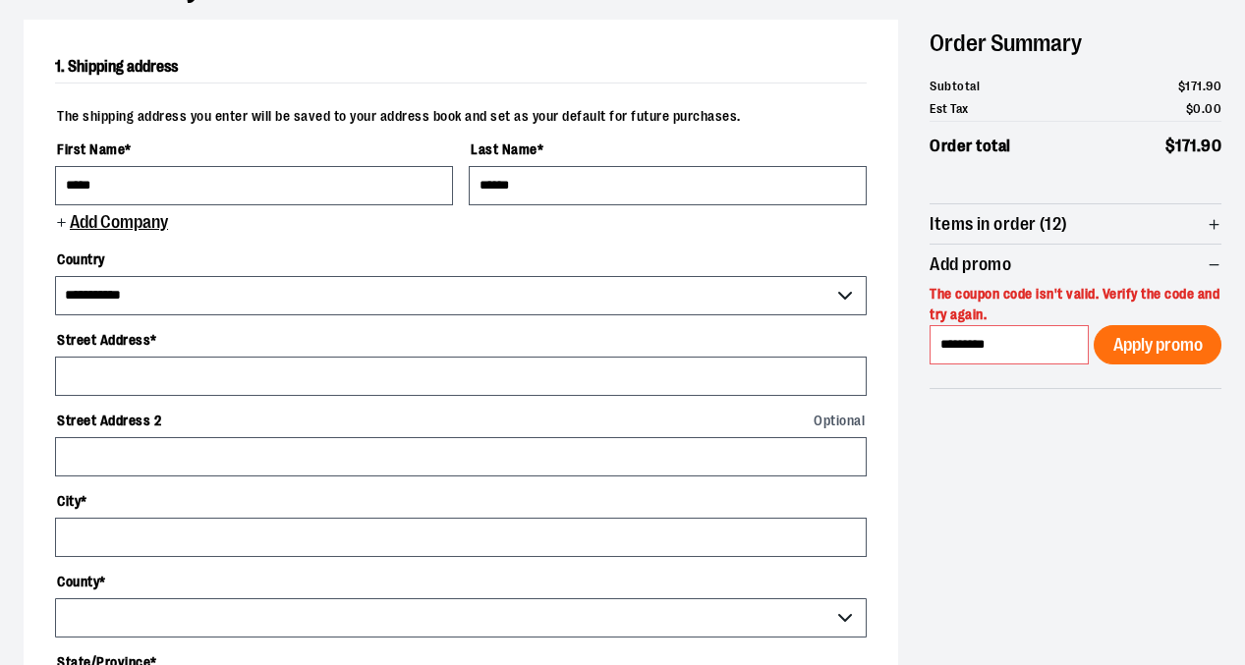
scroll to position [216, 0]
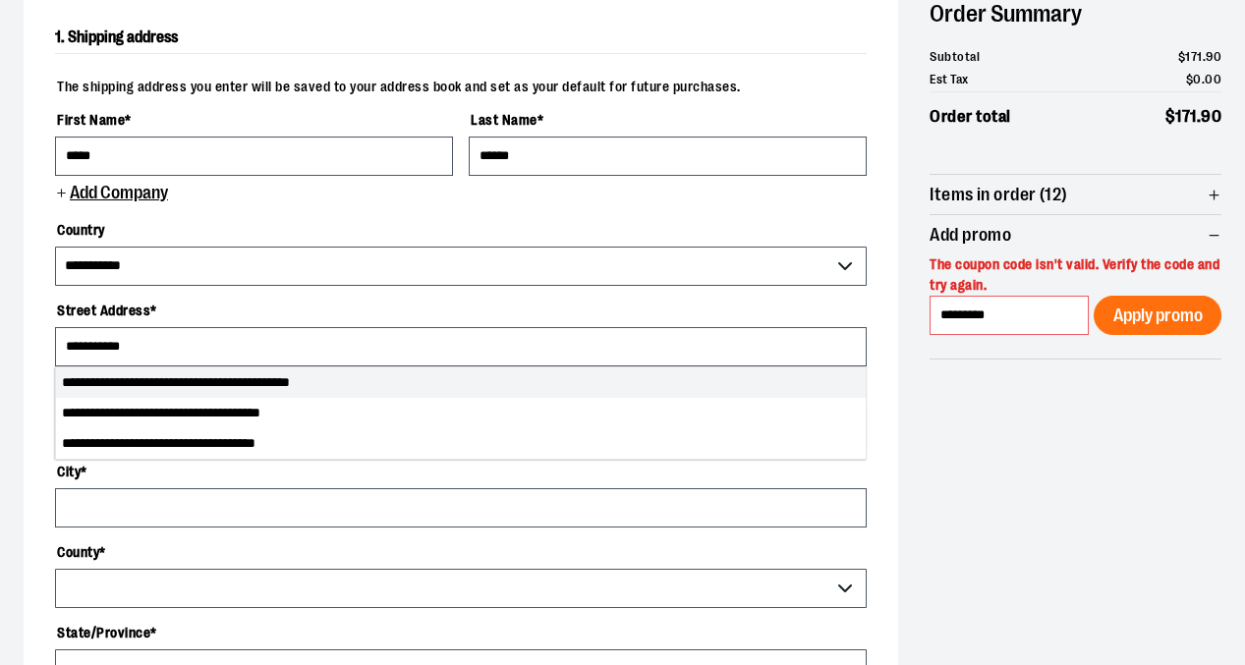
click at [413, 370] on li "**********" at bounding box center [461, 383] width 810 height 30
type input "**********"
select select "**"
type input "**********"
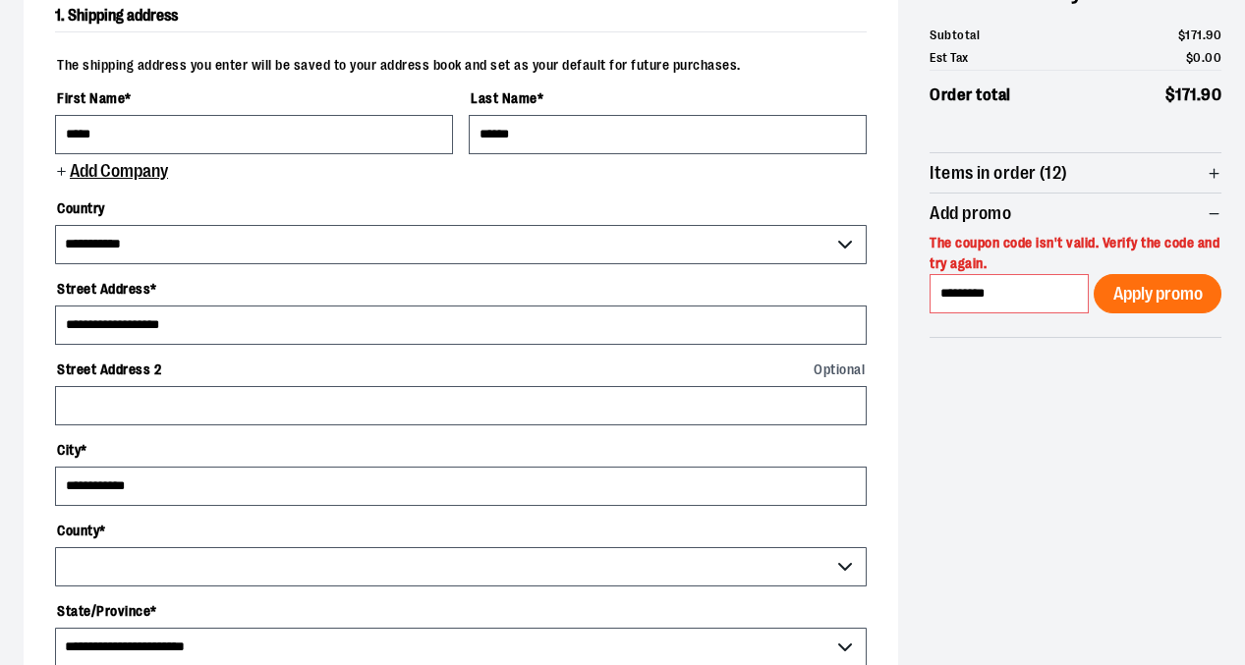
select select "*****"
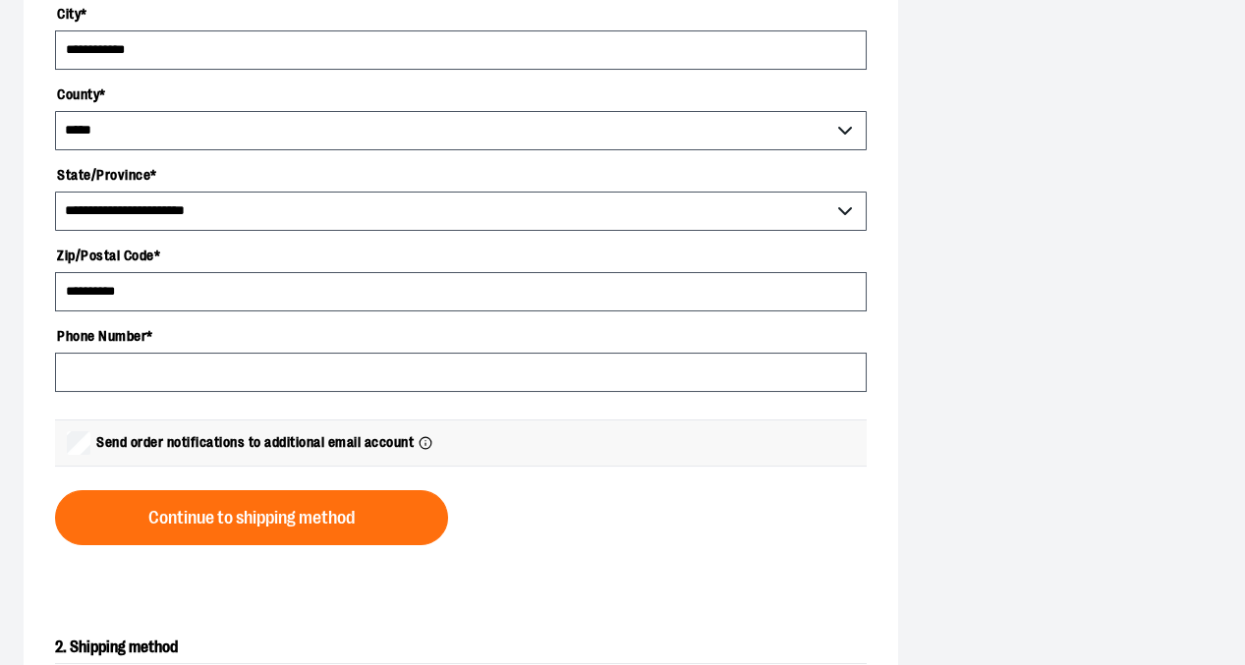
scroll to position [701, 0]
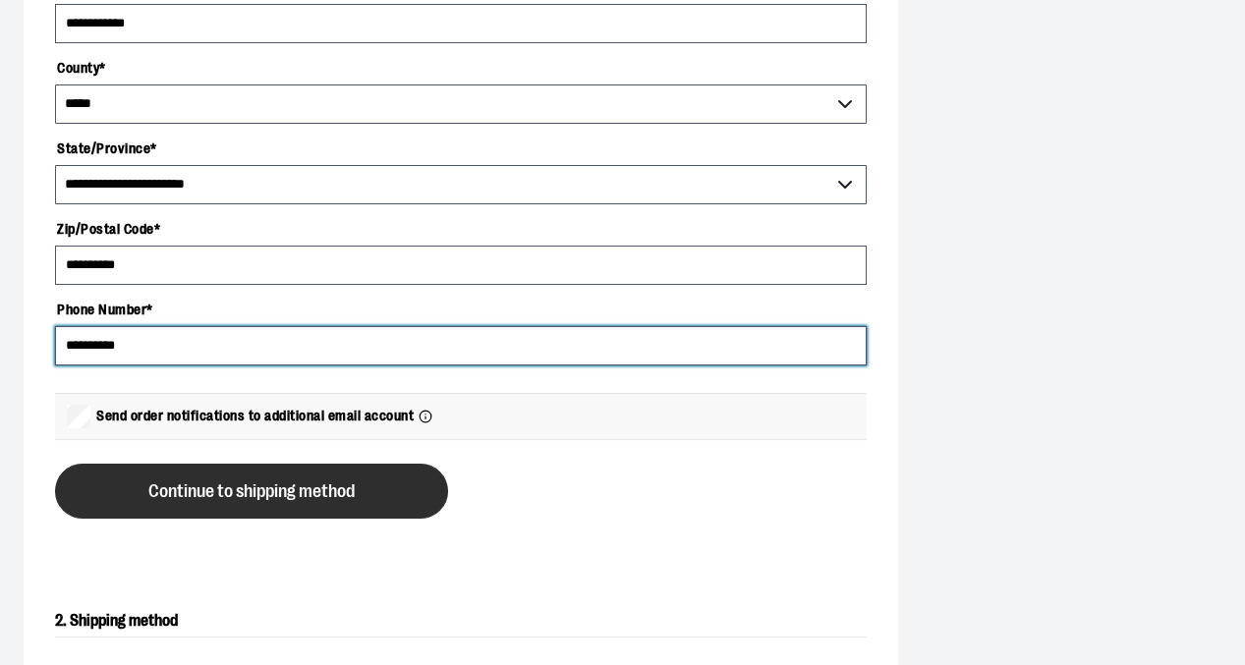
type input "**********"
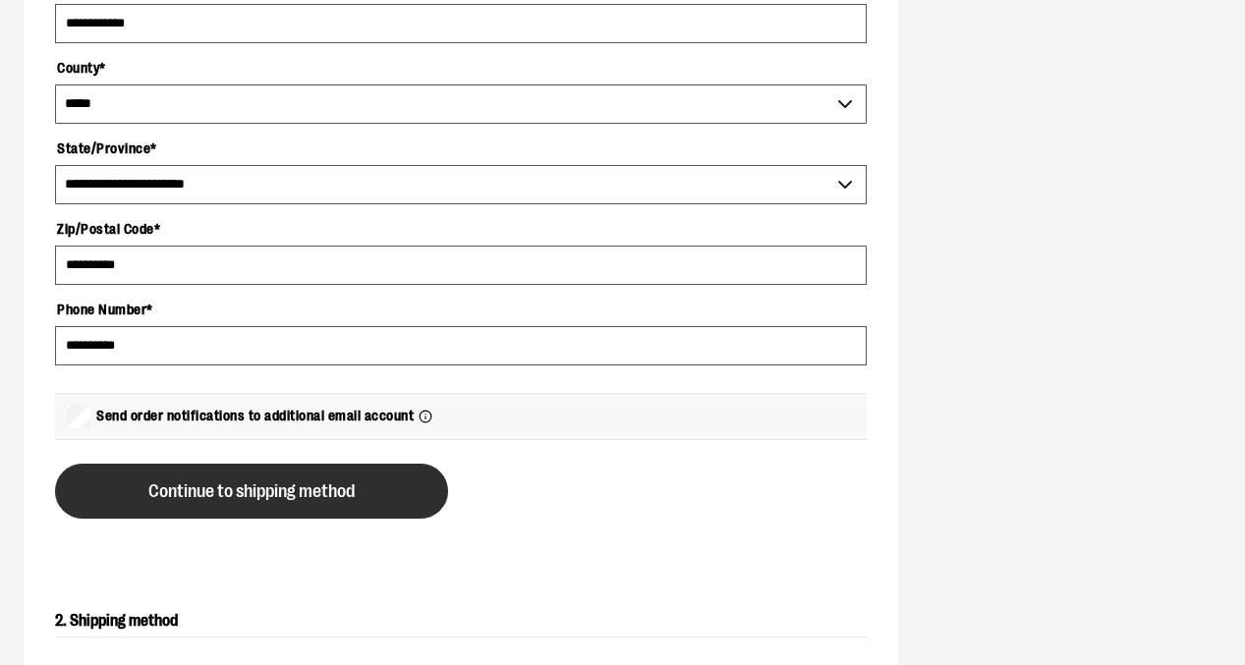
click at [281, 490] on span "Continue to shipping method" at bounding box center [251, 492] width 206 height 19
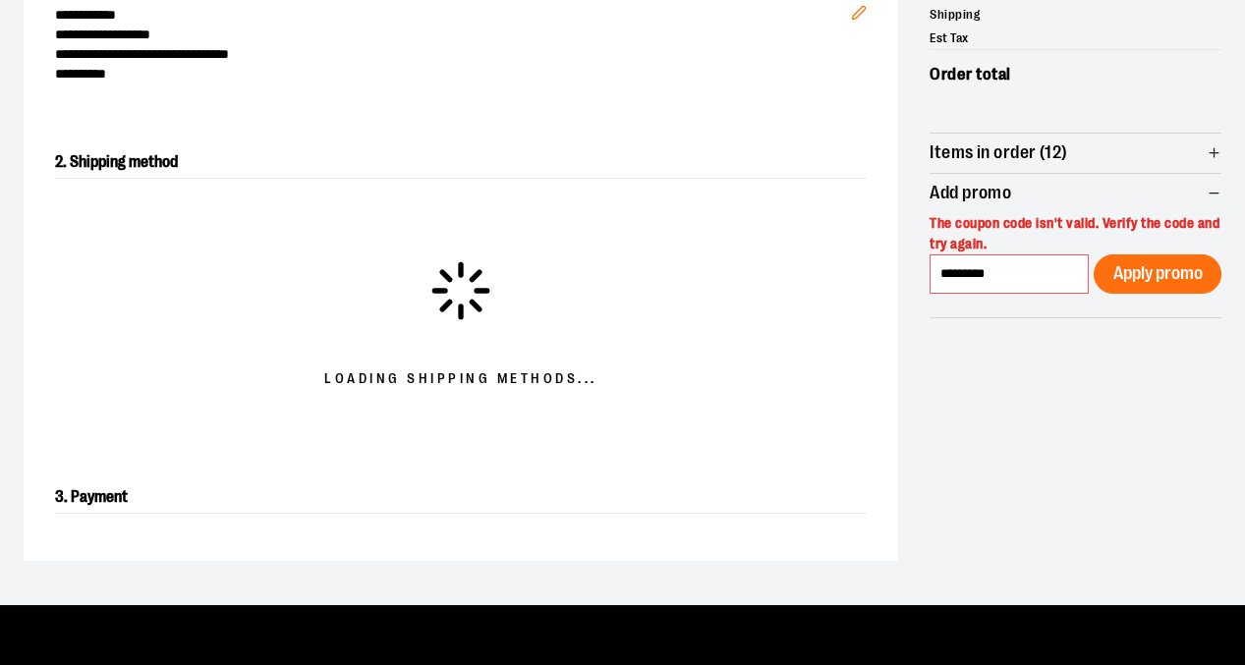
scroll to position [314, 0]
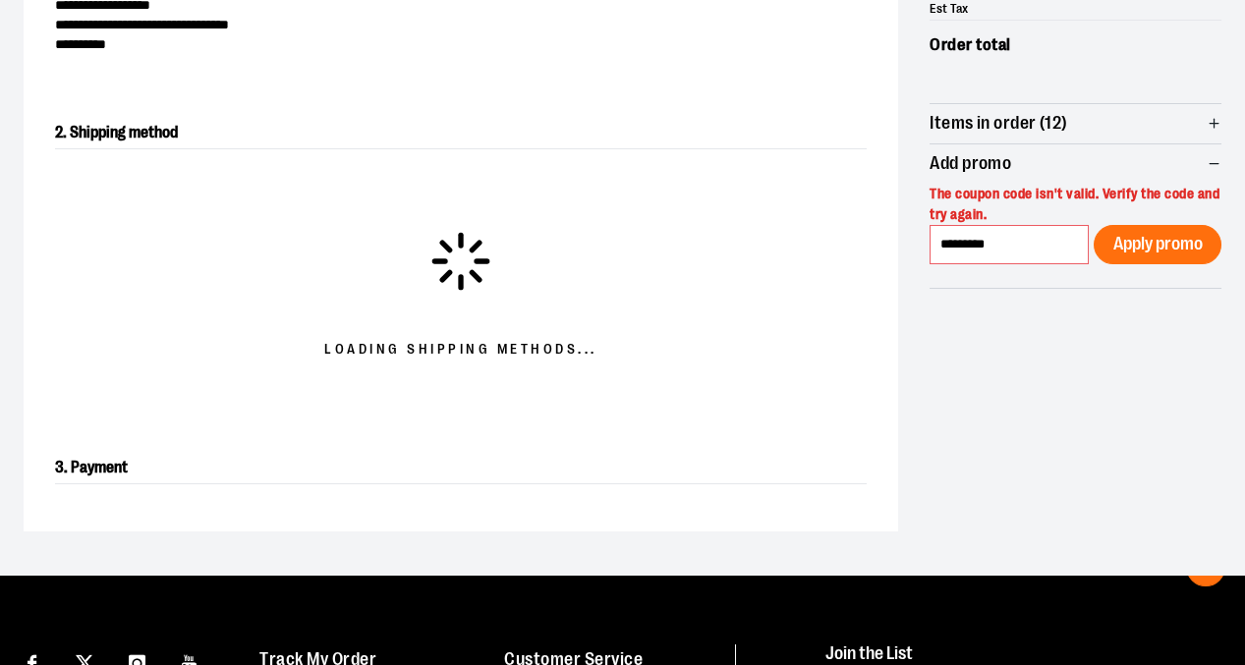
click at [1212, 293] on div "**********" at bounding box center [623, 214] width 1198 height 636
click at [1218, 129] on span "Items in order (12)" at bounding box center [1076, 123] width 292 height 39
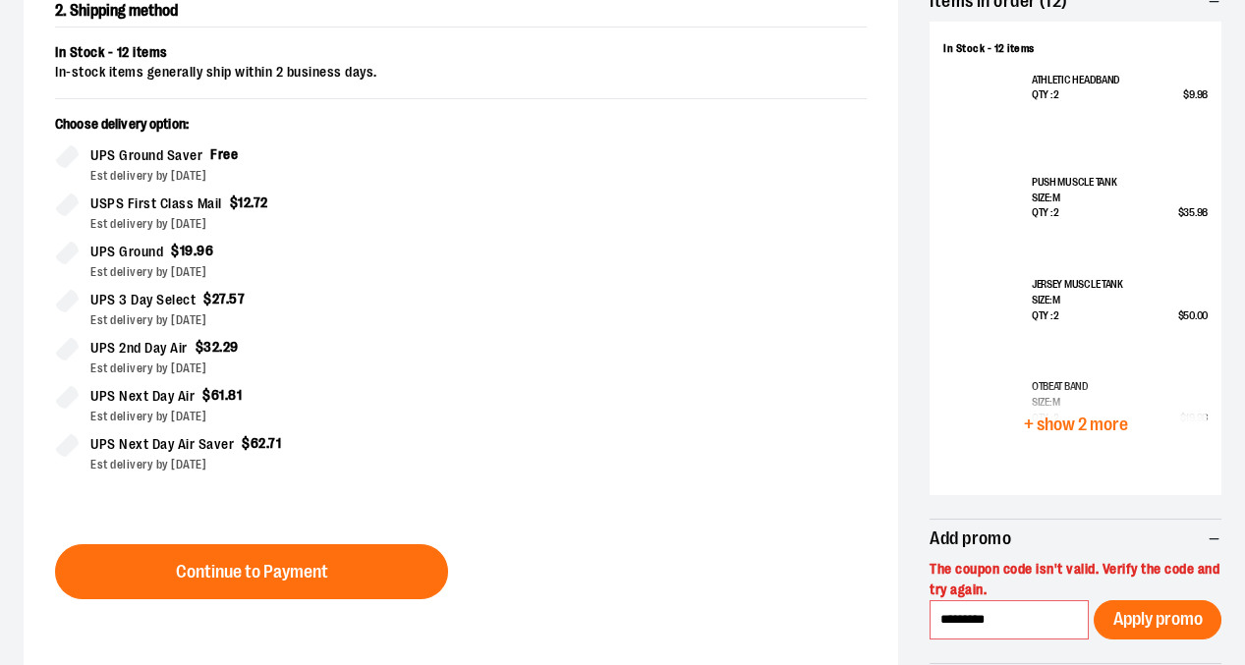
scroll to position [478, 0]
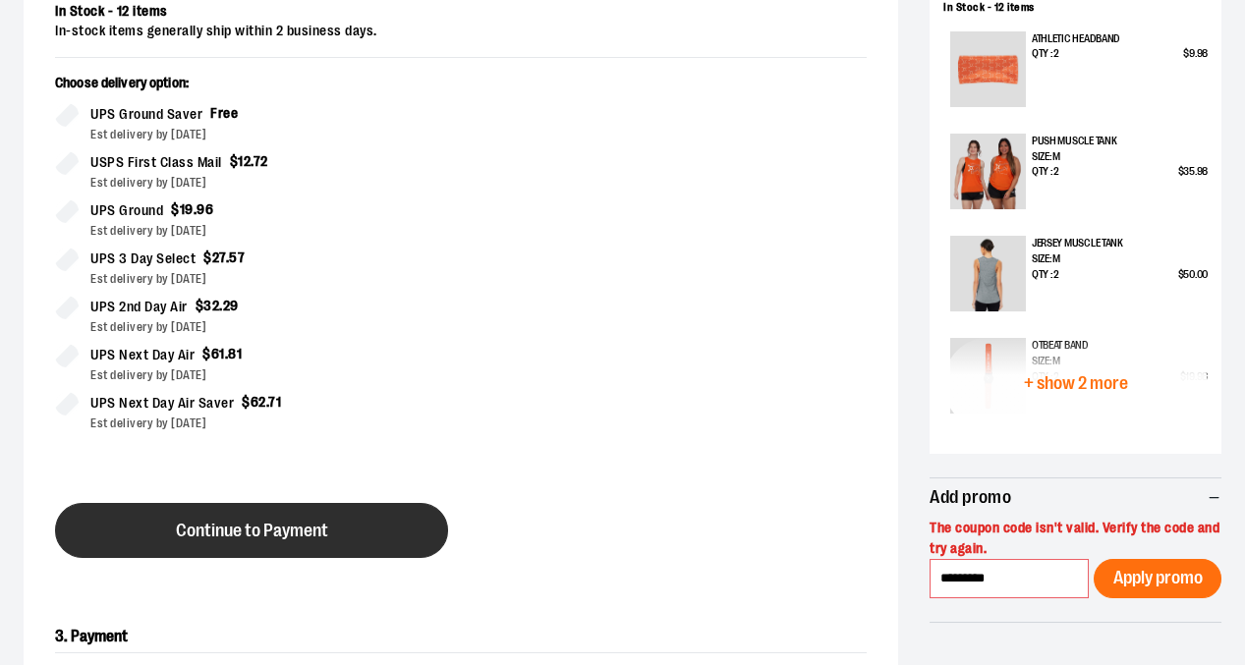
click at [259, 529] on span "Continue to Payment" at bounding box center [252, 531] width 152 height 19
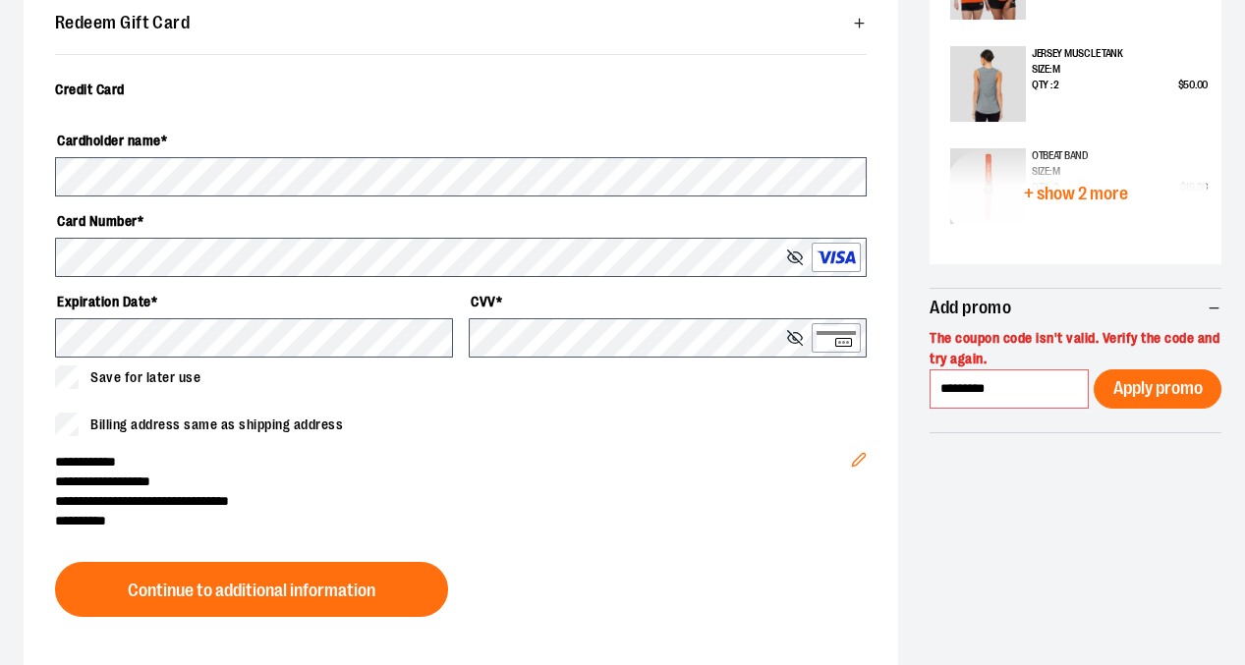
scroll to position [673, 0]
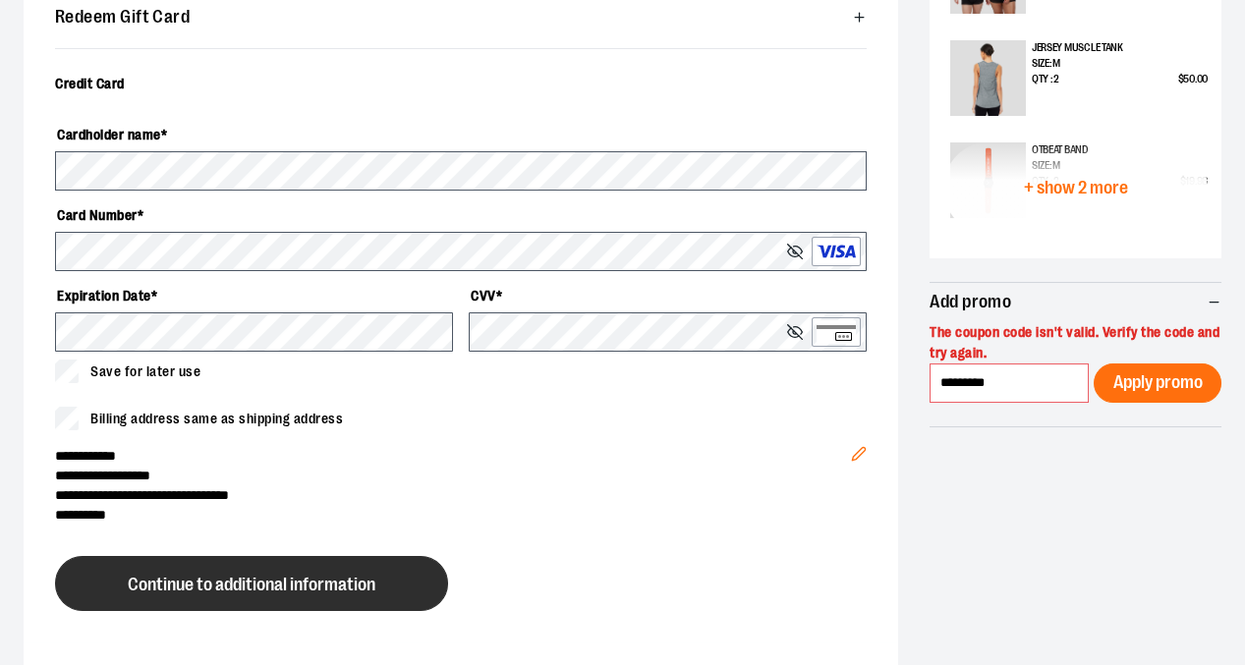
click at [231, 576] on span "Continue to additional information" at bounding box center [252, 585] width 248 height 19
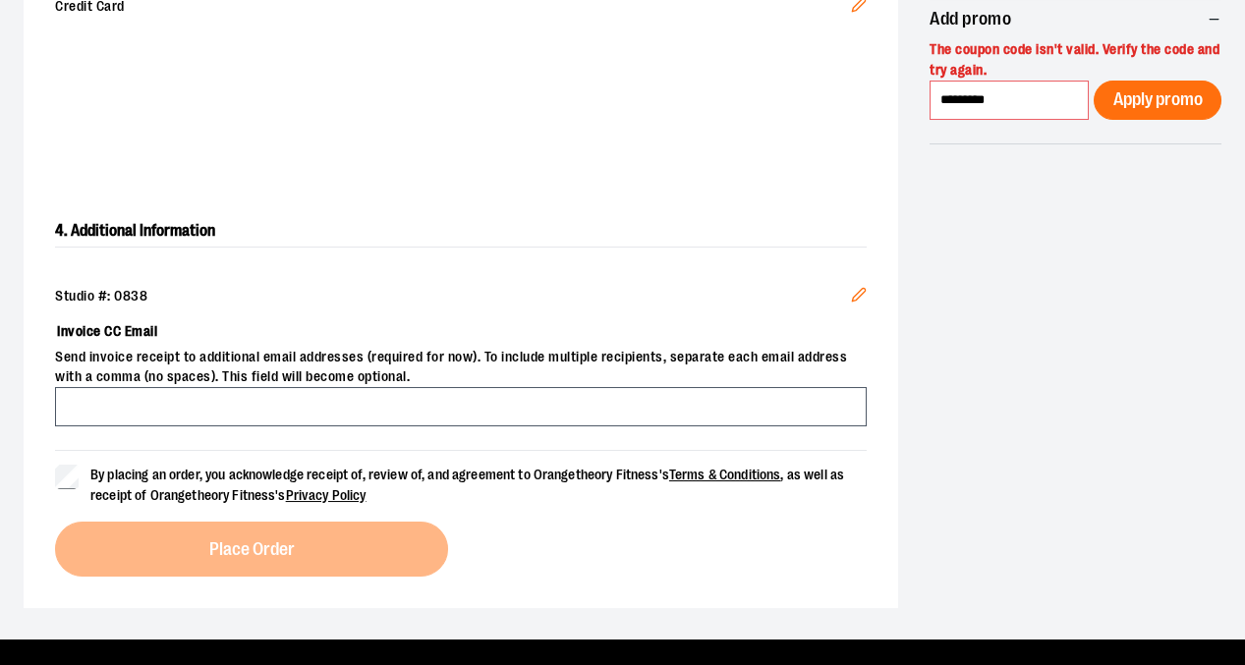
scroll to position [957, 0]
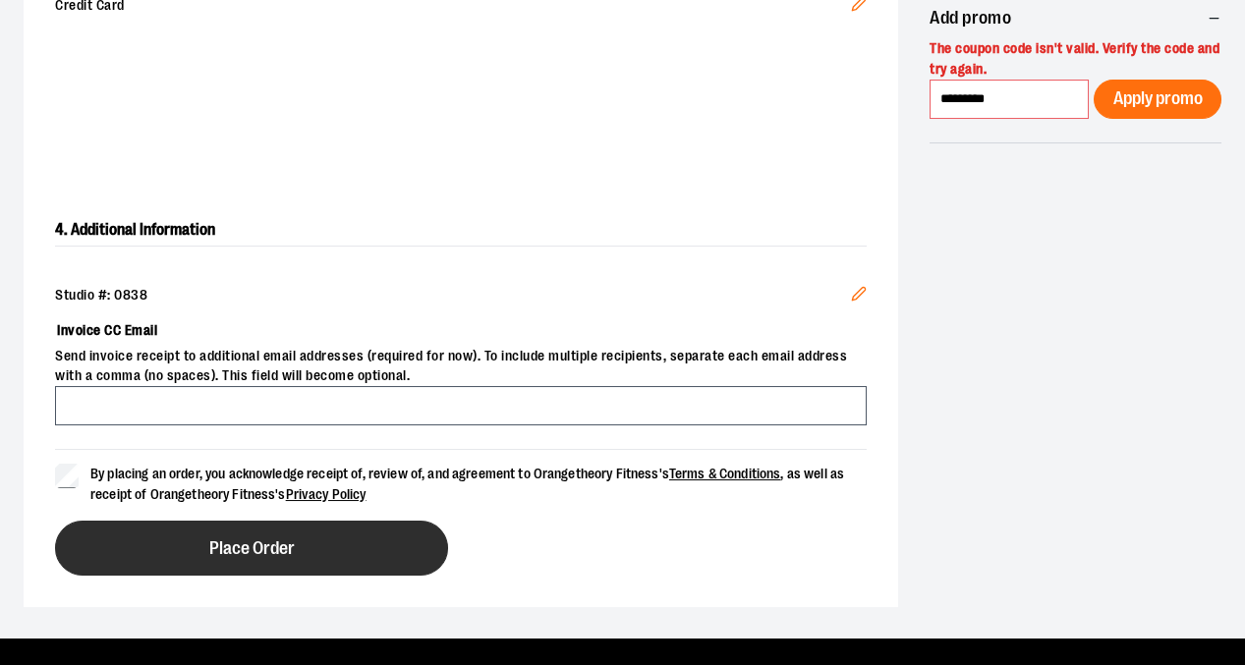
click at [188, 542] on button "Place Order" at bounding box center [251, 548] width 393 height 55
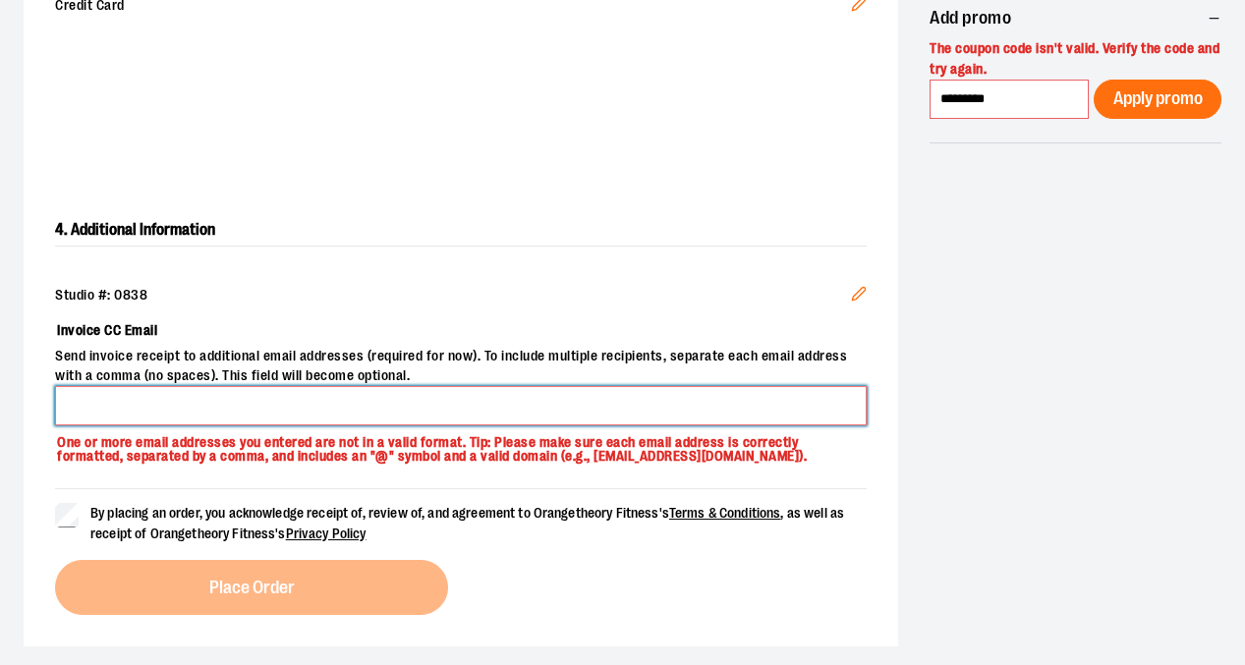
click at [240, 399] on input "Invoice CC Email" at bounding box center [461, 405] width 812 height 39
type input "**********"
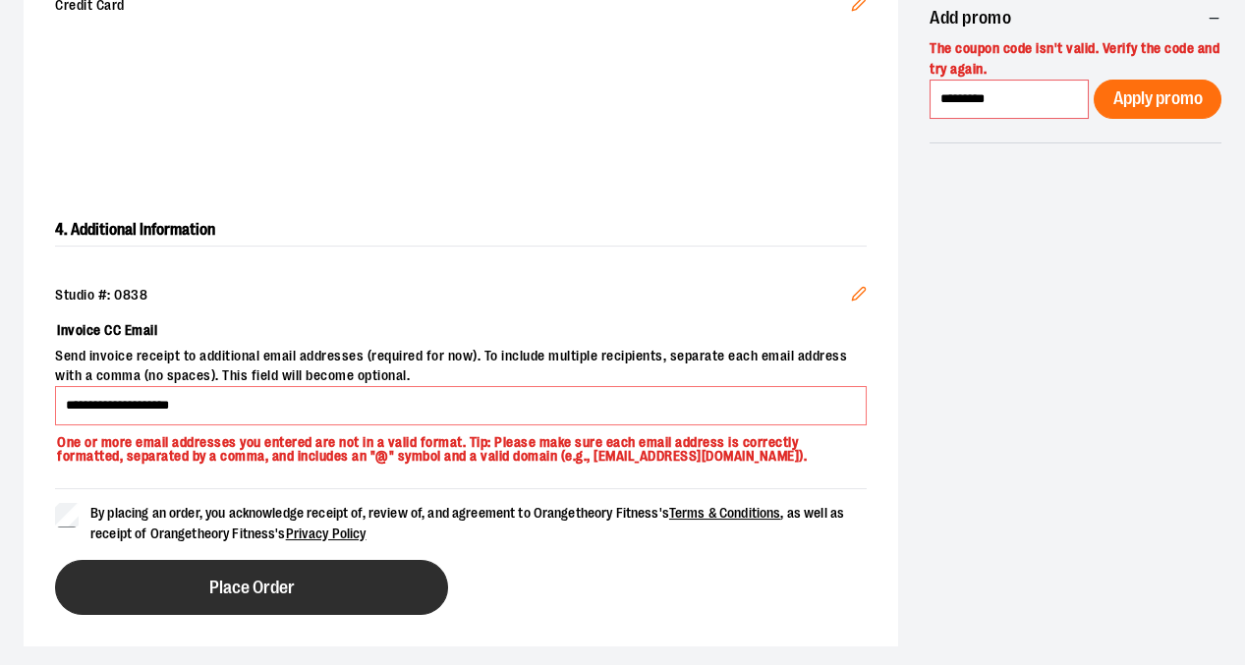
click at [127, 564] on button "Place Order" at bounding box center [251, 587] width 393 height 55
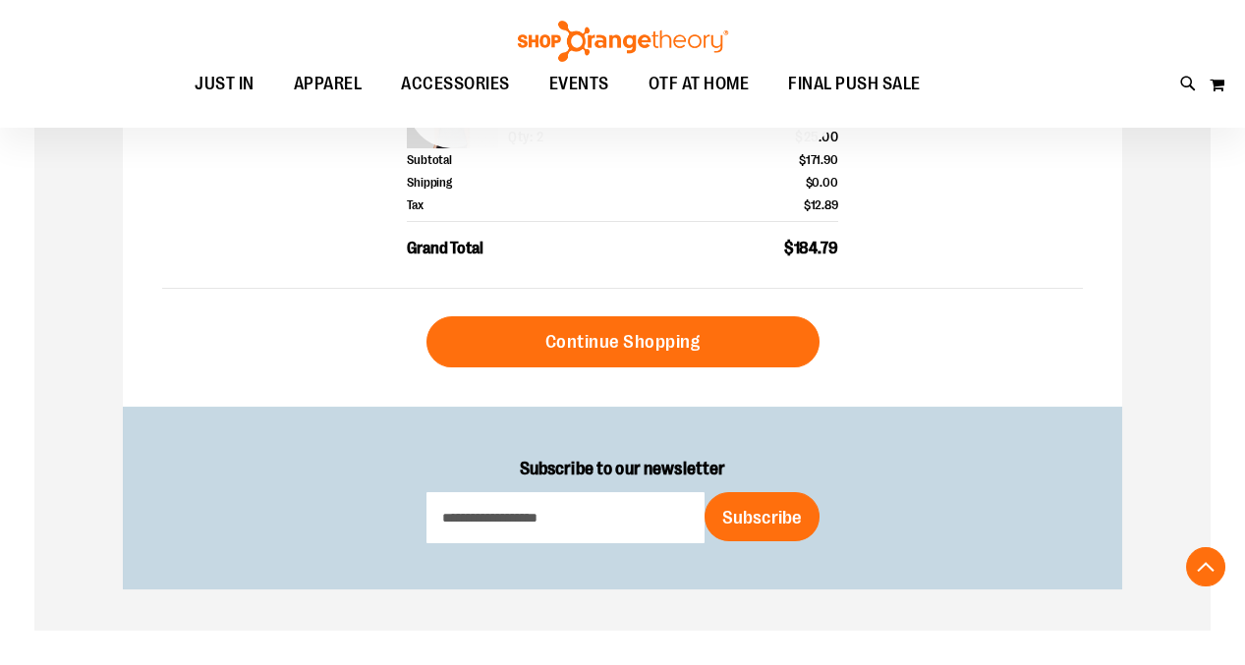
scroll to position [991, 0]
